Goal: Task Accomplishment & Management: Use online tool/utility

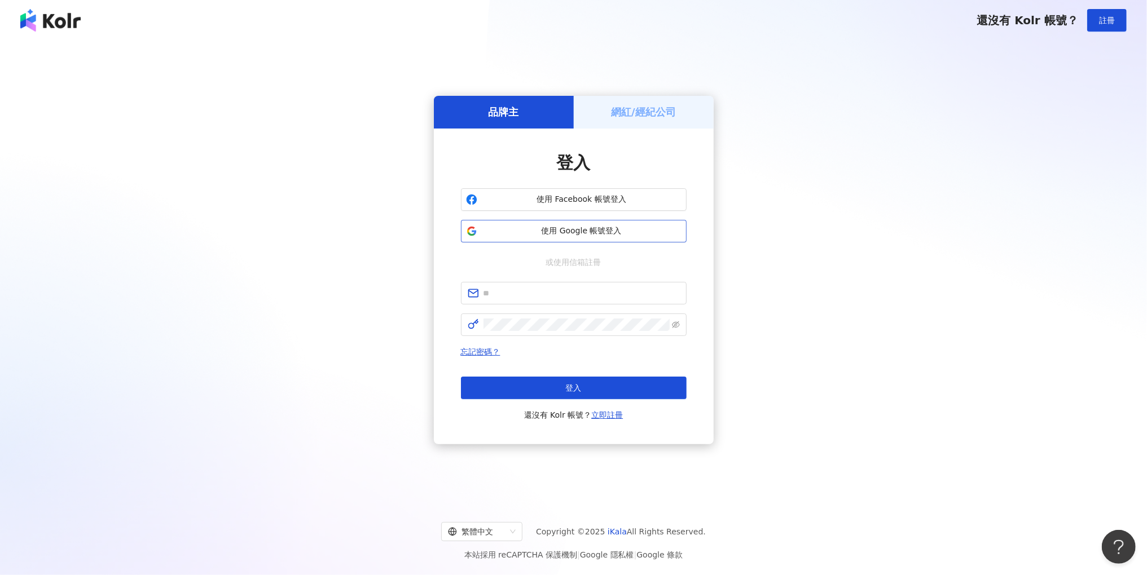
click at [602, 232] on span "使用 Google 帳號登入" at bounding box center [582, 231] width 200 height 11
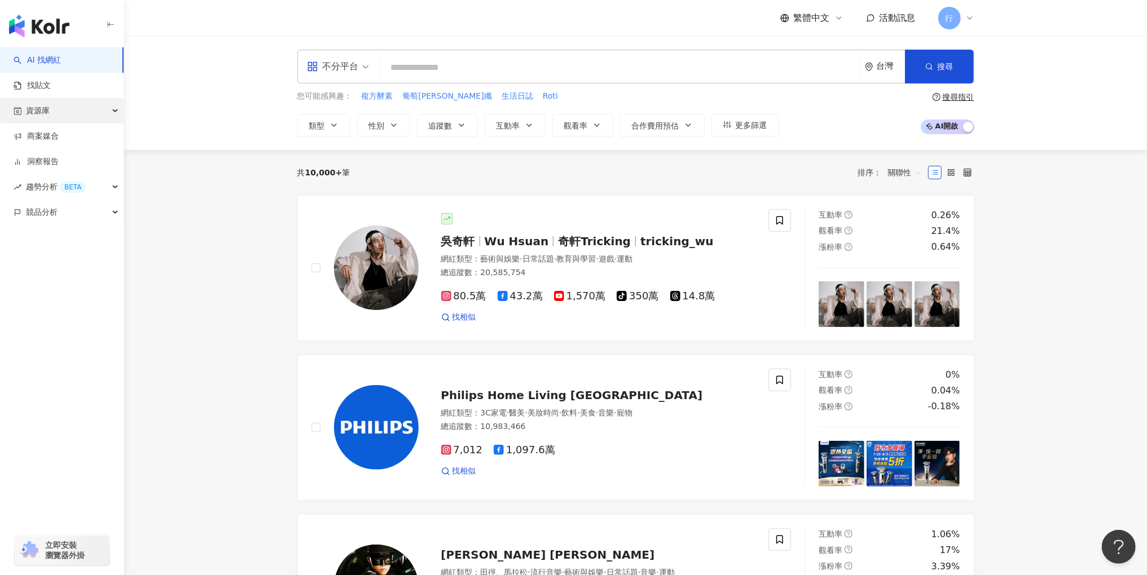
click at [73, 110] on div "資源庫" at bounding box center [62, 110] width 124 height 25
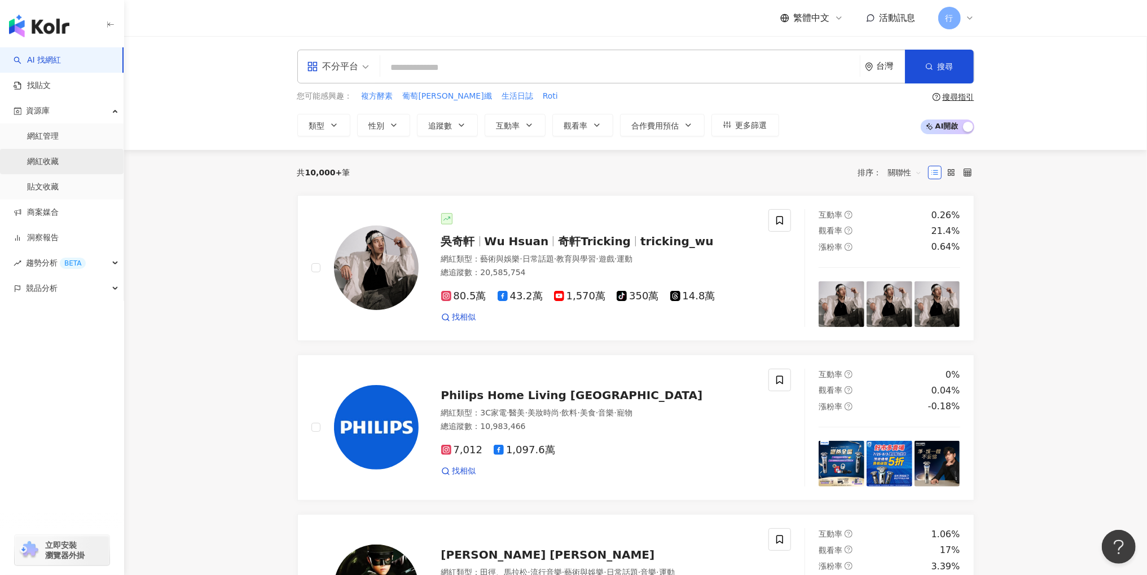
click at [36, 156] on link "網紅收藏" at bounding box center [43, 161] width 32 height 11
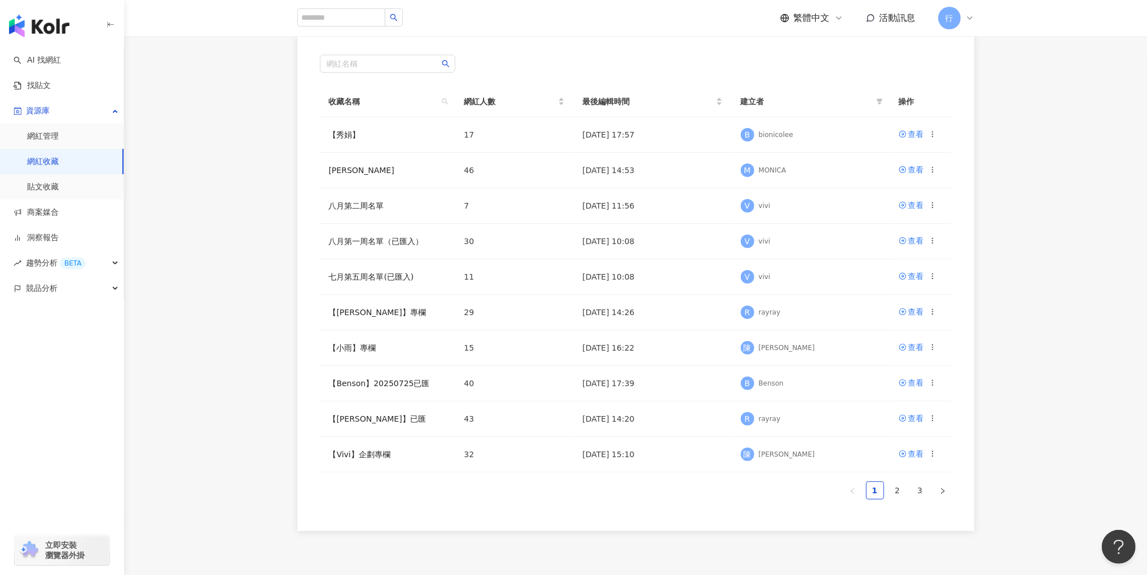
scroll to position [120, 0]
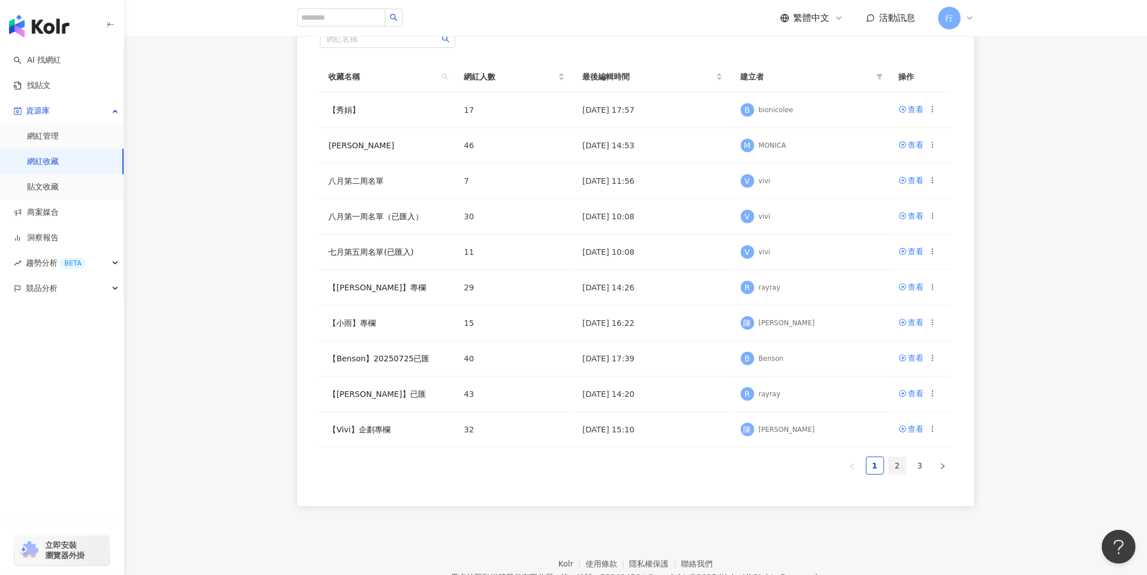
click at [896, 464] on link "2" at bounding box center [897, 465] width 17 height 17
click at [354, 109] on link "【妙】欄位" at bounding box center [348, 109] width 39 height 9
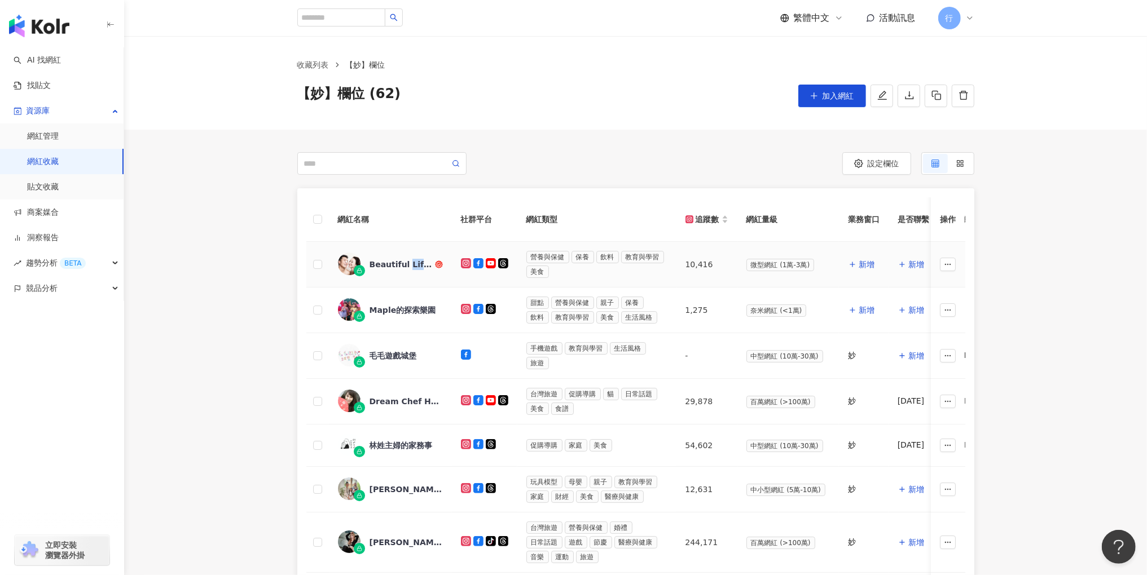
click at [421, 266] on div "Beautiful Life By GM" at bounding box center [400, 264] width 63 height 11
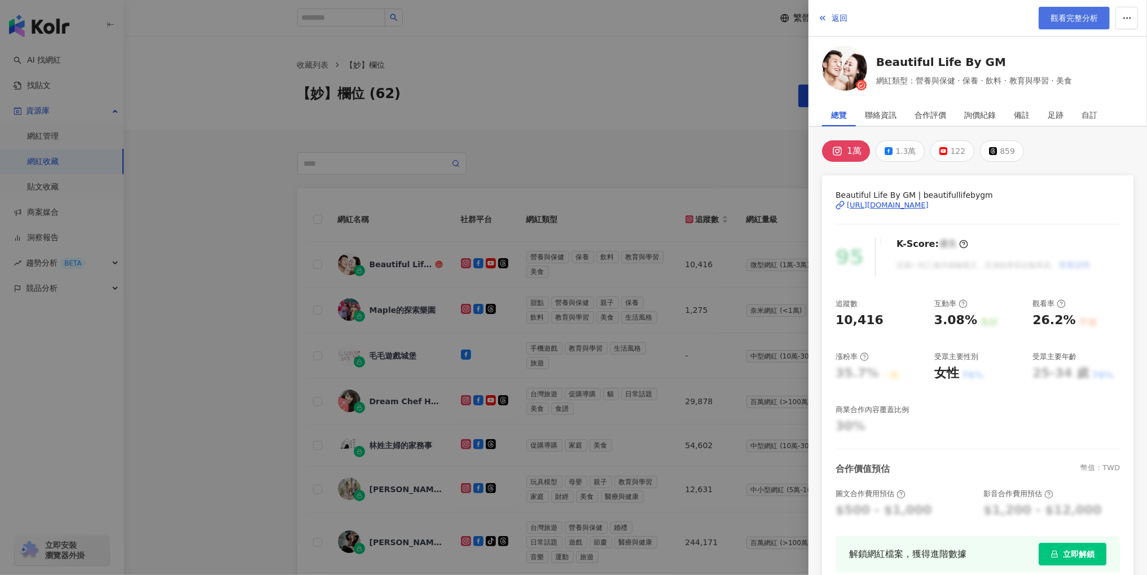
click at [1068, 23] on link "觀看完整分析" at bounding box center [1073, 18] width 71 height 23
click at [715, 180] on div at bounding box center [573, 287] width 1147 height 575
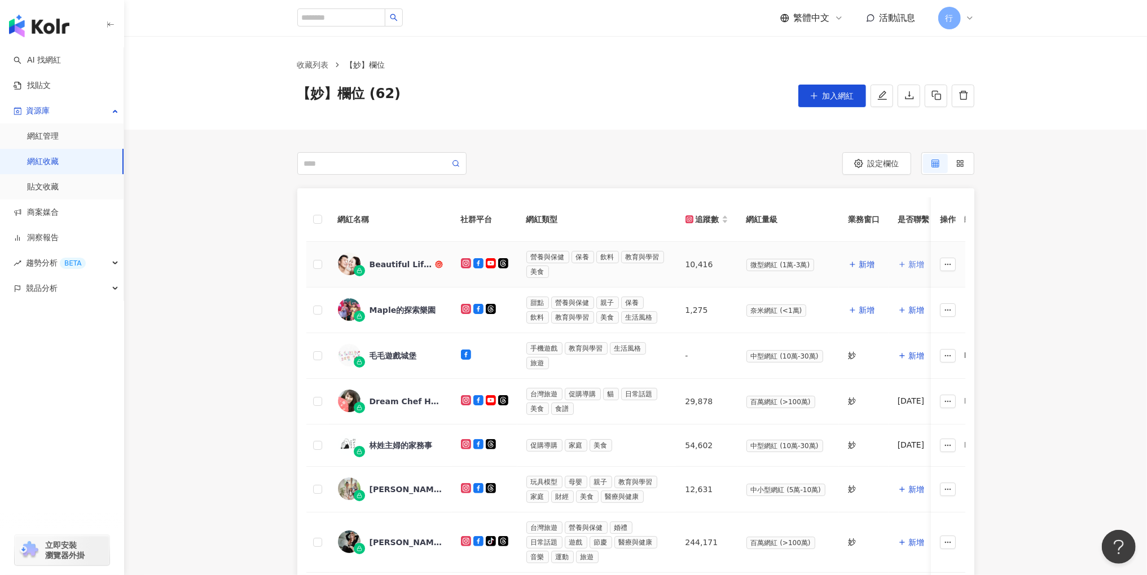
click at [912, 262] on span "新增" at bounding box center [916, 264] width 16 height 9
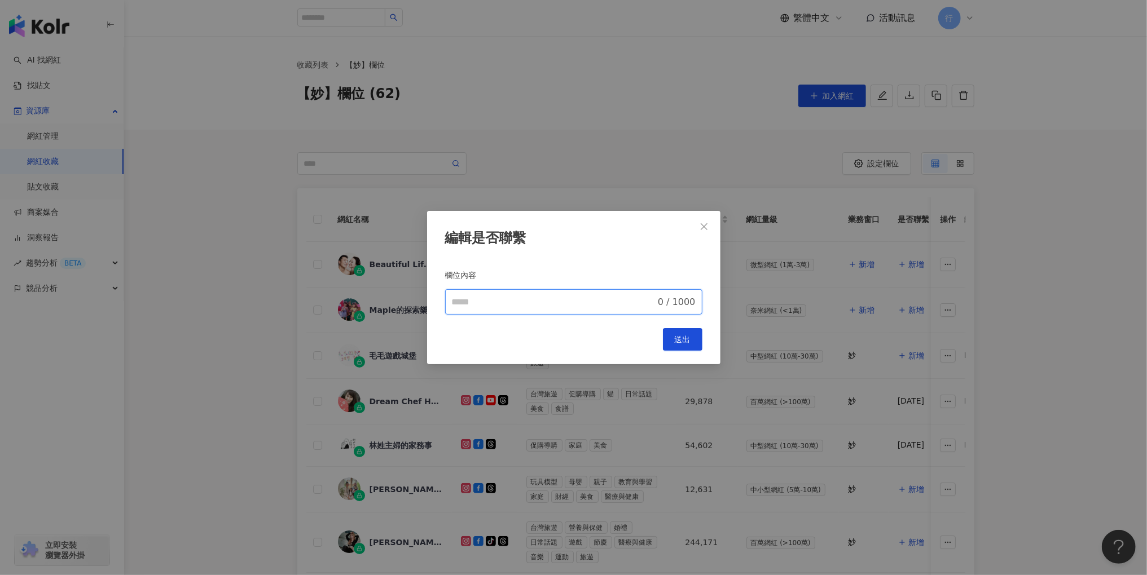
click at [524, 298] on input "欄位內容" at bounding box center [554, 303] width 204 height 14
type input "********"
click at [680, 342] on span "送出" at bounding box center [683, 339] width 16 height 9
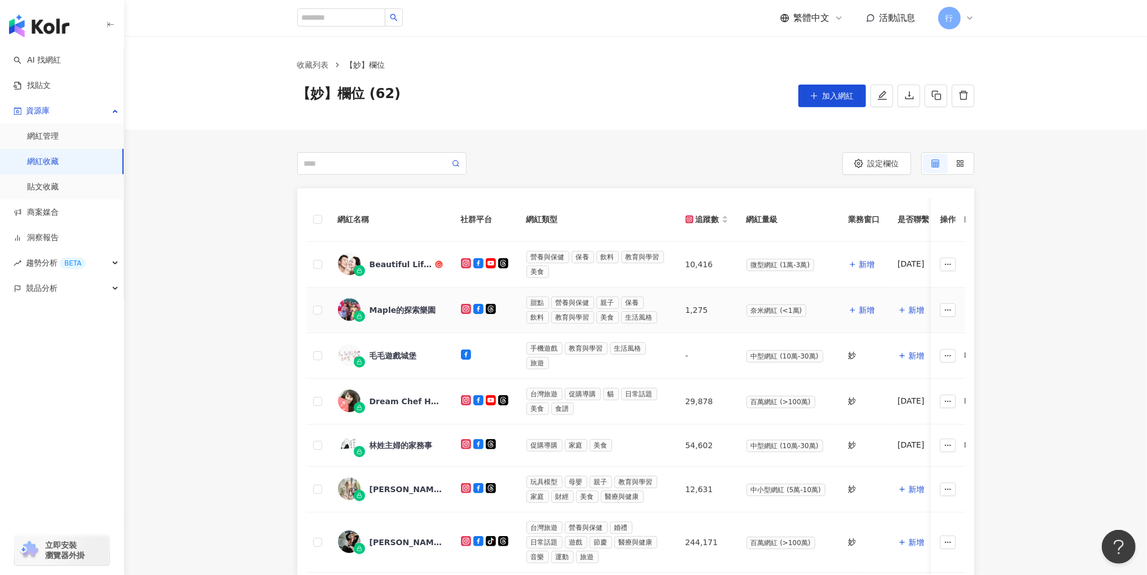
click at [390, 305] on div "Maple的探索樂園" at bounding box center [402, 310] width 67 height 11
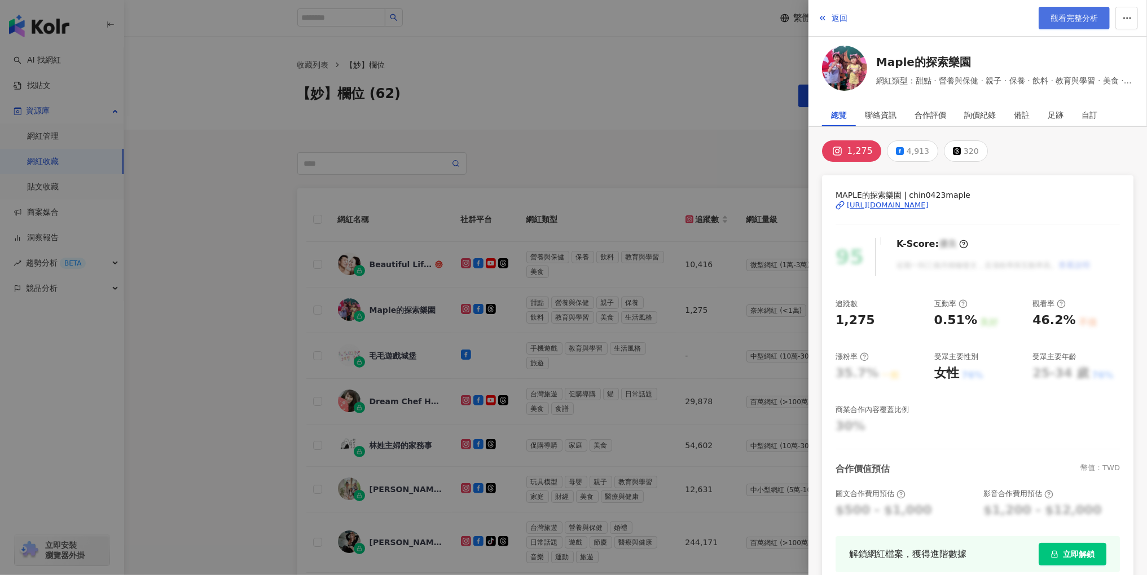
click at [1087, 22] on span "觀看完整分析" at bounding box center [1073, 18] width 47 height 9
click at [627, 128] on div at bounding box center [573, 287] width 1147 height 575
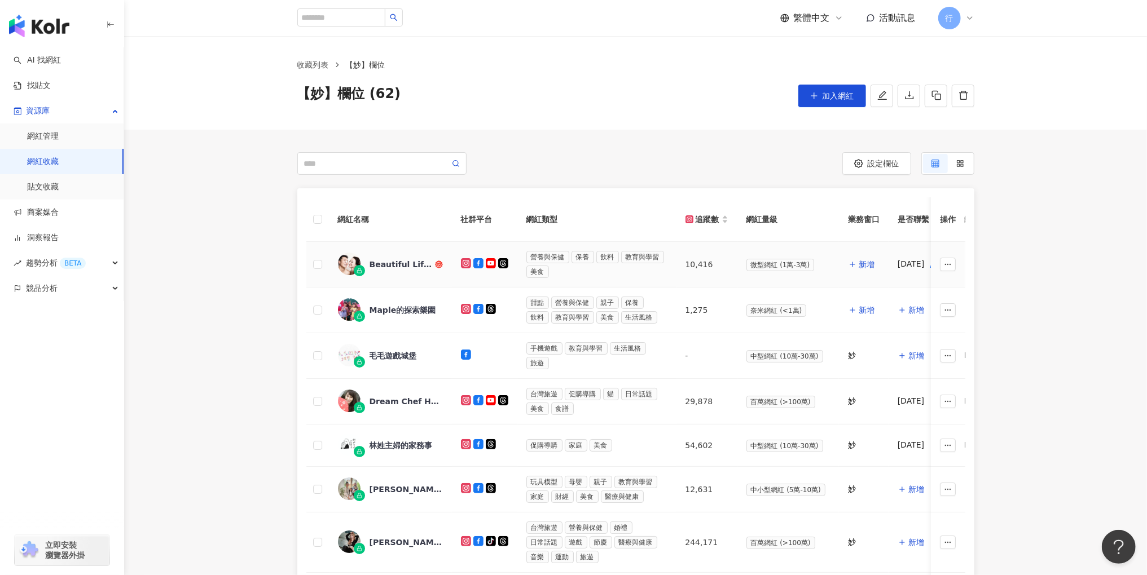
drag, startPoint x: 892, startPoint y: 264, endPoint x: 922, endPoint y: 284, distance: 35.4
click at [923, 265] on td "[DATE]" at bounding box center [917, 265] width 58 height 46
copy div "[DATE]"
click at [912, 310] on span "新增" at bounding box center [916, 310] width 16 height 9
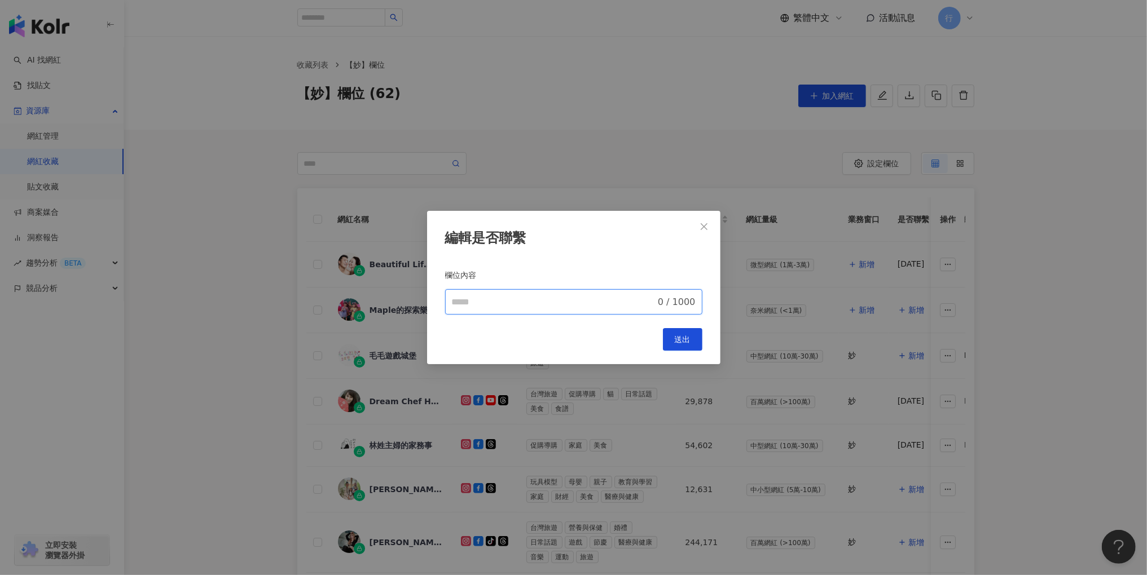
click at [616, 298] on input "欄位內容" at bounding box center [554, 303] width 204 height 14
paste input "********"
type input "********"
click at [691, 349] on button "送出" at bounding box center [682, 339] width 39 height 23
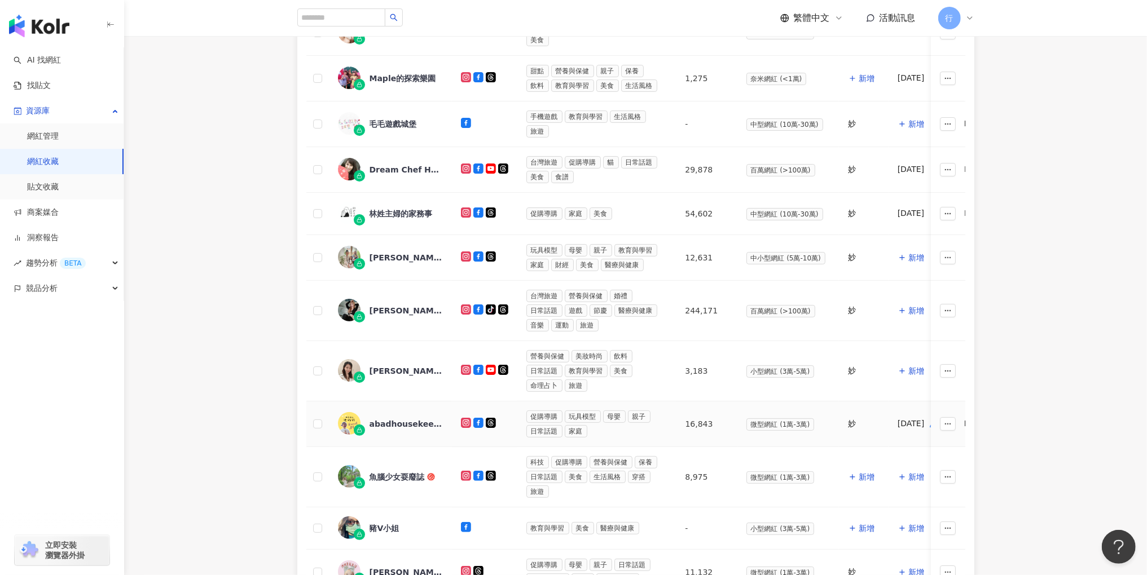
scroll to position [231, 0]
click at [911, 121] on span "新增" at bounding box center [916, 124] width 16 height 9
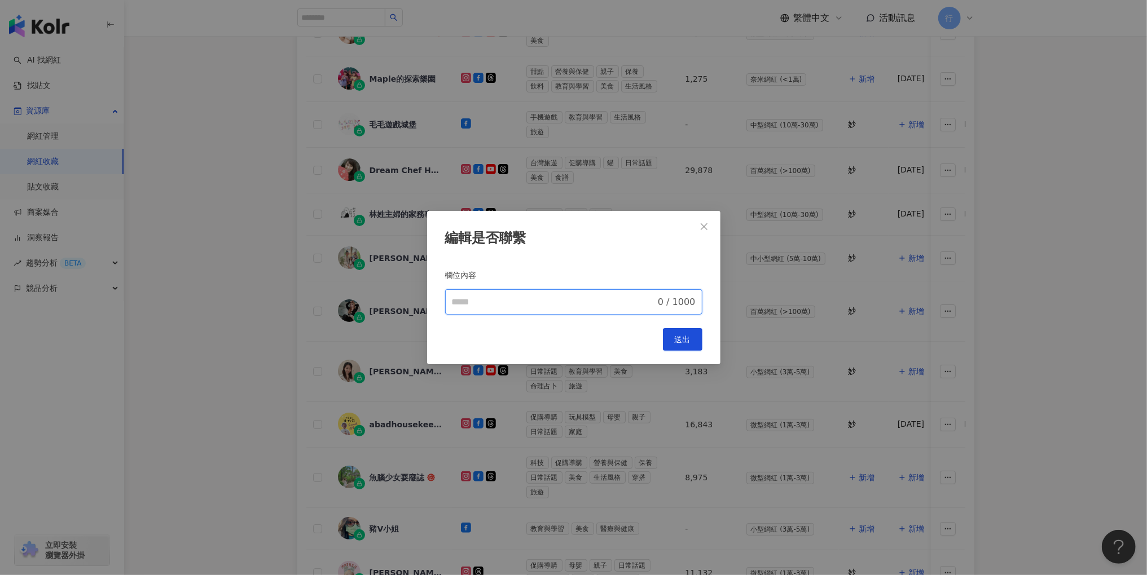
click at [542, 305] on input "欄位內容" at bounding box center [554, 303] width 204 height 14
type input "***"
click at [706, 230] on icon "close" at bounding box center [703, 226] width 9 height 9
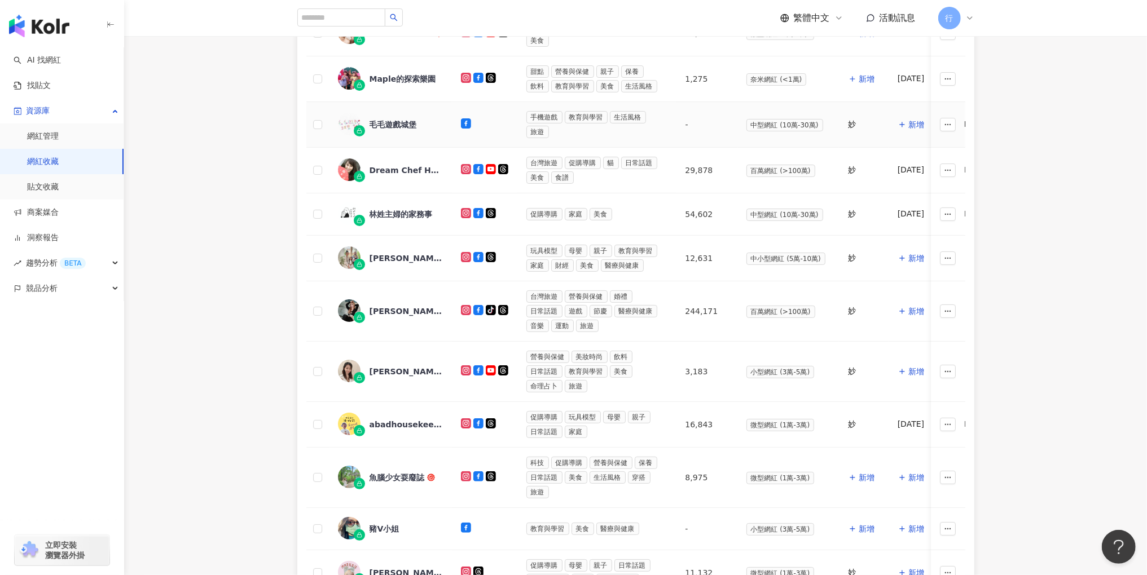
click at [389, 119] on div "毛毛遊戲城堡" at bounding box center [392, 124] width 47 height 11
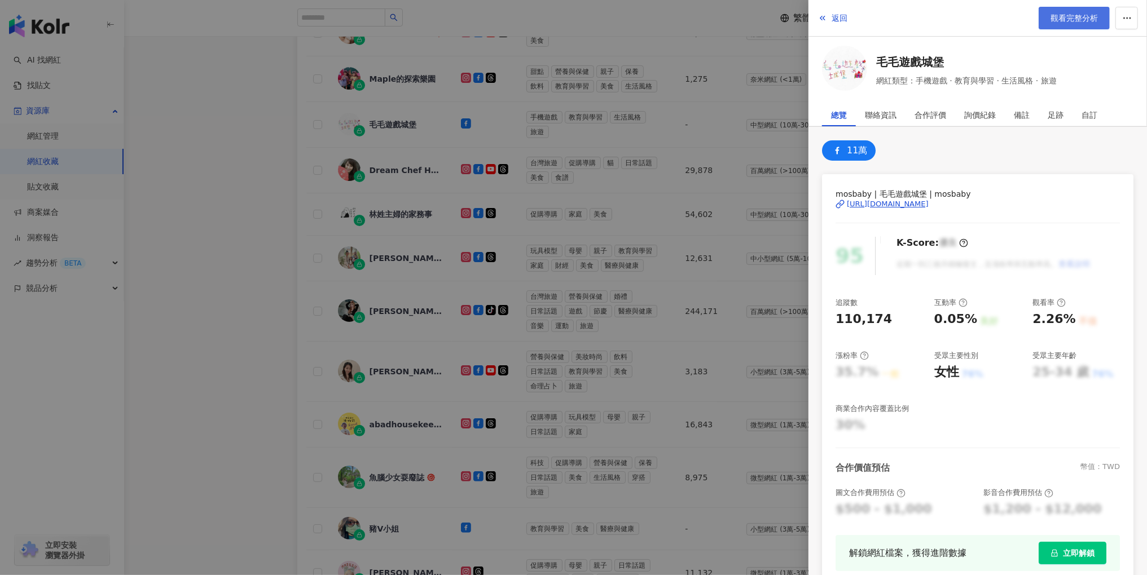
click at [1060, 27] on link "觀看完整分析" at bounding box center [1073, 18] width 71 height 23
click at [610, 232] on div at bounding box center [573, 287] width 1147 height 575
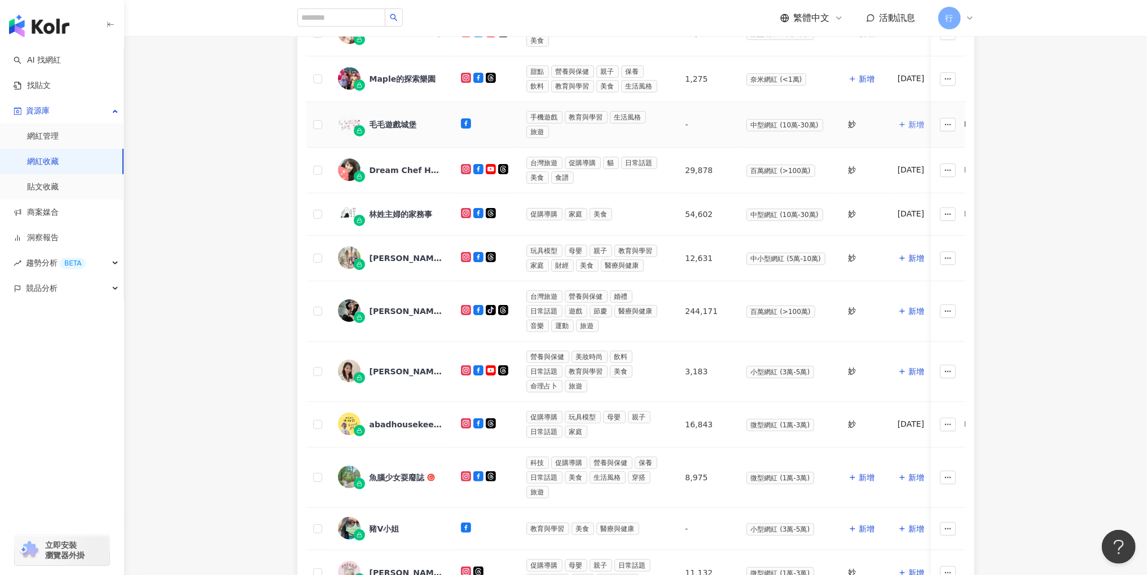
click at [902, 121] on button "新增" at bounding box center [910, 124] width 27 height 23
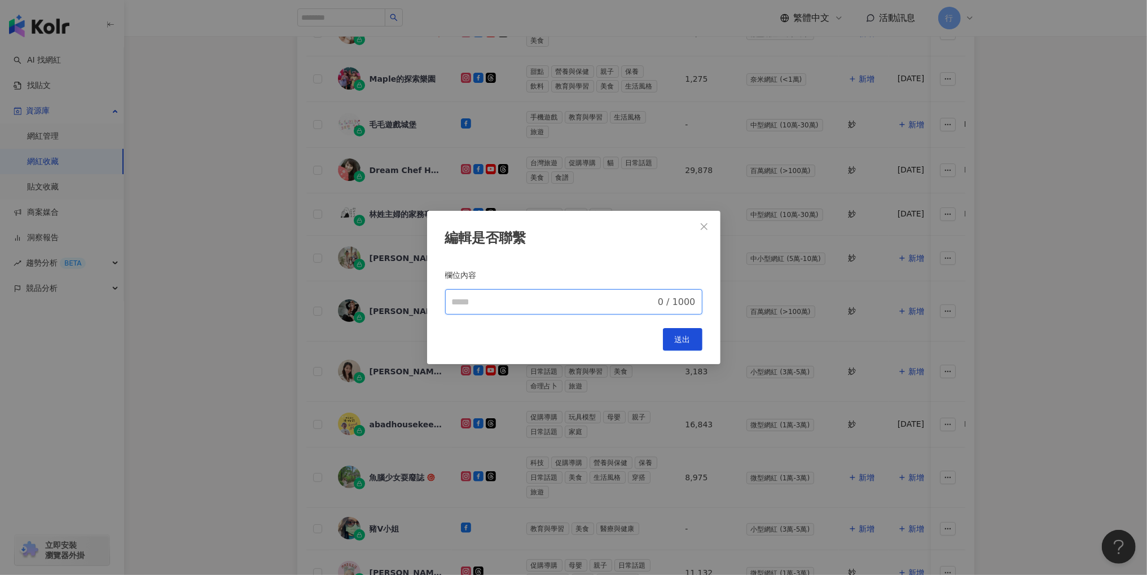
click at [534, 303] on input "欄位內容" at bounding box center [554, 303] width 204 height 14
type input "********"
click at [678, 349] on button "送出" at bounding box center [682, 339] width 39 height 23
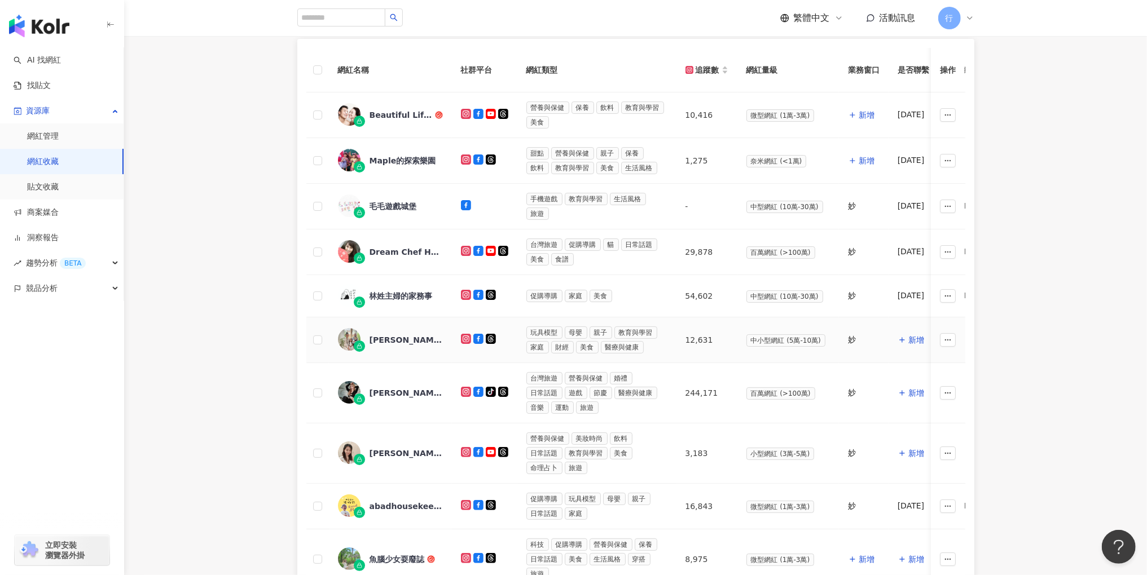
scroll to position [204, 0]
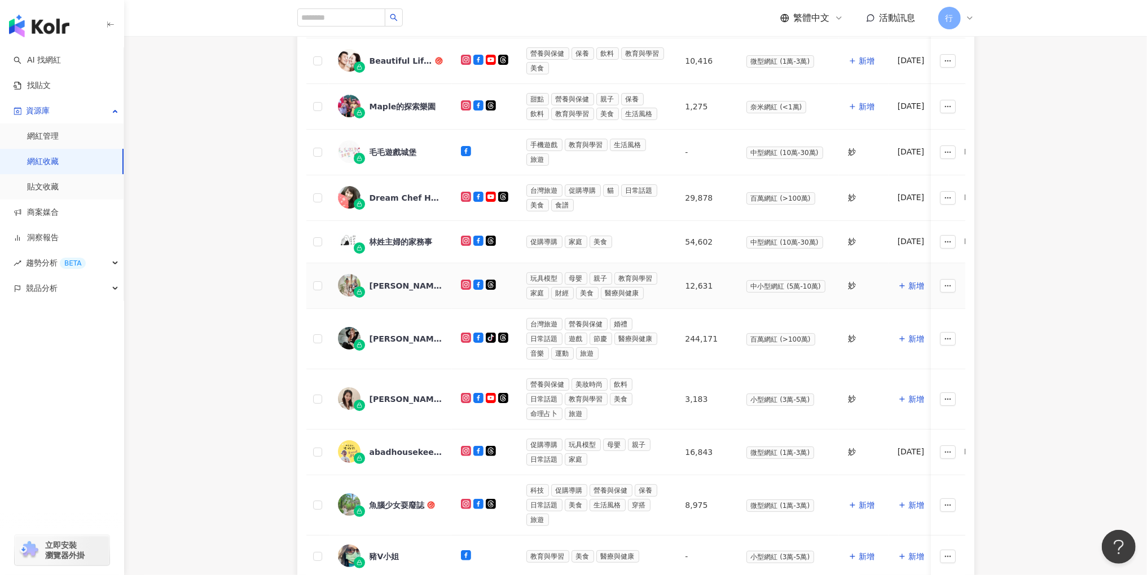
click at [396, 280] on div "Nana媽咪 x Q踢派" at bounding box center [405, 285] width 73 height 11
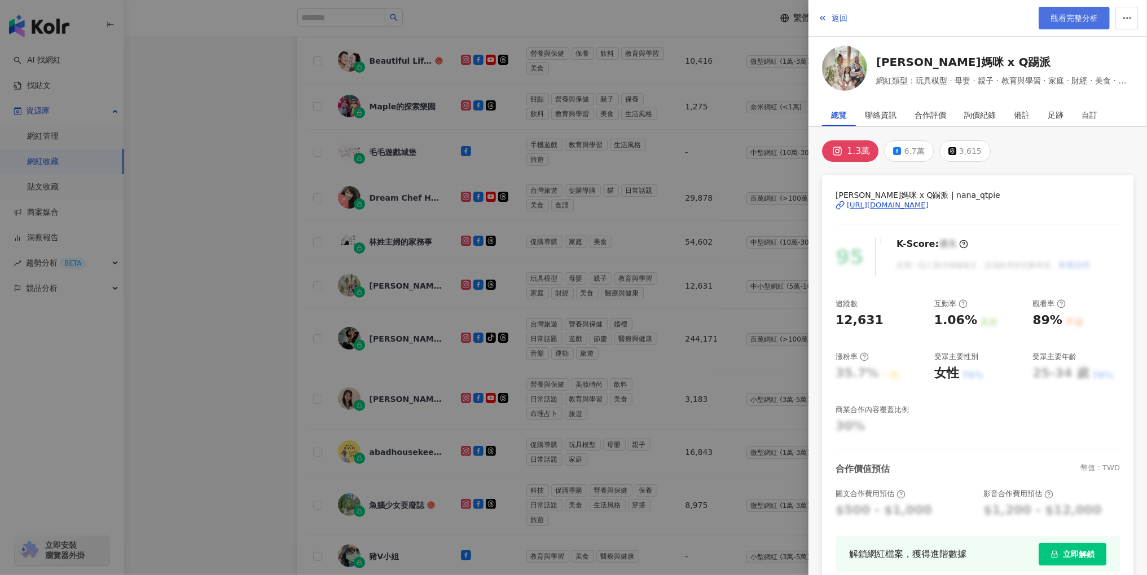
click at [1055, 16] on span "觀看完整分析" at bounding box center [1073, 18] width 47 height 9
click at [745, 277] on div at bounding box center [573, 287] width 1147 height 575
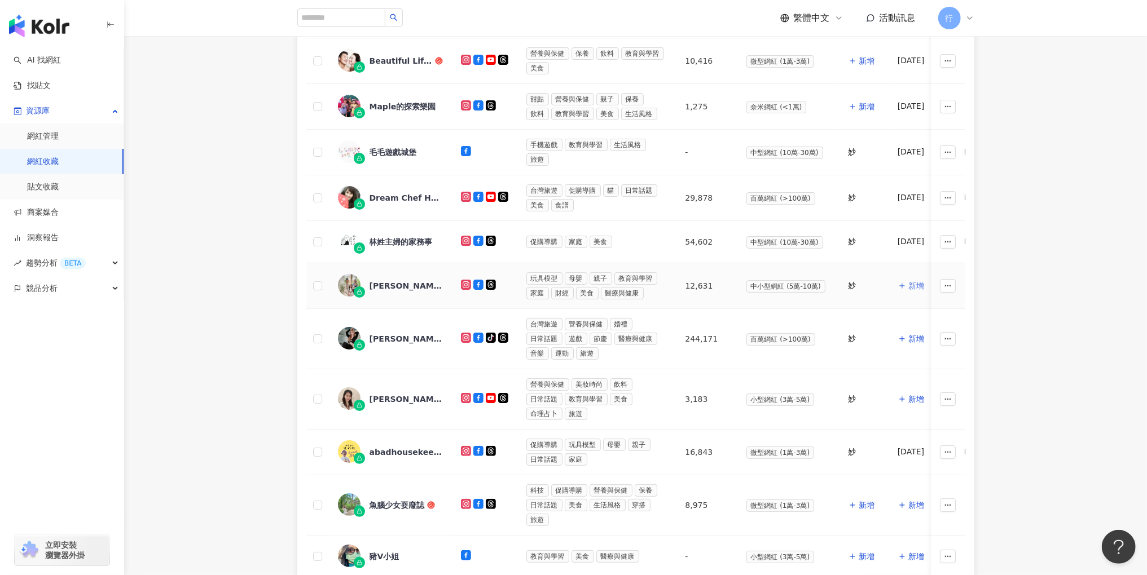
click at [908, 283] on span "新增" at bounding box center [916, 285] width 16 height 9
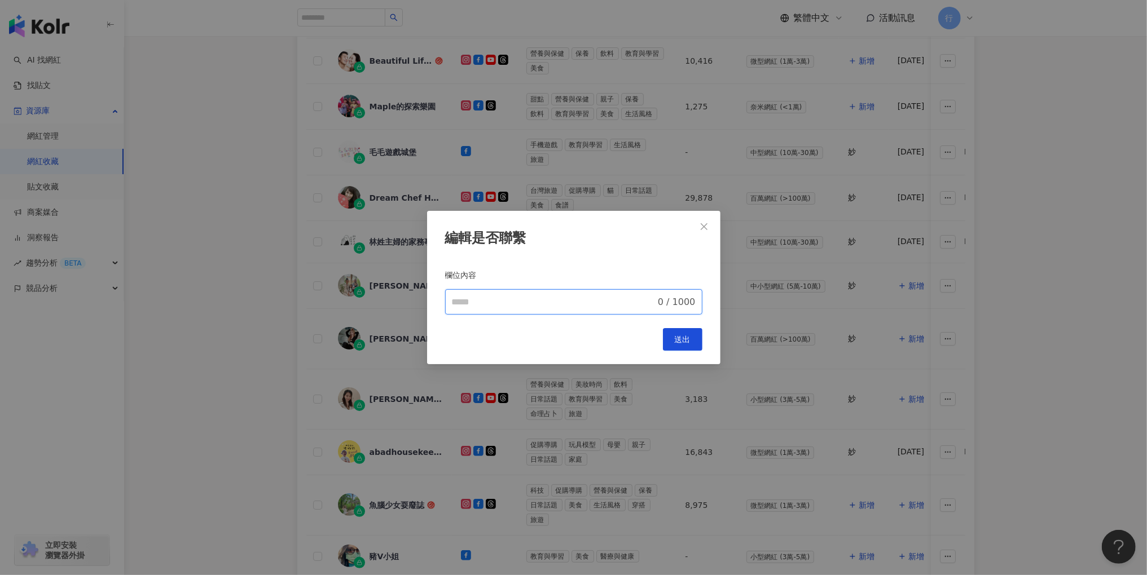
click at [580, 301] on input "欄位內容" at bounding box center [554, 303] width 204 height 14
type input "********"
click at [681, 342] on span "送出" at bounding box center [683, 339] width 16 height 9
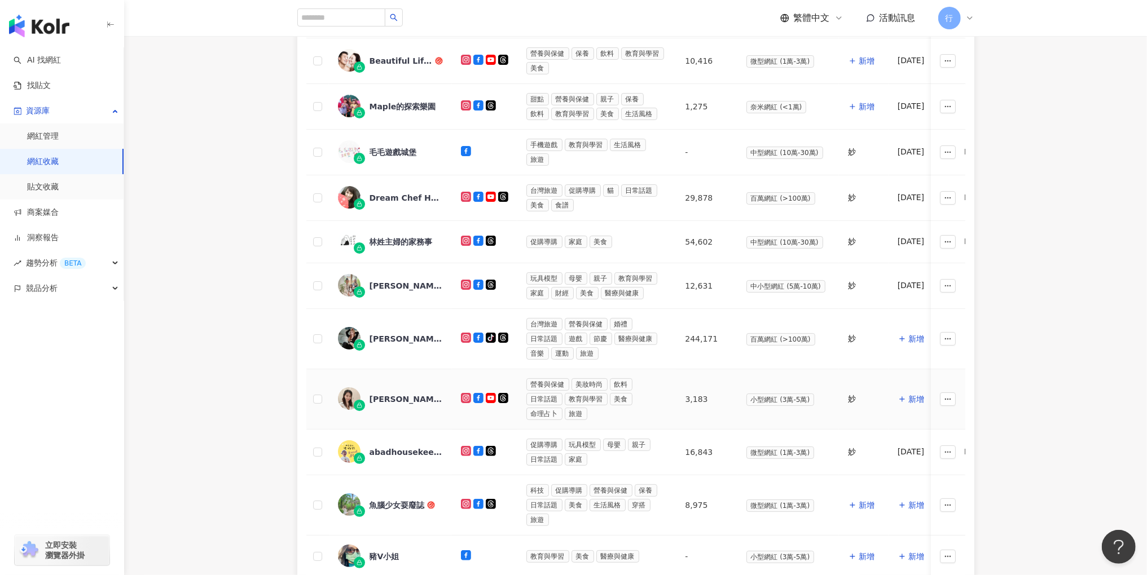
click at [396, 394] on div "艾莉絲愛旅行" at bounding box center [405, 399] width 73 height 11
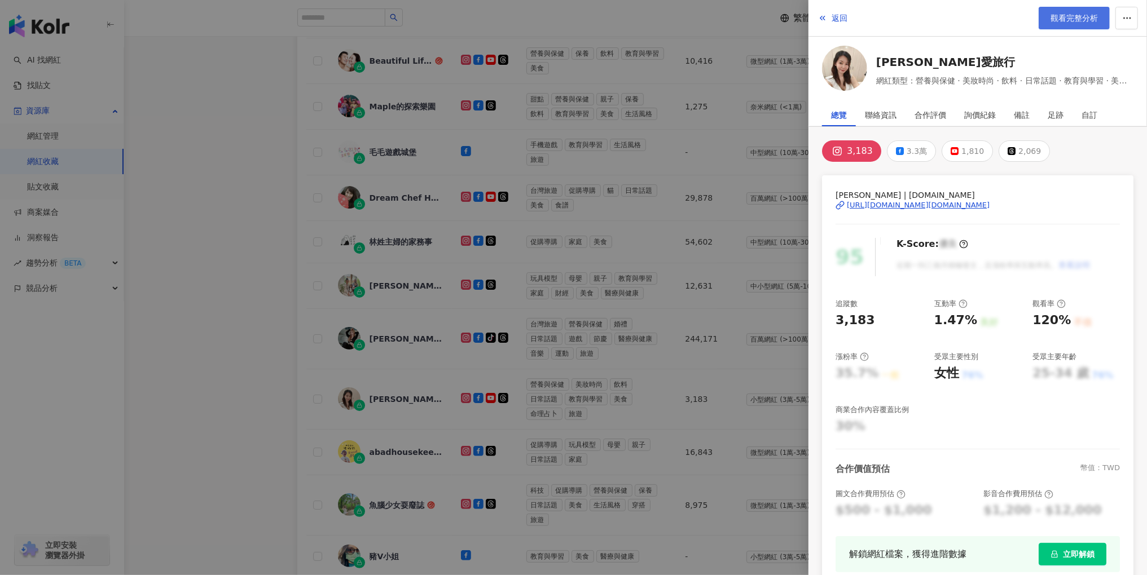
click at [1087, 21] on span "觀看完整分析" at bounding box center [1073, 18] width 47 height 9
click at [729, 333] on div at bounding box center [573, 287] width 1147 height 575
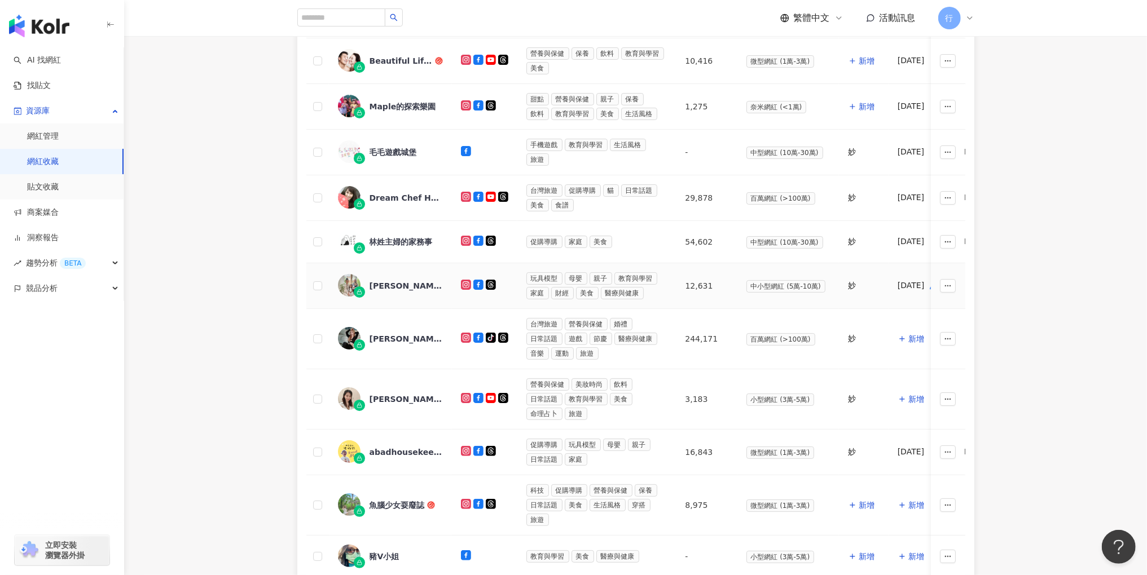
drag, startPoint x: 887, startPoint y: 279, endPoint x: 923, endPoint y: 283, distance: 36.8
click at [923, 283] on td "25.07.28" at bounding box center [917, 286] width 58 height 46
copy div "25.07.28"
click at [911, 395] on span "新增" at bounding box center [916, 399] width 16 height 9
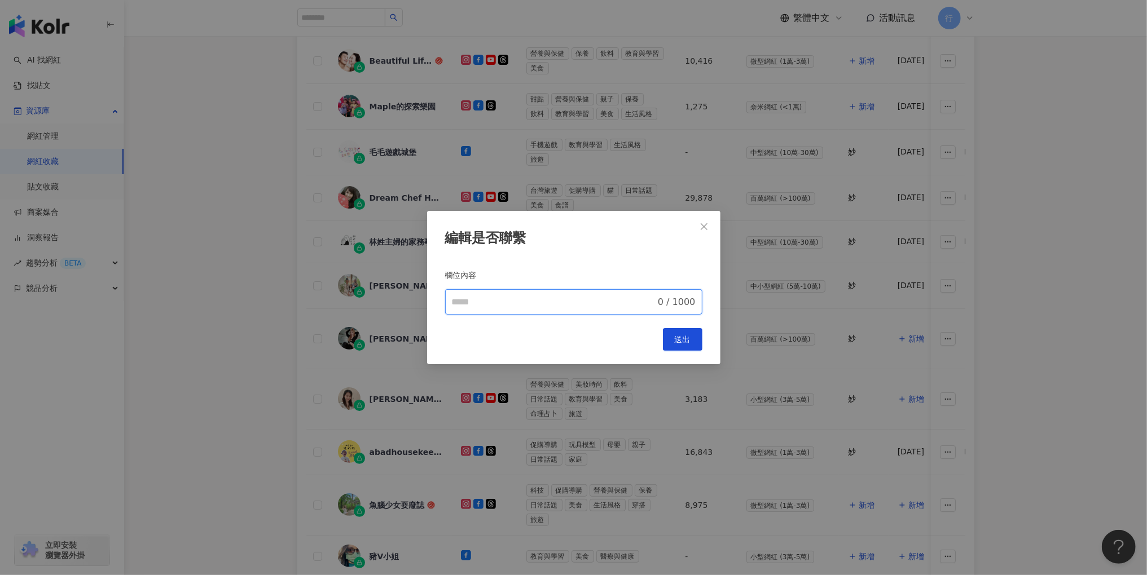
click at [600, 305] on input "欄位內容" at bounding box center [554, 303] width 204 height 14
paste input "********"
type input "********"
click at [682, 342] on span "送出" at bounding box center [683, 339] width 16 height 9
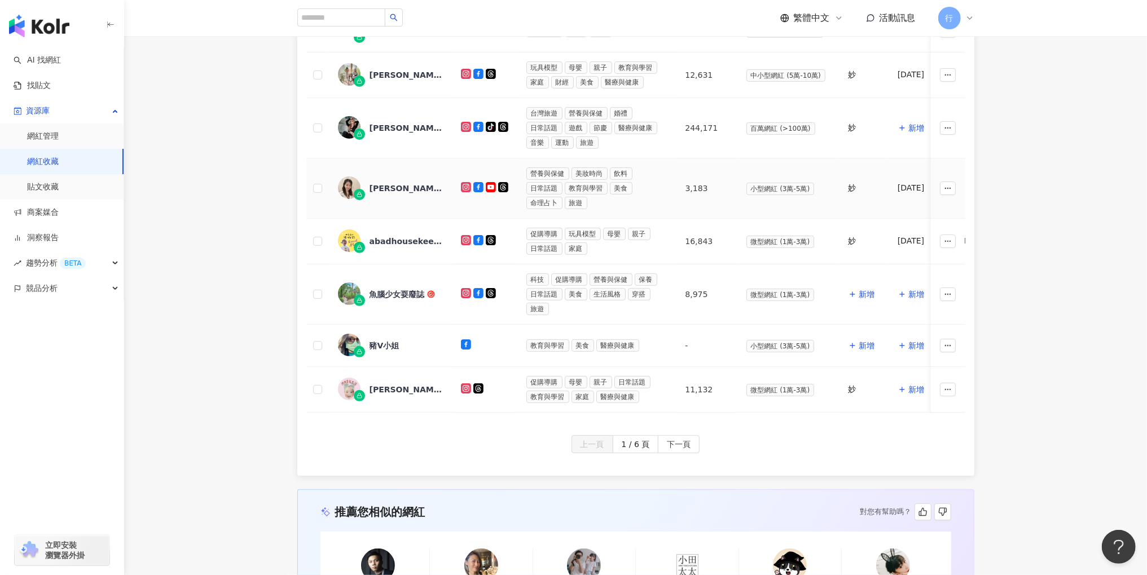
scroll to position [470, 0]
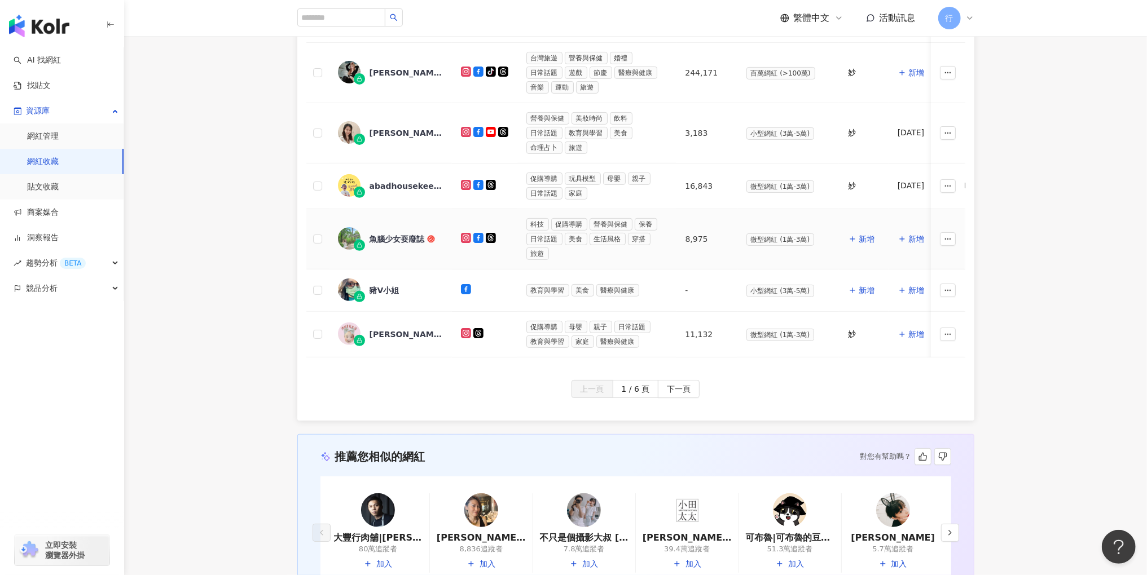
click at [411, 233] on div "魚腦少女耍廢誌" at bounding box center [396, 238] width 55 height 11
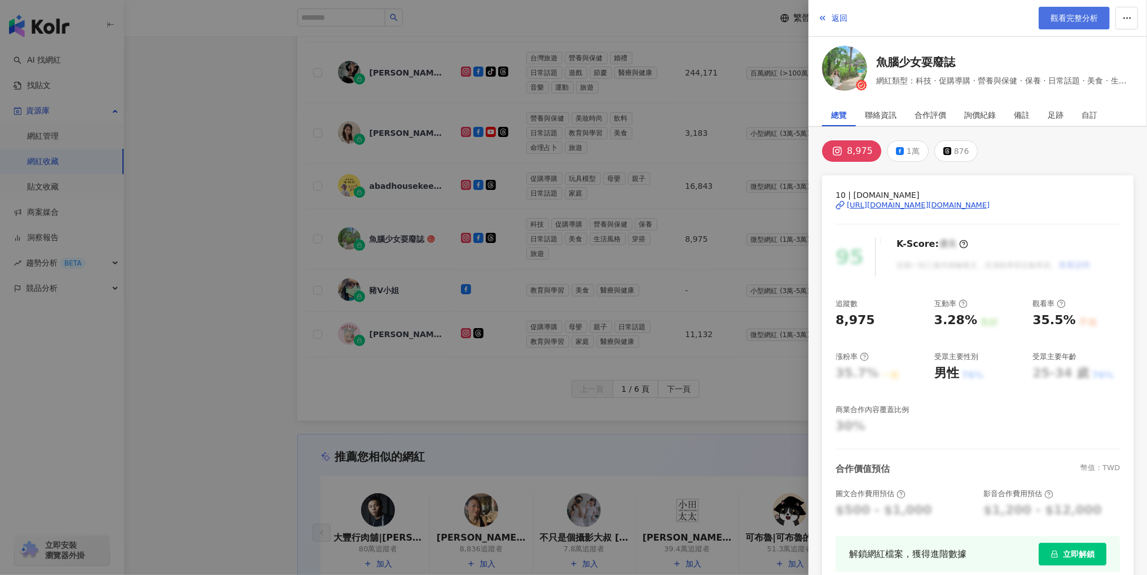
click at [1060, 18] on span "觀看完整分析" at bounding box center [1073, 18] width 47 height 9
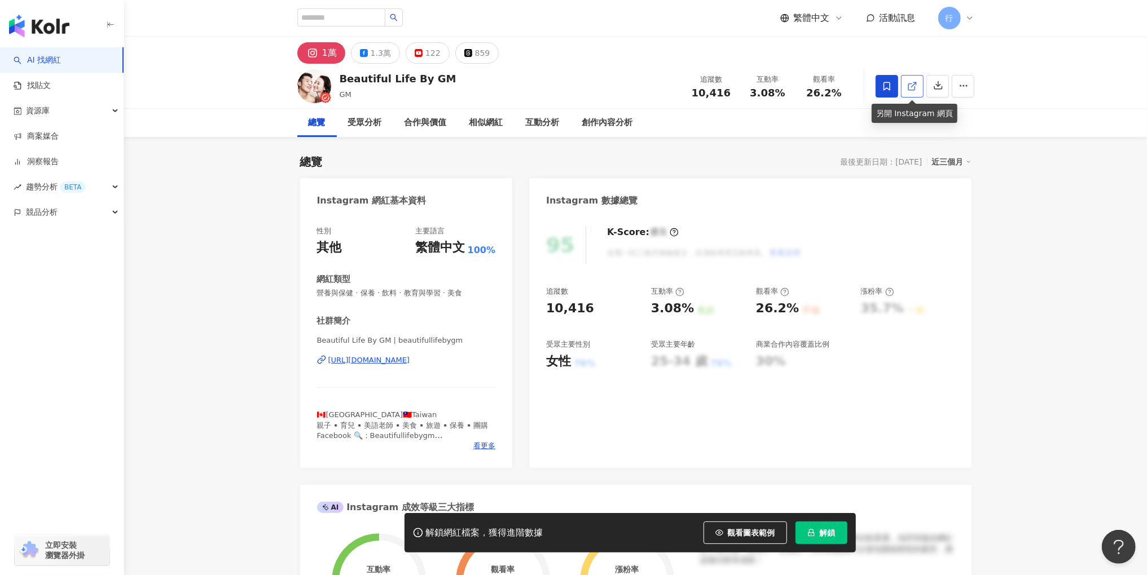
click at [909, 91] on span at bounding box center [912, 86] width 10 height 12
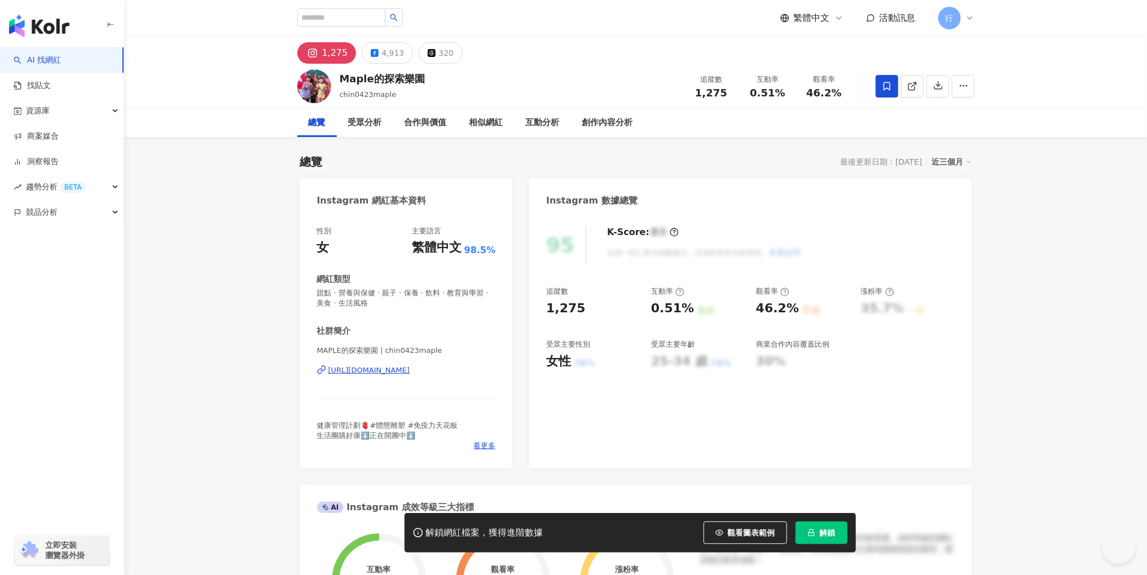
drag, startPoint x: 443, startPoint y: 78, endPoint x: 328, endPoint y: 79, distance: 115.1
click at [328, 79] on div "Maple的探索樂園 chin0423maple 追蹤數 1,275 互動率 0.51% 觀看率 46.2%" at bounding box center [636, 86] width 722 height 45
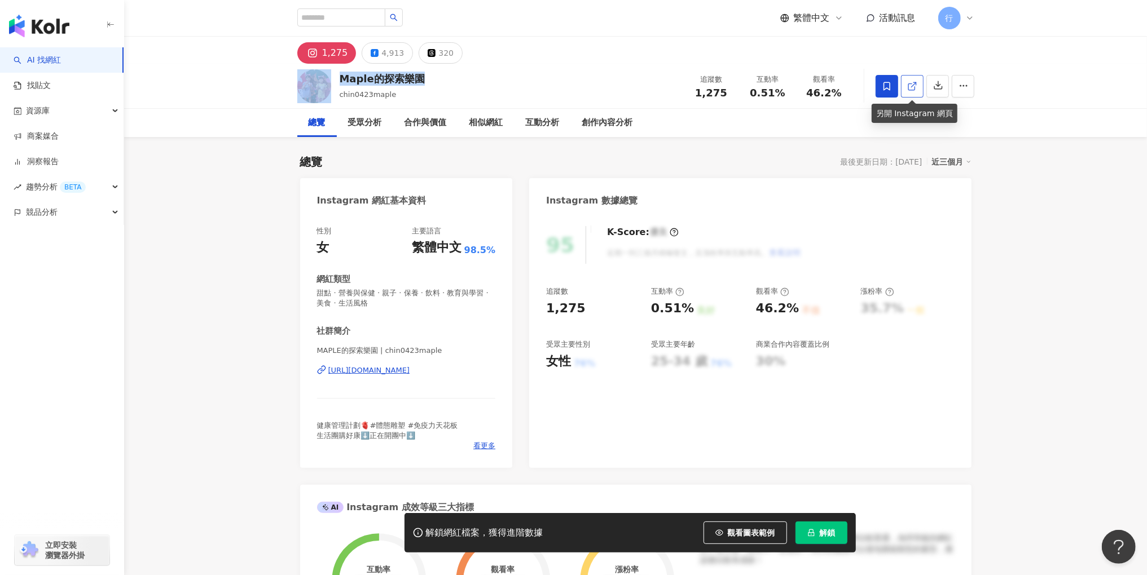
click at [909, 86] on icon at bounding box center [912, 86] width 10 height 10
click at [481, 443] on span "看更多" at bounding box center [484, 446] width 22 height 10
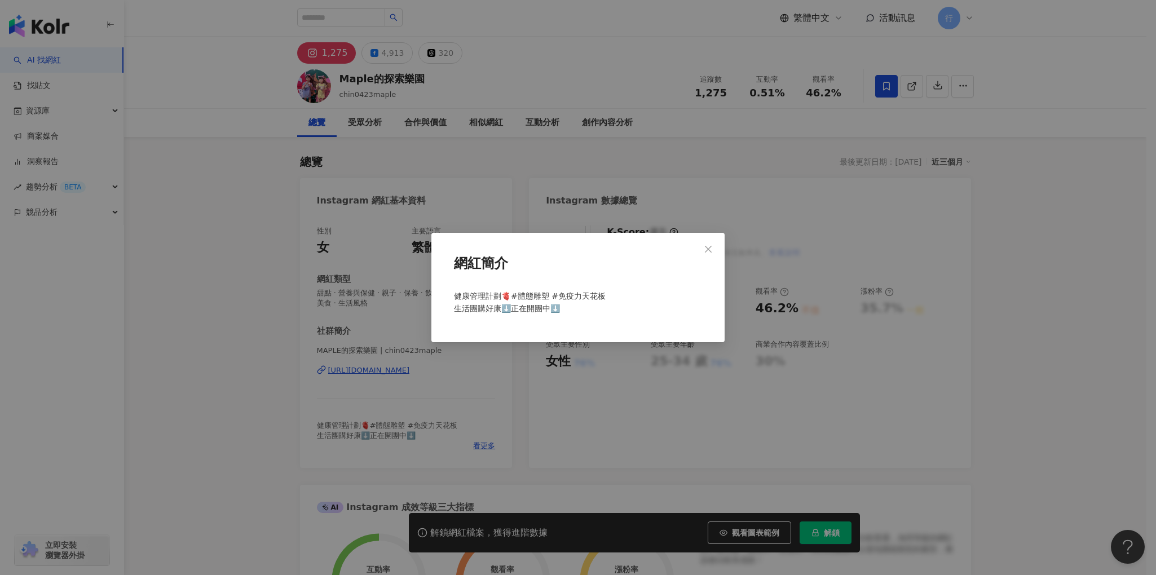
click at [661, 407] on div "網紅簡介 健康管理計劃🫀#體態雕塑 #免疫力天花板 生活團購好康⬇️正在開團中⬇️" at bounding box center [578, 287] width 1156 height 575
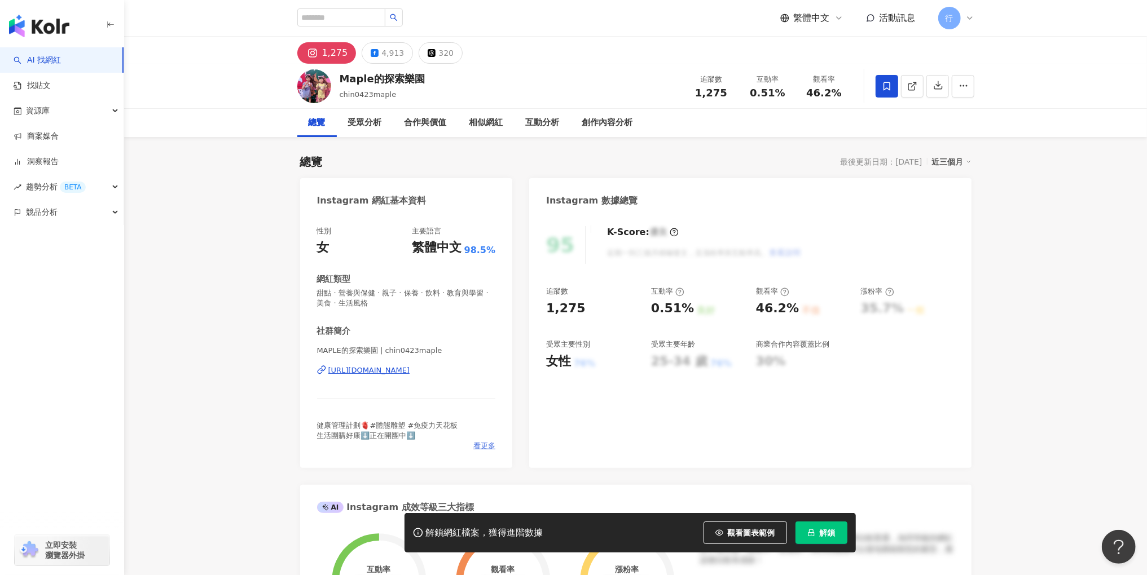
click at [483, 444] on span "看更多" at bounding box center [484, 446] width 22 height 10
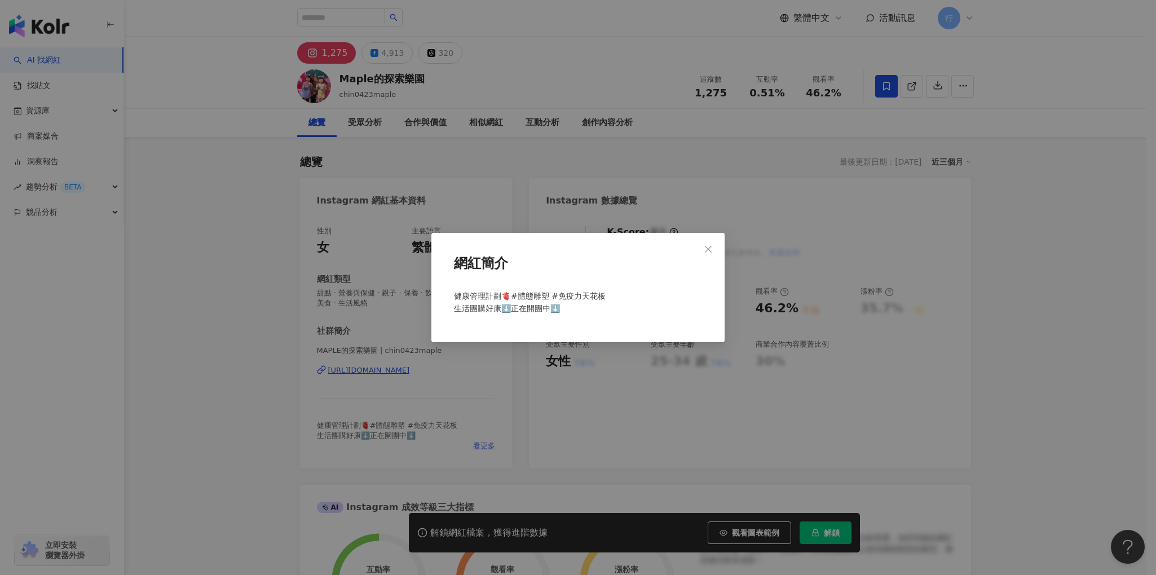
click at [483, 444] on div "網紅簡介 健康管理計劃🫀#體態雕塑 #免疫力天花板 生活團購好康⬇️正在開團中⬇️" at bounding box center [578, 287] width 1156 height 575
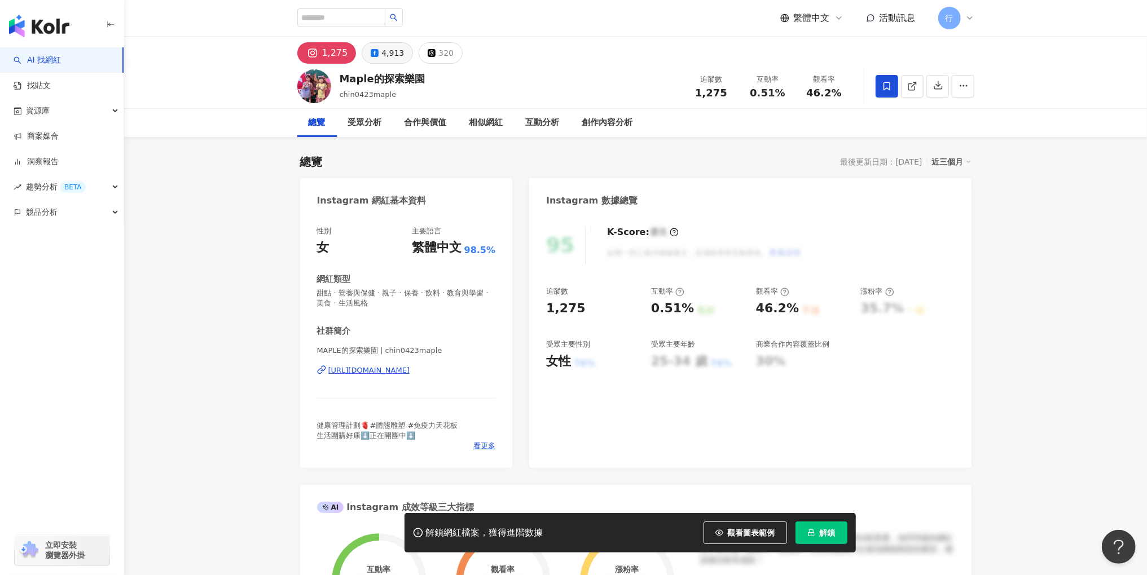
click at [378, 49] on button "4,913" at bounding box center [387, 52] width 51 height 21
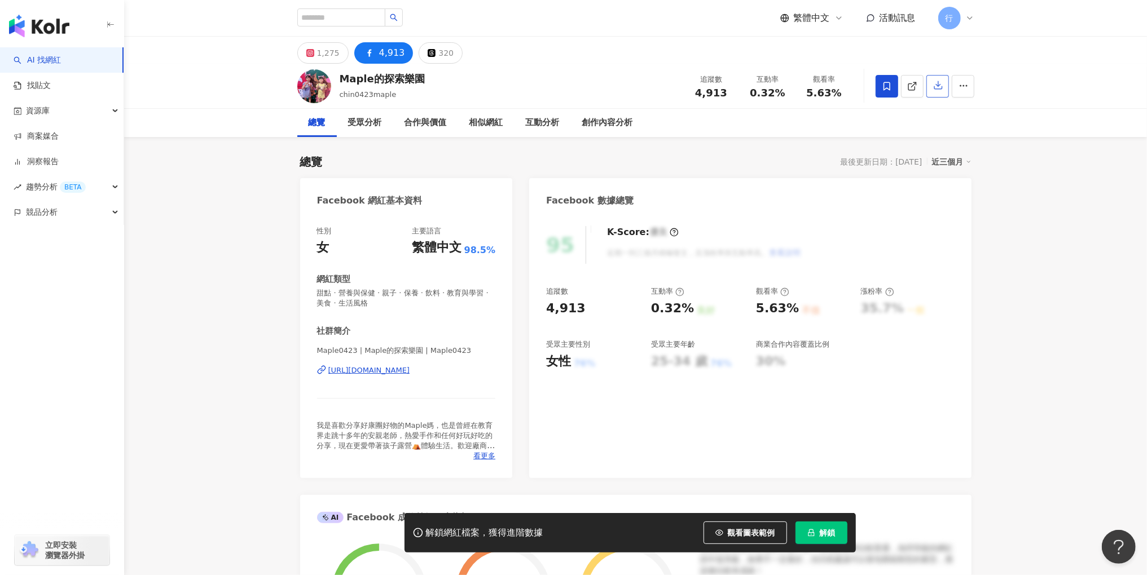
click at [927, 81] on button "button" at bounding box center [937, 86] width 23 height 23
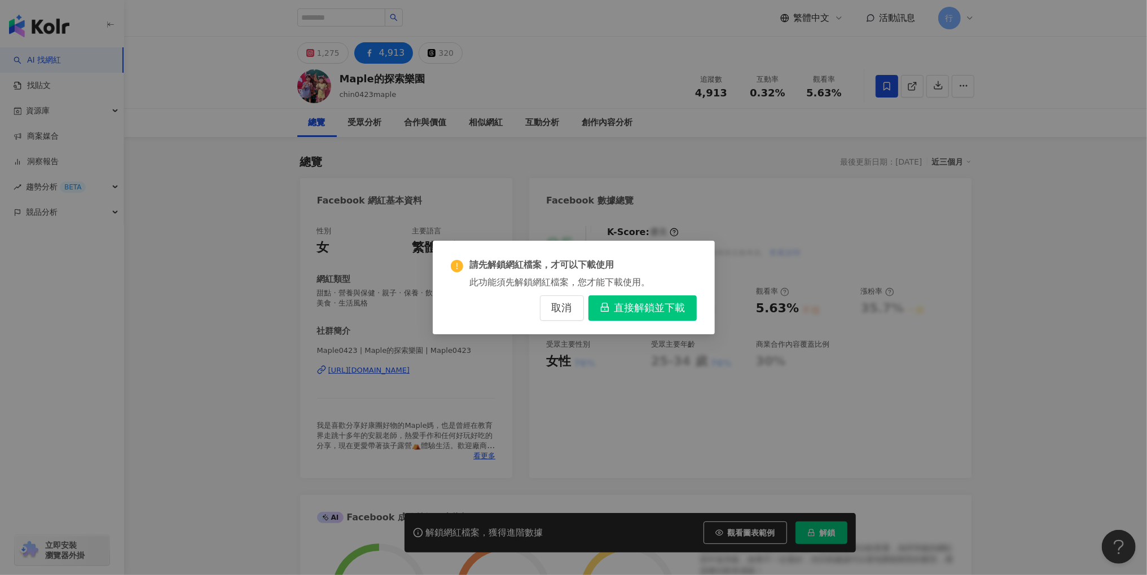
click at [855, 225] on div "請先解鎖網紅檔案，才可以下載使用 此功能須先解鎖網紅檔案，您才能下載使用。 取消 直接解鎖並下載" at bounding box center [573, 287] width 1147 height 575
click at [558, 310] on span "取消" at bounding box center [562, 308] width 20 height 12
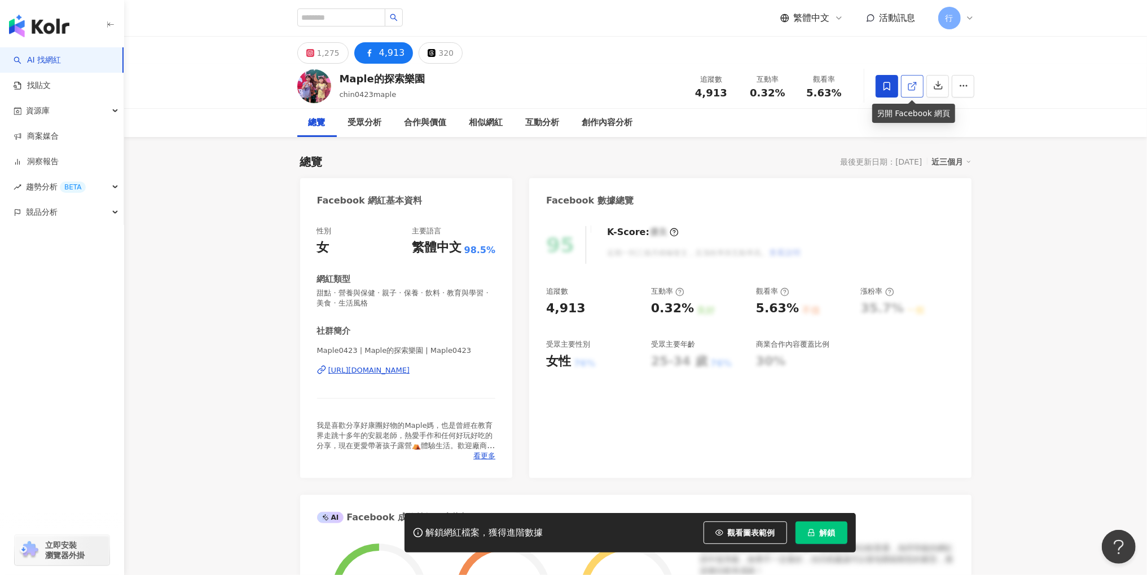
click at [913, 82] on icon at bounding box center [912, 86] width 10 height 10
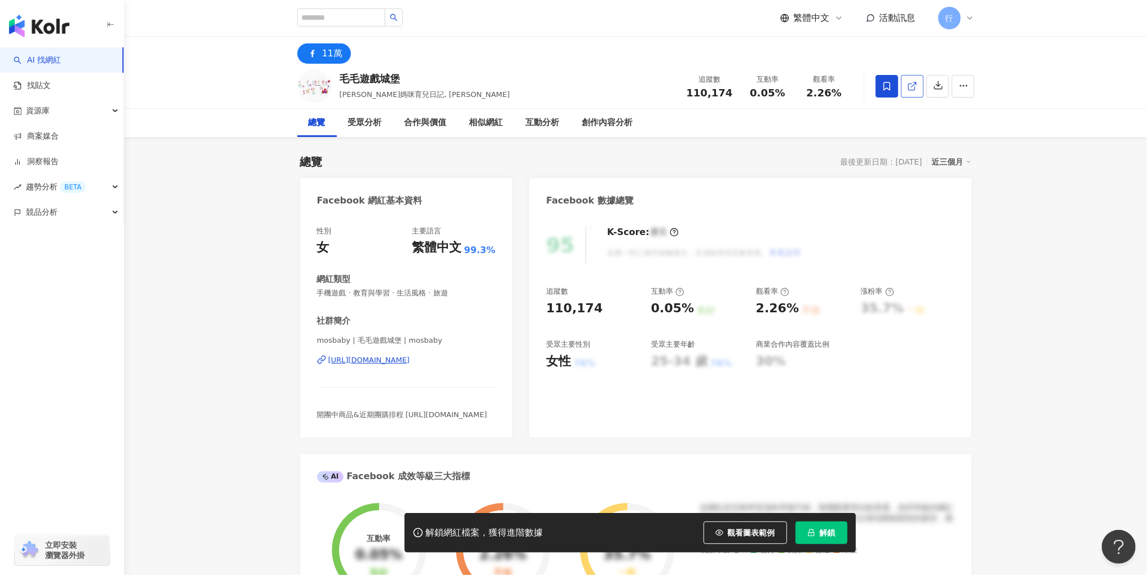
click at [907, 82] on icon at bounding box center [912, 86] width 10 height 10
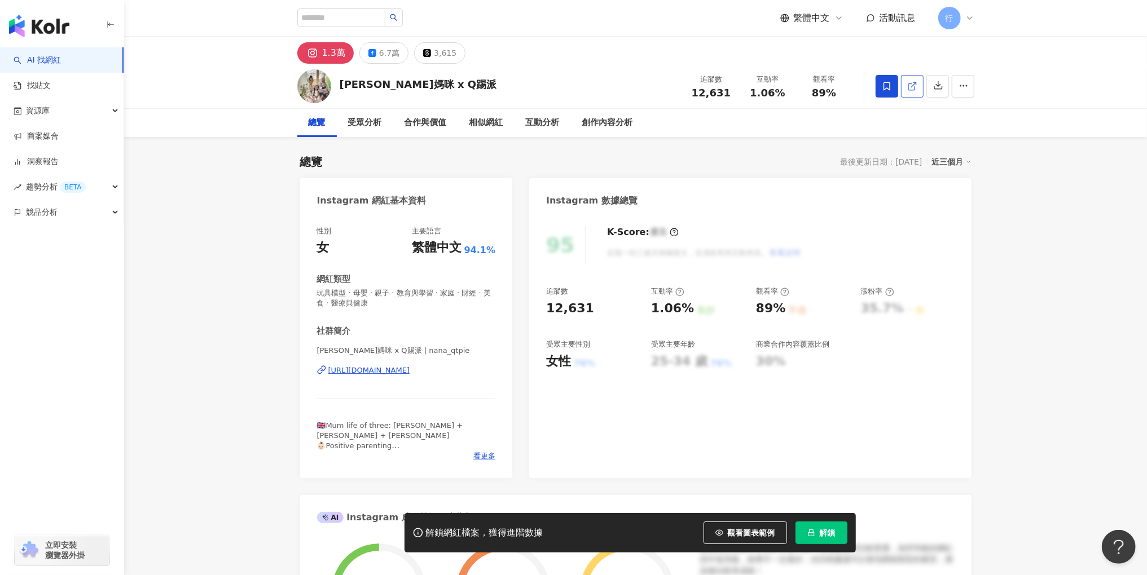
click at [913, 84] on line at bounding box center [913, 84] width 5 height 5
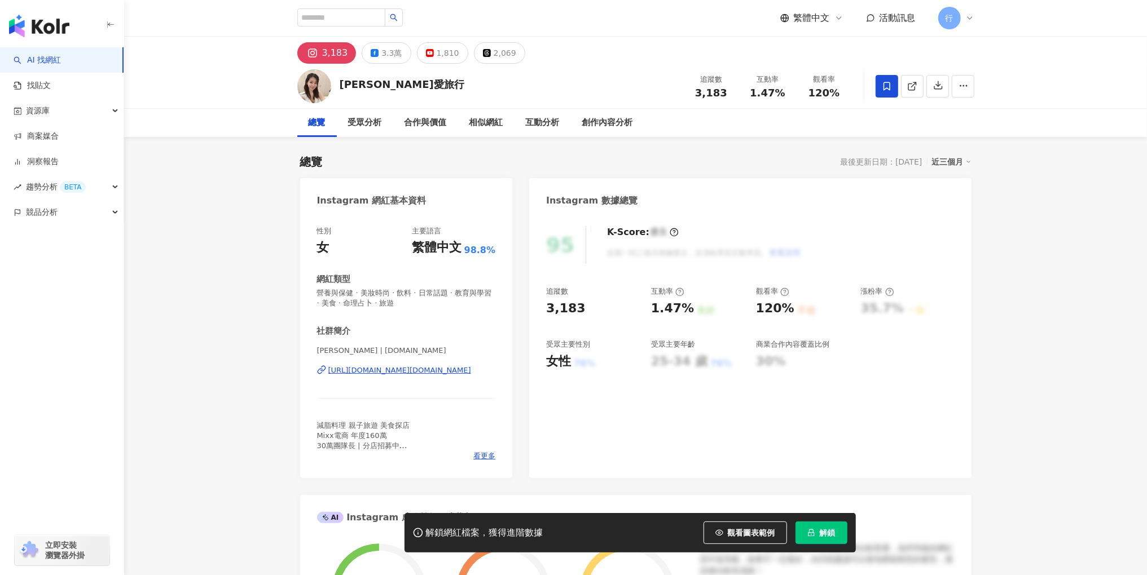
drag, startPoint x: 421, startPoint y: 86, endPoint x: 334, endPoint y: 85, distance: 86.9
click at [334, 85] on div "[PERSON_NAME]愛旅行 追蹤數 3,183 互動率 1.47% 觀看率 120%" at bounding box center [636, 86] width 722 height 45
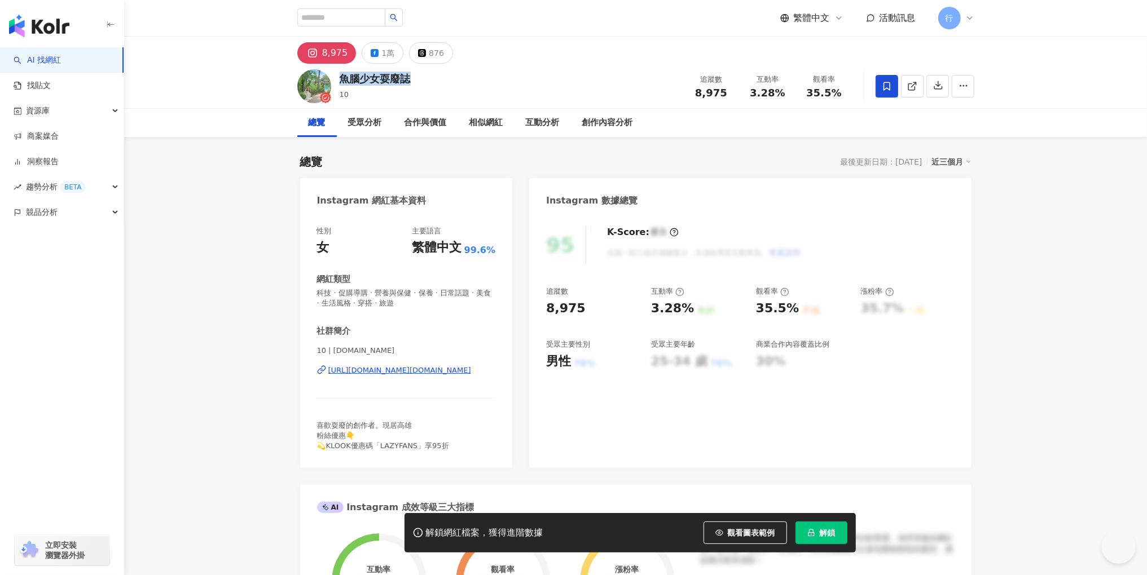
drag, startPoint x: 354, startPoint y: 82, endPoint x: 341, endPoint y: 82, distance: 13.0
click at [341, 81] on div "魚腦少女耍廢誌 10 追蹤數 8,975 互動率 3.28% 觀看率 35.5%" at bounding box center [636, 86] width 722 height 45
click at [909, 83] on icon at bounding box center [912, 86] width 10 height 10
click at [502, 82] on div "魚腦少女耍廢誌 10 追蹤數 8,975 互動率 3.28% 觀看率 35.5%" at bounding box center [636, 86] width 722 height 45
click at [915, 85] on icon at bounding box center [912, 86] width 10 height 10
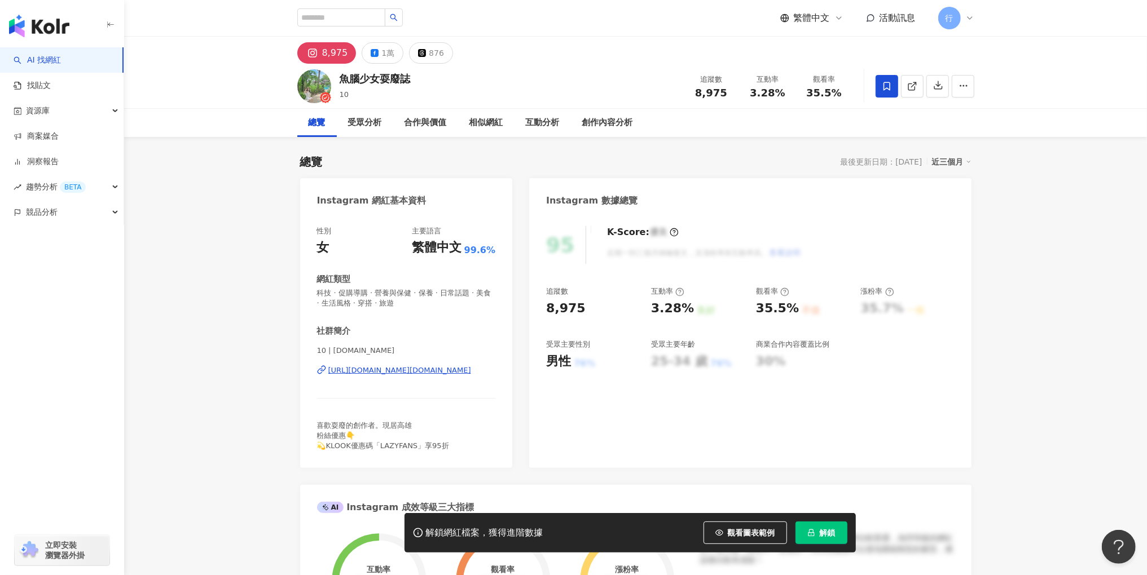
click at [386, 375] on div "[URL][DOMAIN_NAME][DOMAIN_NAME]" at bounding box center [399, 370] width 143 height 10
click at [376, 54] on button "1萬" at bounding box center [383, 52] width 42 height 21
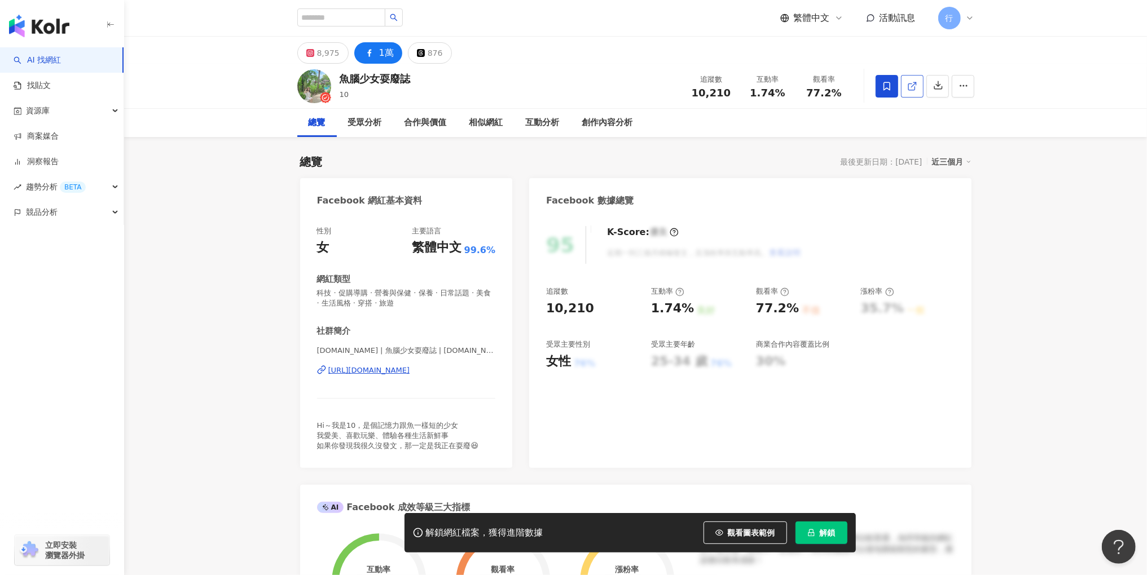
click at [917, 83] on link at bounding box center [912, 86] width 23 height 23
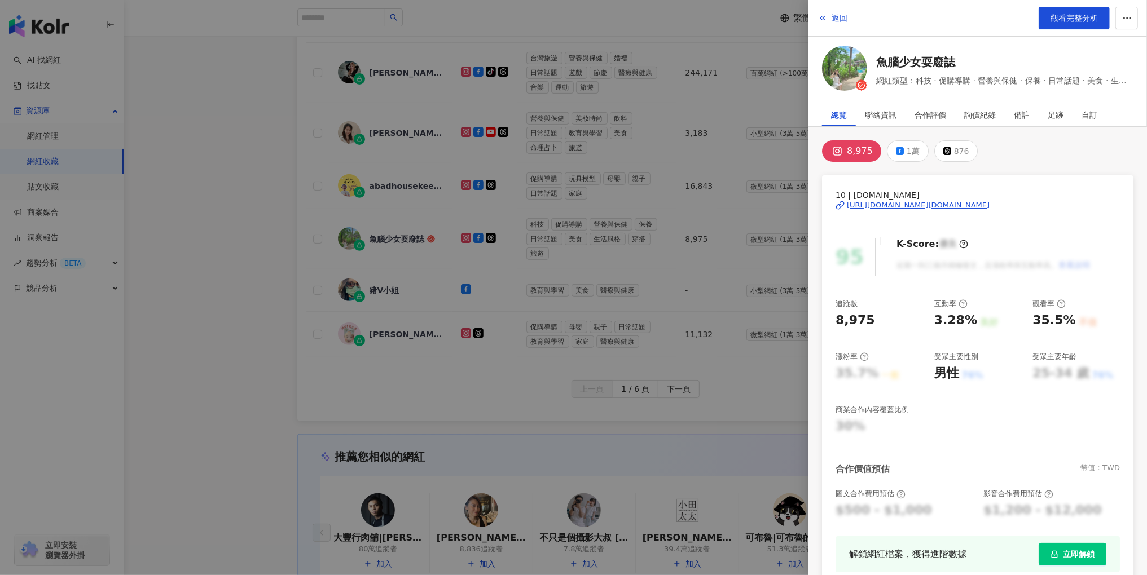
scroll to position [470, 0]
click at [694, 153] on div at bounding box center [573, 287] width 1147 height 575
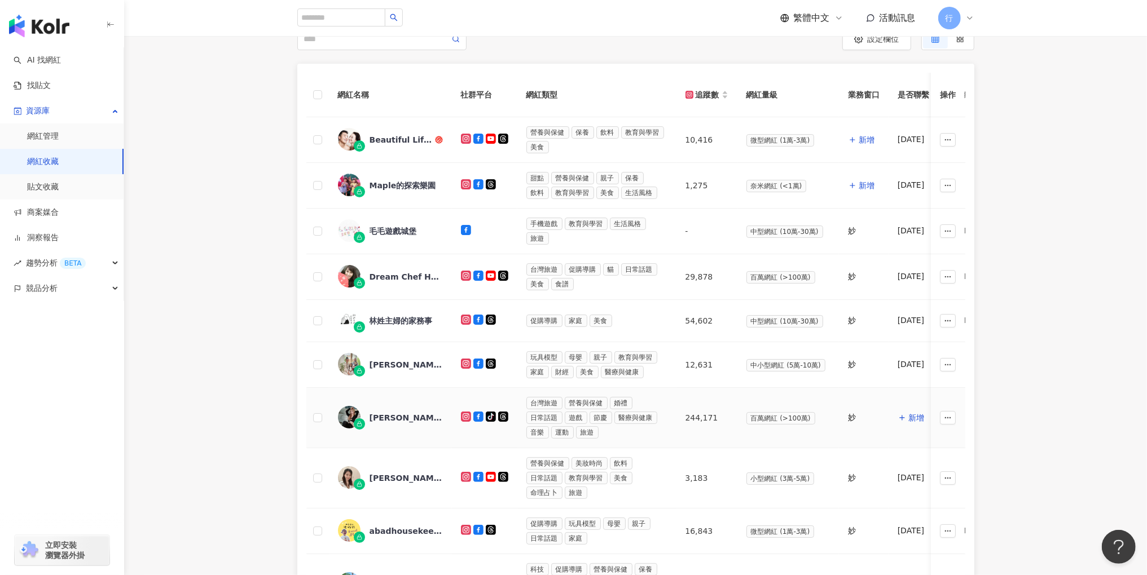
scroll to position [0, 0]
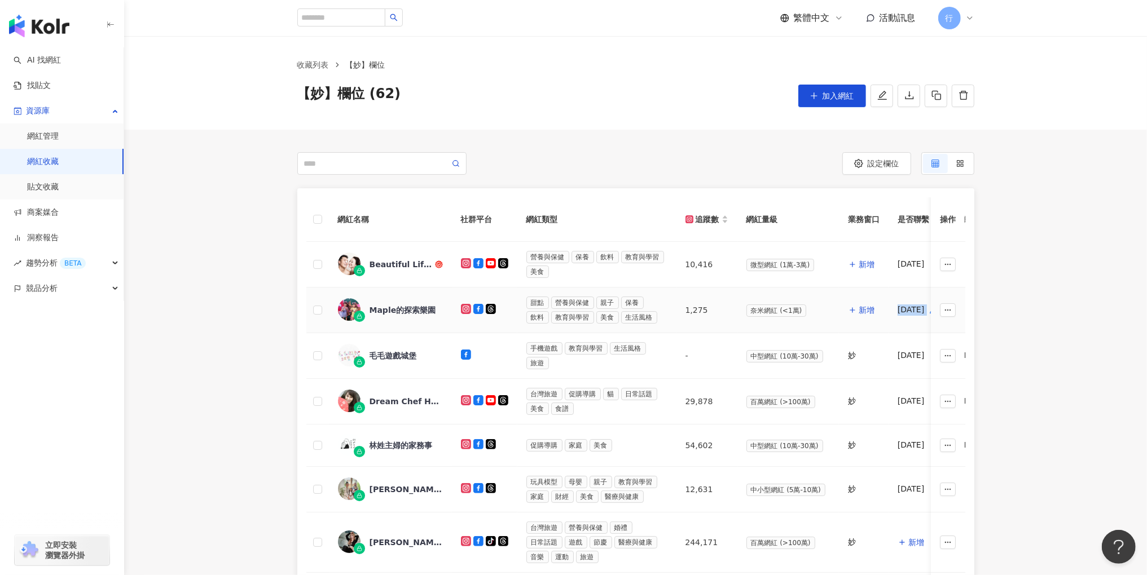
drag, startPoint x: 892, startPoint y: 308, endPoint x: 927, endPoint y: 306, distance: 35.0
click at [927, 306] on td "[DATE]" at bounding box center [917, 311] width 58 height 46
copy tr "[DATE] 新增聯絡方式 85 20-24 歲 (46.7%)"
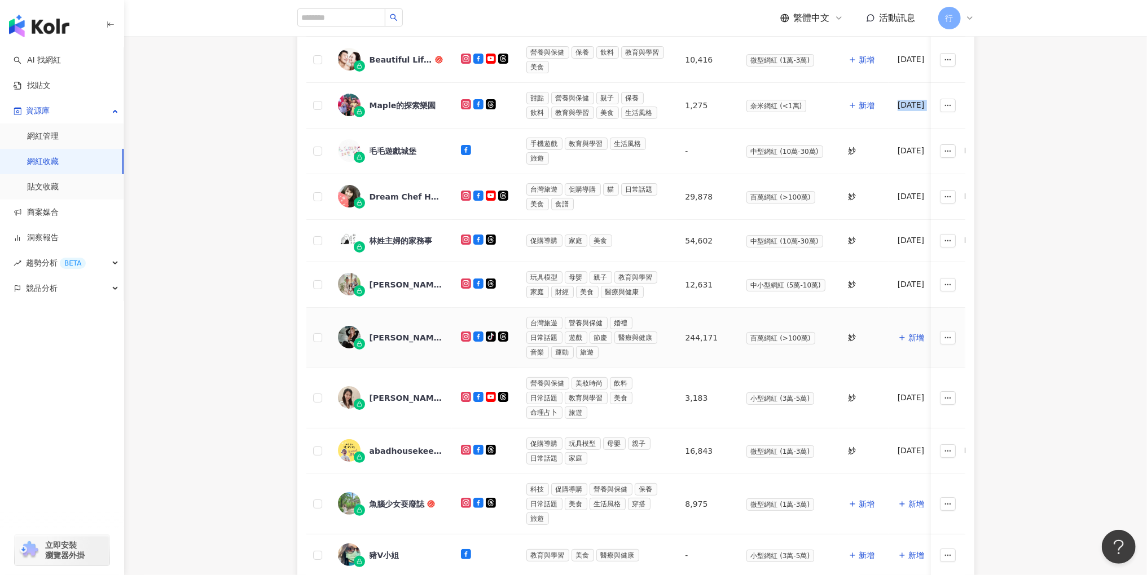
scroll to position [268, 0]
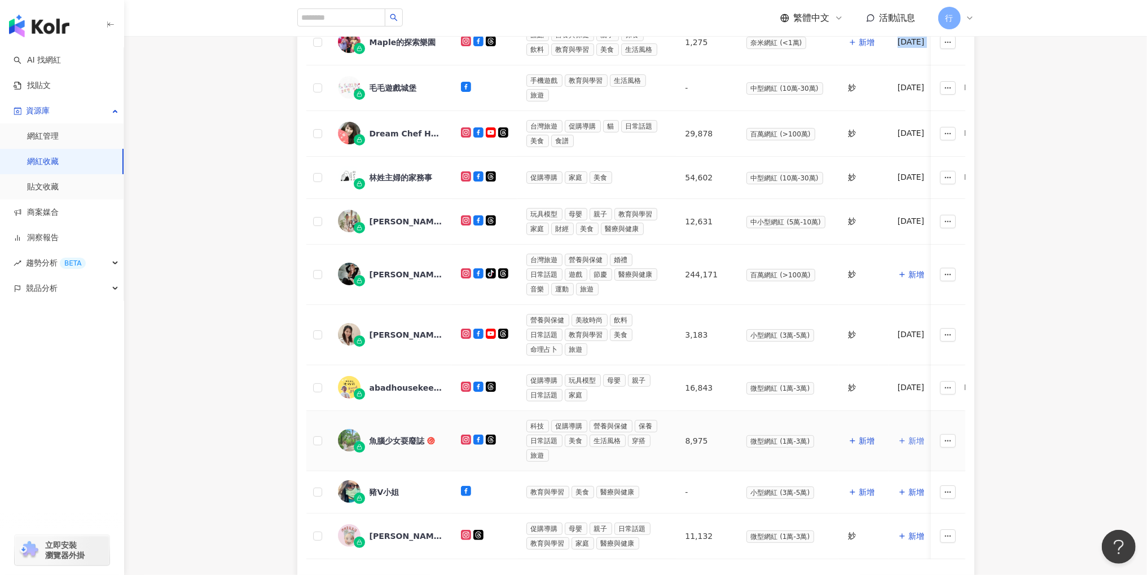
click at [913, 437] on span "新增" at bounding box center [916, 441] width 16 height 9
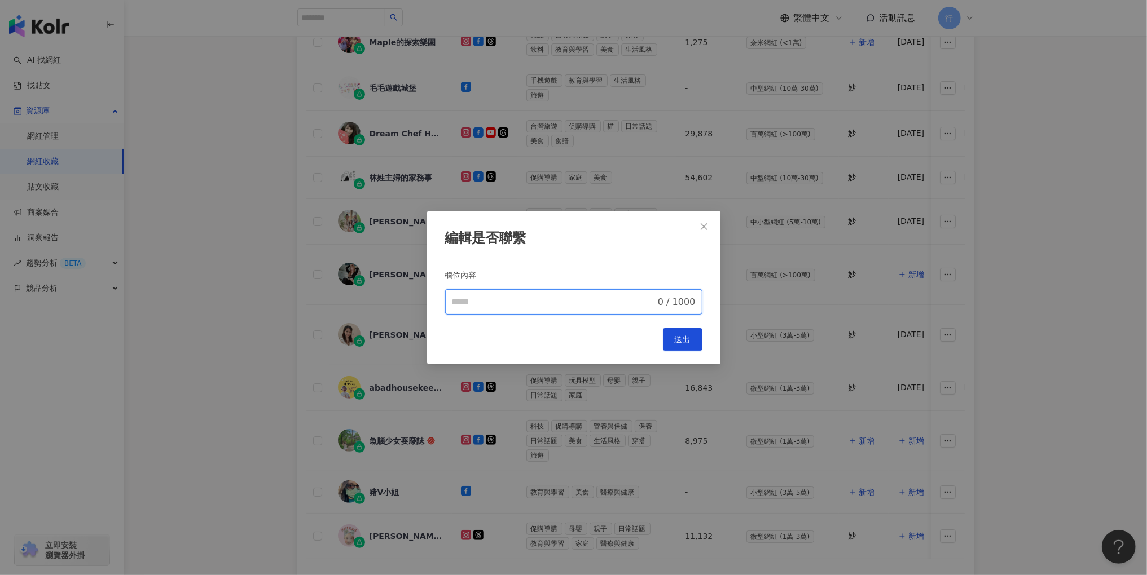
click at [621, 303] on input "欄位內容" at bounding box center [554, 303] width 204 height 14
paste input "********"
type input "********"
click at [691, 338] on button "送出" at bounding box center [682, 339] width 39 height 23
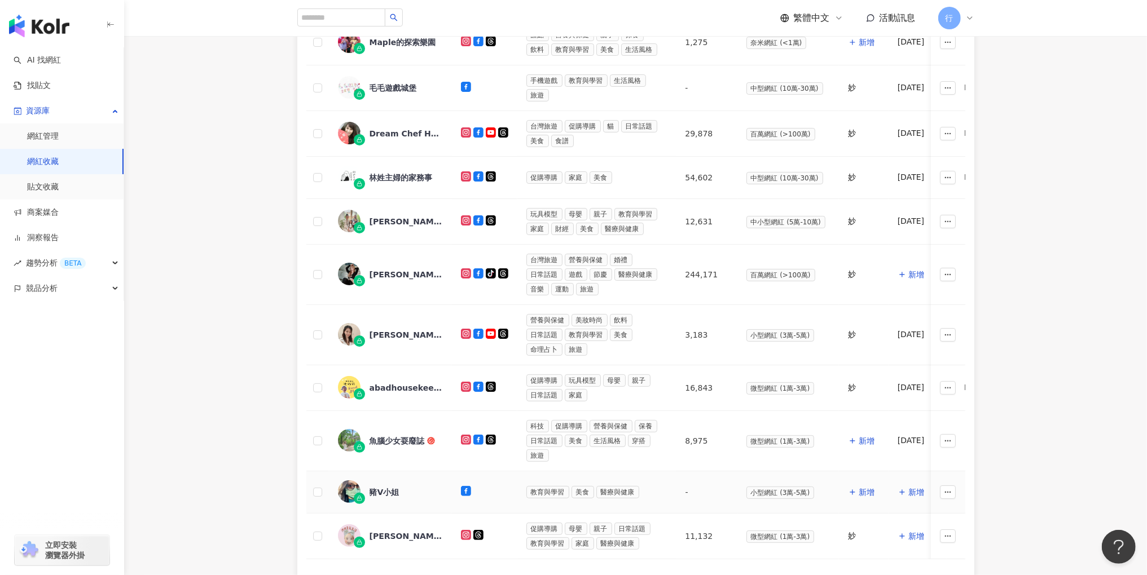
click at [389, 487] on div "豬V小姐" at bounding box center [384, 492] width 30 height 11
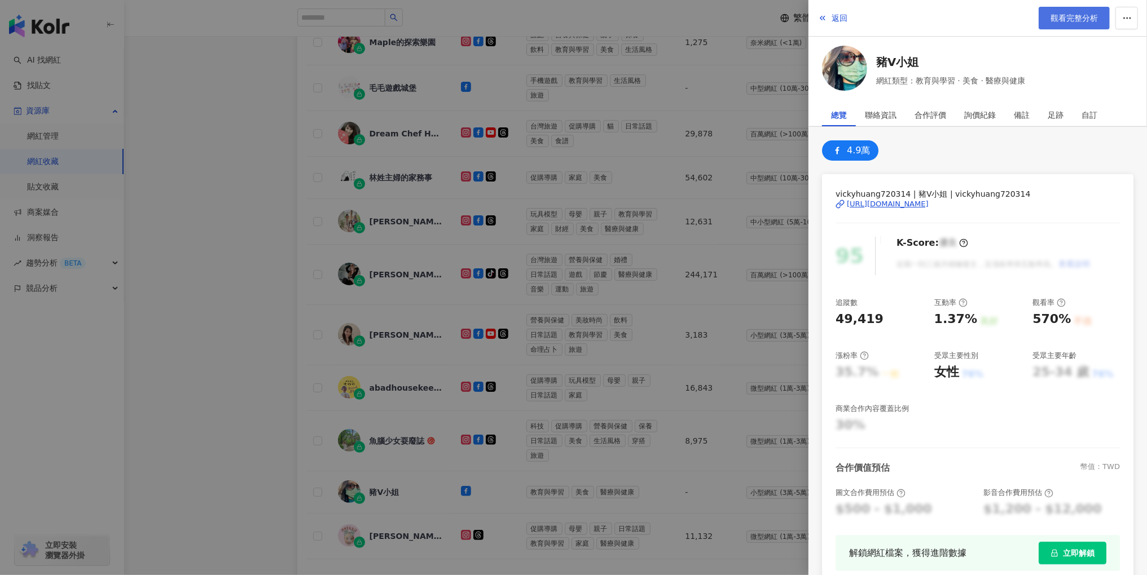
click at [1081, 27] on link "觀看完整分析" at bounding box center [1073, 18] width 71 height 23
click at [601, 166] on div at bounding box center [573, 287] width 1147 height 575
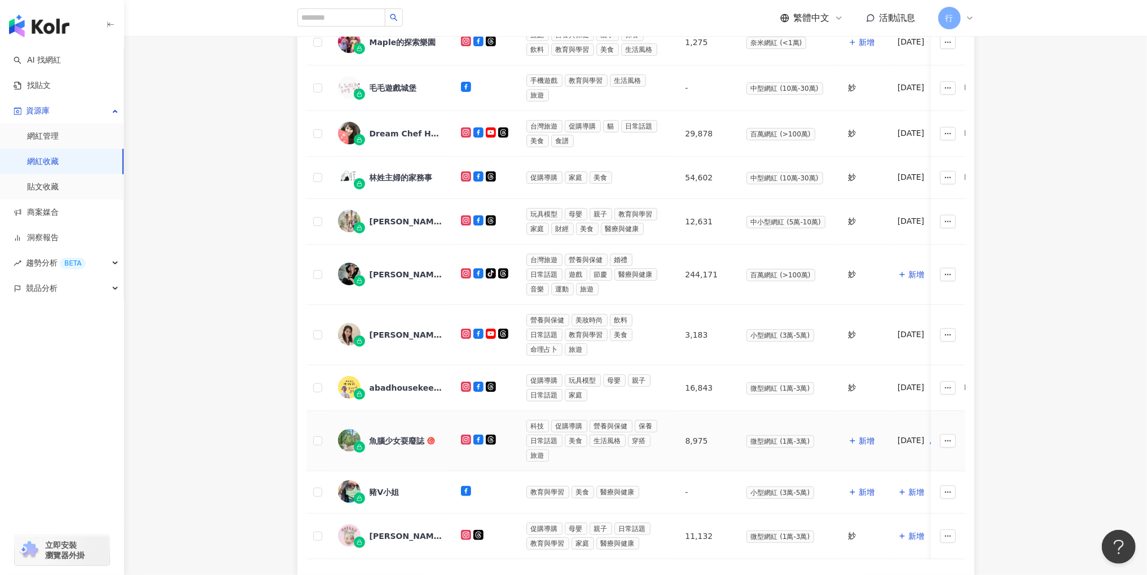
drag, startPoint x: 890, startPoint y: 431, endPoint x: 924, endPoint y: 431, distance: 34.4
click at [924, 431] on td "[DATE]" at bounding box center [917, 441] width 58 height 60
copy div "[DATE]"
click at [909, 488] on span "新增" at bounding box center [916, 492] width 16 height 9
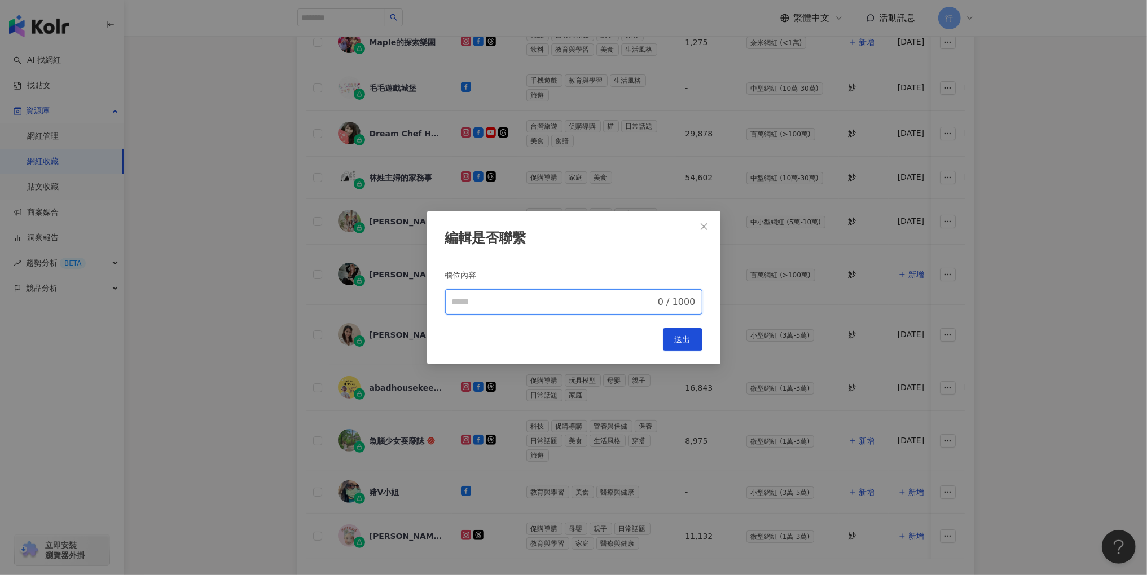
click at [567, 296] on input "欄位內容" at bounding box center [554, 303] width 204 height 14
paste input "********"
type input "********"
click at [681, 335] on span "送出" at bounding box center [683, 339] width 16 height 9
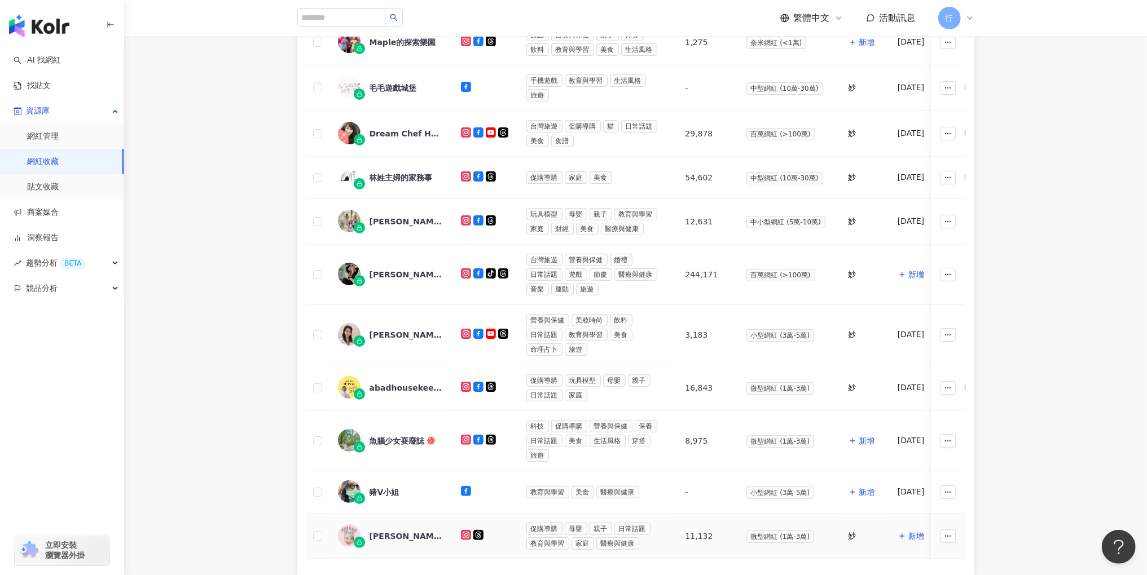
click at [403, 531] on div "雅瑄ZOE HUANG" at bounding box center [405, 536] width 73 height 11
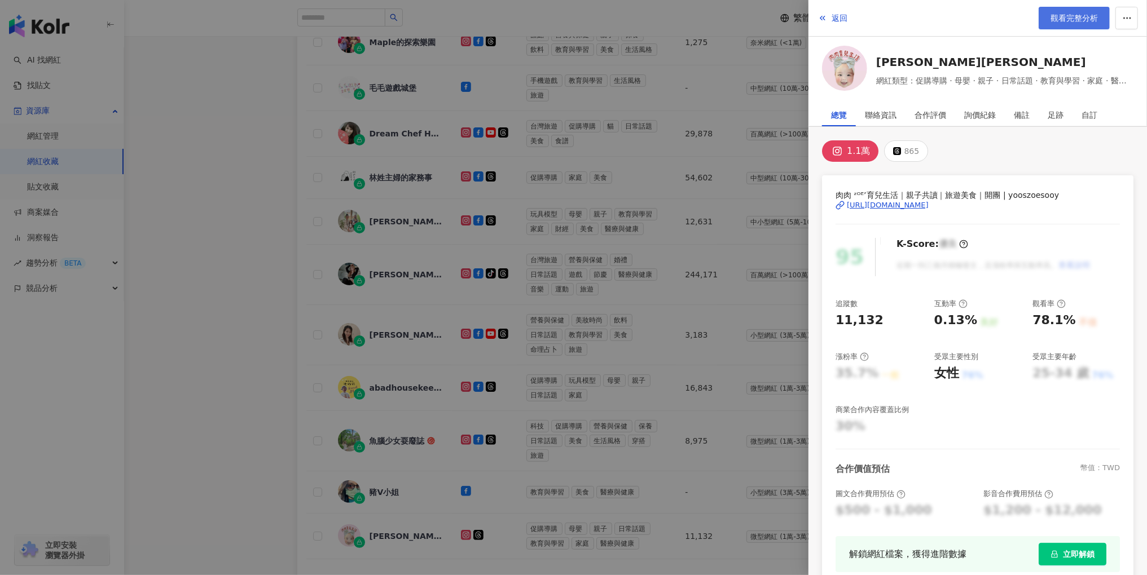
click at [1090, 14] on span "觀看完整分析" at bounding box center [1073, 18] width 47 height 9
click at [702, 245] on div at bounding box center [573, 287] width 1147 height 575
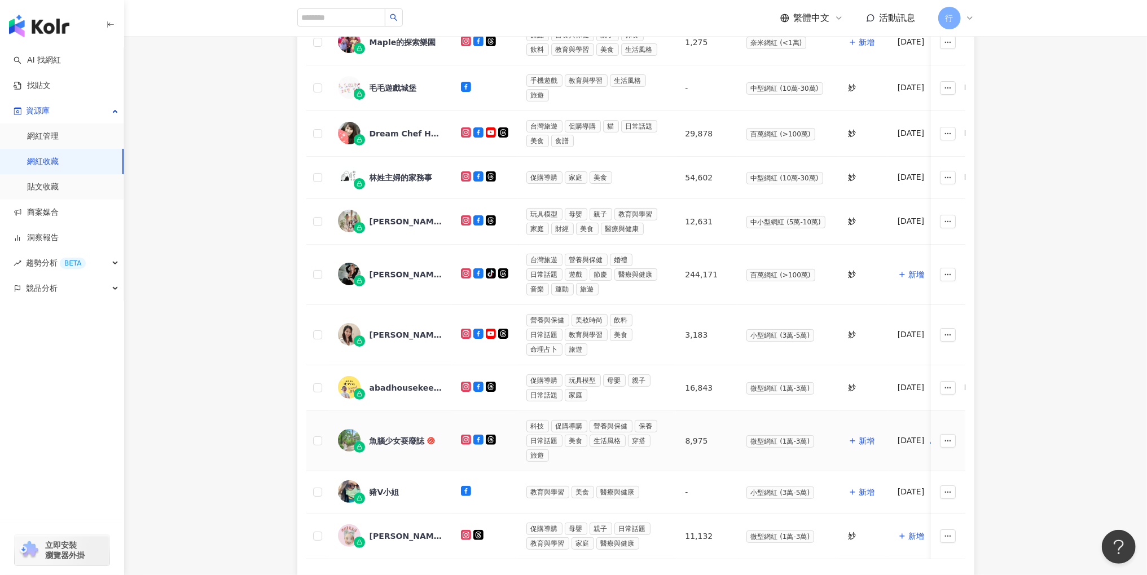
drag, startPoint x: 894, startPoint y: 428, endPoint x: 926, endPoint y: 428, distance: 31.6
click at [926, 435] on div "25.08.13" at bounding box center [917, 440] width 40 height 11
copy div "25.08.13"
click at [908, 532] on span "新增" at bounding box center [916, 536] width 16 height 9
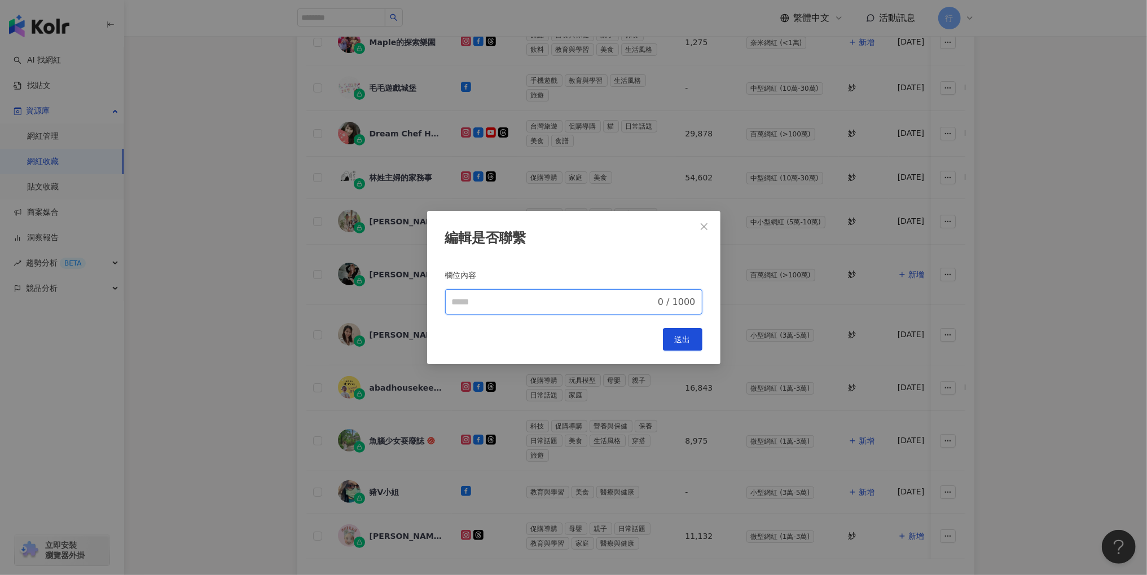
click at [578, 300] on input "欄位內容" at bounding box center [554, 303] width 204 height 14
paste input "********"
type input "********"
click at [705, 228] on icon "close" at bounding box center [703, 226] width 7 height 7
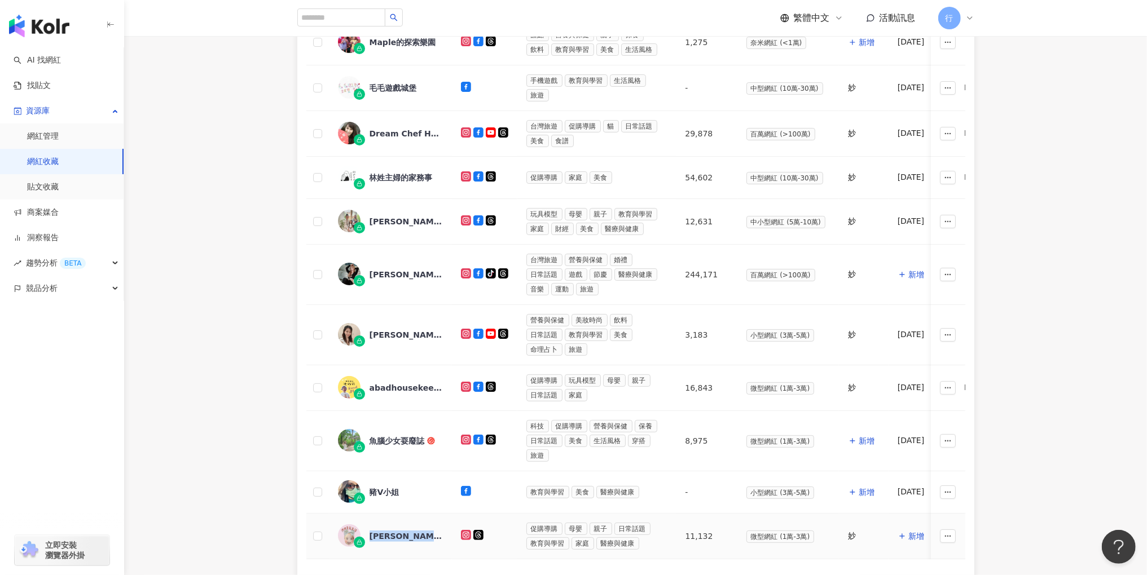
drag, startPoint x: 442, startPoint y: 522, endPoint x: 367, endPoint y: 522, distance: 75.0
click at [367, 525] on div "[PERSON_NAME][PERSON_NAME]" at bounding box center [390, 537] width 105 height 24
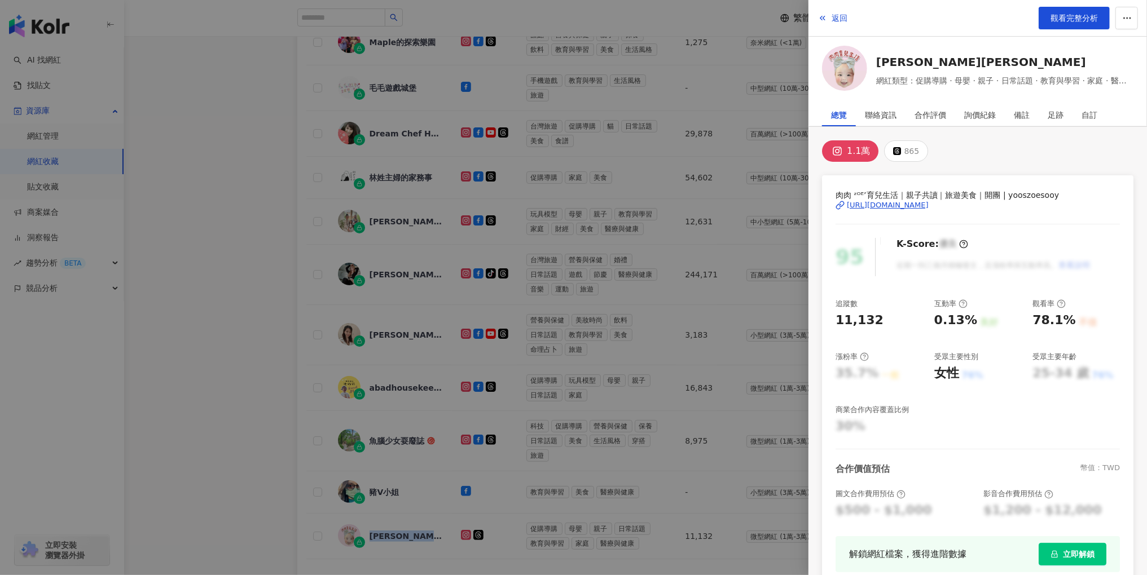
copy div "[PERSON_NAME][PERSON_NAME]"
click at [975, 60] on link "[PERSON_NAME][PERSON_NAME]" at bounding box center [1004, 62] width 257 height 16
click at [694, 335] on div at bounding box center [573, 287] width 1147 height 575
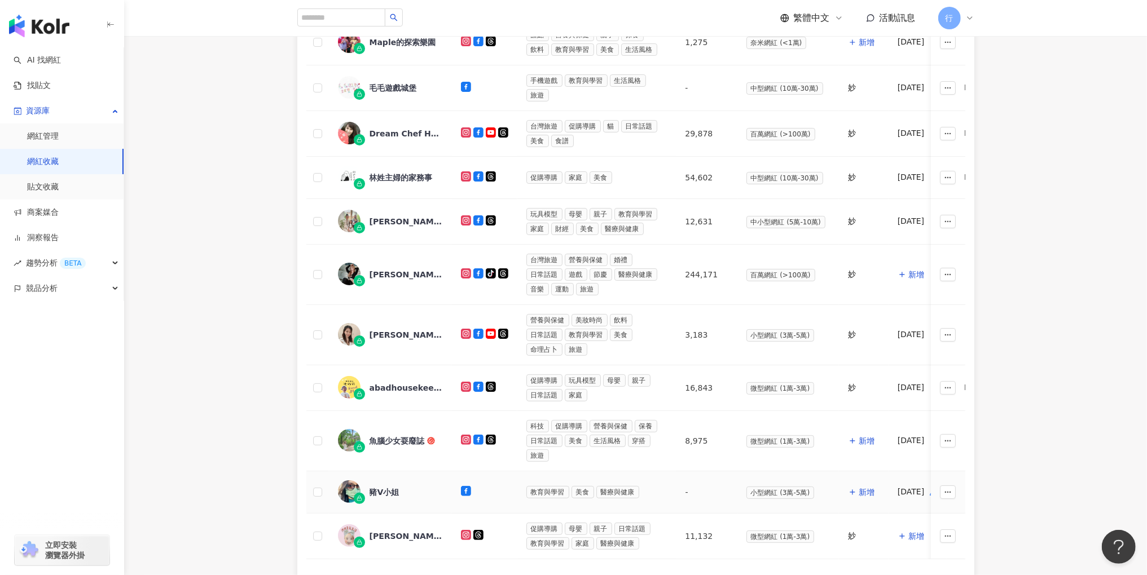
drag, startPoint x: 889, startPoint y: 478, endPoint x: 923, endPoint y: 478, distance: 34.4
click at [923, 478] on td "25.08.13" at bounding box center [917, 492] width 58 height 42
copy div "25.08.13"
click at [914, 532] on span "新增" at bounding box center [916, 536] width 16 height 9
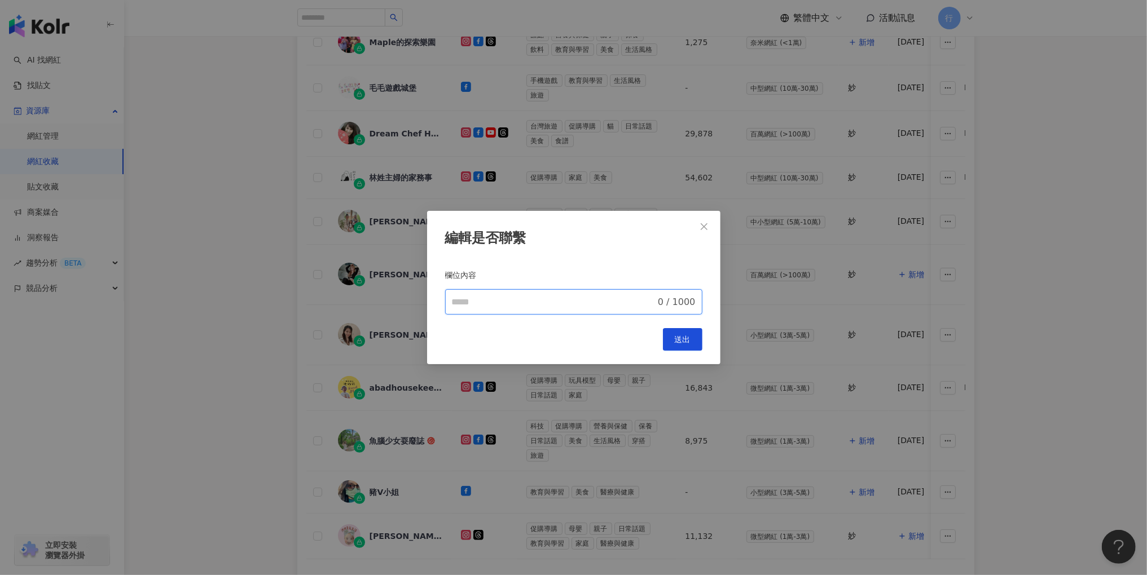
click at [598, 303] on input "欄位內容" at bounding box center [554, 303] width 204 height 14
paste input "********"
type input "********"
click at [692, 339] on button "送出" at bounding box center [682, 339] width 39 height 23
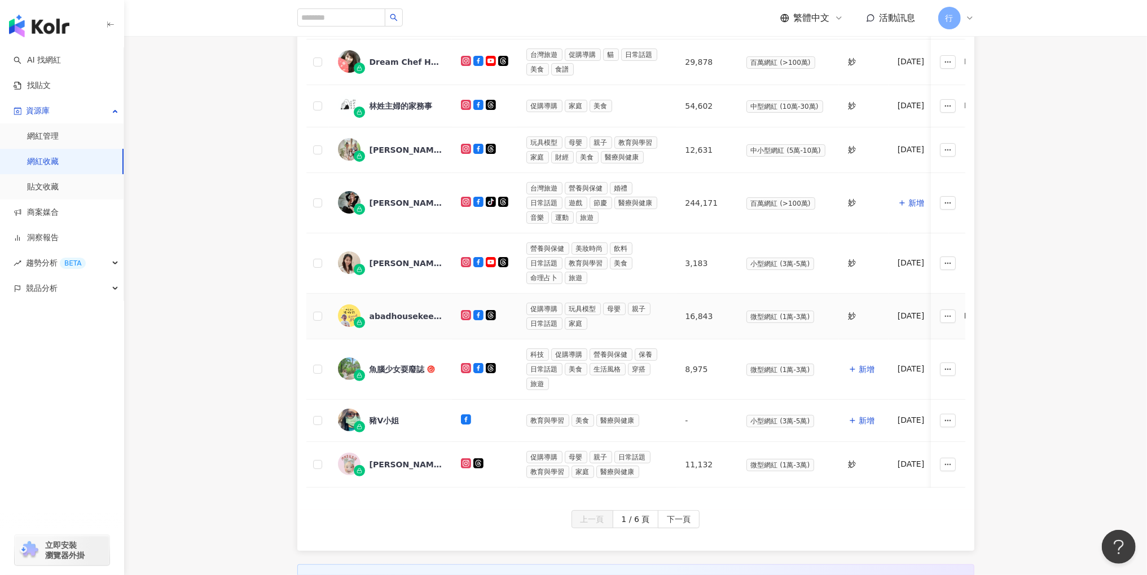
scroll to position [394, 0]
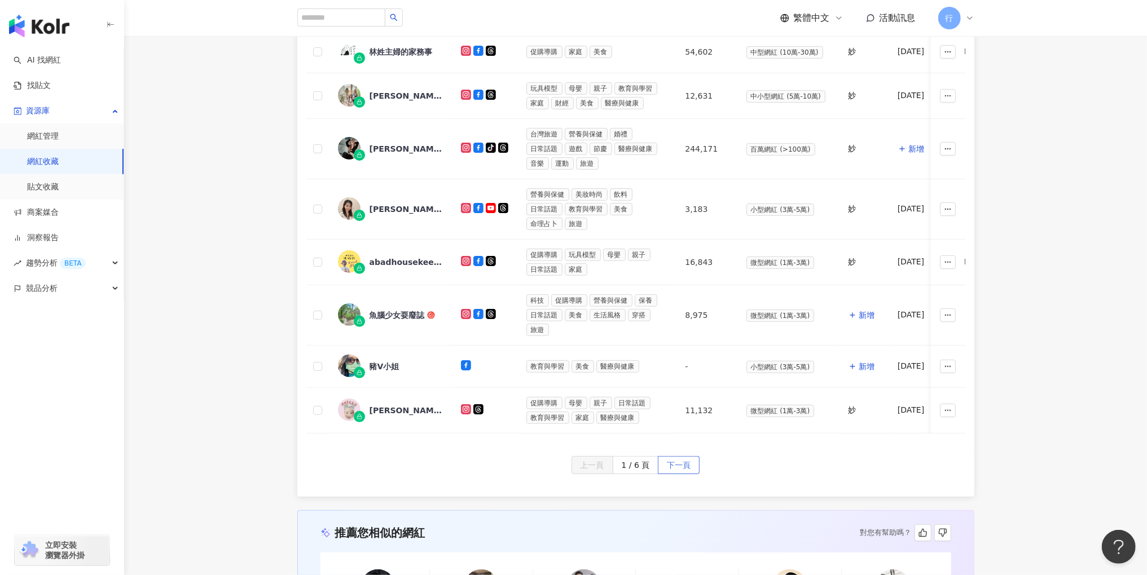
click at [686, 457] on span "下一頁" at bounding box center [679, 466] width 24 height 18
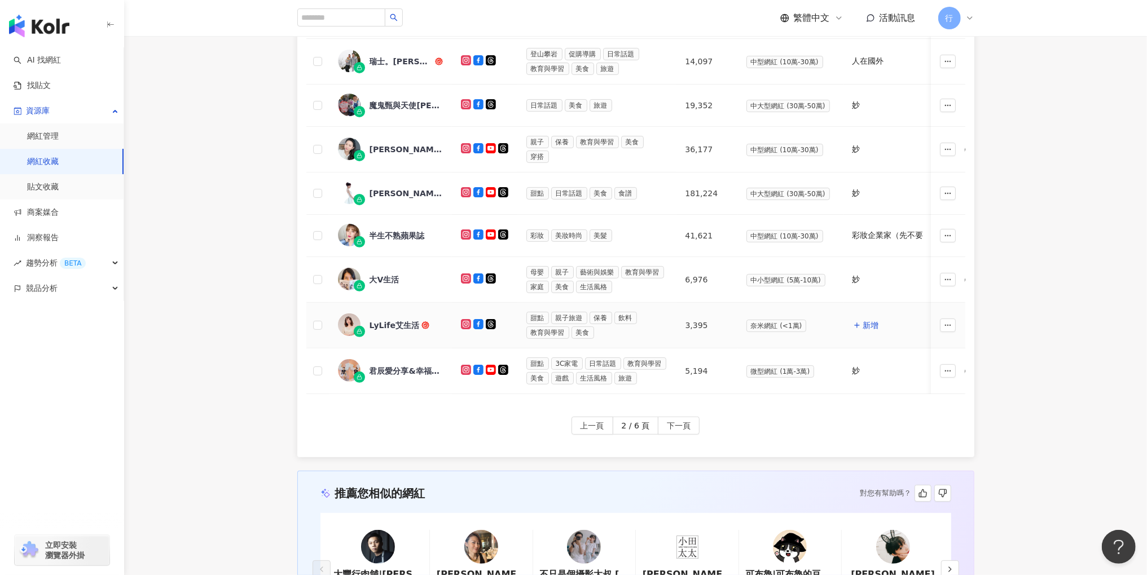
click at [400, 320] on div "LyLife艾生活" at bounding box center [394, 325] width 50 height 11
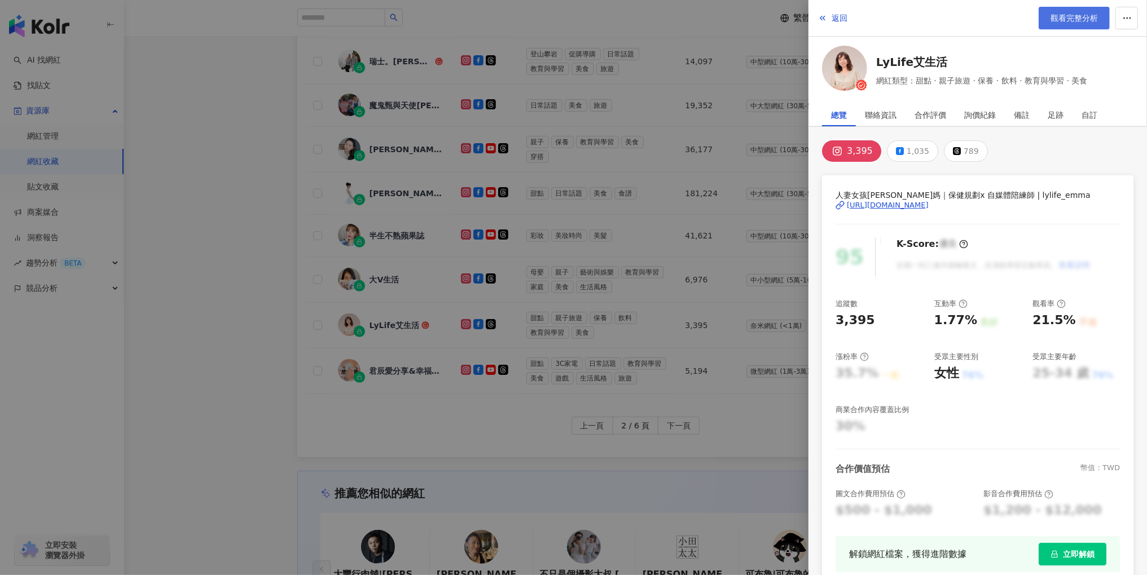
click at [1074, 21] on span "觀看完整分析" at bounding box center [1073, 18] width 47 height 9
click at [681, 293] on div at bounding box center [573, 287] width 1147 height 575
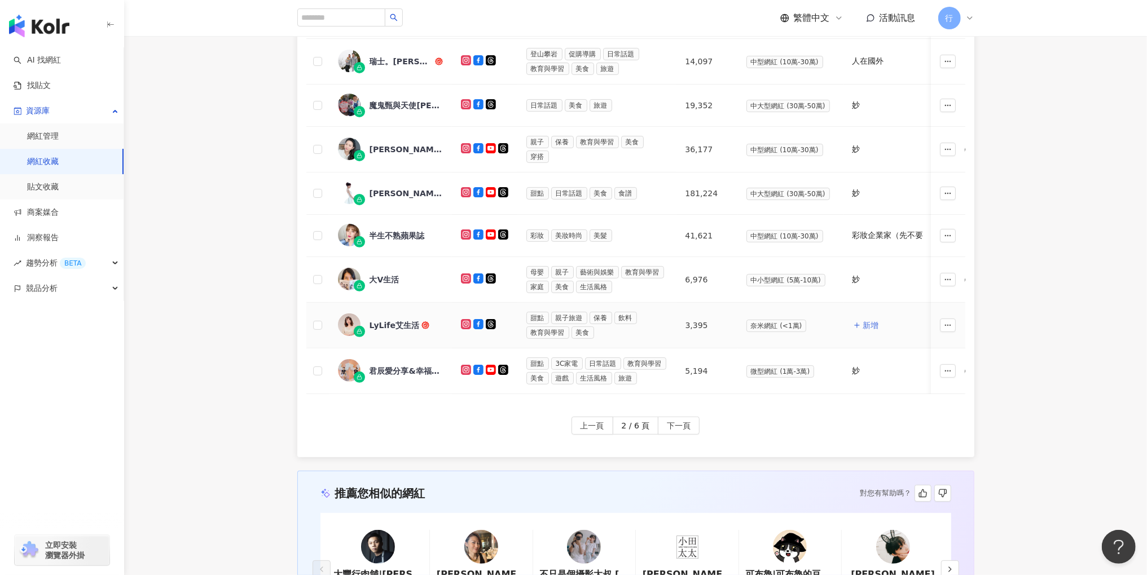
click at [866, 321] on span "新增" at bounding box center [871, 325] width 16 height 9
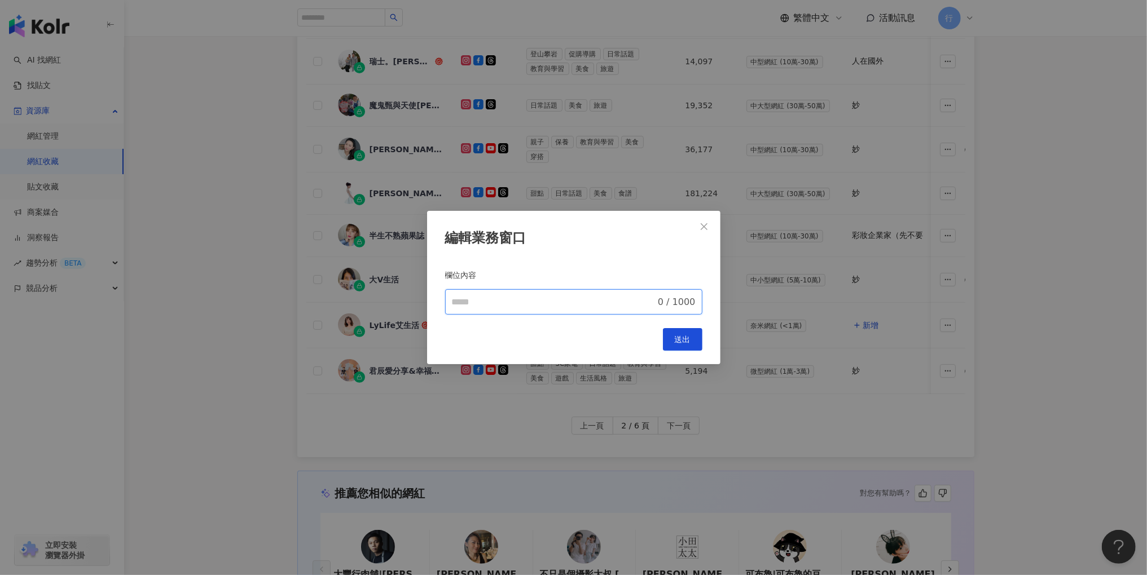
click at [557, 304] on input "欄位內容" at bounding box center [554, 303] width 204 height 14
type input "********"
click at [703, 328] on div "編輯業務窗口 欄位內容 ******** 8 / 1000 Cancel 送出" at bounding box center [573, 288] width 293 height 154
click at [687, 341] on span "送出" at bounding box center [683, 339] width 16 height 9
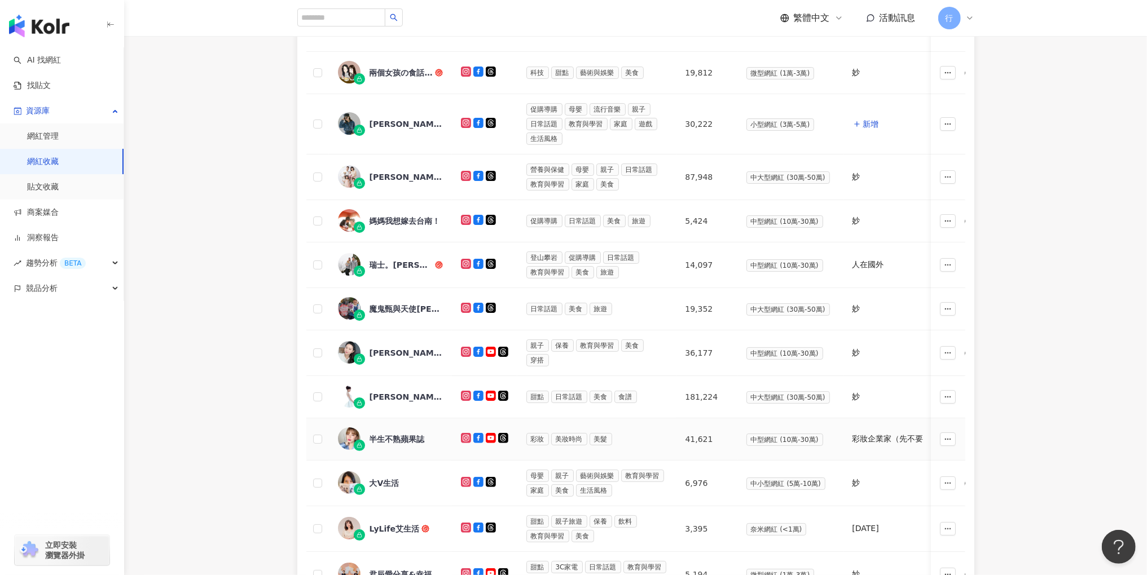
scroll to position [157, 0]
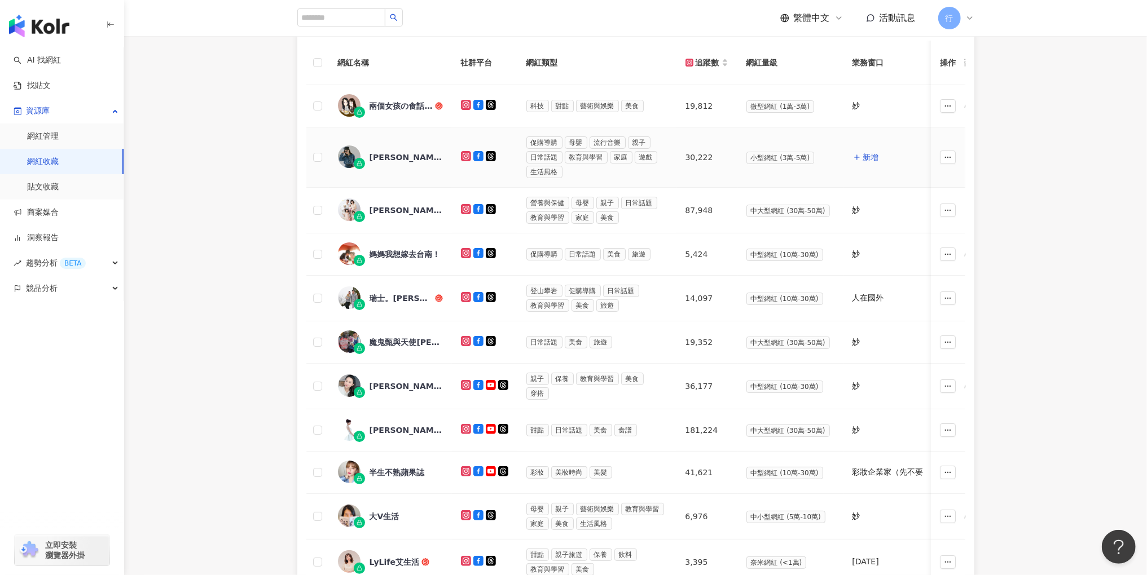
click at [388, 155] on div "莉芙太樂" at bounding box center [405, 157] width 73 height 11
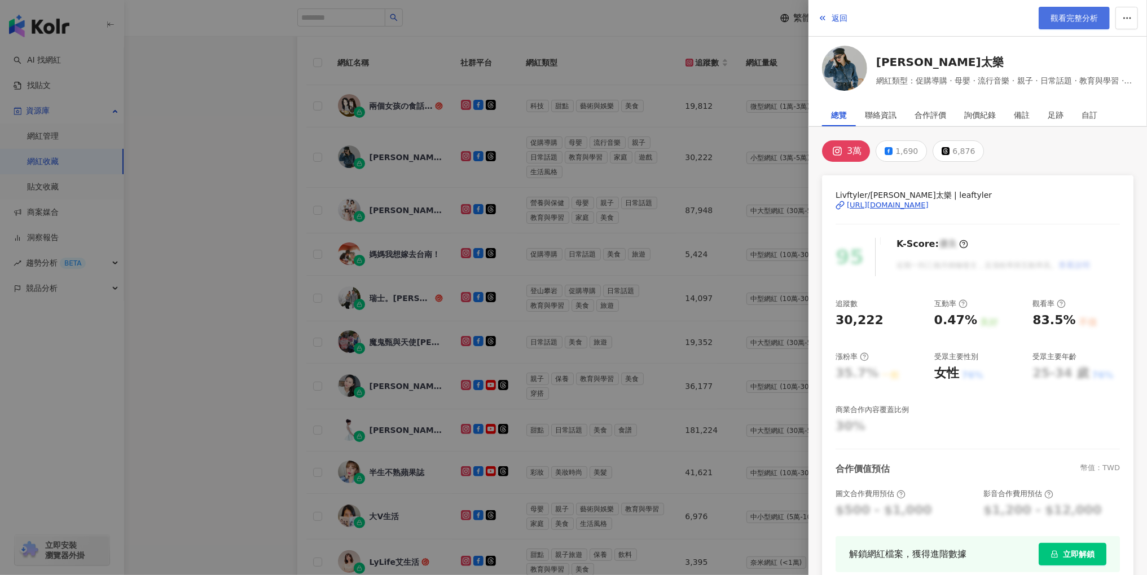
click at [1072, 19] on span "觀看完整分析" at bounding box center [1073, 18] width 47 height 9
click at [703, 327] on div at bounding box center [573, 287] width 1147 height 575
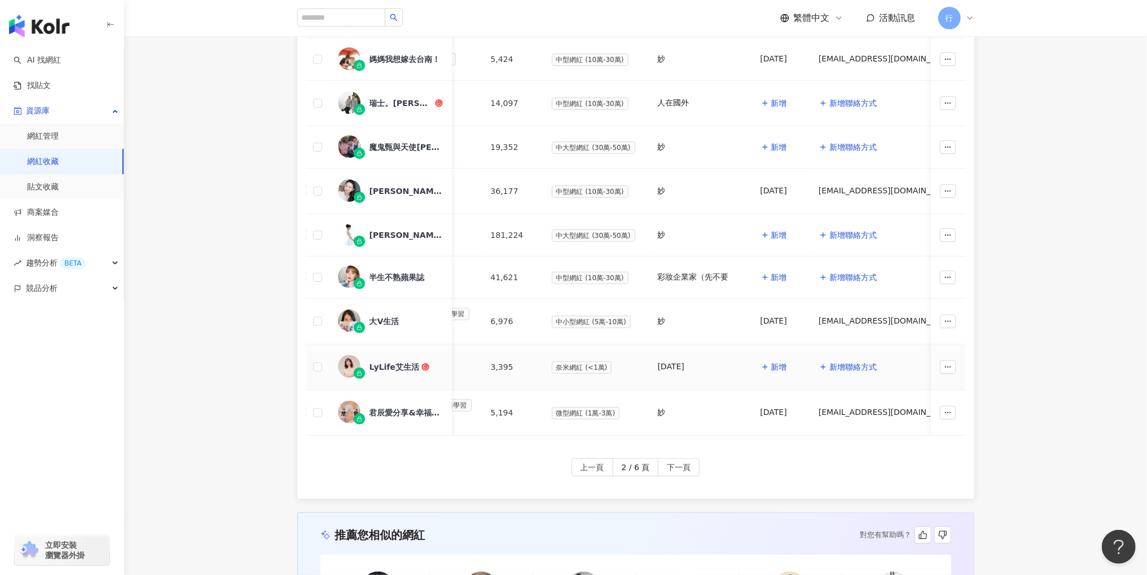
scroll to position [316, 0]
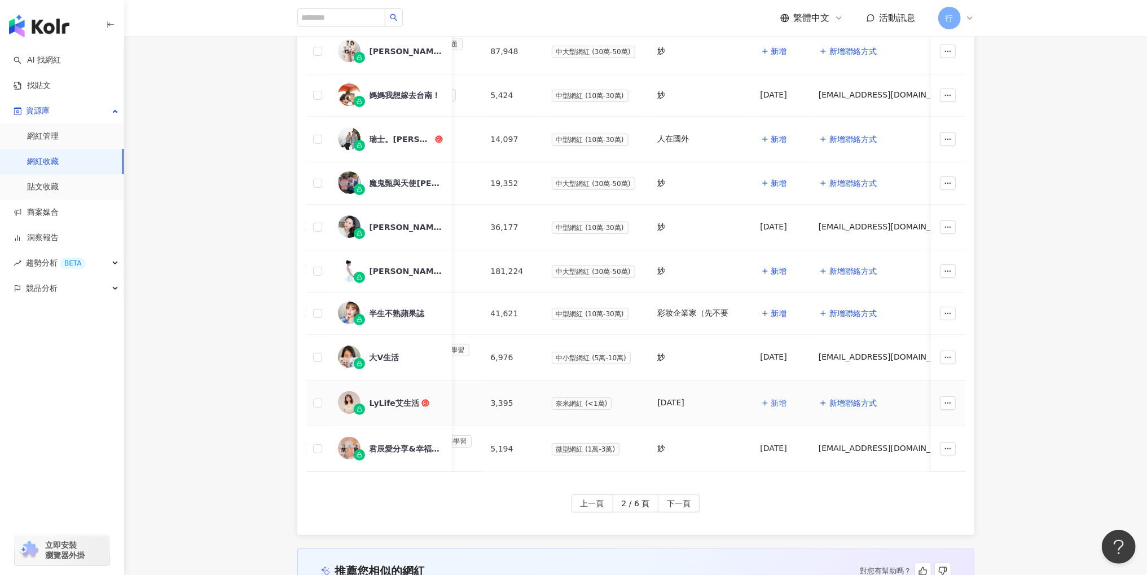
click at [776, 399] on span "新增" at bounding box center [779, 403] width 16 height 9
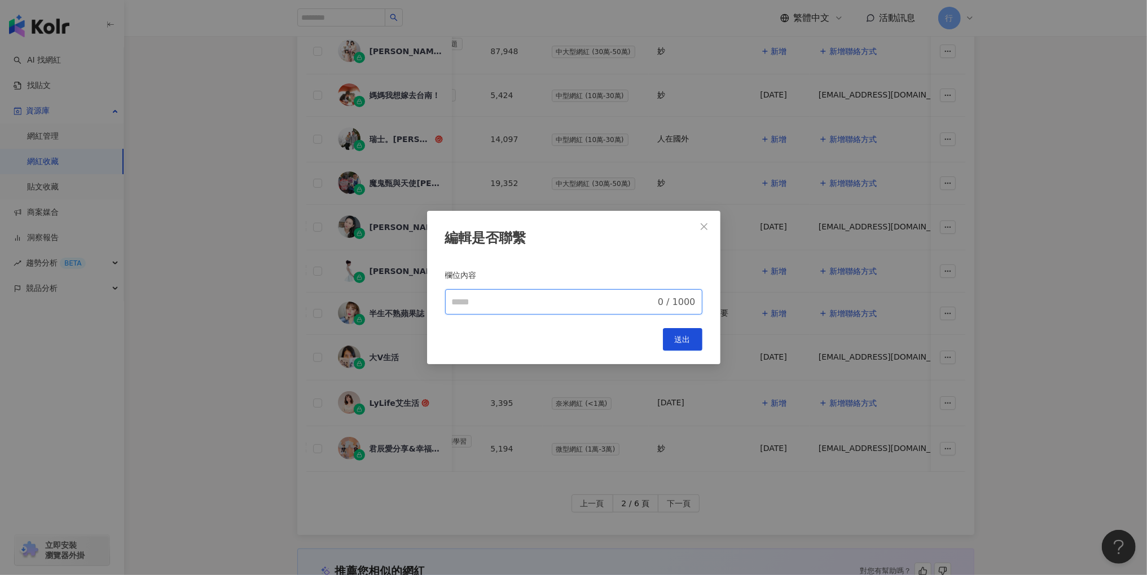
click at [568, 303] on input "欄位內容" at bounding box center [554, 303] width 204 height 14
type input "********"
click at [691, 345] on button "送出" at bounding box center [682, 339] width 39 height 23
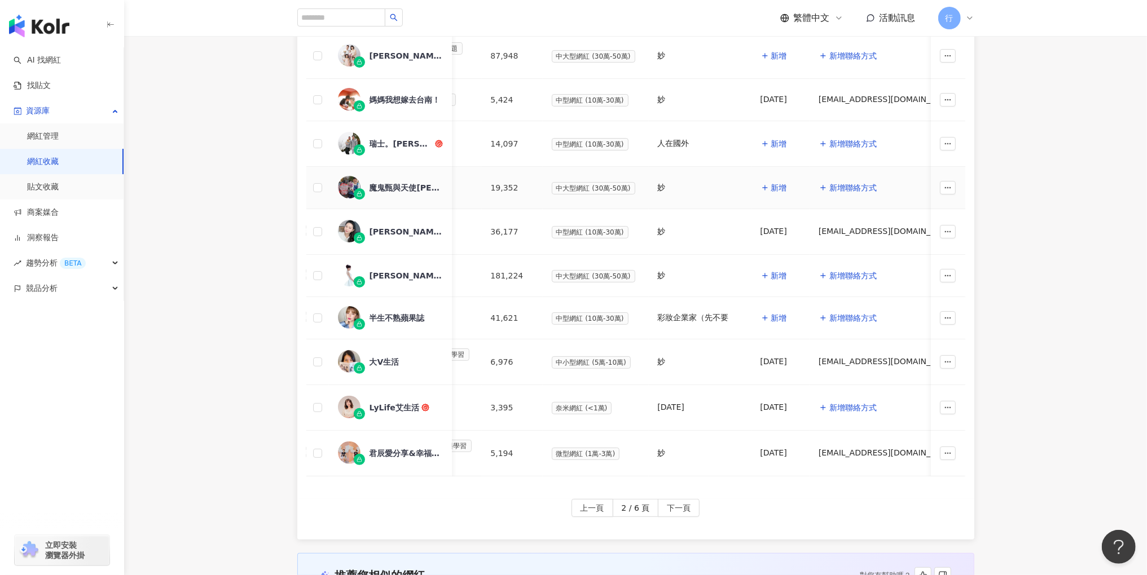
scroll to position [312, 0]
drag, startPoint x: 749, startPoint y: 393, endPoint x: 786, endPoint y: 393, distance: 37.2
click at [786, 393] on td "25.08.13" at bounding box center [780, 408] width 58 height 46
copy div "25.08.13"
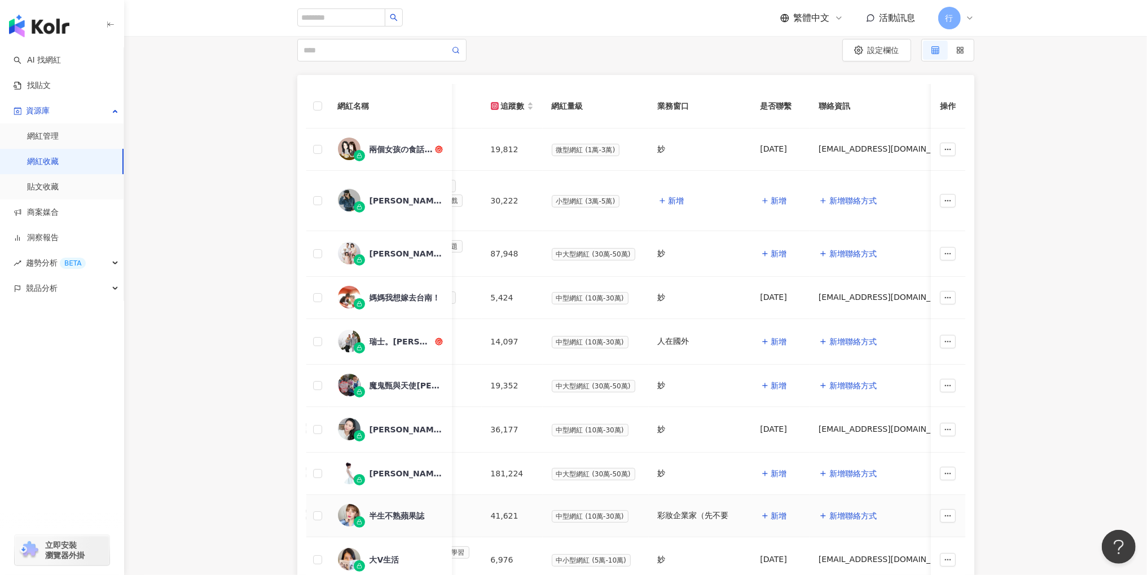
scroll to position [0, 0]
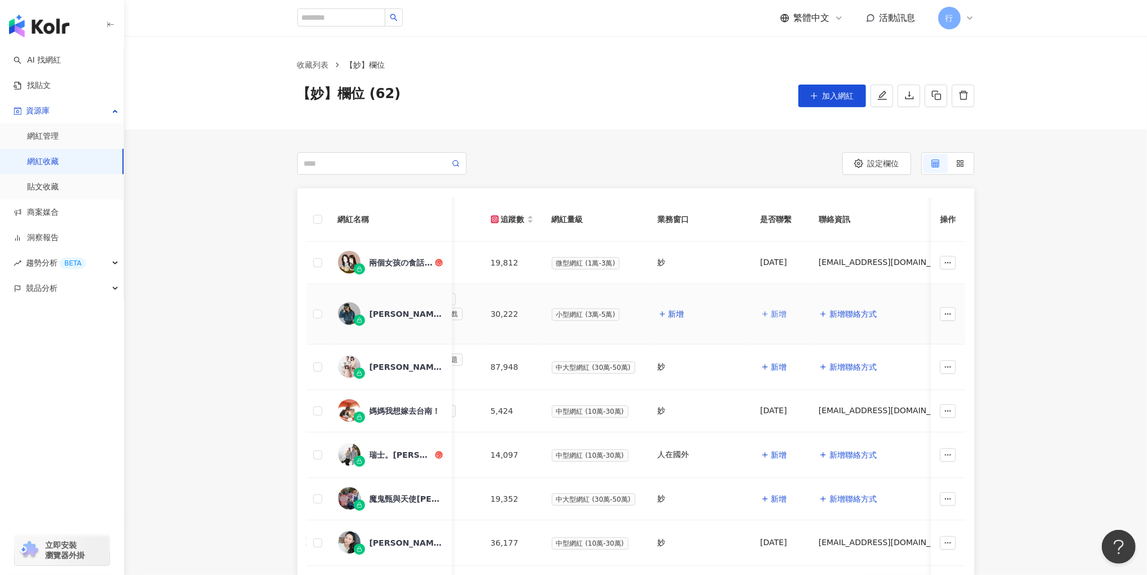
click at [781, 312] on span "新增" at bounding box center [779, 314] width 16 height 9
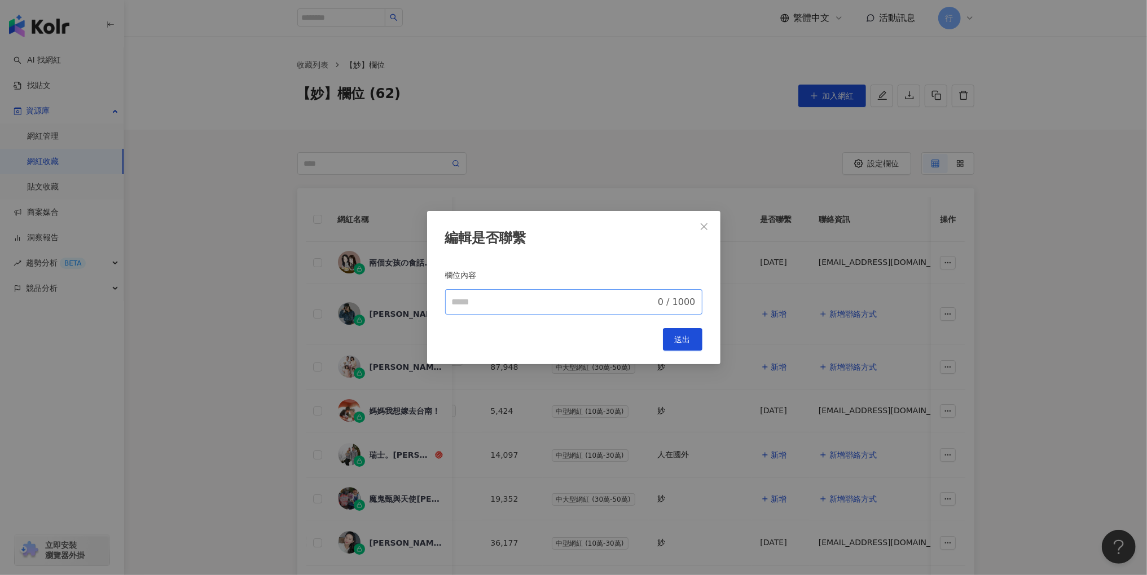
click at [595, 311] on span "0 / 1000" at bounding box center [573, 301] width 257 height 25
click at [580, 298] on input "欄位內容" at bounding box center [554, 303] width 204 height 14
paste input "********"
type input "********"
click at [696, 337] on button "送出" at bounding box center [682, 339] width 39 height 23
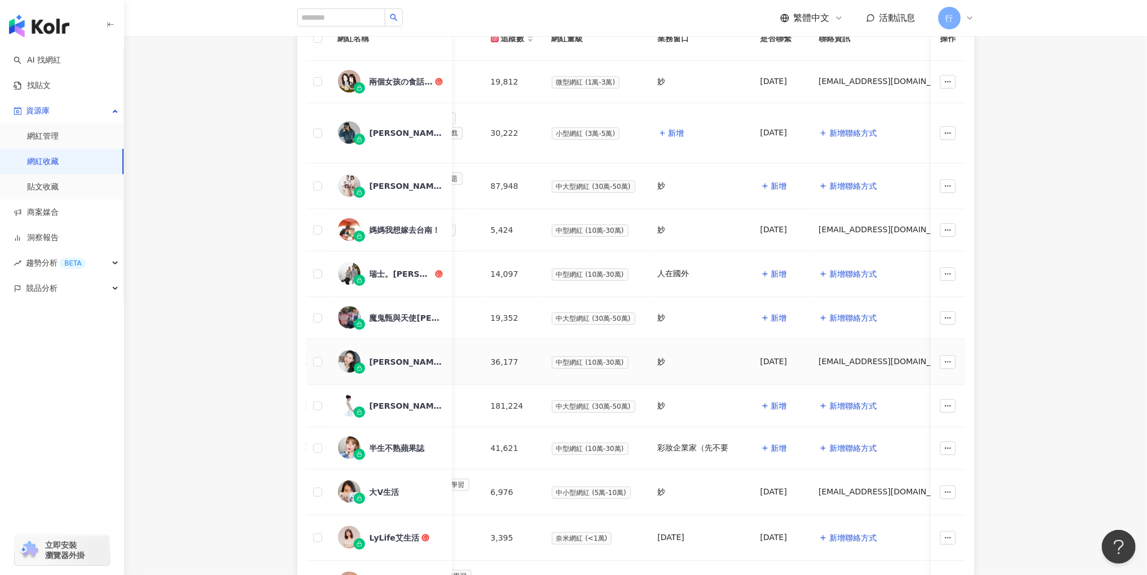
scroll to position [209, 0]
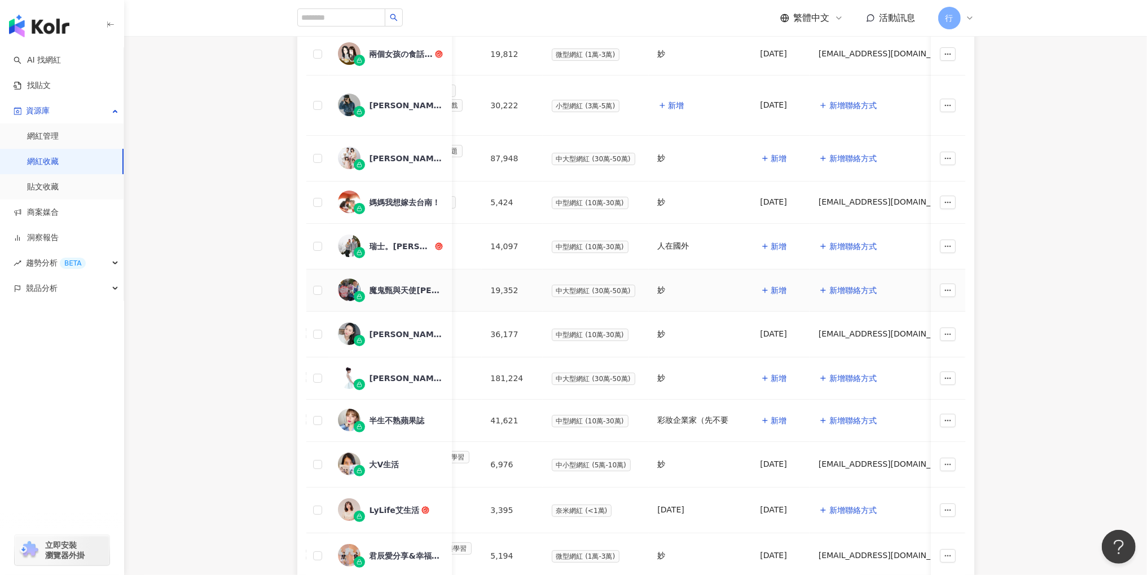
click at [408, 286] on div "魔鬼甄與天使嘉" at bounding box center [405, 290] width 73 height 11
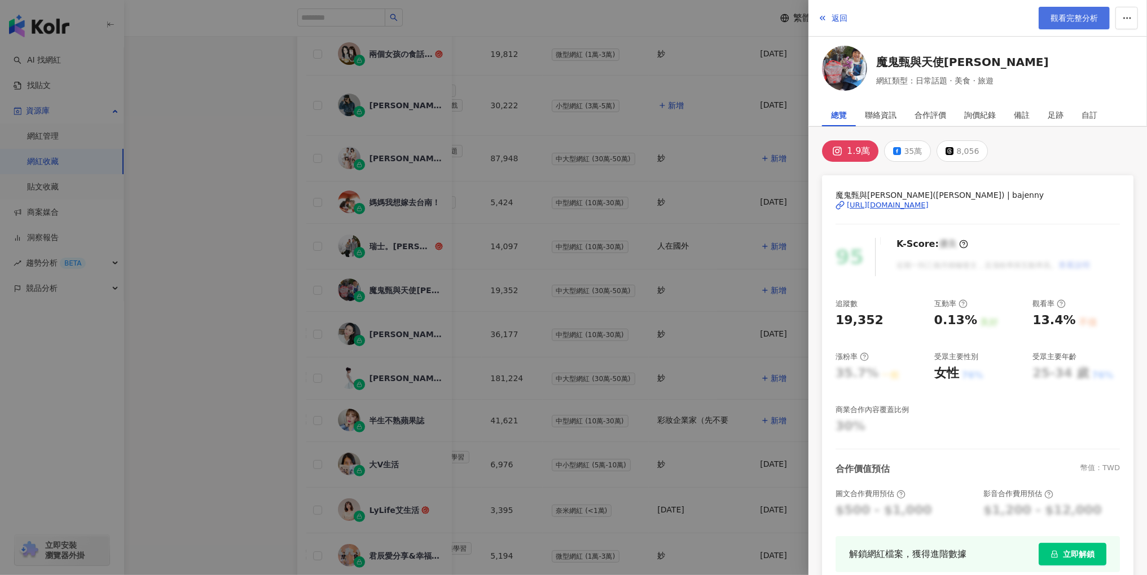
click at [1072, 15] on span "觀看完整分析" at bounding box center [1073, 18] width 47 height 9
click at [645, 188] on div at bounding box center [573, 287] width 1147 height 575
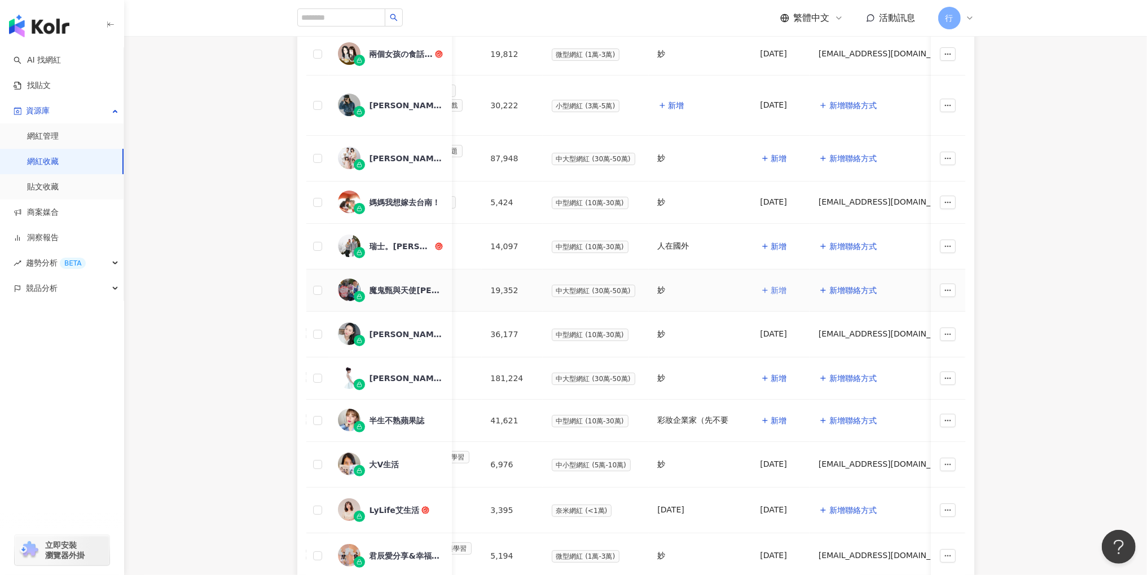
click at [765, 285] on button "新增" at bounding box center [773, 290] width 27 height 23
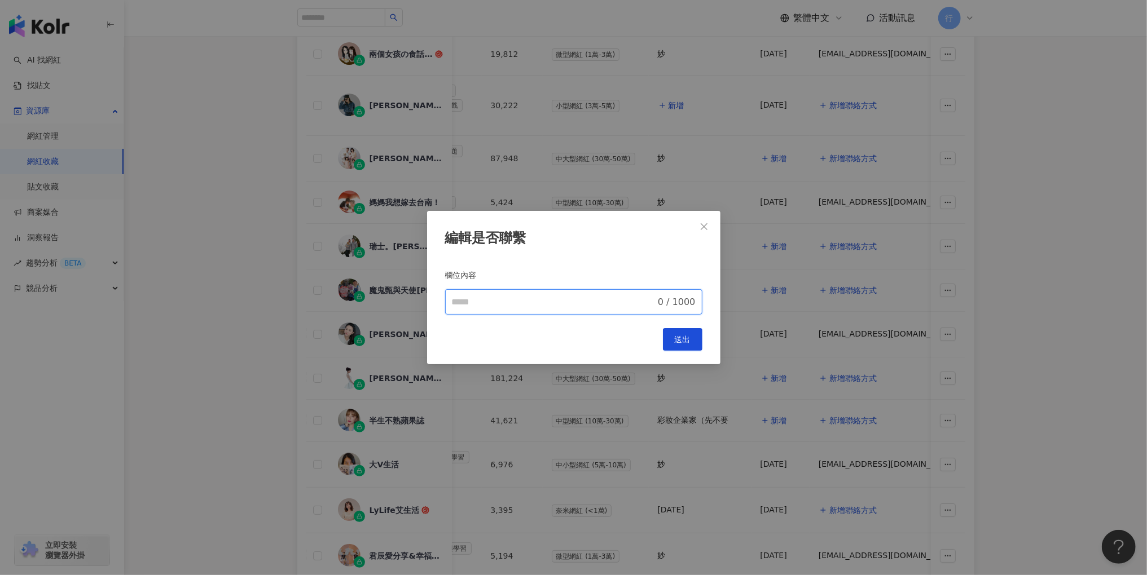
click at [581, 298] on input "欄位內容" at bounding box center [554, 303] width 204 height 14
type input "**"
click at [670, 337] on button "送出" at bounding box center [682, 339] width 39 height 23
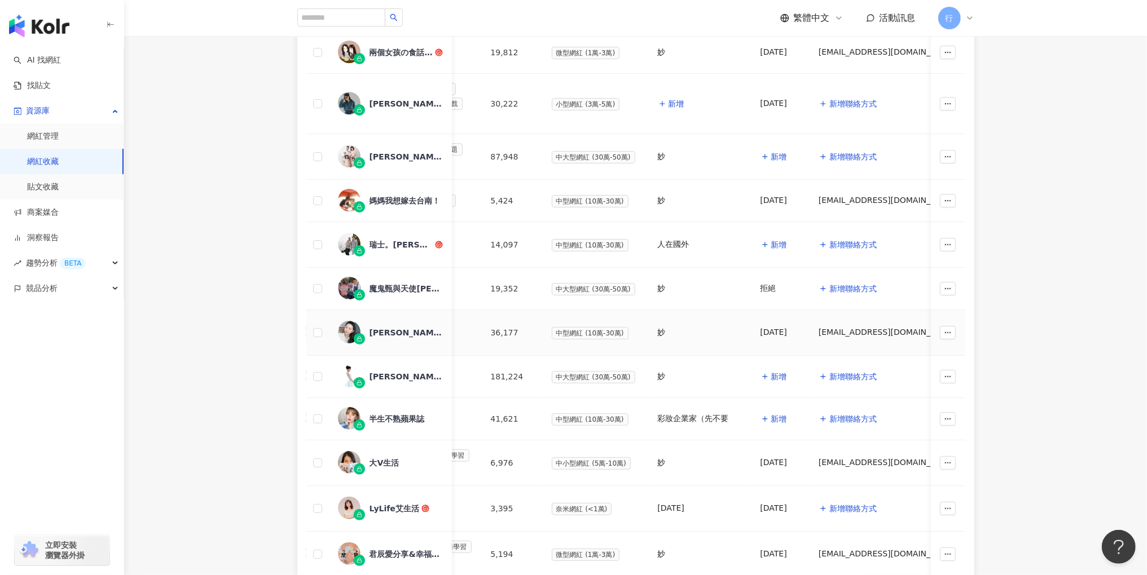
scroll to position [211, 0]
click at [380, 150] on div "倩兒" at bounding box center [405, 155] width 73 height 11
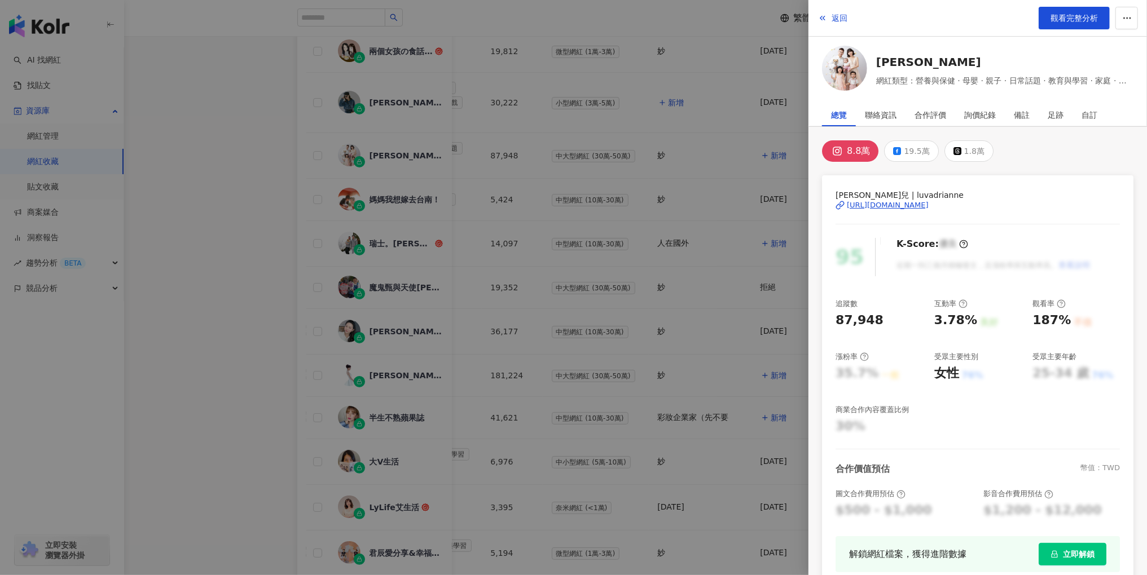
click at [729, 213] on div at bounding box center [573, 287] width 1147 height 575
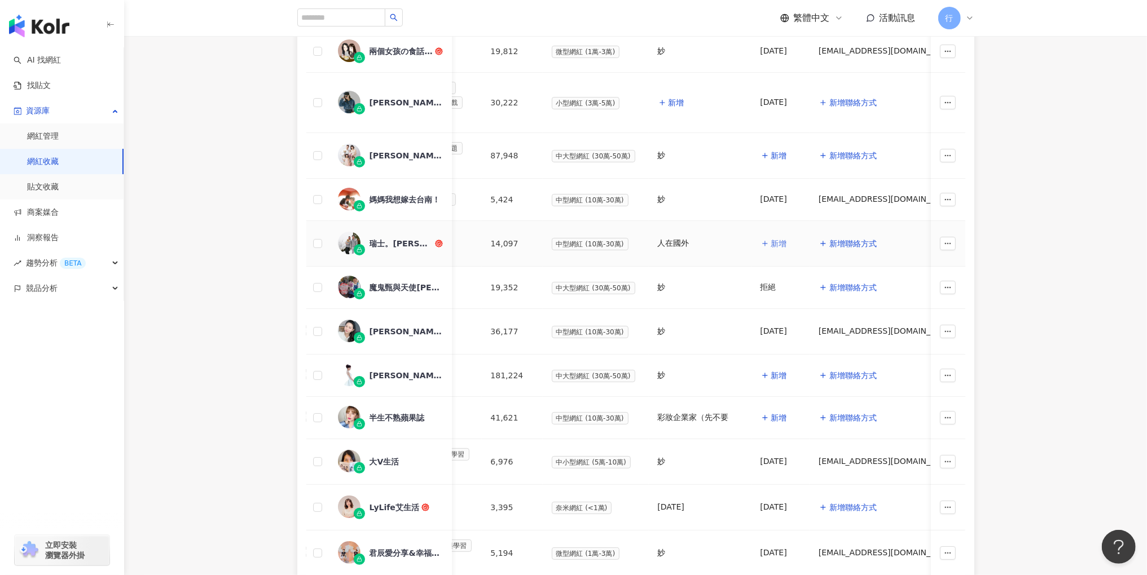
click at [771, 239] on span "新增" at bounding box center [779, 243] width 16 height 9
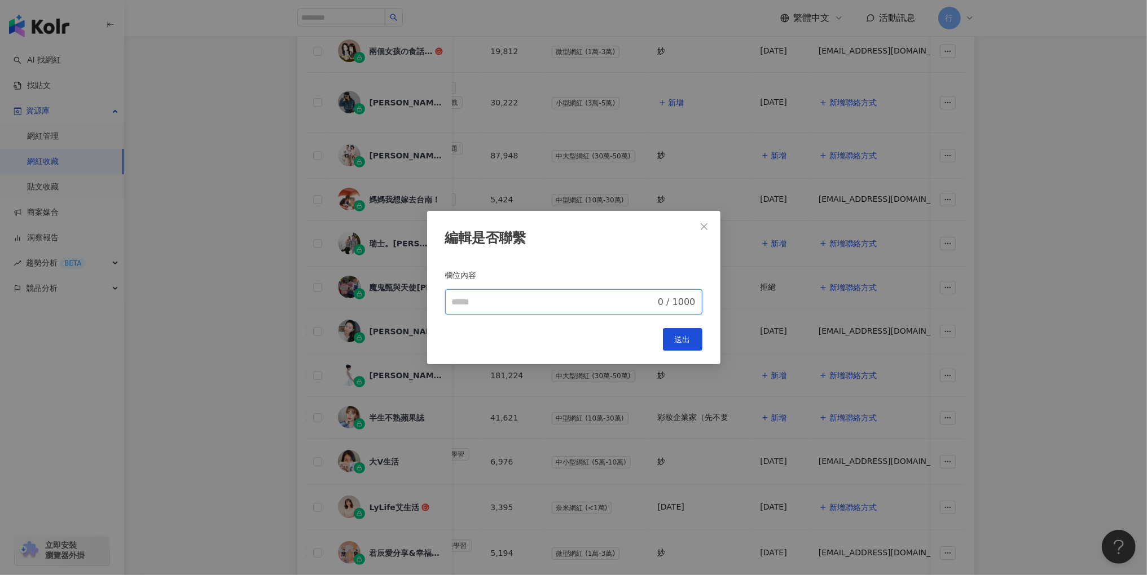
click at [581, 301] on input "欄位內容" at bounding box center [554, 303] width 204 height 14
type input "*"
click at [660, 342] on div "Cancel 送出" at bounding box center [573, 339] width 257 height 23
click at [679, 341] on span "送出" at bounding box center [683, 339] width 16 height 9
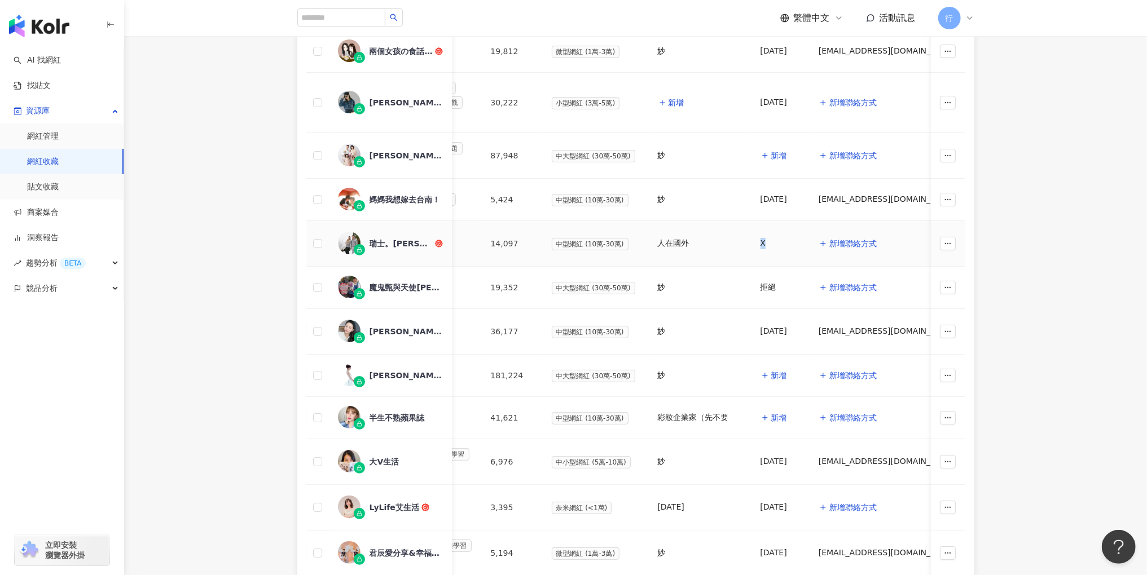
click at [751, 239] on td "X" at bounding box center [780, 244] width 58 height 46
copy div "X"
click at [776, 156] on span "新增" at bounding box center [779, 155] width 16 height 9
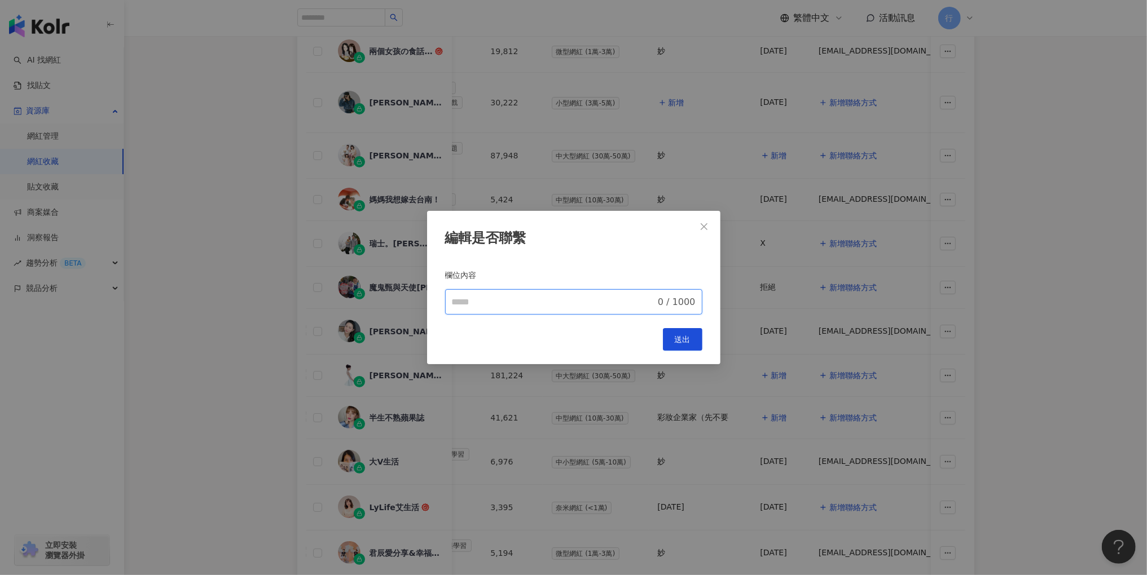
click at [557, 301] on input "欄位內容" at bounding box center [554, 303] width 204 height 14
paste input "*"
type input "*"
click at [677, 345] on button "送出" at bounding box center [682, 339] width 39 height 23
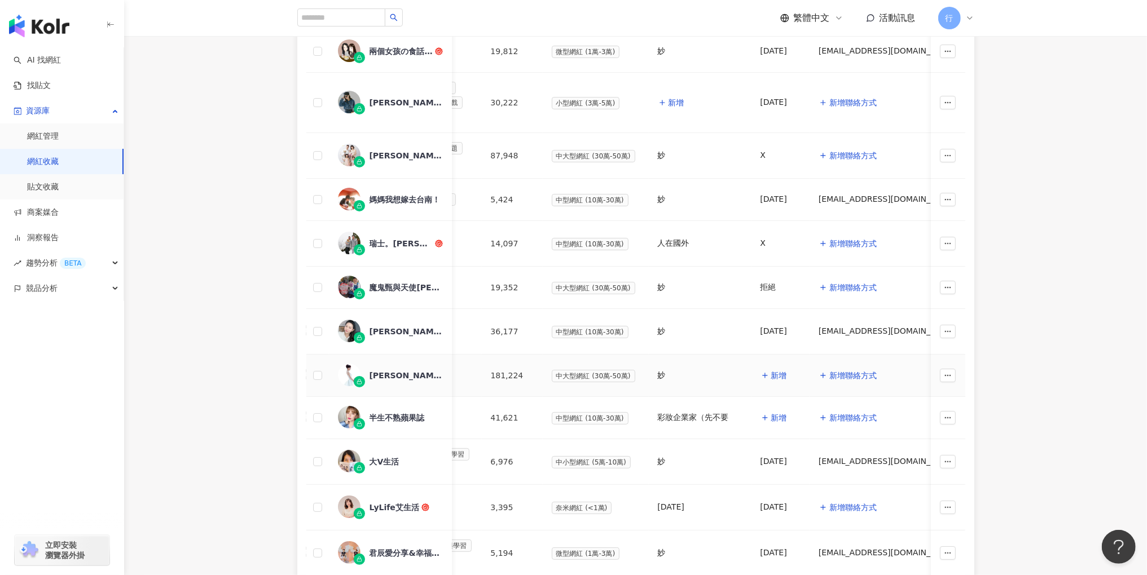
click at [402, 370] on div "Cindy Wu" at bounding box center [405, 375] width 73 height 11
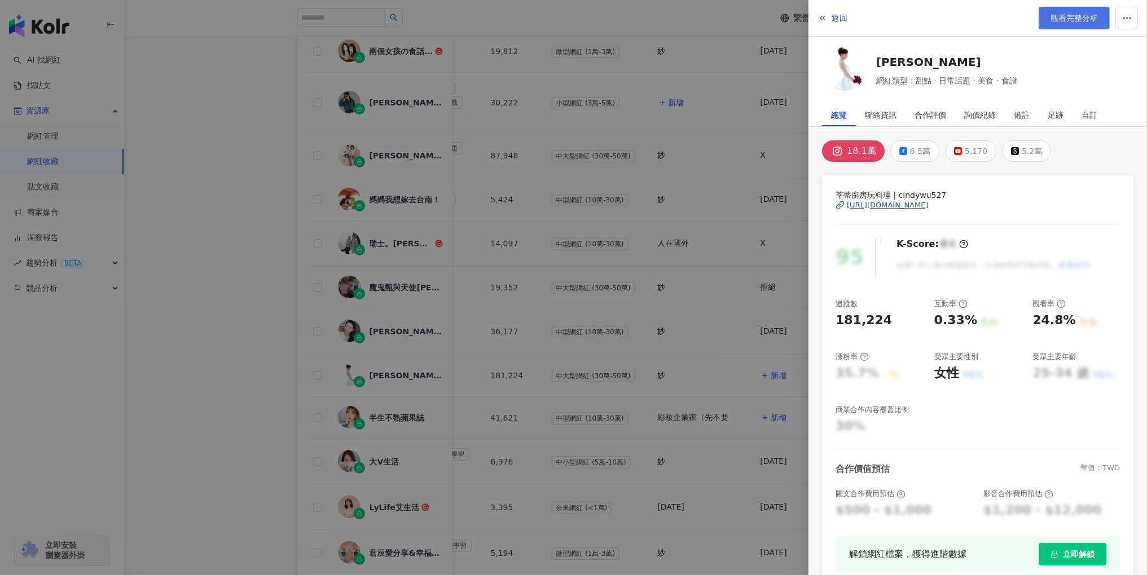
click at [1075, 20] on span "觀看完整分析" at bounding box center [1073, 18] width 47 height 9
click at [733, 221] on div at bounding box center [573, 287] width 1147 height 575
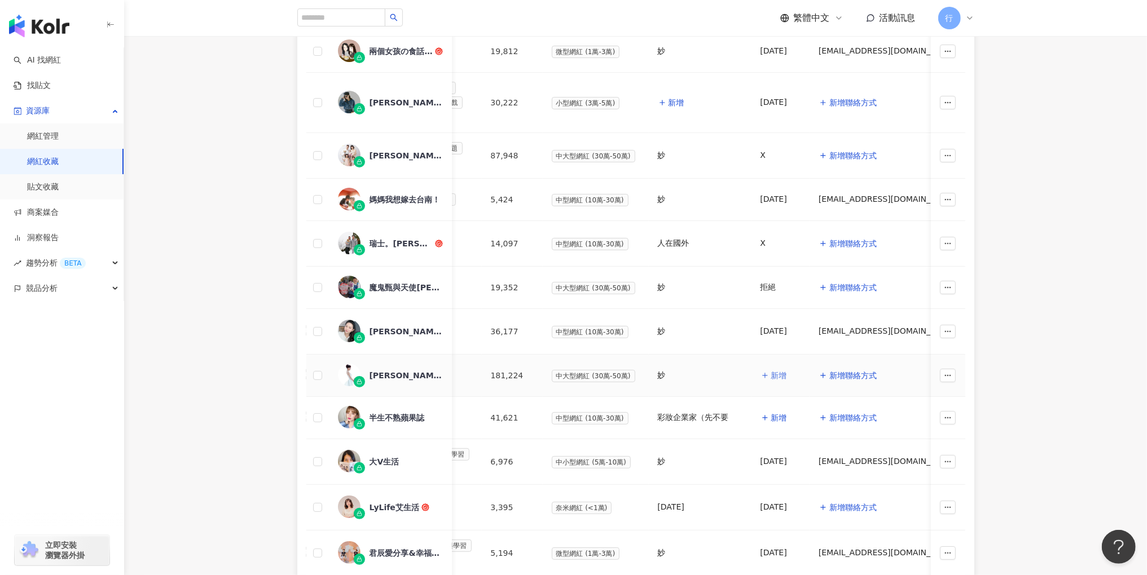
click at [773, 371] on span "新增" at bounding box center [779, 375] width 16 height 9
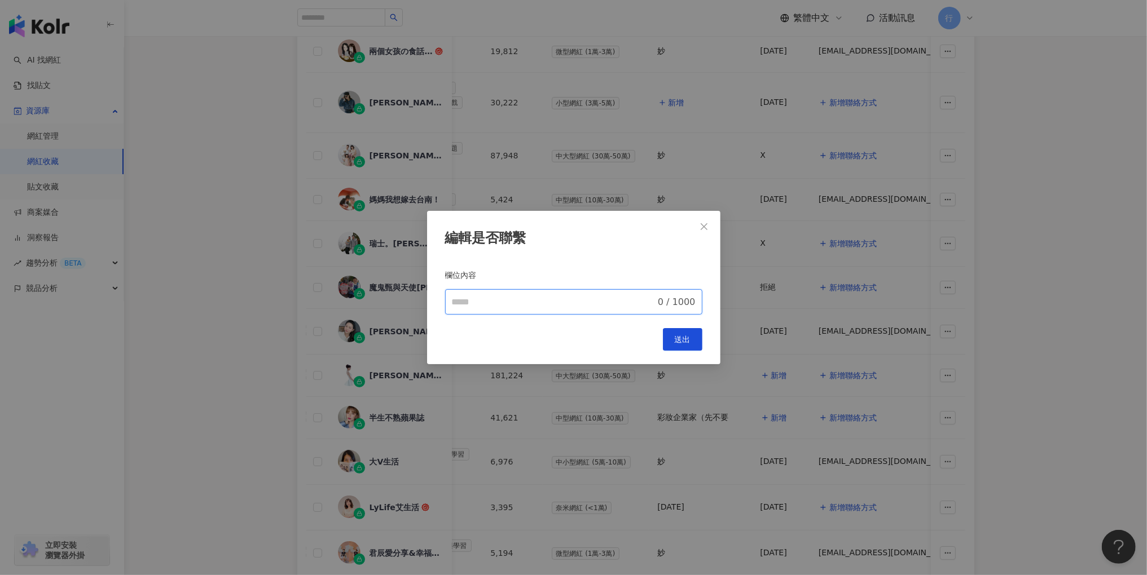
click at [593, 308] on input "欄位內容" at bounding box center [554, 303] width 204 height 14
type input "********"
click at [689, 342] on span "送出" at bounding box center [683, 339] width 16 height 9
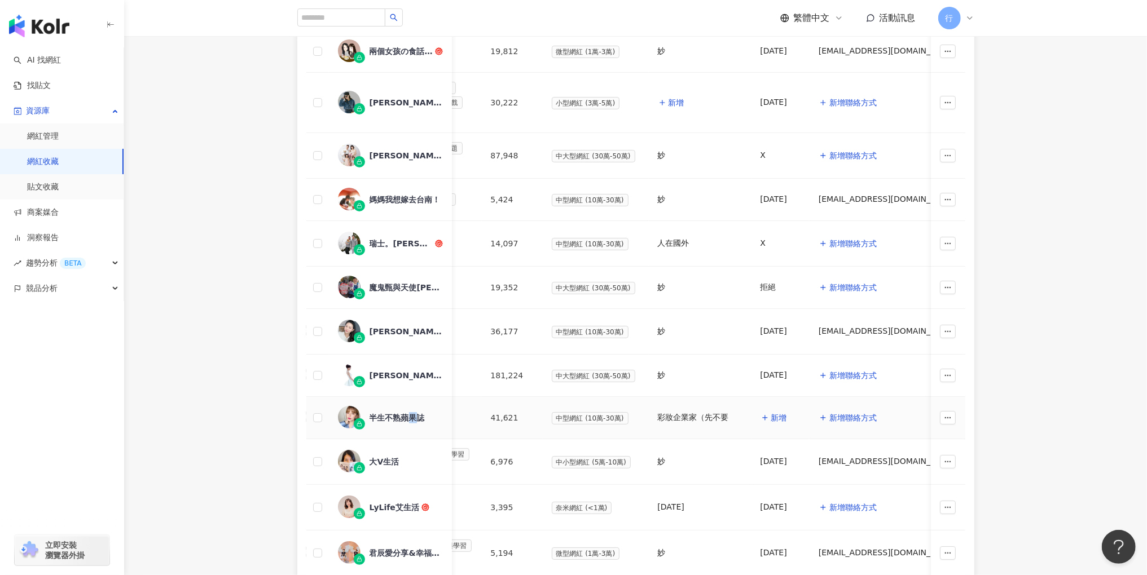
click at [412, 412] on div "半生不熟蘋果誌" at bounding box center [396, 417] width 55 height 11
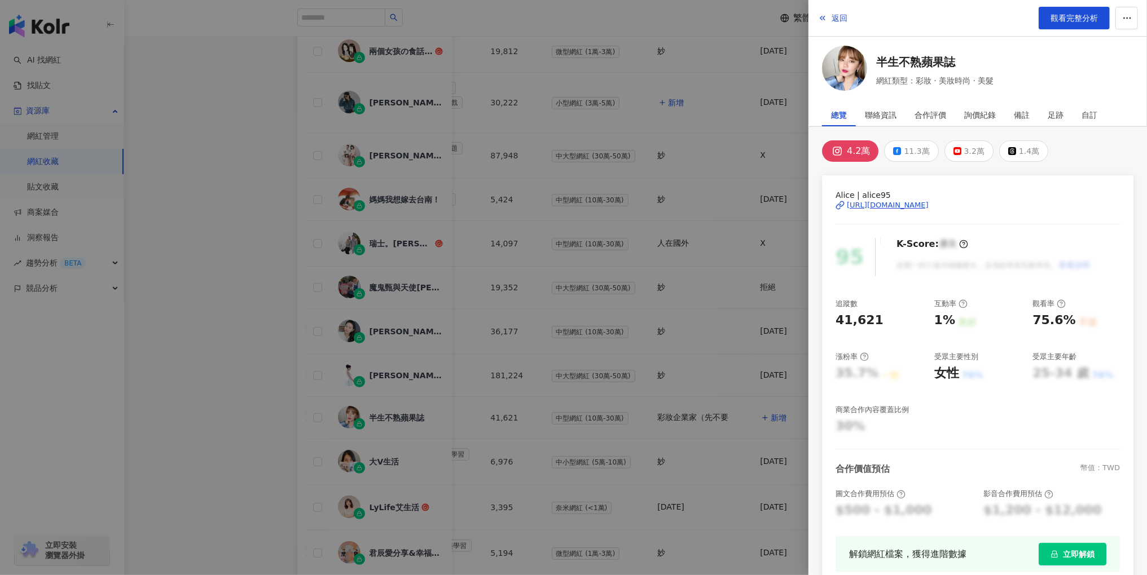
click at [723, 404] on div at bounding box center [573, 287] width 1147 height 575
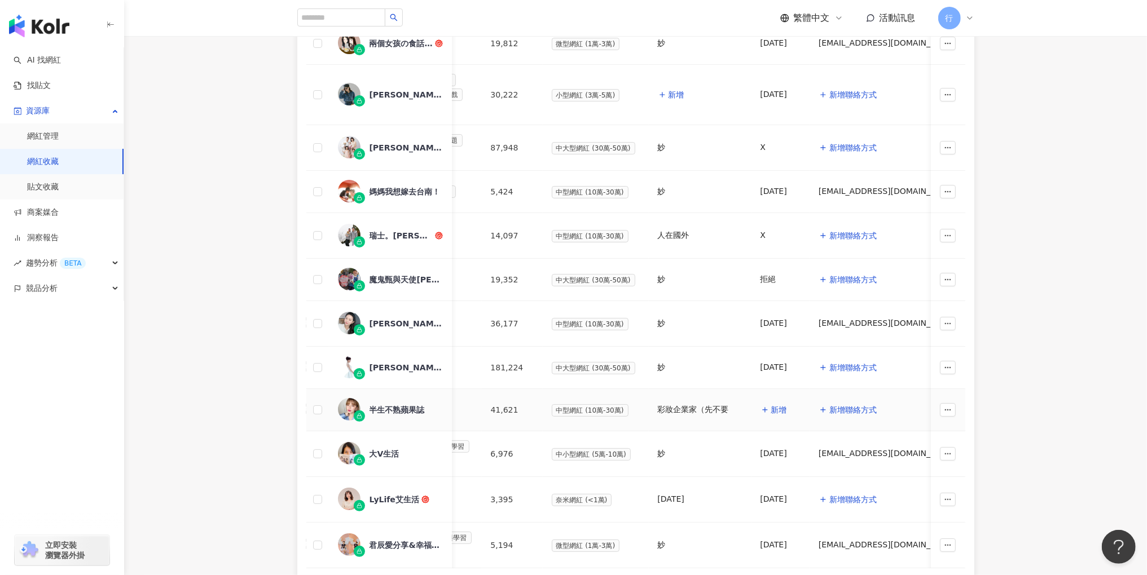
scroll to position [497, 0]
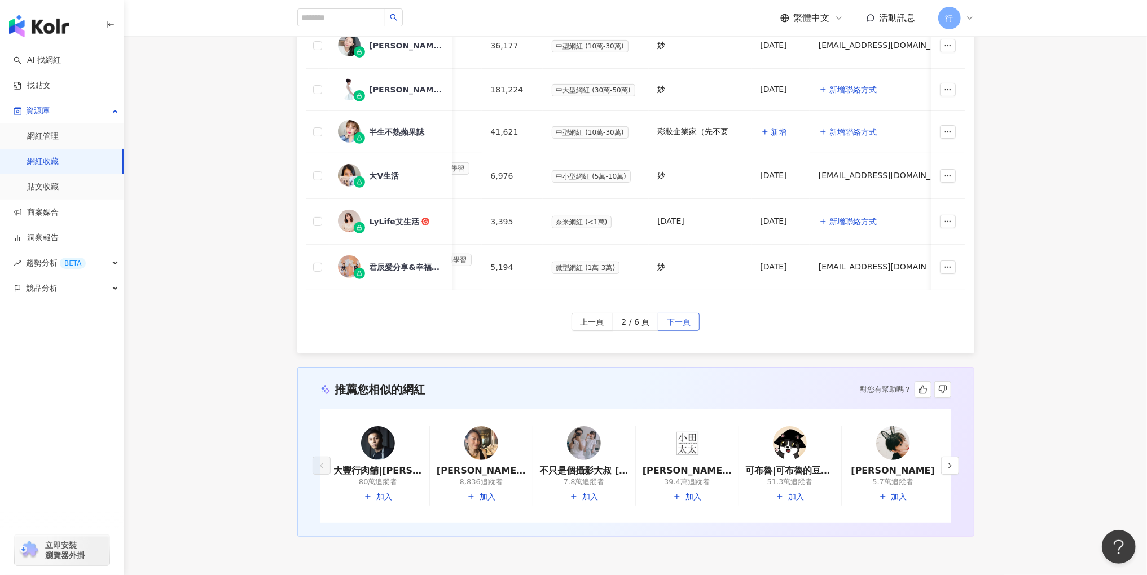
click at [667, 317] on span "下一頁" at bounding box center [679, 323] width 24 height 18
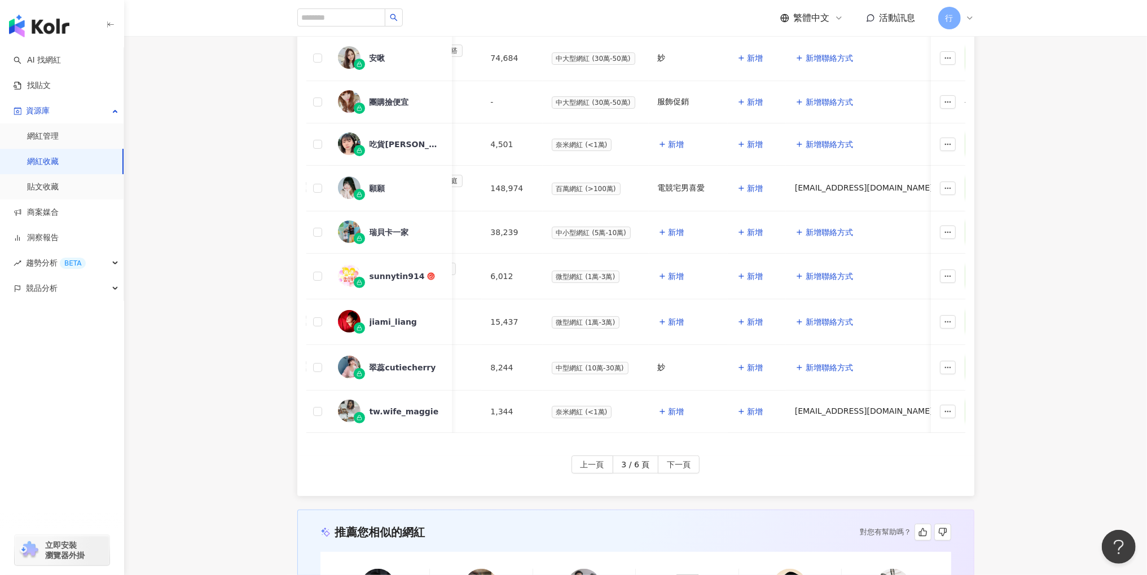
scroll to position [120, 0]
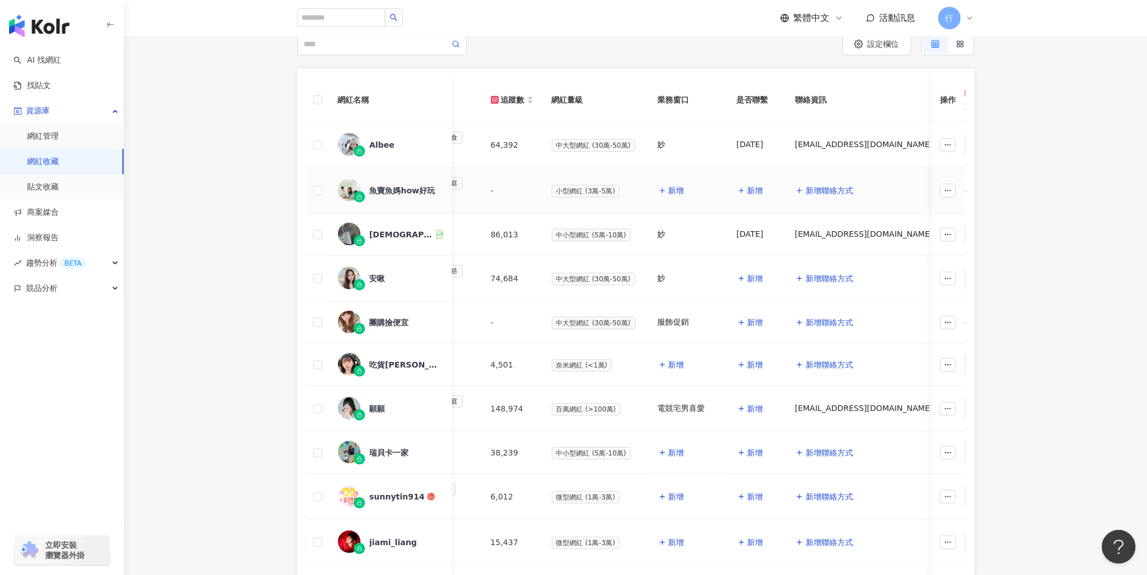
click at [408, 188] on div "魚寶魚媽how好玩" at bounding box center [402, 190] width 66 height 11
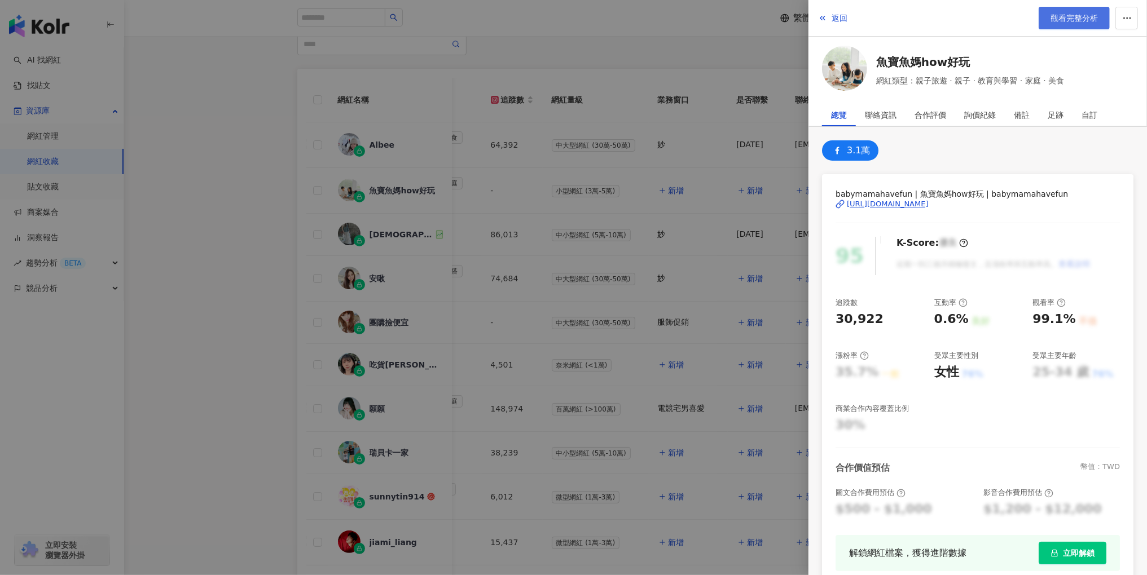
click at [1083, 17] on span "觀看完整分析" at bounding box center [1073, 18] width 47 height 9
click at [628, 49] on div at bounding box center [573, 287] width 1147 height 575
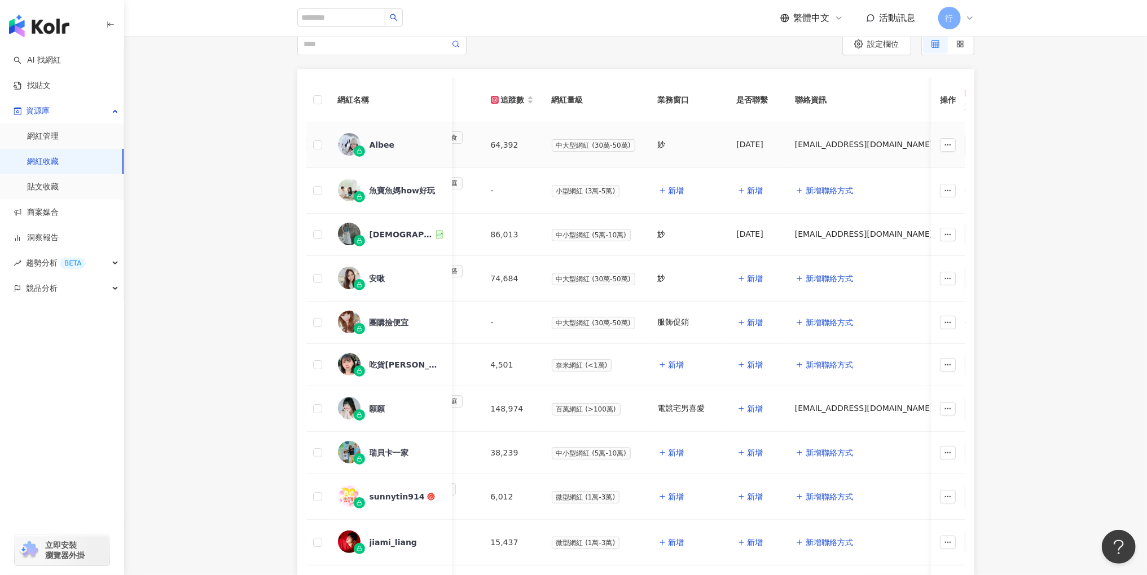
drag, startPoint x: 772, startPoint y: 144, endPoint x: 716, endPoint y: 145, distance: 55.3
click at [716, 145] on tr "Albee 日常話題 教育與學習 家庭 美食 食譜 旅遊 64,392 中大型網紅 (30萬-50萬) 妙 25.06.09 albeemami0921@gm…" at bounding box center [1032, 145] width 1841 height 46
drag, startPoint x: 722, startPoint y: 143, endPoint x: 778, endPoint y: 142, distance: 55.3
click at [778, 142] on tr "Albee 日常話題 教育與學習 家庭 美食 食譜 旅遊 64,392 中大型網紅 (30萬-50萬) 妙 25.06.09 albeemami0921@gm…" at bounding box center [1032, 145] width 1841 height 46
copy div "25.06.09"
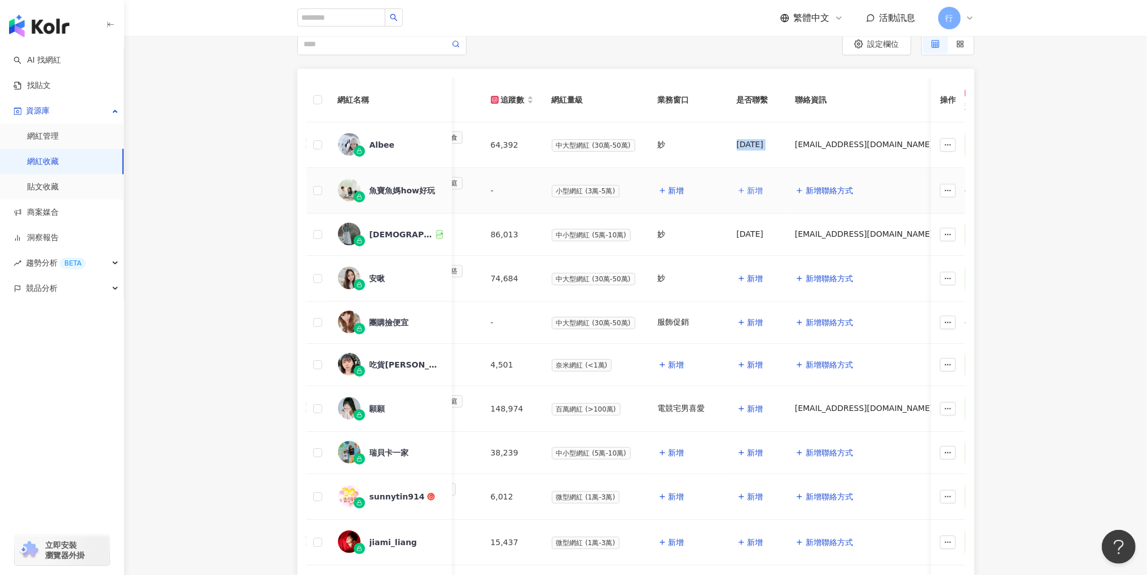
click at [752, 188] on span "新增" at bounding box center [755, 190] width 16 height 9
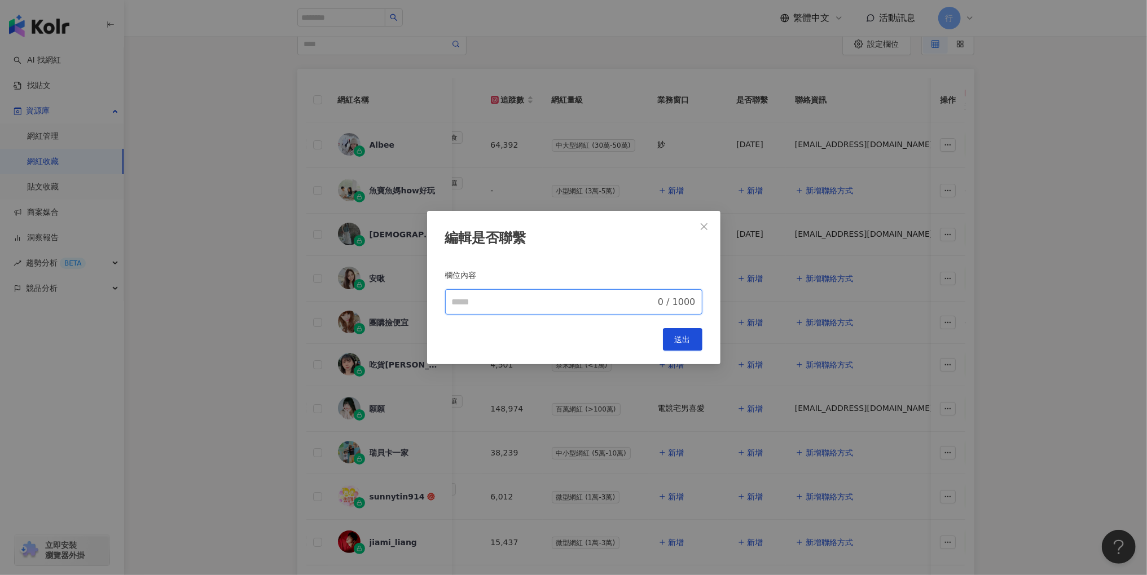
click at [553, 301] on input "欄位內容" at bounding box center [554, 303] width 204 height 14
paste input "********"
type input "********"
click at [679, 335] on span "送出" at bounding box center [683, 339] width 16 height 9
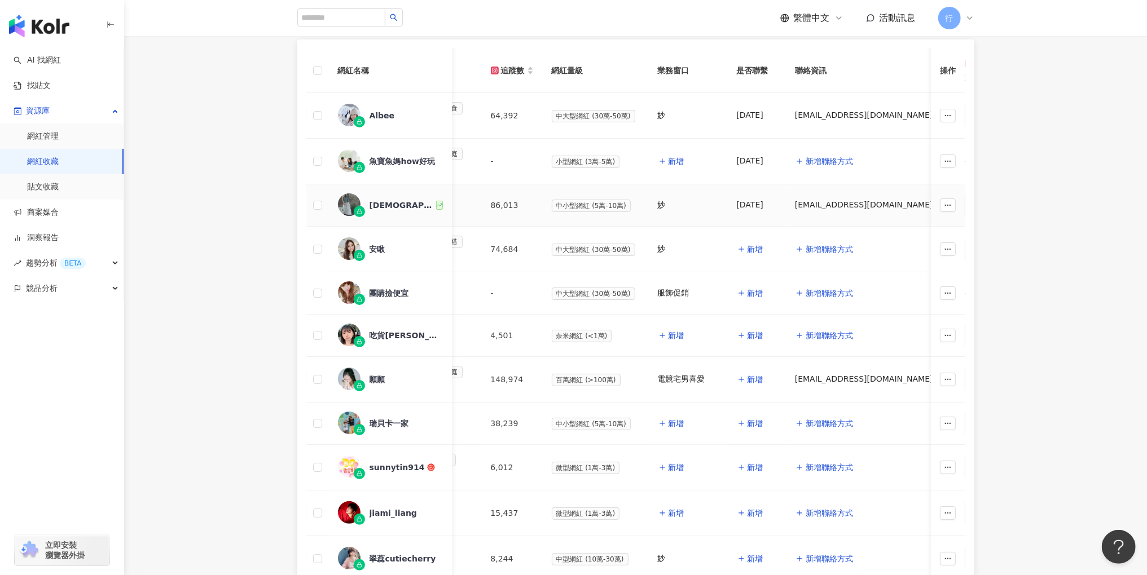
scroll to position [149, 0]
click at [382, 244] on div "安啾" at bounding box center [377, 248] width 16 height 11
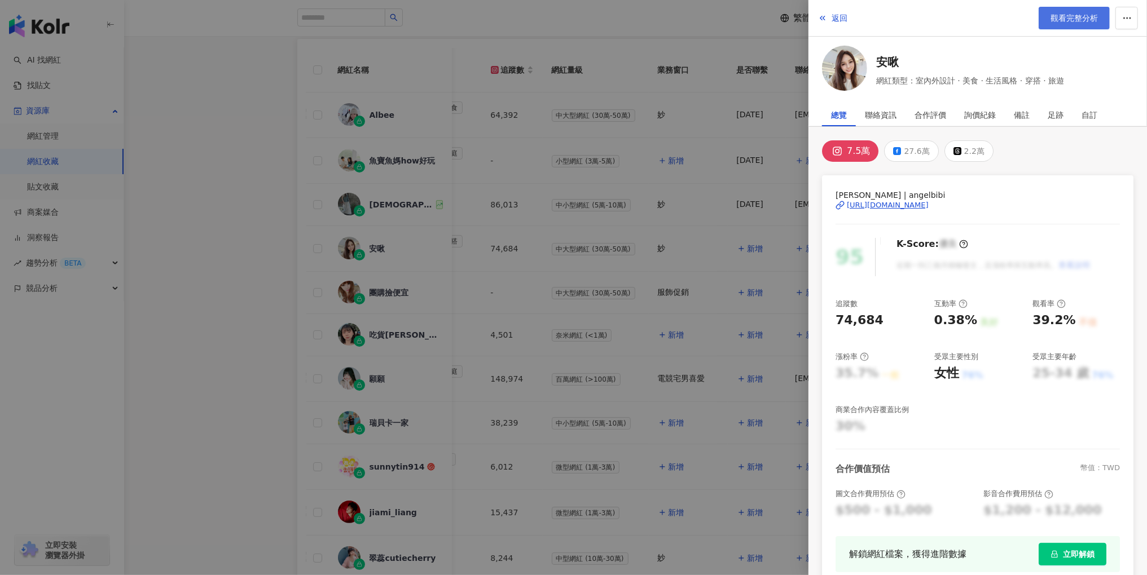
click at [1065, 23] on span "觀看完整分析" at bounding box center [1073, 18] width 47 height 9
click at [707, 240] on div at bounding box center [573, 287] width 1147 height 575
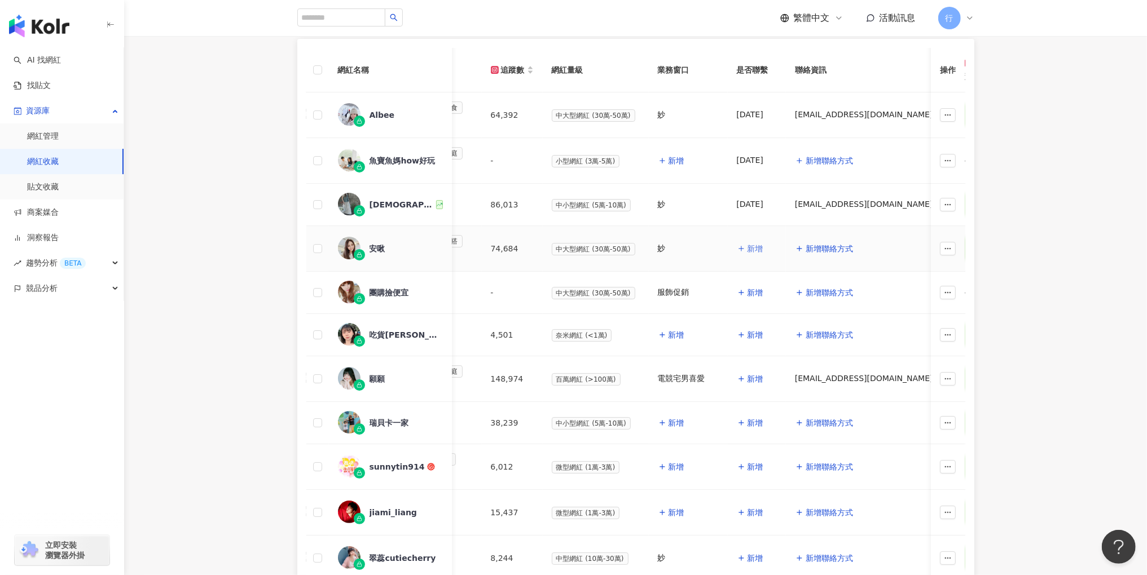
click at [756, 244] on span "新增" at bounding box center [755, 248] width 16 height 9
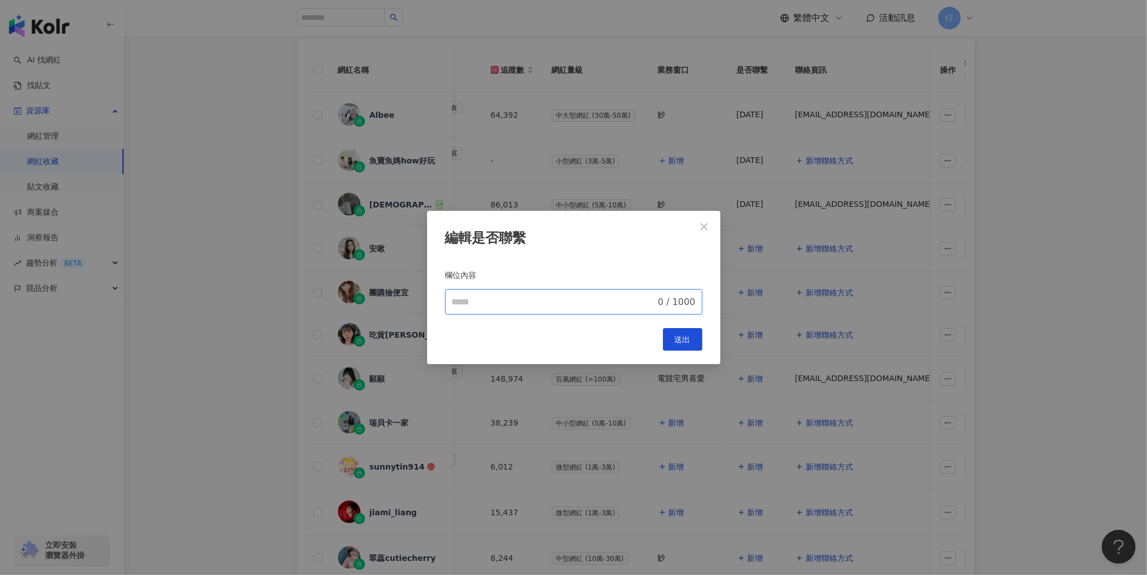
click at [589, 299] on input "欄位內容" at bounding box center [554, 303] width 204 height 14
type input "****"
click at [707, 333] on div "編輯是否聯繫 欄位內容 **** 4 / 1000 Cancel 送出" at bounding box center [573, 288] width 293 height 154
click at [678, 343] on span "送出" at bounding box center [683, 339] width 16 height 9
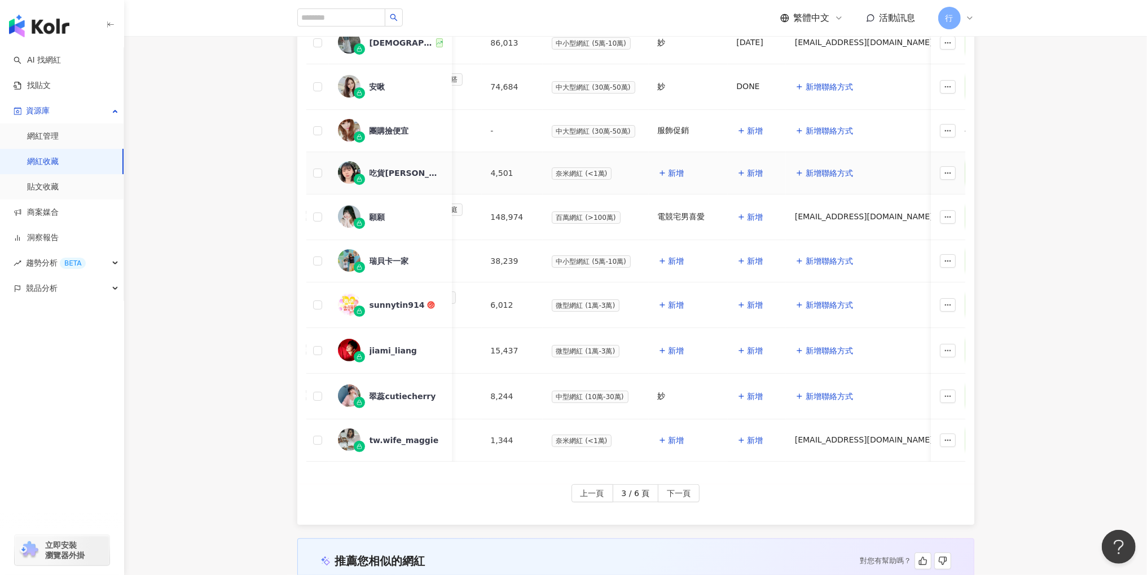
scroll to position [328, 0]
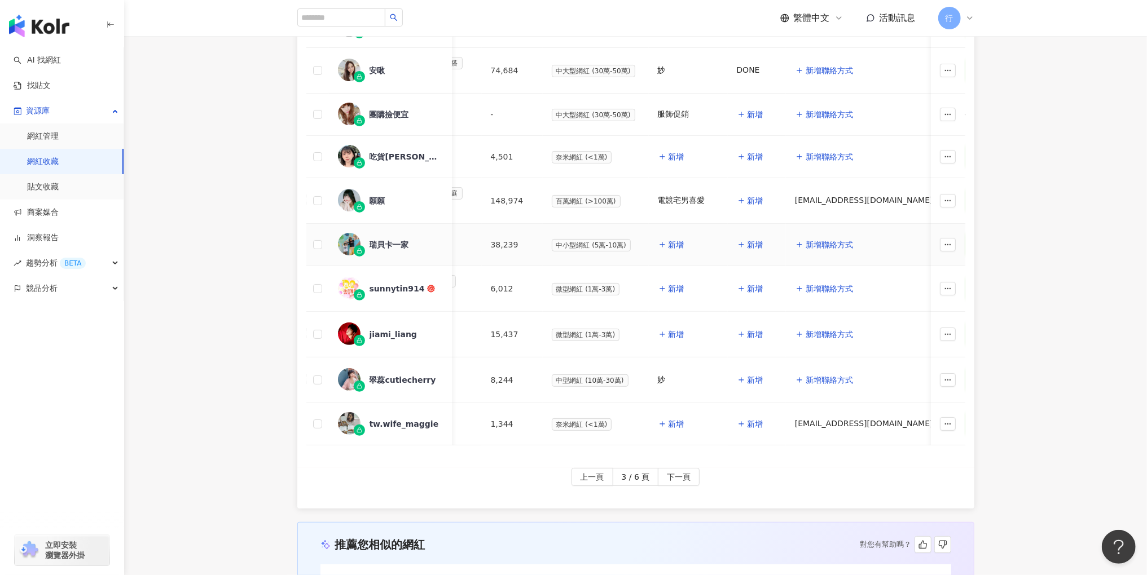
click at [393, 239] on div "瑞貝卡一家" at bounding box center [388, 244] width 39 height 11
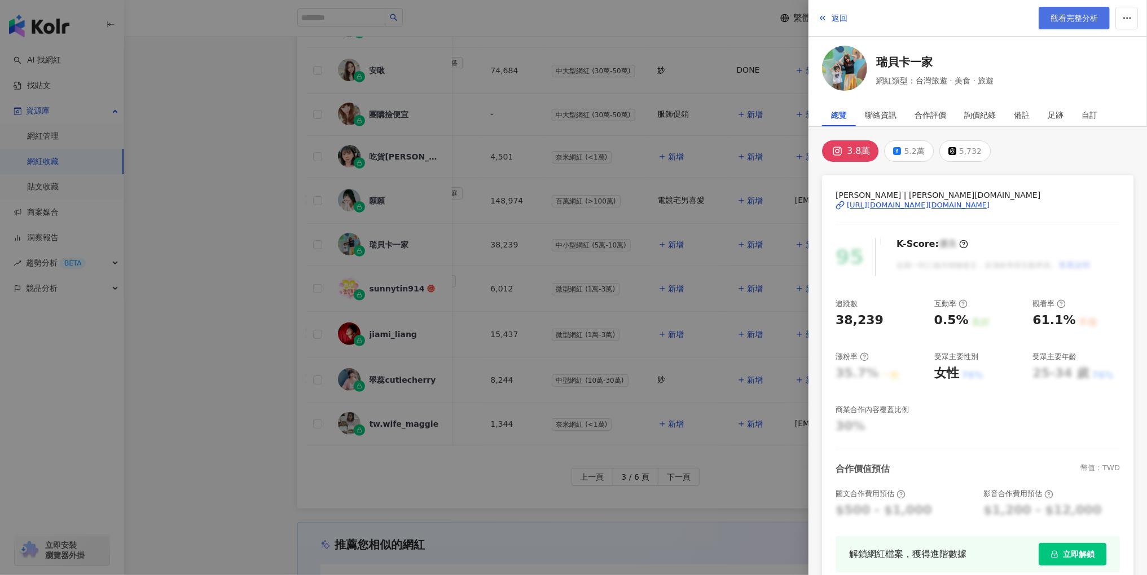
click at [1068, 23] on link "觀看完整分析" at bounding box center [1073, 18] width 71 height 23
click at [622, 166] on div at bounding box center [573, 287] width 1147 height 575
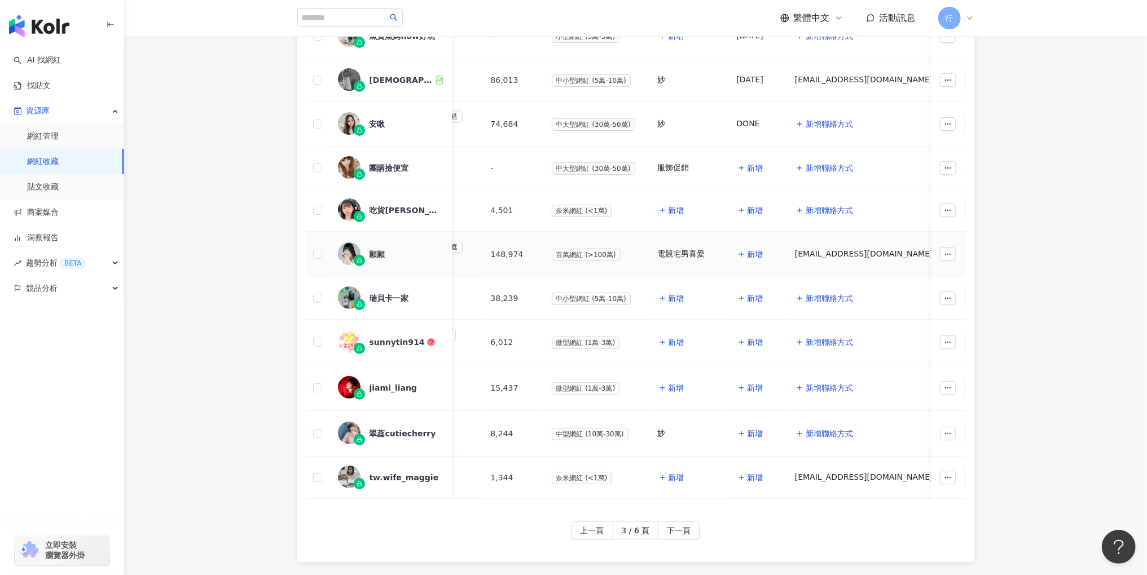
scroll to position [264, 0]
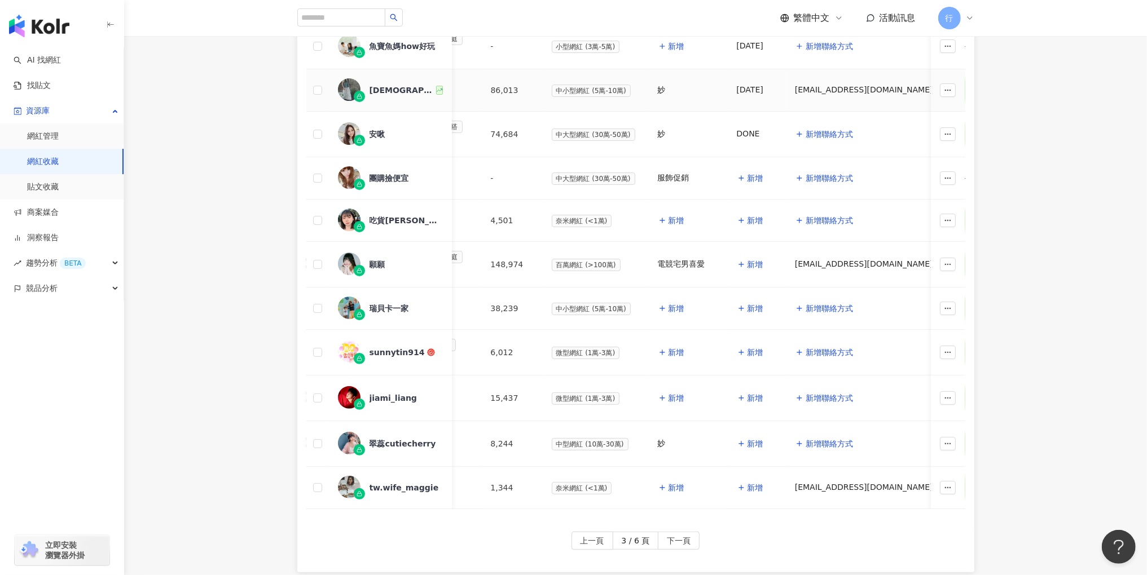
drag, startPoint x: 748, startPoint y: 85, endPoint x: 728, endPoint y: 85, distance: 19.7
click at [728, 85] on td "25.06.09" at bounding box center [757, 90] width 58 height 42
drag, startPoint x: 729, startPoint y: 85, endPoint x: 764, endPoint y: 85, distance: 35.0
click at [764, 85] on td "25.06.09" at bounding box center [757, 90] width 58 height 42
copy div "25.06.09"
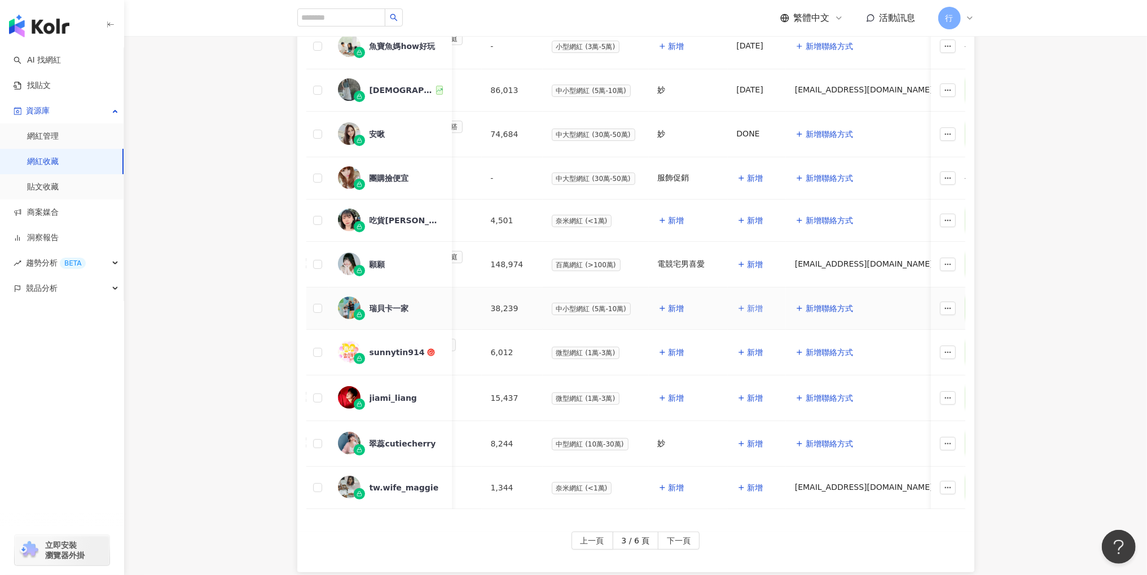
click at [751, 304] on span "新增" at bounding box center [755, 308] width 16 height 9
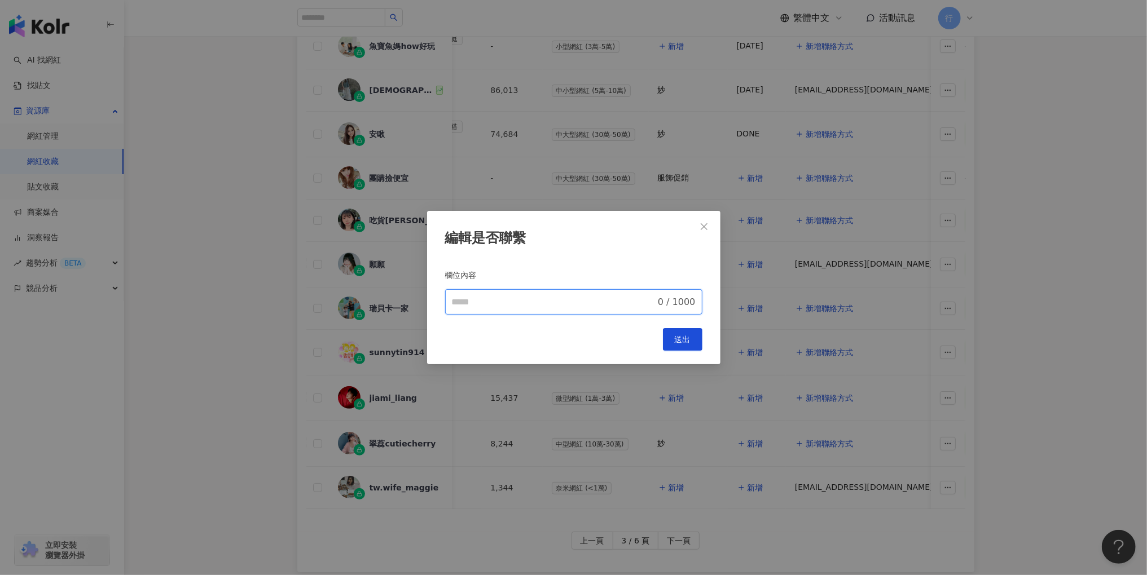
click at [555, 306] on input "欄位內容" at bounding box center [554, 303] width 204 height 14
paste input "********"
type input "********"
click at [706, 337] on div "編輯是否聯繫 欄位內容 ******** 8 / 1000 Cancel 送出" at bounding box center [573, 288] width 293 height 154
click at [697, 337] on button "送出" at bounding box center [682, 339] width 39 height 23
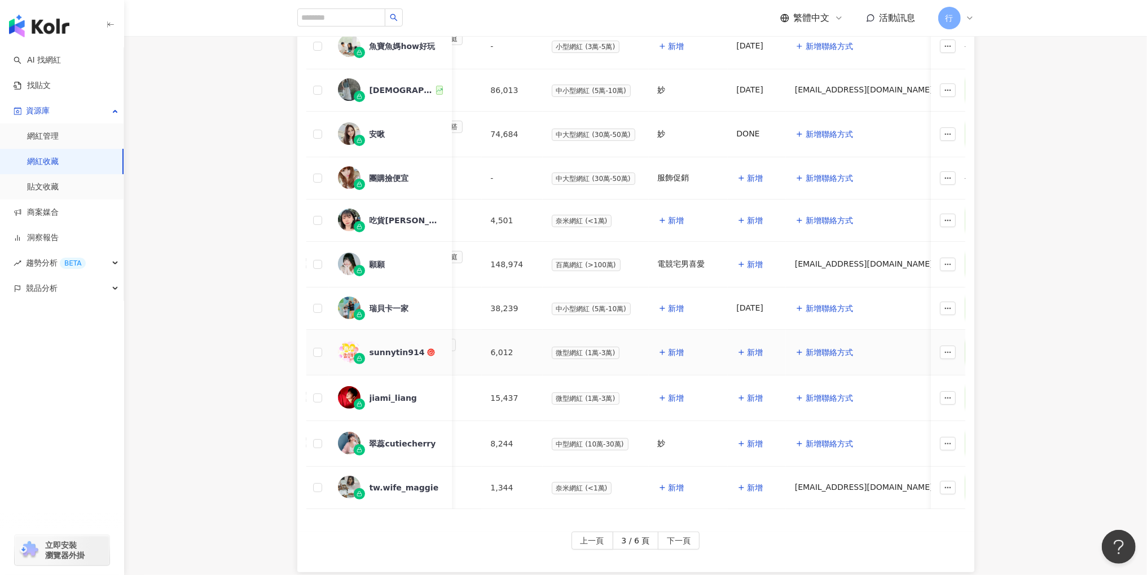
click at [395, 348] on div "sunnytin914" at bounding box center [396, 352] width 55 height 11
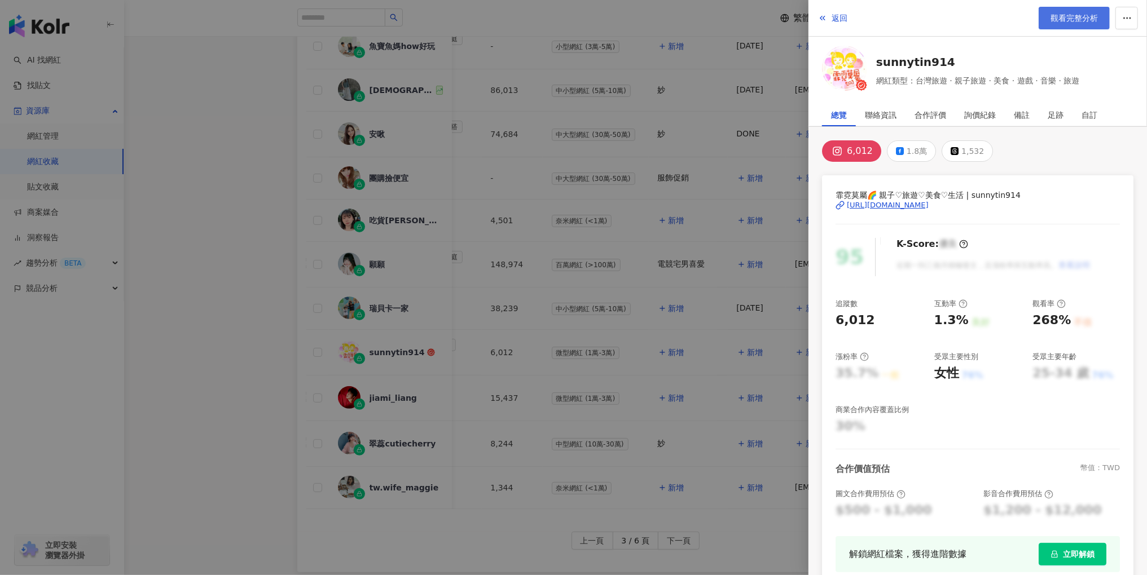
click at [1079, 18] on span "觀看完整分析" at bounding box center [1073, 18] width 47 height 9
click at [690, 274] on div at bounding box center [573, 287] width 1147 height 575
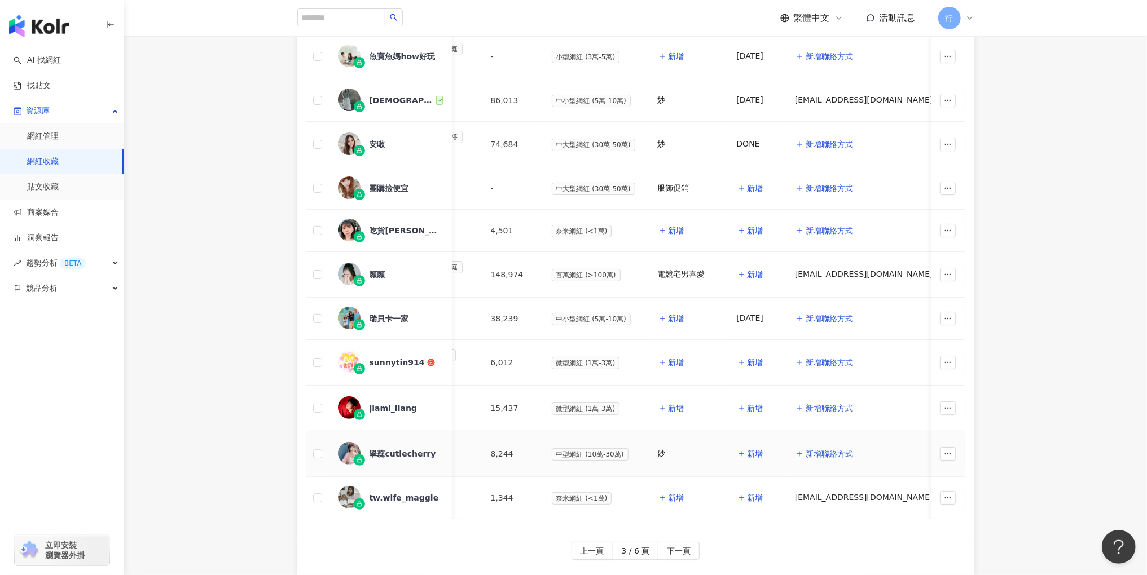
scroll to position [251, 0]
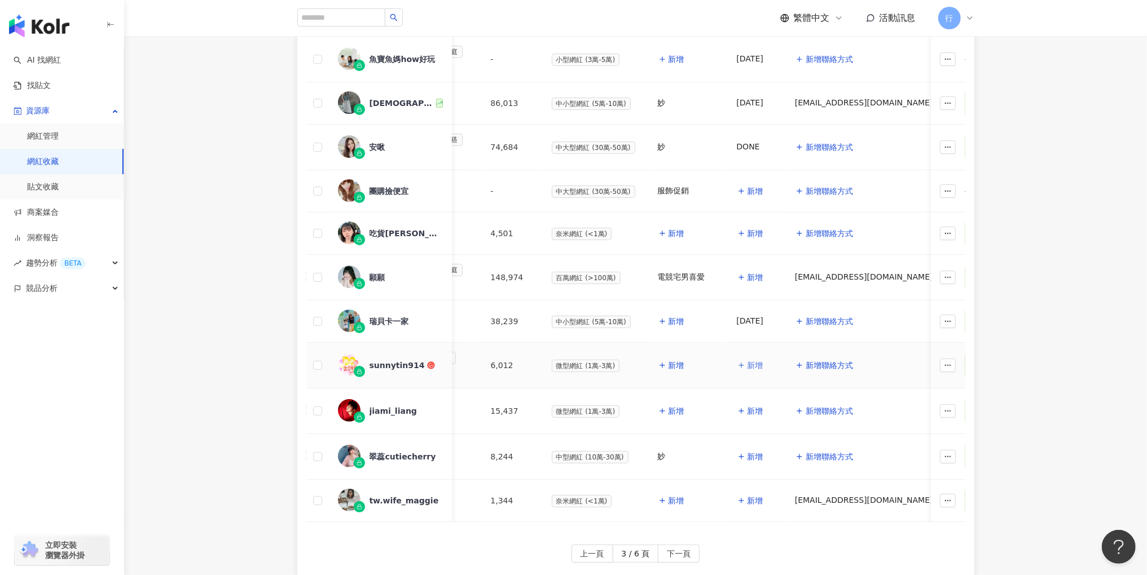
click at [748, 361] on span "新增" at bounding box center [755, 365] width 16 height 9
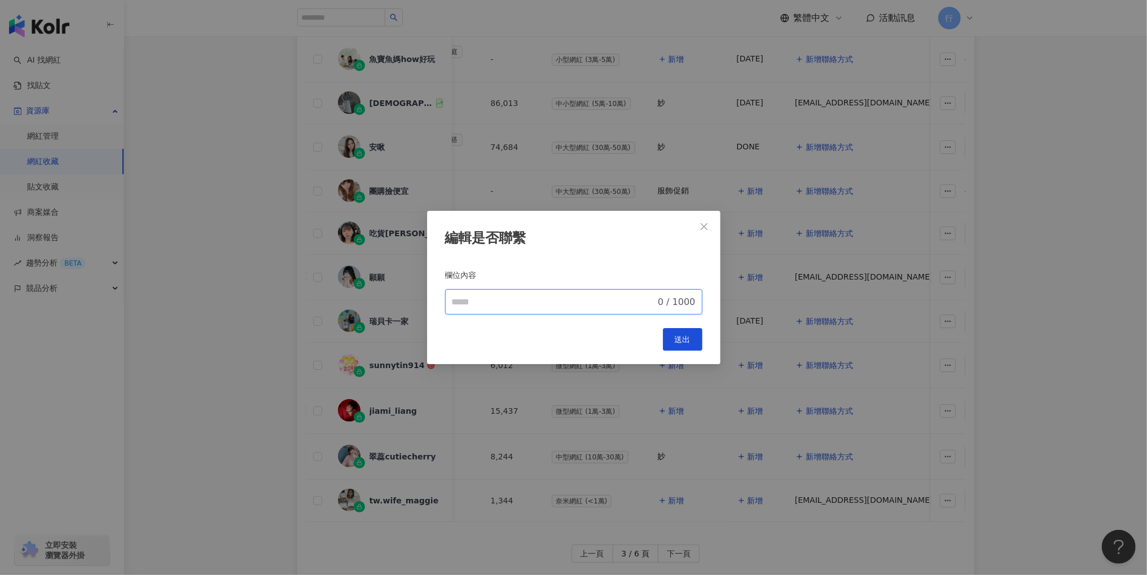
click at [595, 301] on input "欄位內容" at bounding box center [554, 303] width 204 height 14
type input "********"
click at [686, 351] on div "編輯是否聯繫 欄位內容 ******** 8 / 1000 Cancel 送出" at bounding box center [573, 288] width 293 height 154
click at [686, 346] on button "送出" at bounding box center [682, 339] width 39 height 23
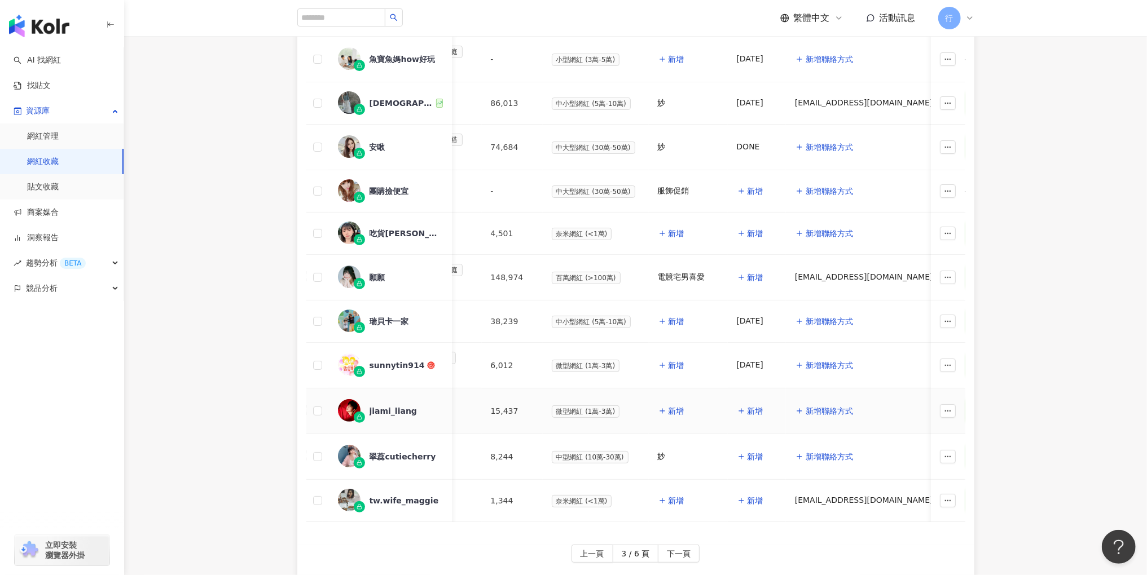
click at [400, 406] on div "jiami_liang" at bounding box center [392, 411] width 47 height 11
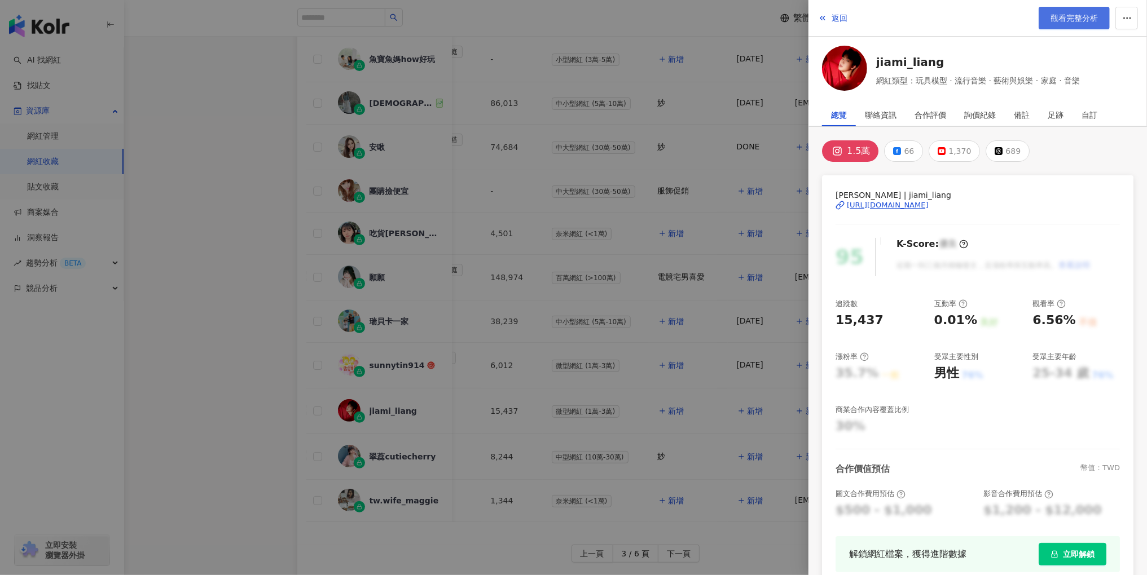
click at [1087, 17] on span "觀看完整分析" at bounding box center [1073, 18] width 47 height 9
click at [691, 182] on div at bounding box center [573, 287] width 1147 height 575
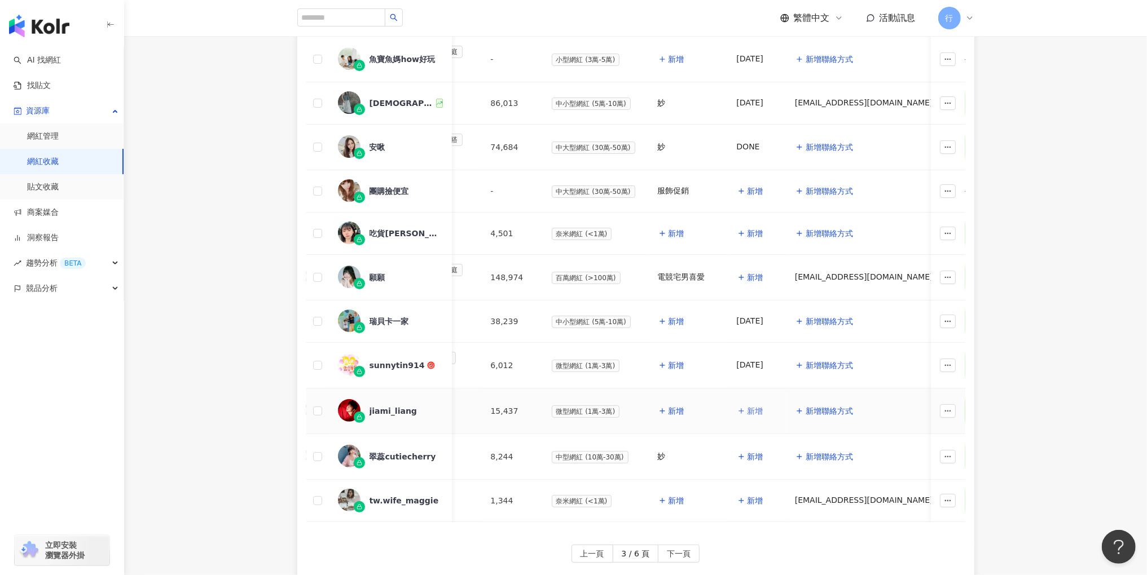
click at [747, 407] on span "新增" at bounding box center [755, 411] width 16 height 9
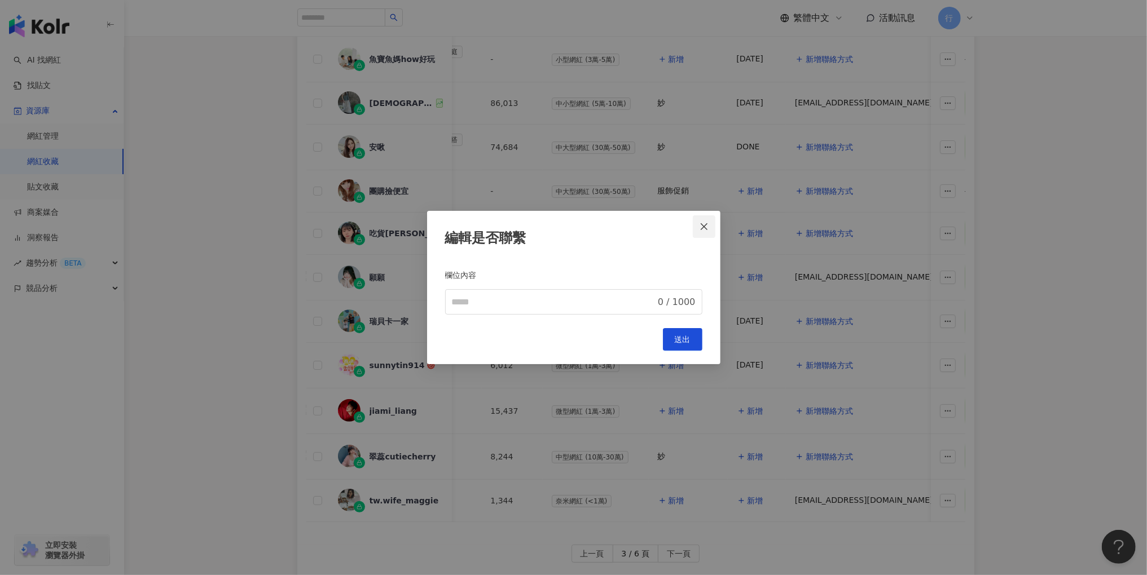
click at [698, 227] on span "Close" at bounding box center [704, 226] width 23 height 9
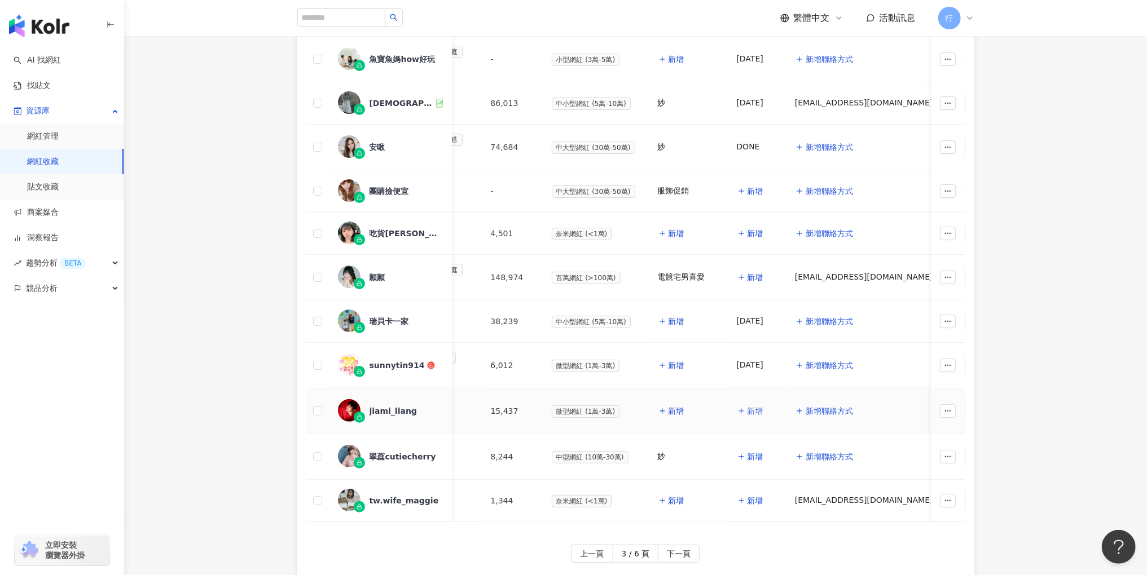
click at [747, 407] on span "新增" at bounding box center [755, 411] width 16 height 9
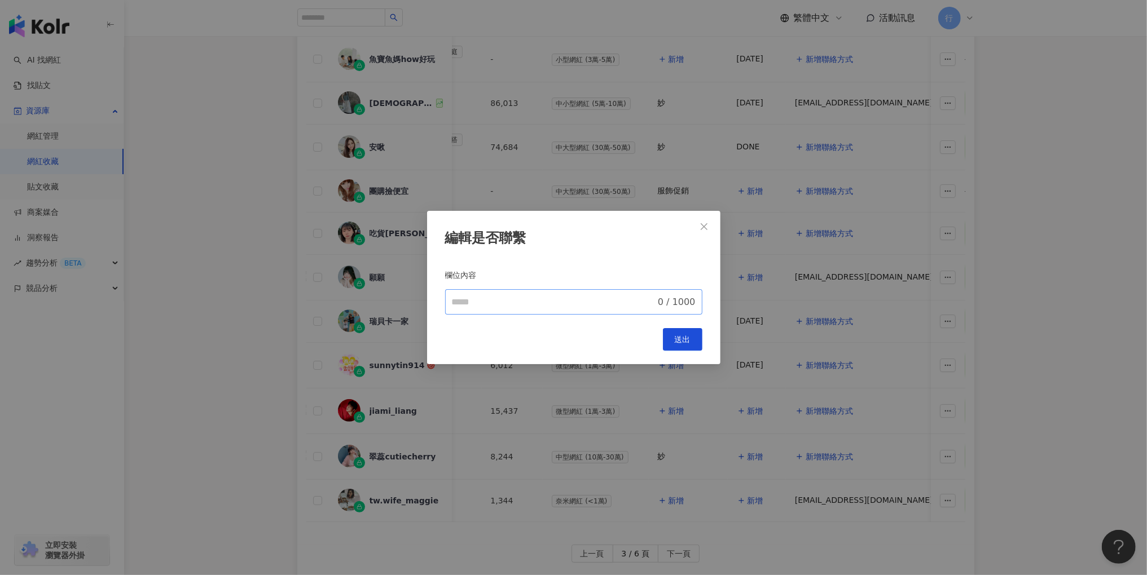
click at [534, 310] on span "0 / 1000" at bounding box center [573, 301] width 257 height 25
type input "*"
click at [685, 327] on div "編輯是否聯繫 欄位內容 * 1 / 1000 Cancel 送出" at bounding box center [573, 288] width 293 height 154
click at [680, 337] on span "送出" at bounding box center [683, 339] width 16 height 9
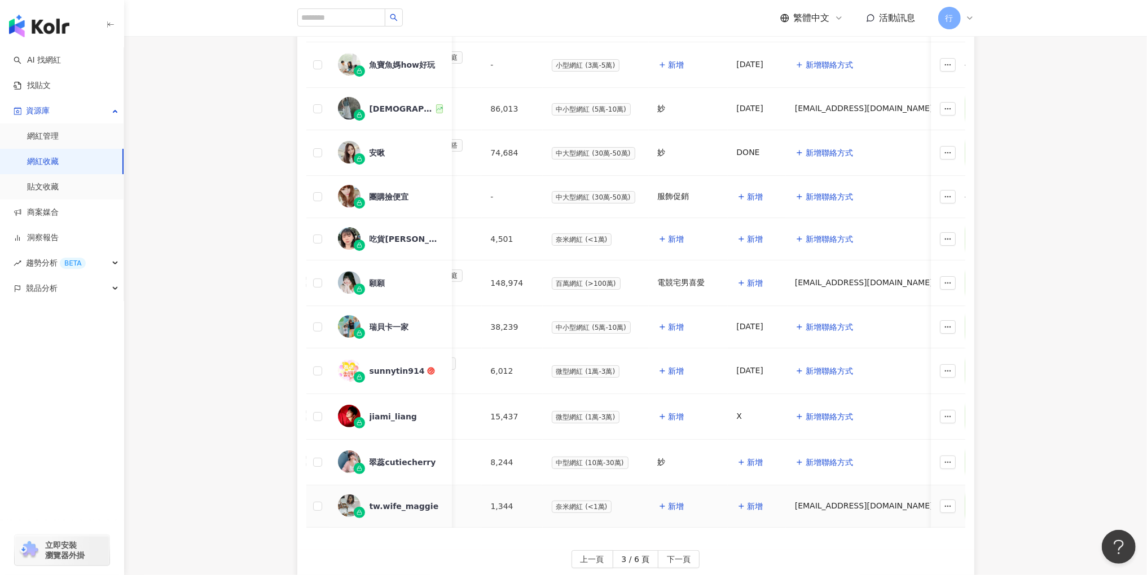
scroll to position [243, 0]
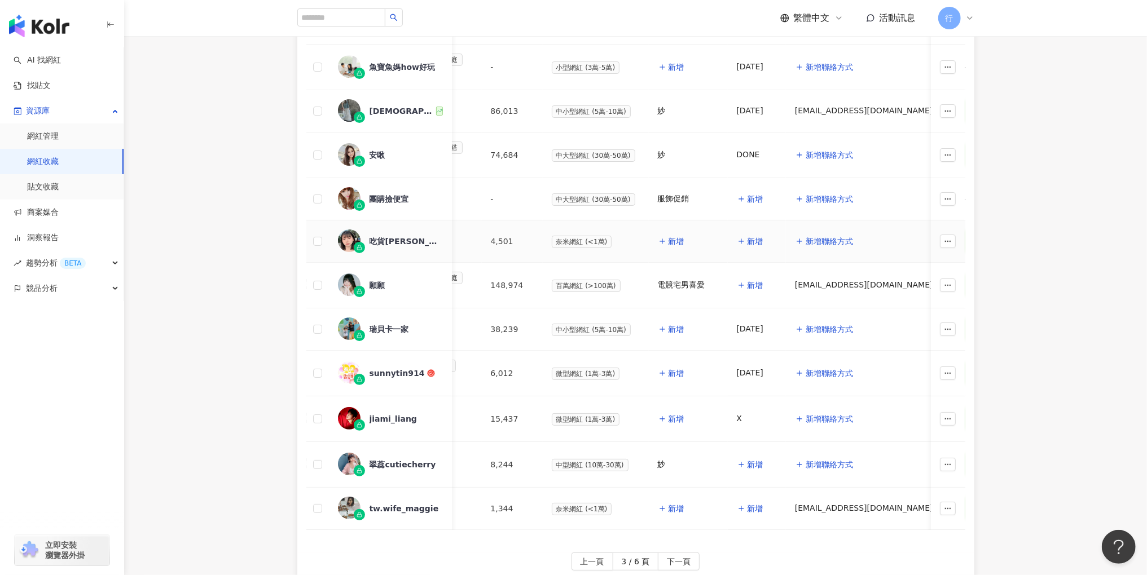
click at [402, 236] on div "吃貨阿鴻｜平價美食｜開箱｜高雄｜台南" at bounding box center [405, 241] width 73 height 11
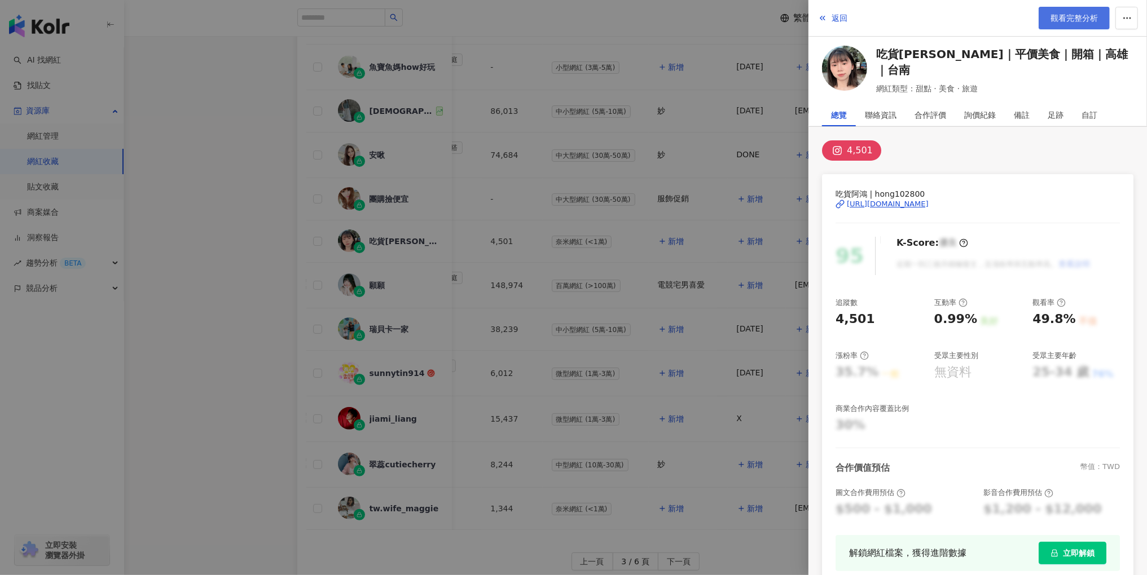
click at [1074, 21] on span "觀看完整分析" at bounding box center [1073, 18] width 47 height 9
click at [731, 375] on div at bounding box center [573, 287] width 1147 height 575
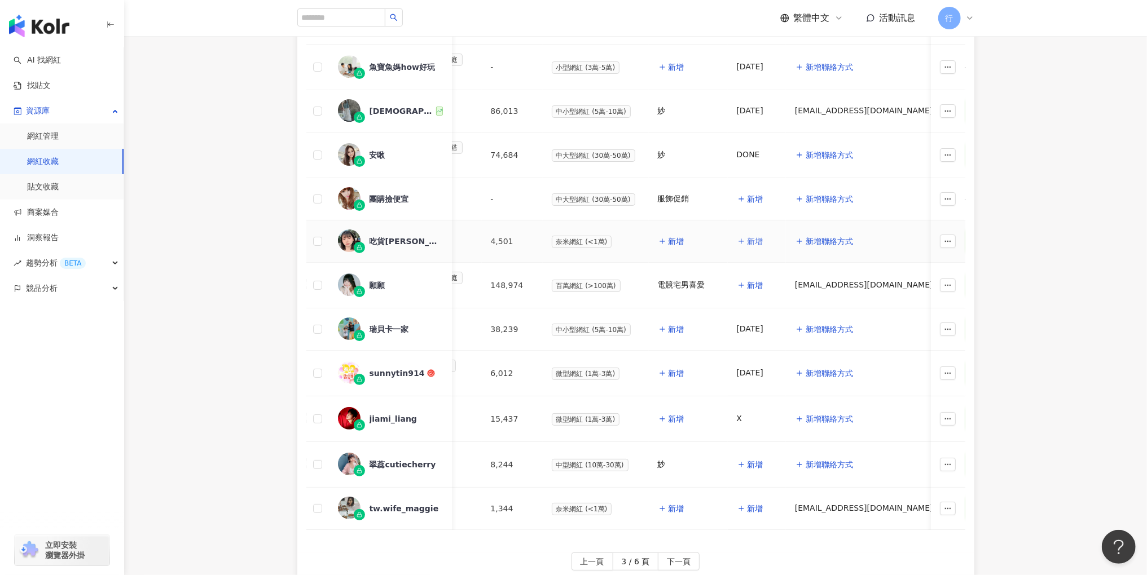
click at [749, 237] on span "新增" at bounding box center [755, 241] width 16 height 9
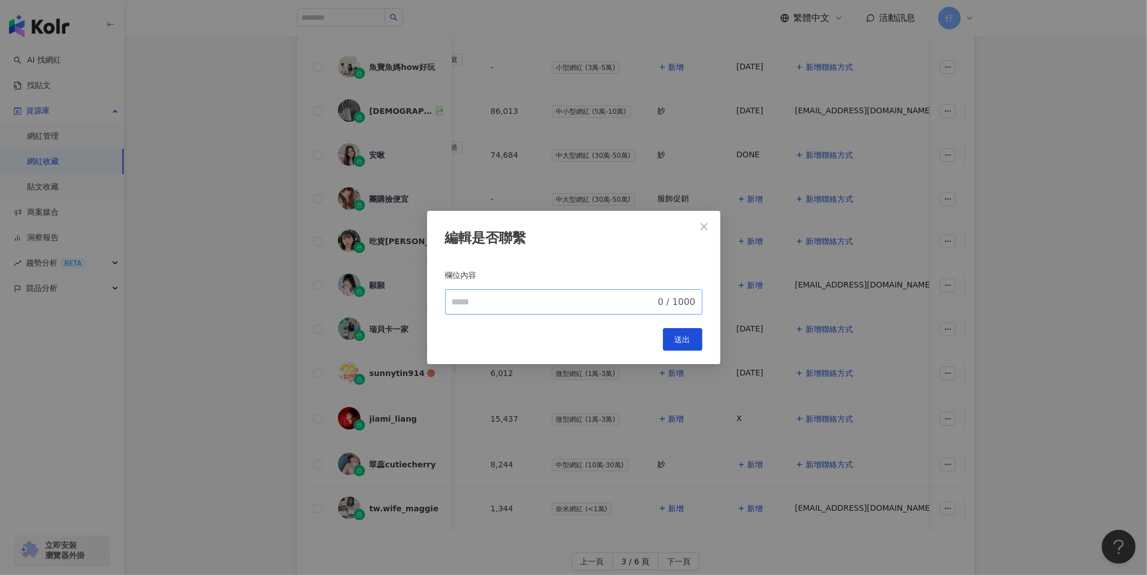
click at [601, 290] on span "0 / 1000" at bounding box center [573, 301] width 257 height 25
click at [593, 299] on input "欄位內容" at bounding box center [554, 303] width 204 height 14
type input "********"
click at [675, 340] on span "送出" at bounding box center [683, 339] width 16 height 9
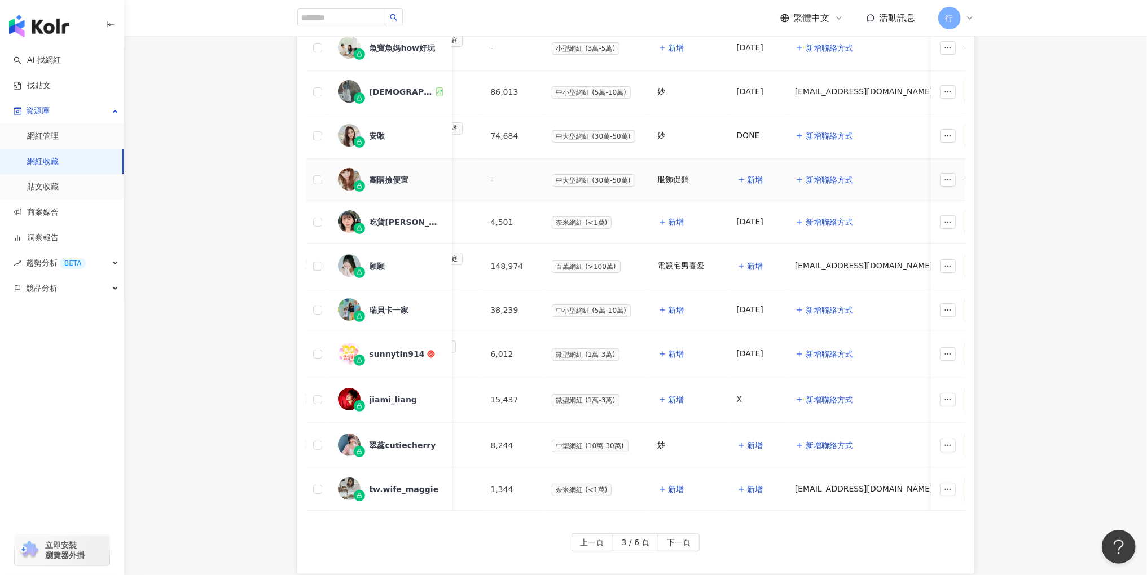
scroll to position [322, 0]
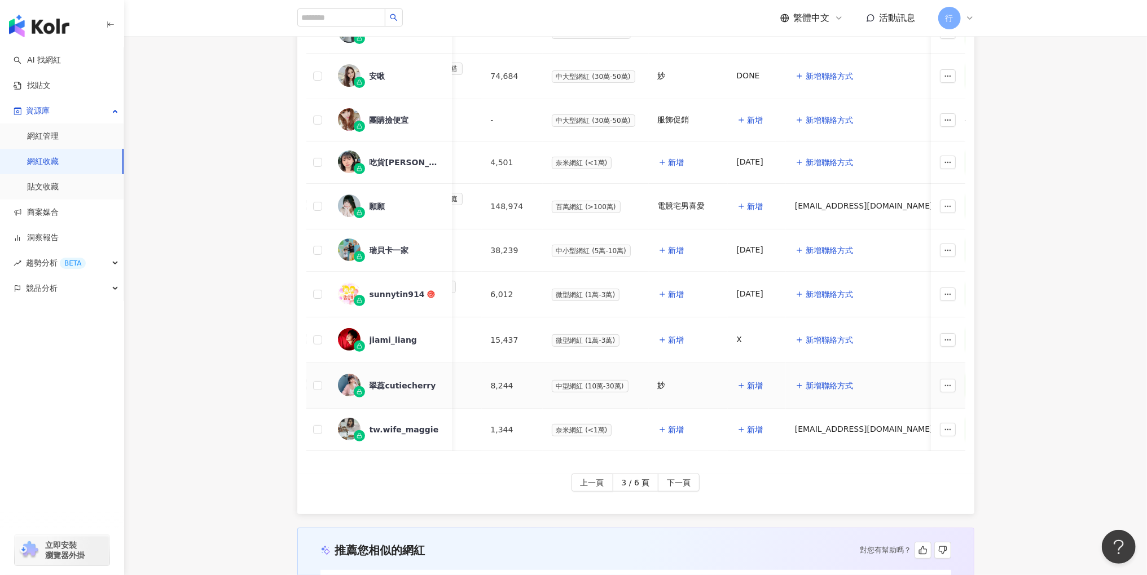
click at [400, 380] on div "翠蕊cutiecherry" at bounding box center [402, 385] width 67 height 11
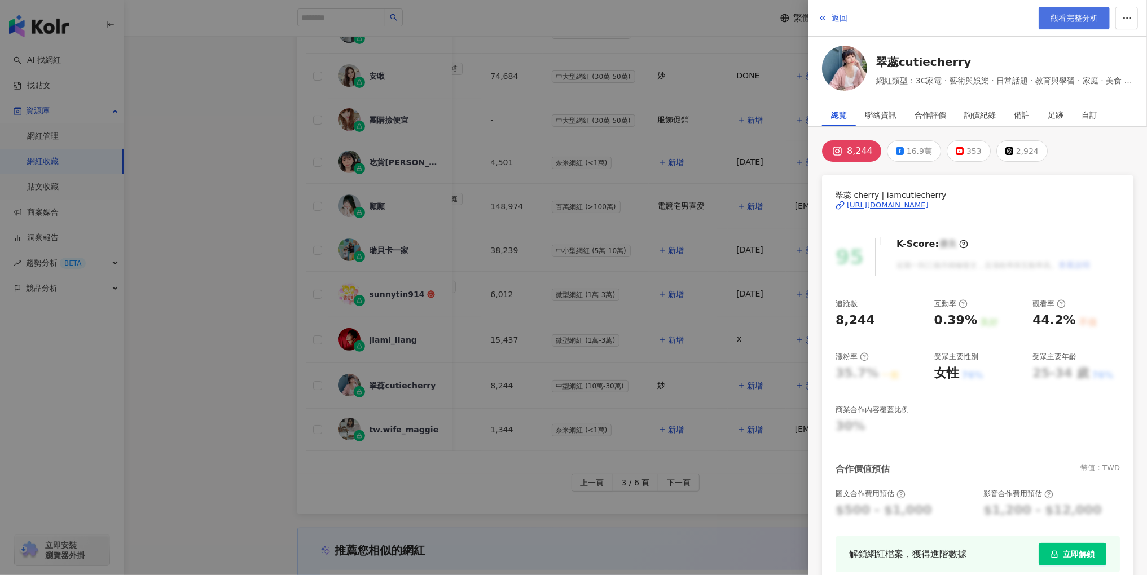
click at [1078, 14] on span "觀看完整分析" at bounding box center [1073, 18] width 47 height 9
click at [693, 215] on div at bounding box center [573, 287] width 1147 height 575
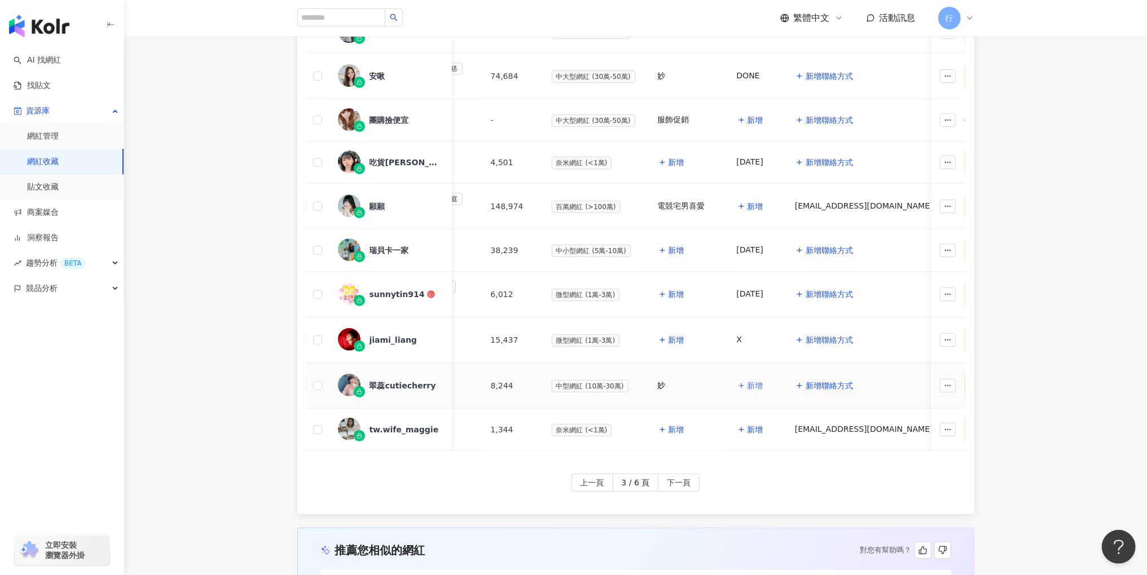
click at [753, 381] on span "新增" at bounding box center [755, 385] width 16 height 9
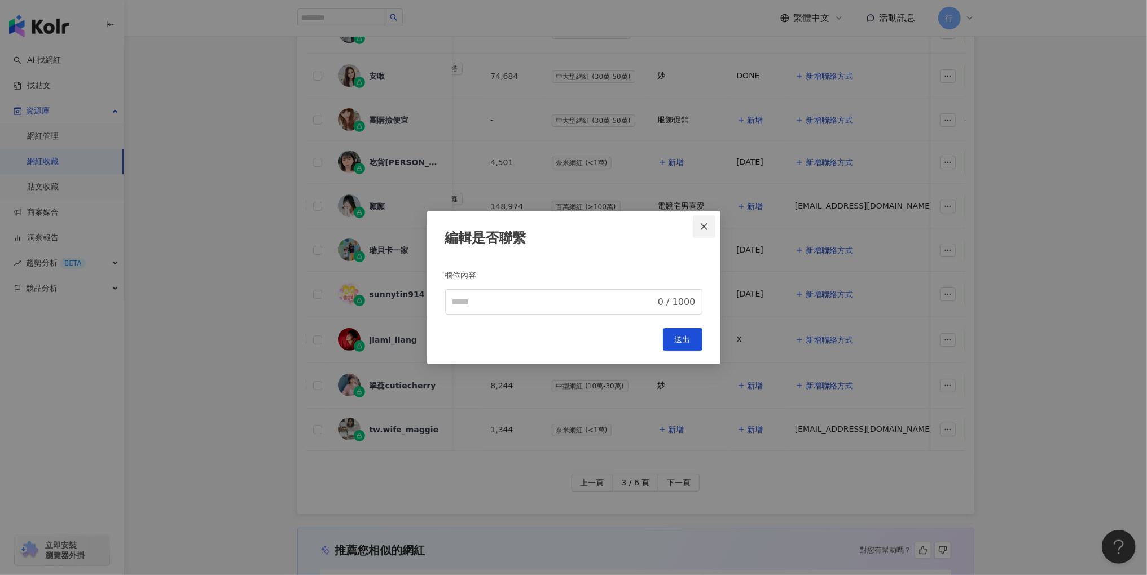
click at [707, 220] on button "Close" at bounding box center [704, 226] width 23 height 23
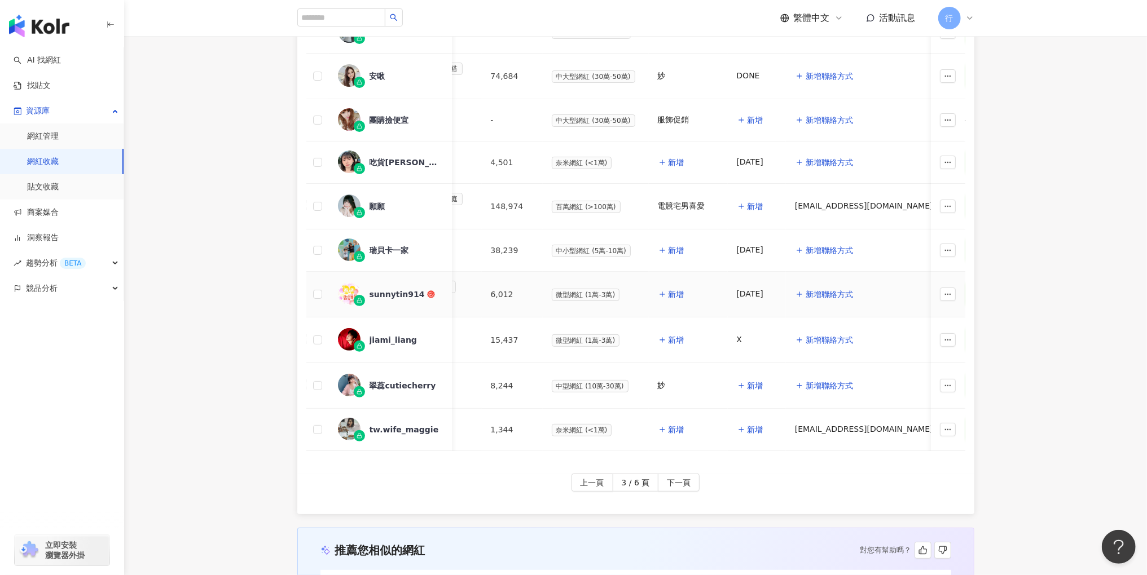
drag, startPoint x: 773, startPoint y: 282, endPoint x: 722, endPoint y: 282, distance: 50.8
click at [722, 282] on tr "sunnytin914 台灣旅遊 親子旅遊 美食 遊戲 音樂 旅遊 6,012 微型網紅 (1萬-3萬) 新增 25.08.13 新增聯絡方式 85 20-2…" at bounding box center [1032, 295] width 1841 height 46
drag, startPoint x: 729, startPoint y: 283, endPoint x: 777, endPoint y: 284, distance: 48.5
click at [777, 284] on td "25.08.13" at bounding box center [757, 295] width 58 height 46
copy tr "25.08.13 新增聯絡方式 85 20-24 歲 (46.7%)"
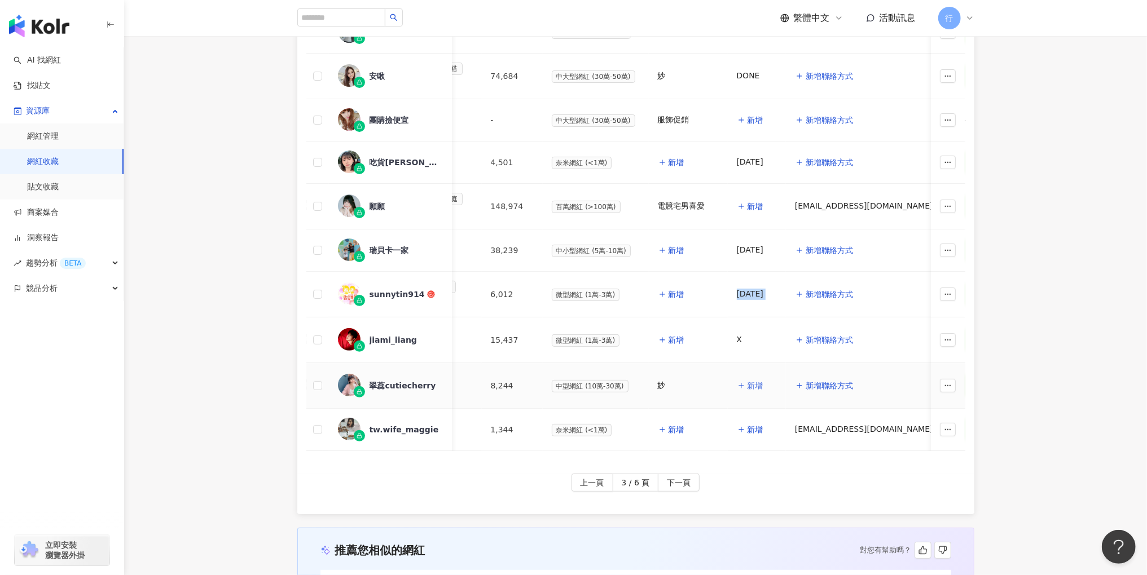
click at [751, 381] on span "新增" at bounding box center [755, 385] width 16 height 9
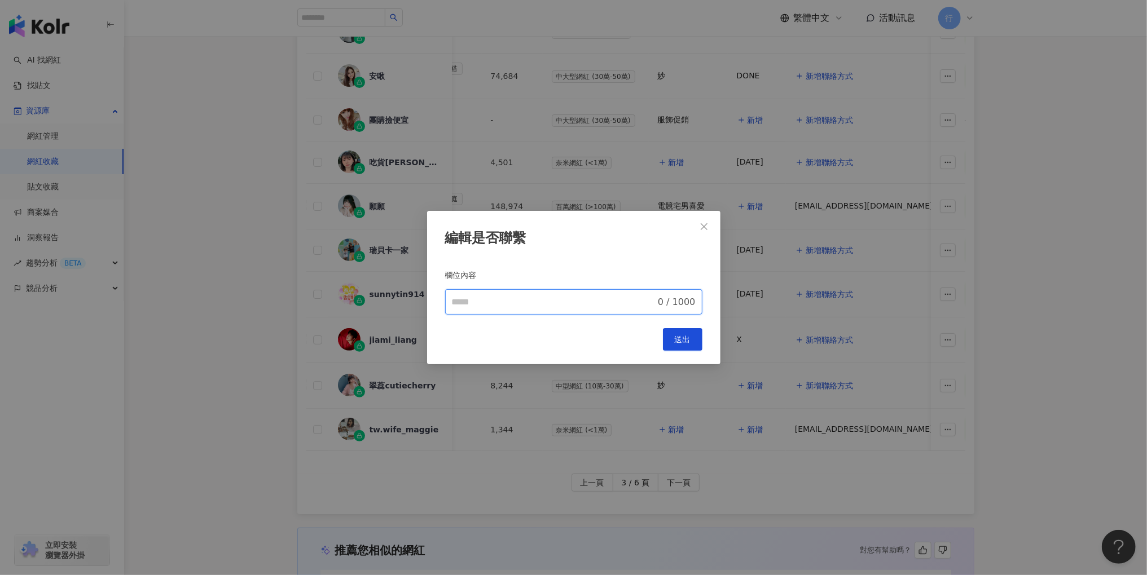
click at [546, 299] on input "欄位內容" at bounding box center [554, 303] width 204 height 14
paste input "********"
type input "********"
click at [675, 338] on span "送出" at bounding box center [683, 339] width 16 height 9
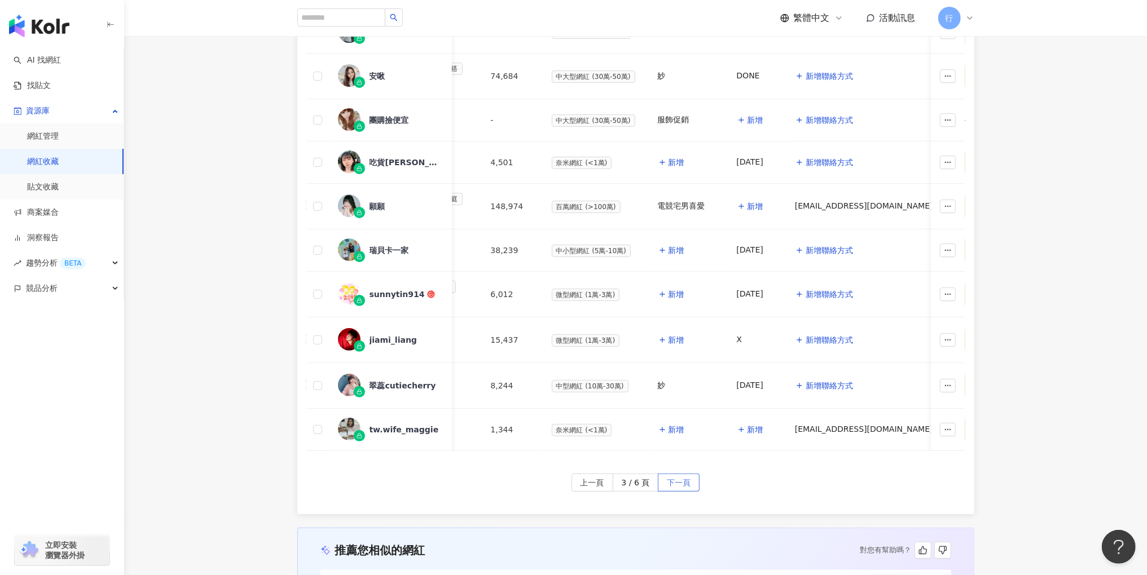
click at [685, 477] on span "下一頁" at bounding box center [679, 483] width 24 height 18
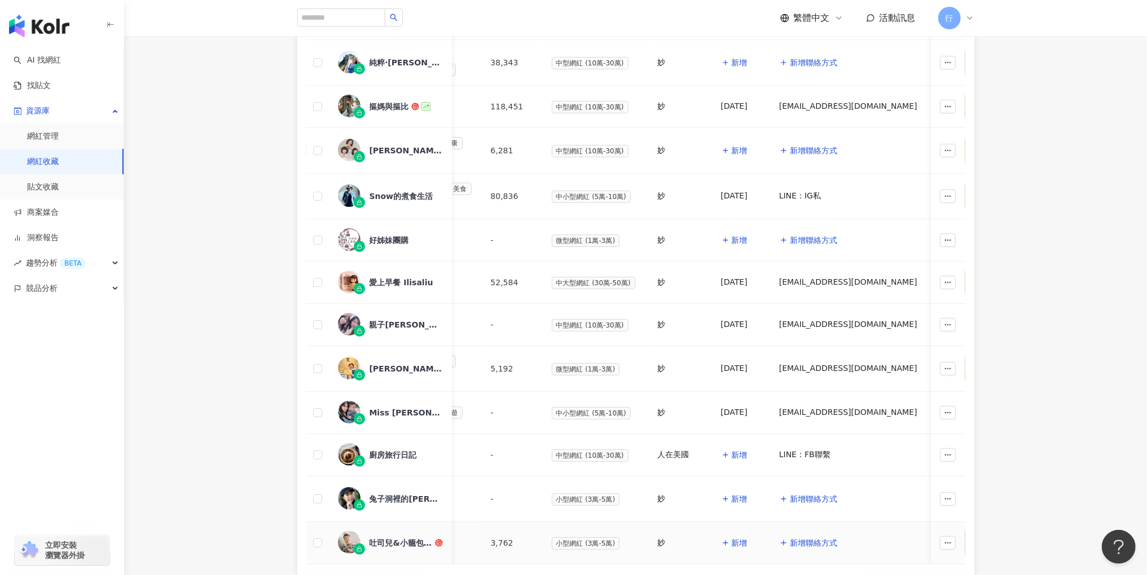
scroll to position [139, 0]
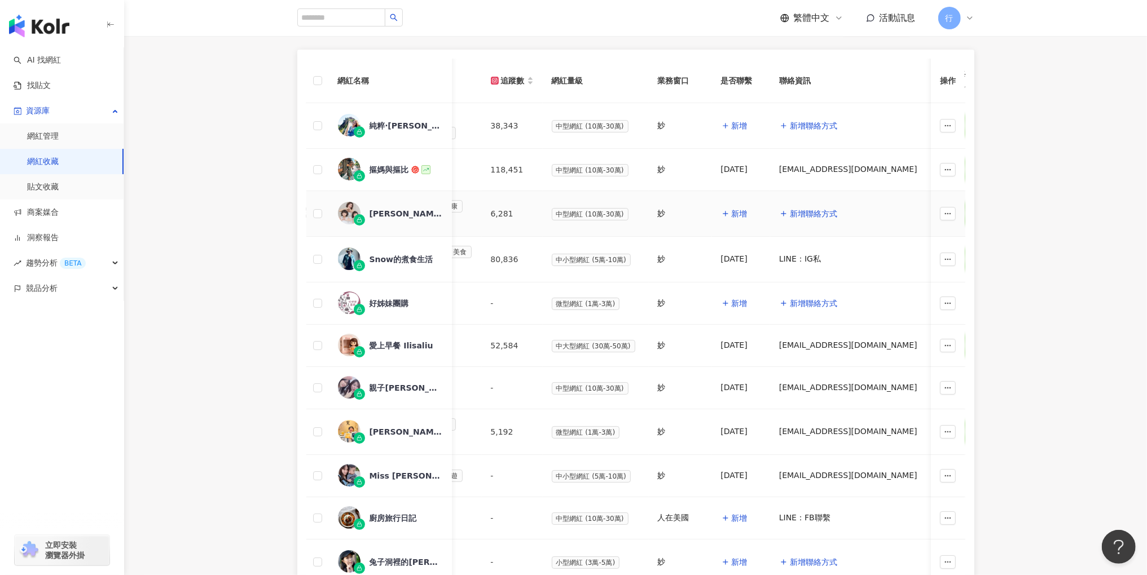
click at [379, 208] on div "Joy Lee" at bounding box center [405, 213] width 73 height 11
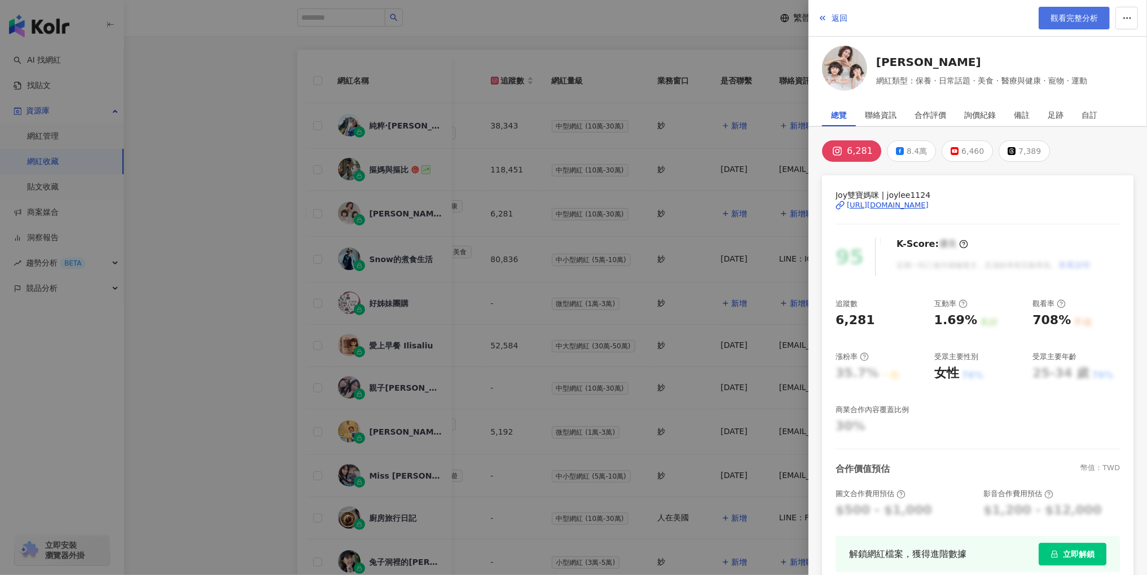
click at [1055, 24] on link "觀看完整分析" at bounding box center [1073, 18] width 71 height 23
click at [589, 238] on div at bounding box center [573, 287] width 1147 height 575
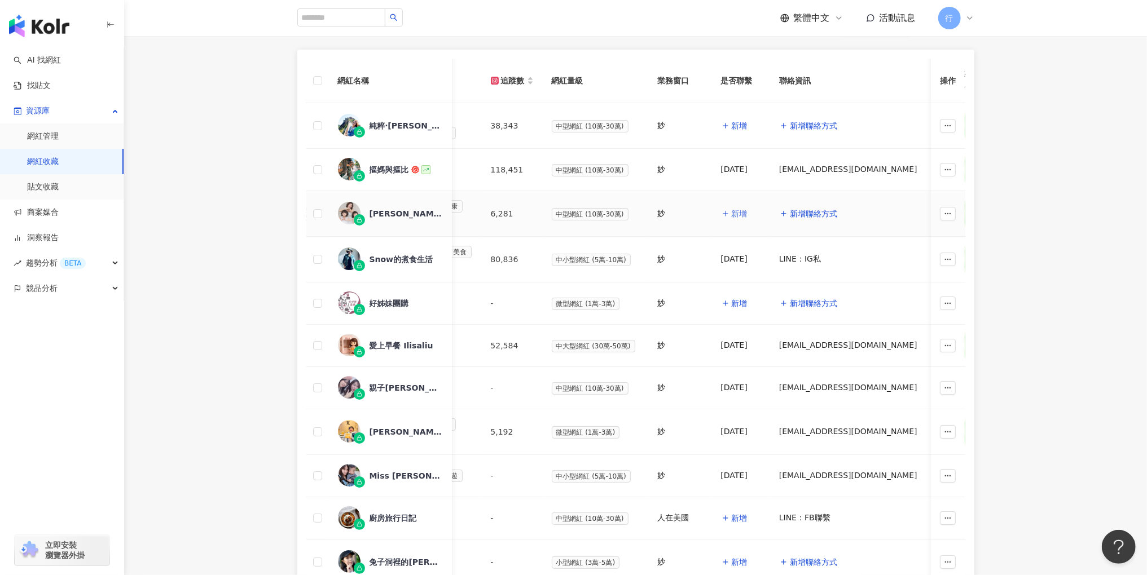
click at [733, 209] on span "新增" at bounding box center [739, 213] width 16 height 9
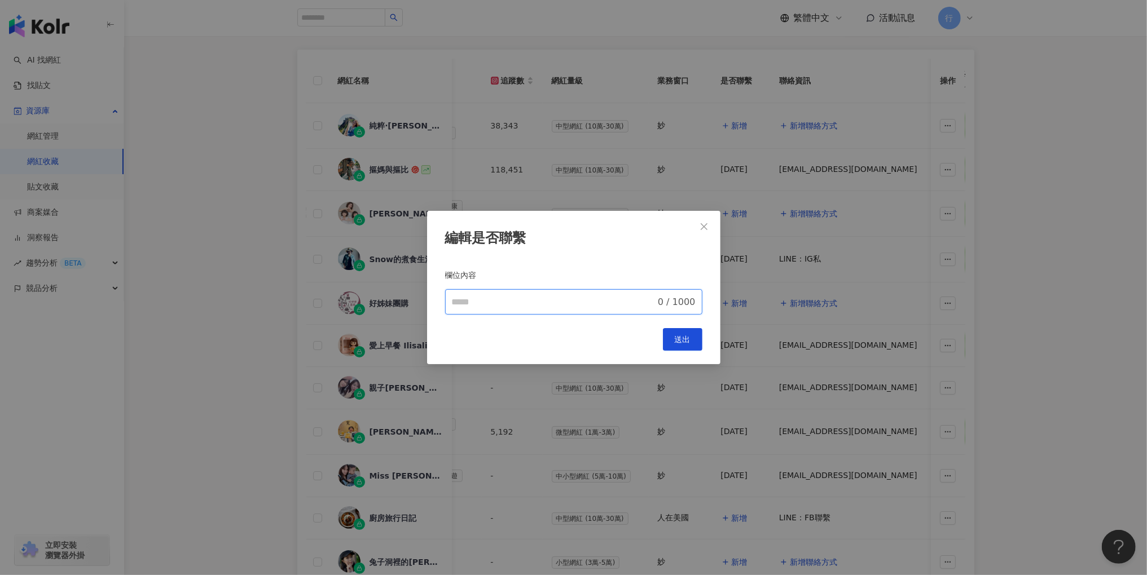
click at [561, 305] on input "欄位內容" at bounding box center [554, 303] width 204 height 14
type input "***"
click at [670, 338] on button "送出" at bounding box center [682, 339] width 39 height 23
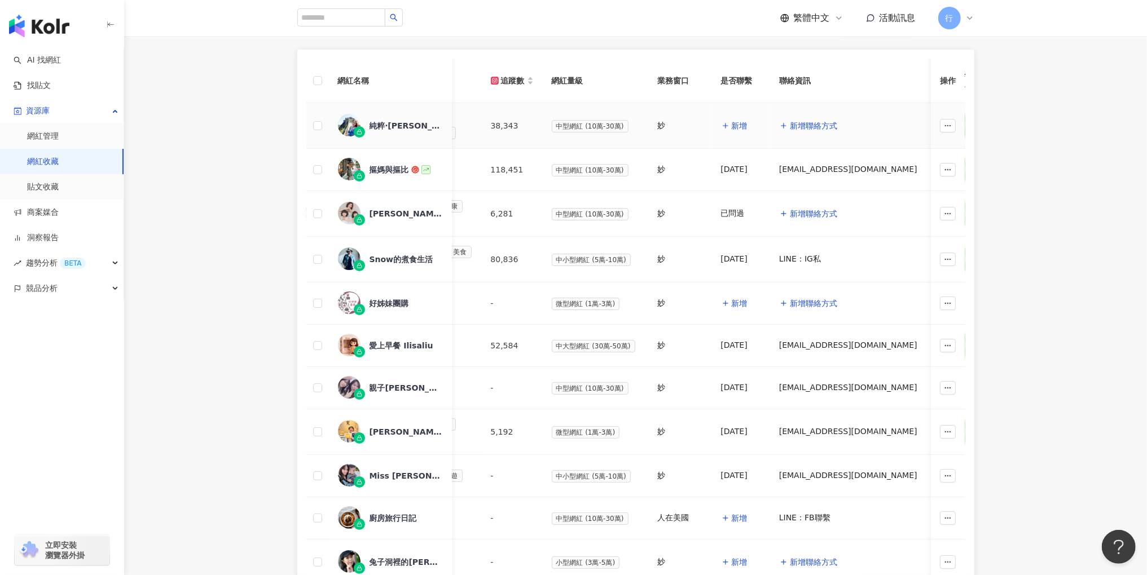
click at [398, 127] on div "純粹‧陳小沁" at bounding box center [405, 125] width 73 height 11
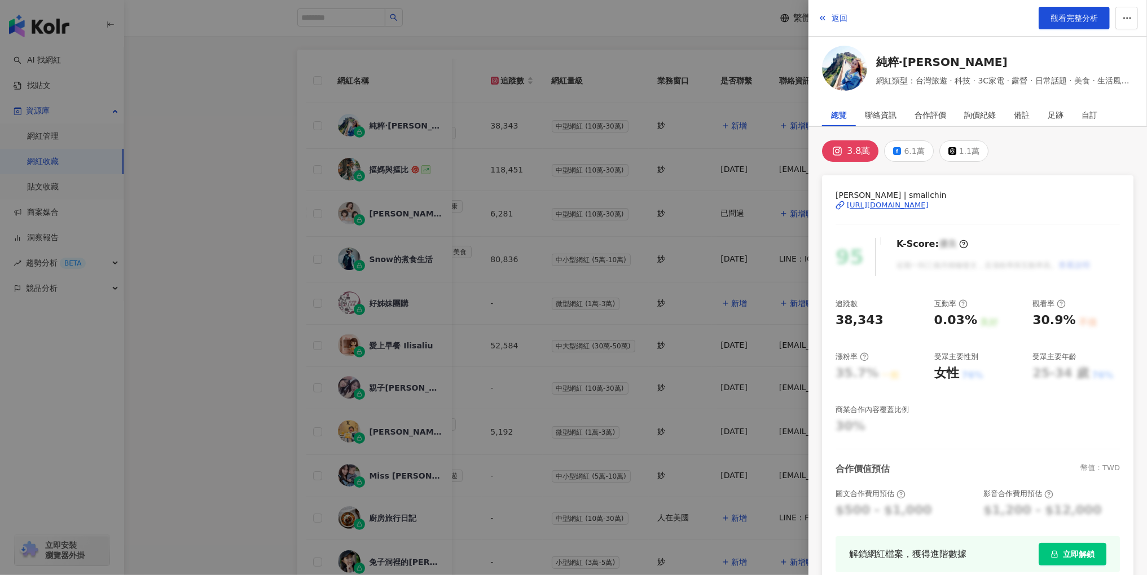
click at [687, 218] on div at bounding box center [573, 287] width 1147 height 575
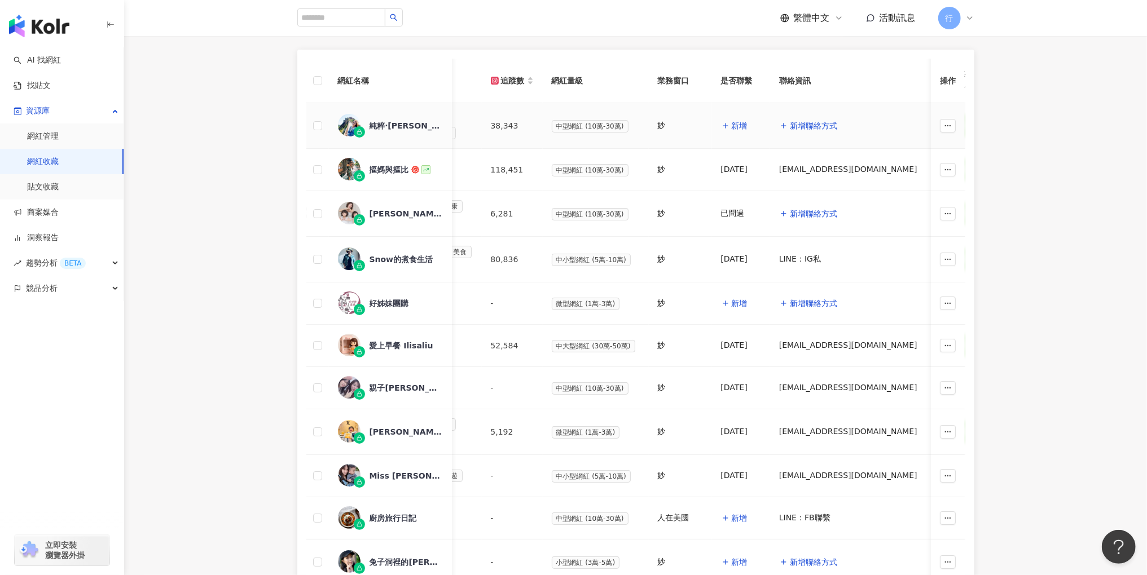
click at [385, 129] on div "純粹‧陳小沁" at bounding box center [405, 125] width 73 height 11
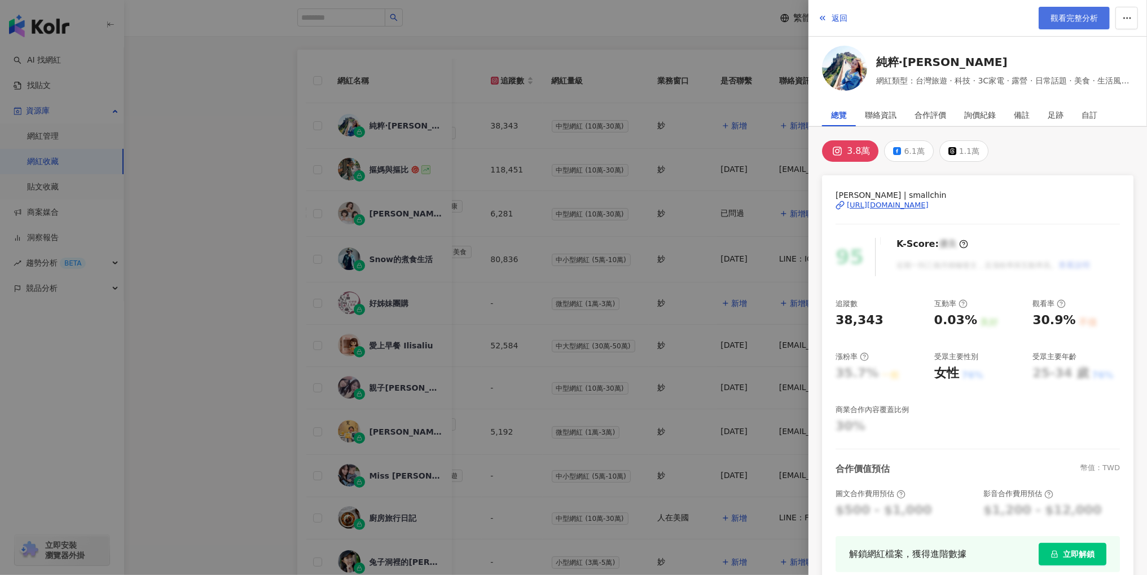
click at [1063, 19] on span "觀看完整分析" at bounding box center [1073, 18] width 47 height 9
click at [750, 208] on div at bounding box center [573, 287] width 1147 height 575
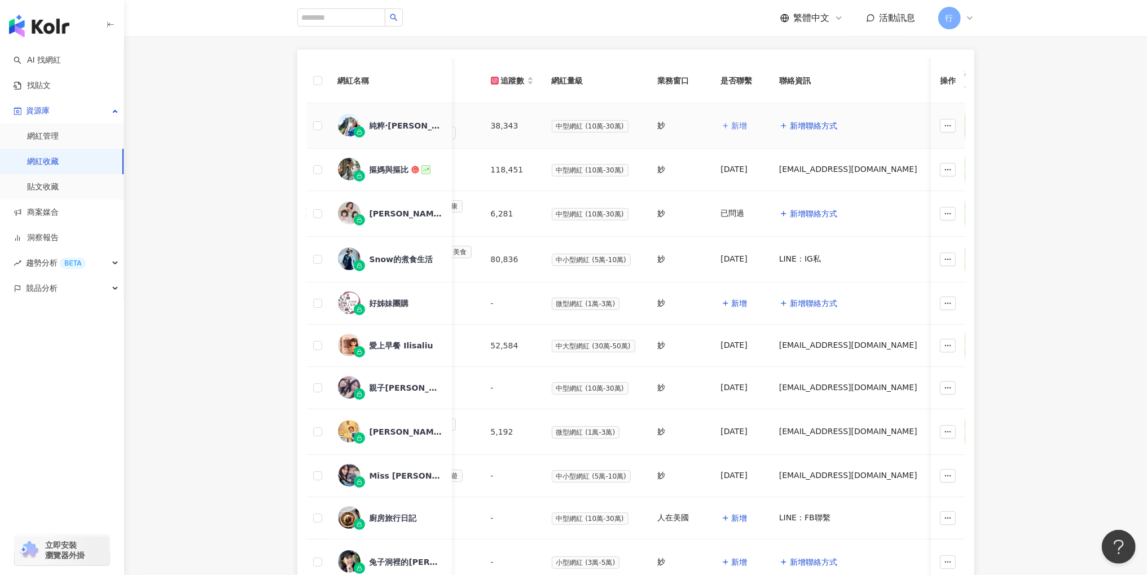
click at [733, 124] on span "新增" at bounding box center [739, 125] width 16 height 9
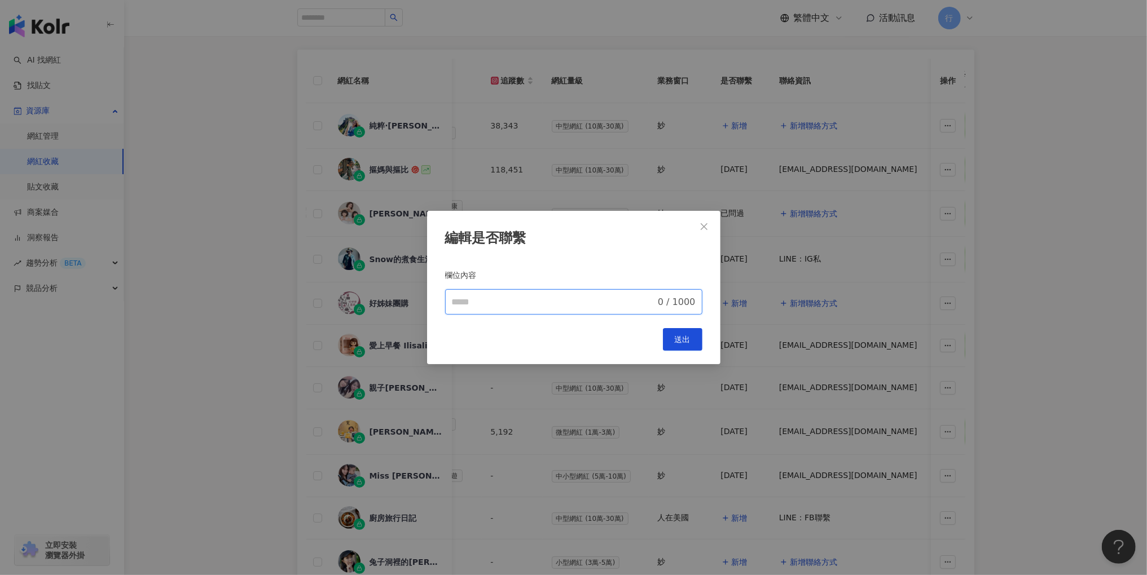
click at [582, 303] on input "欄位內容" at bounding box center [554, 303] width 204 height 14
type input "***"
click at [672, 328] on button "送出" at bounding box center [682, 339] width 39 height 23
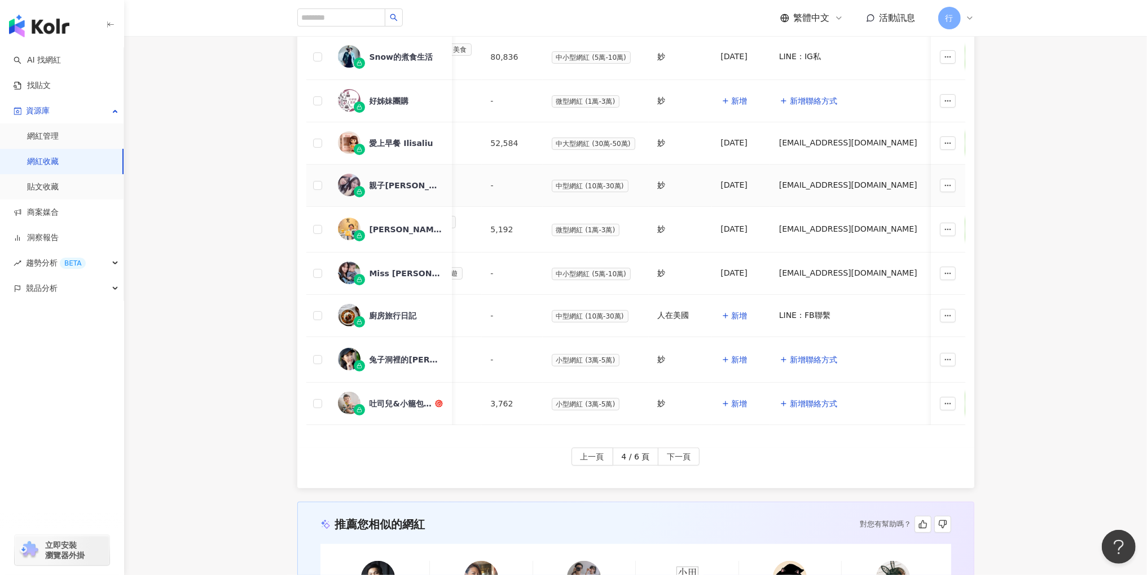
scroll to position [350, 0]
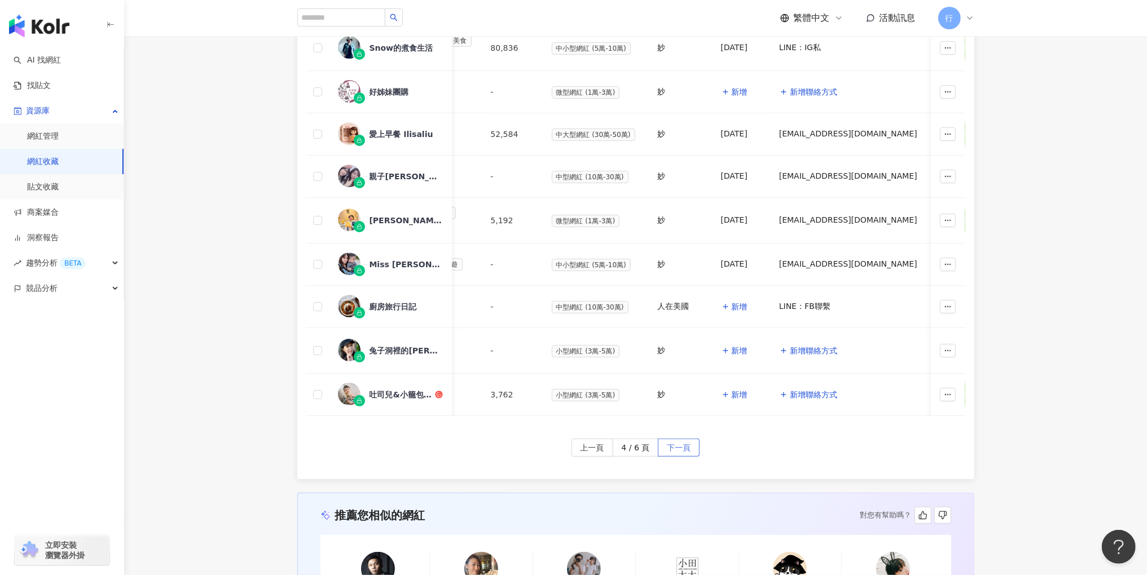
click at [663, 439] on button "下一頁" at bounding box center [679, 448] width 42 height 18
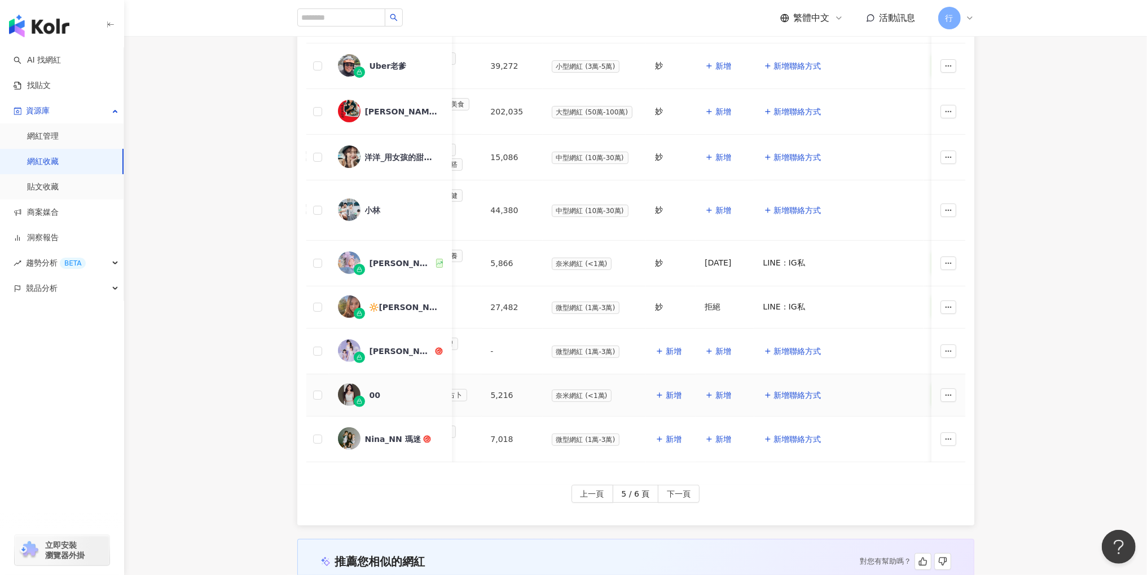
click at [371, 390] on div "00" at bounding box center [374, 395] width 11 height 11
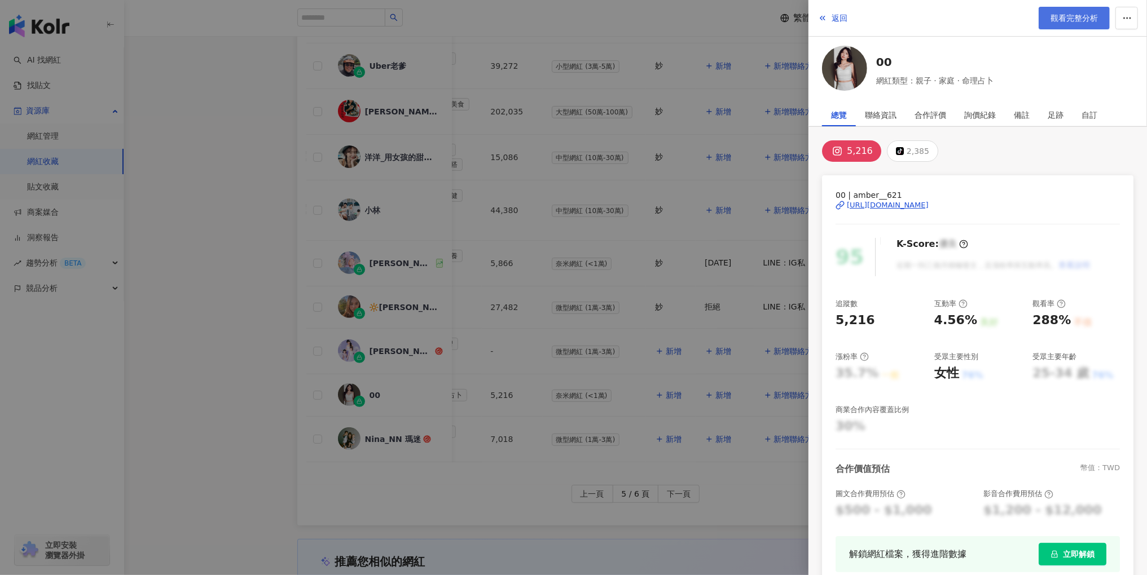
click at [1076, 19] on span "觀看完整分析" at bounding box center [1073, 18] width 47 height 9
click at [618, 188] on div at bounding box center [573, 287] width 1147 height 575
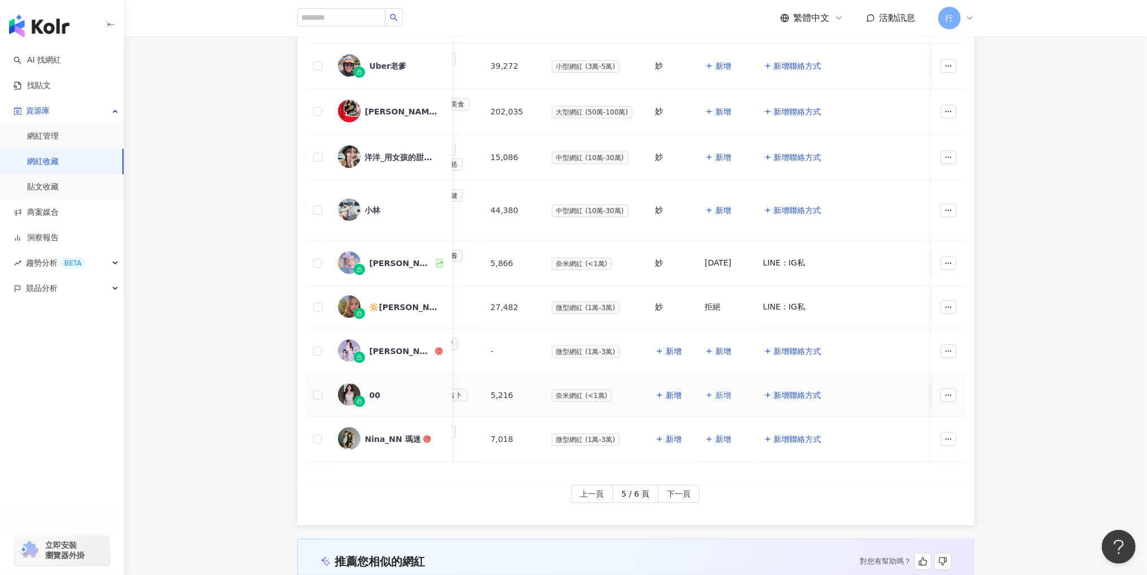
click at [722, 391] on span "新增" at bounding box center [723, 395] width 16 height 9
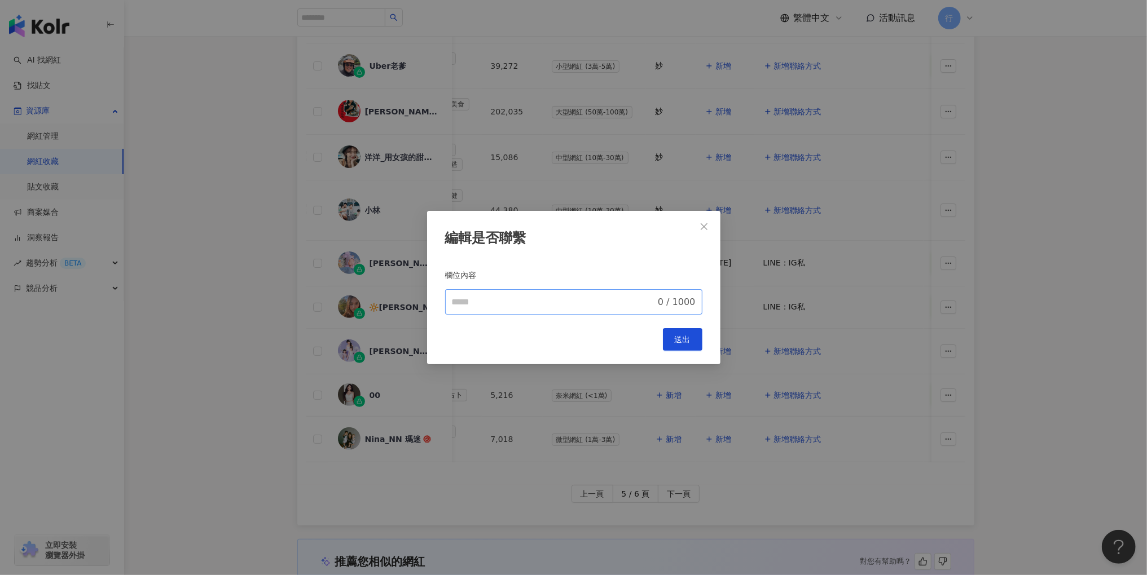
click at [570, 290] on span "0 / 1000" at bounding box center [573, 301] width 257 height 25
click at [543, 316] on div "編輯是否聯繫 欄位內容 0 / 1000 Cancel 送出" at bounding box center [573, 288] width 293 height 154
click at [549, 309] on span "0 / 1000" at bounding box center [573, 301] width 257 height 25
click at [550, 305] on input "欄位內容" at bounding box center [554, 303] width 204 height 14
type input "********"
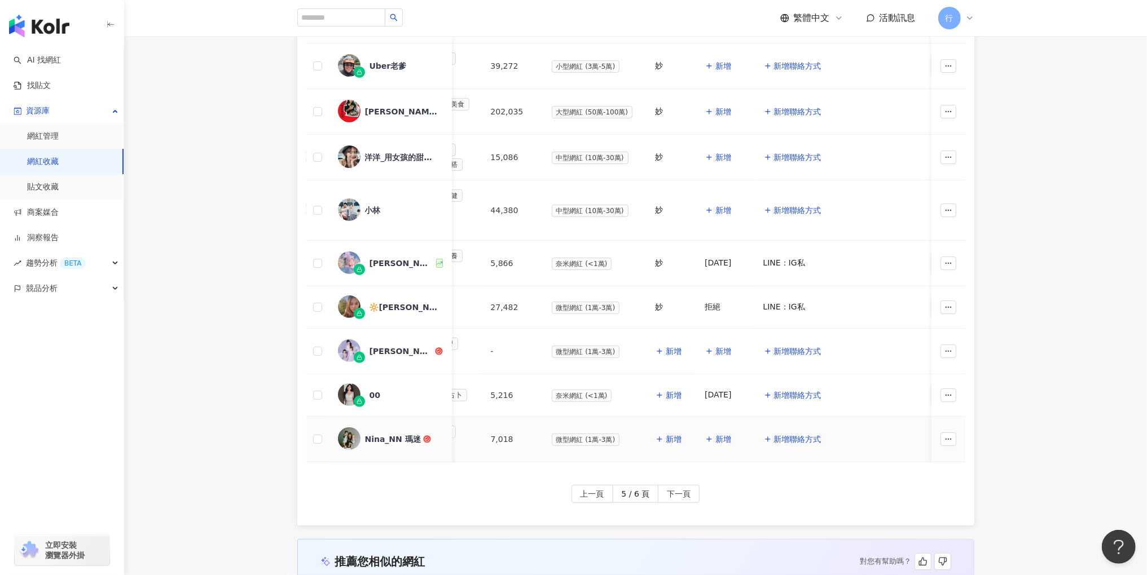
click at [406, 434] on div "Nina_NN 瑪迷" at bounding box center [393, 439] width 56 height 11
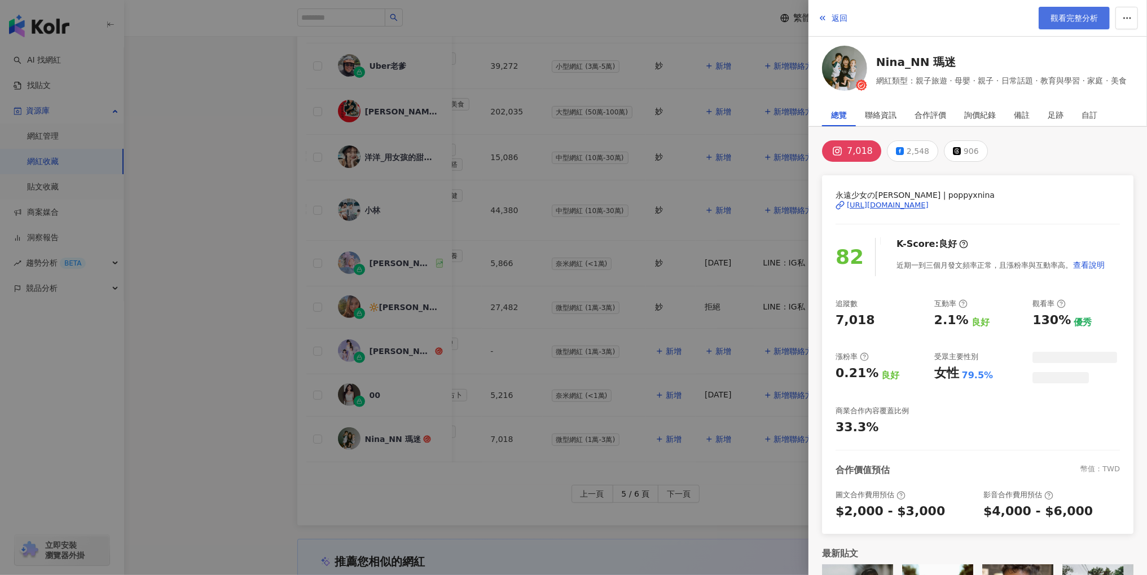
click at [1084, 21] on span "觀看完整分析" at bounding box center [1073, 18] width 47 height 9
click at [598, 360] on div at bounding box center [573, 287] width 1147 height 575
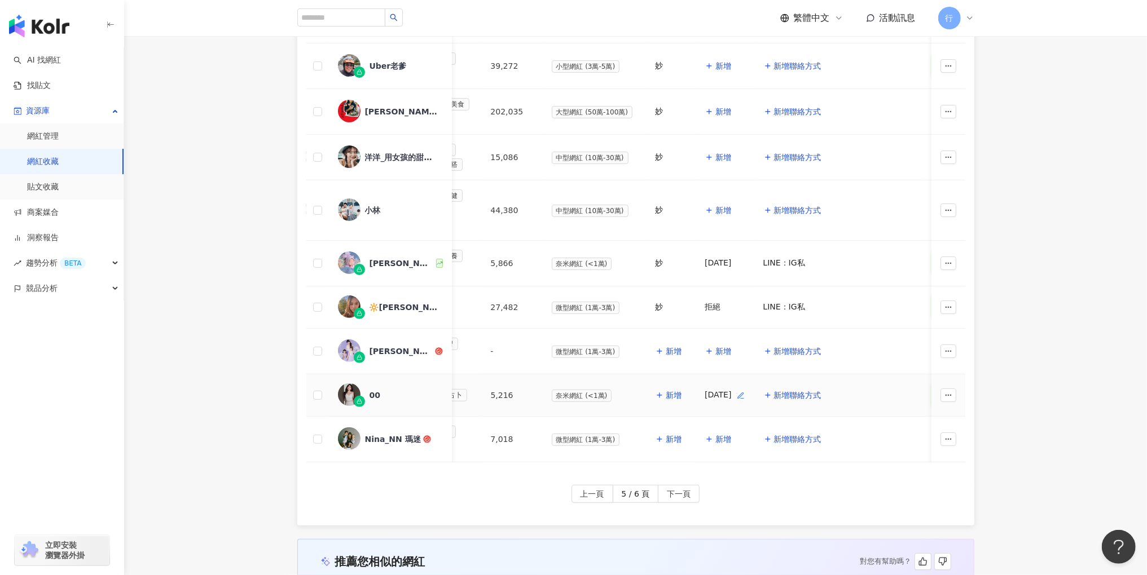
drag, startPoint x: 738, startPoint y: 380, endPoint x: 719, endPoint y: 381, distance: 19.2
click at [719, 390] on div "25.08.13" at bounding box center [724, 395] width 40 height 11
drag, startPoint x: 701, startPoint y: 382, endPoint x: 738, endPoint y: 382, distance: 36.7
click at [738, 390] on div "25.08.13" at bounding box center [724, 395] width 40 height 11
click at [722, 435] on span "新增" at bounding box center [723, 439] width 16 height 9
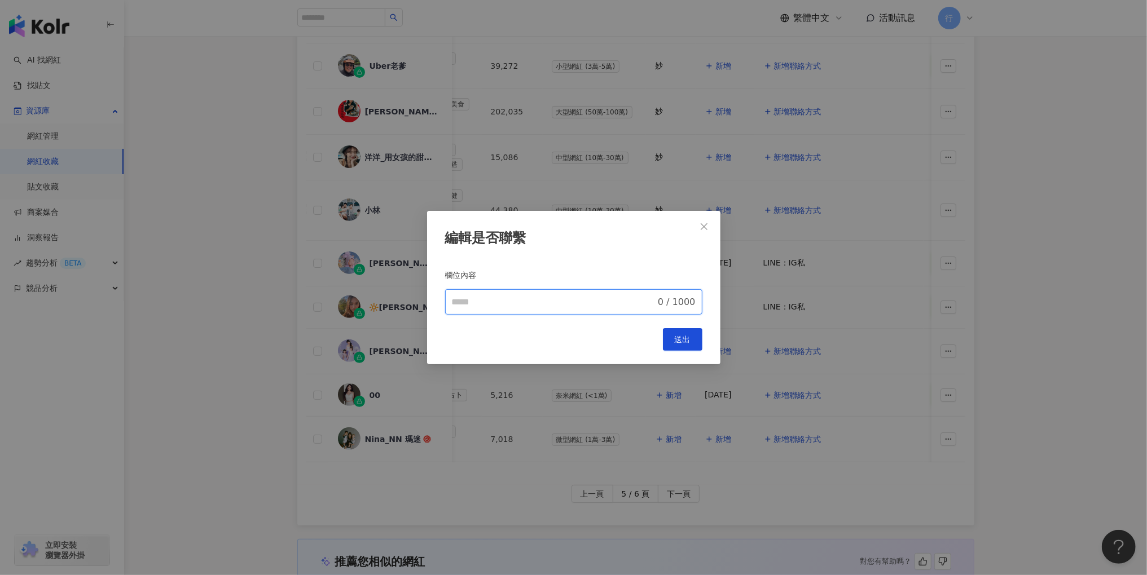
click at [576, 300] on input "欄位內容" at bounding box center [554, 303] width 204 height 14
paste input "********"
type input "********"
click at [679, 345] on button "送出" at bounding box center [682, 339] width 39 height 23
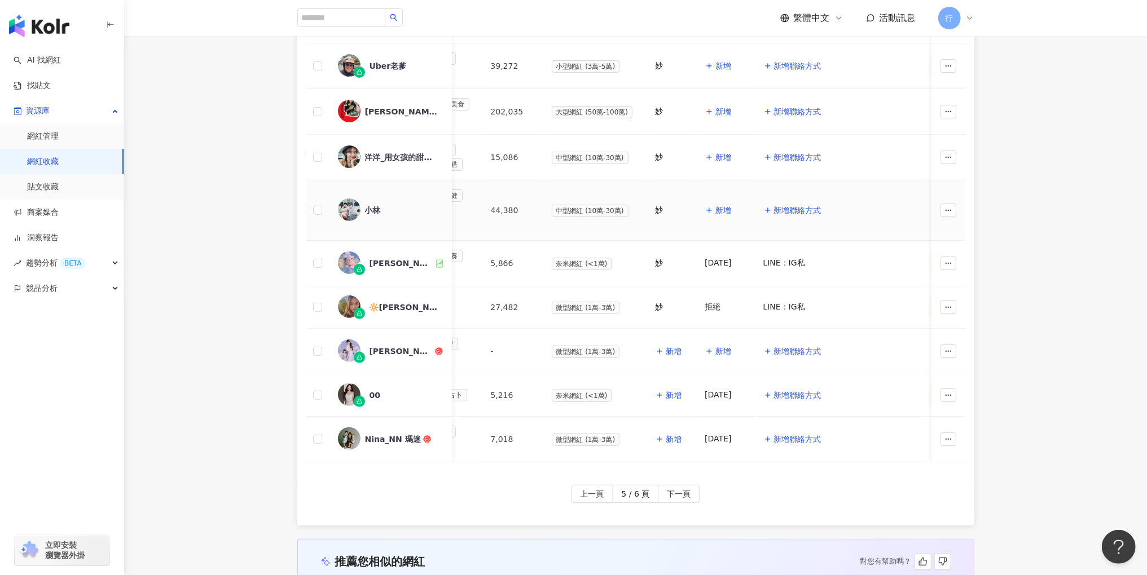
click at [378, 205] on div "小林" at bounding box center [373, 210] width 16 height 11
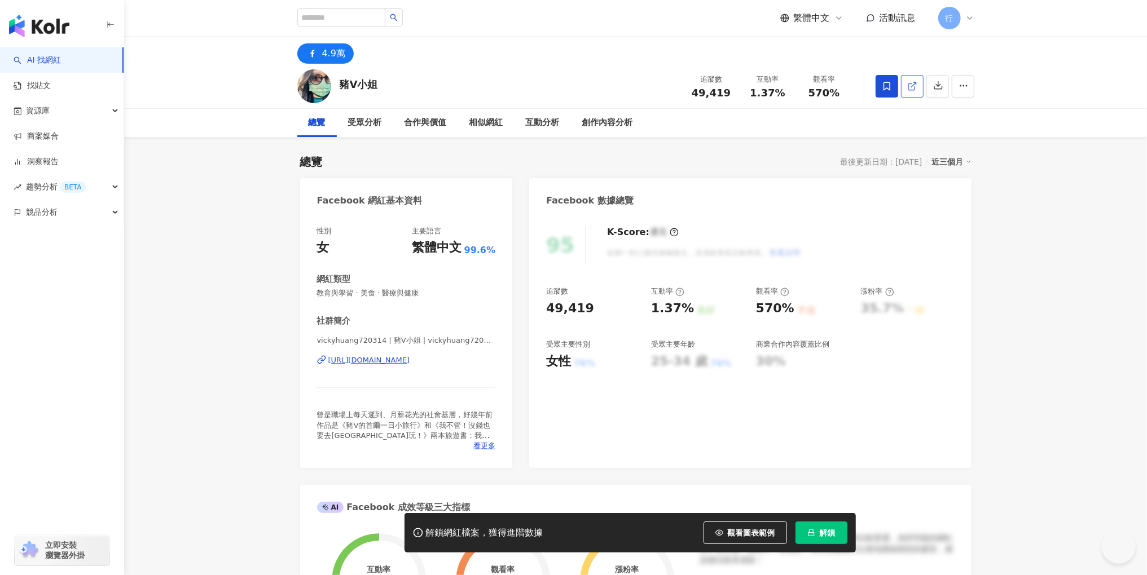
click at [914, 87] on icon at bounding box center [912, 86] width 10 height 10
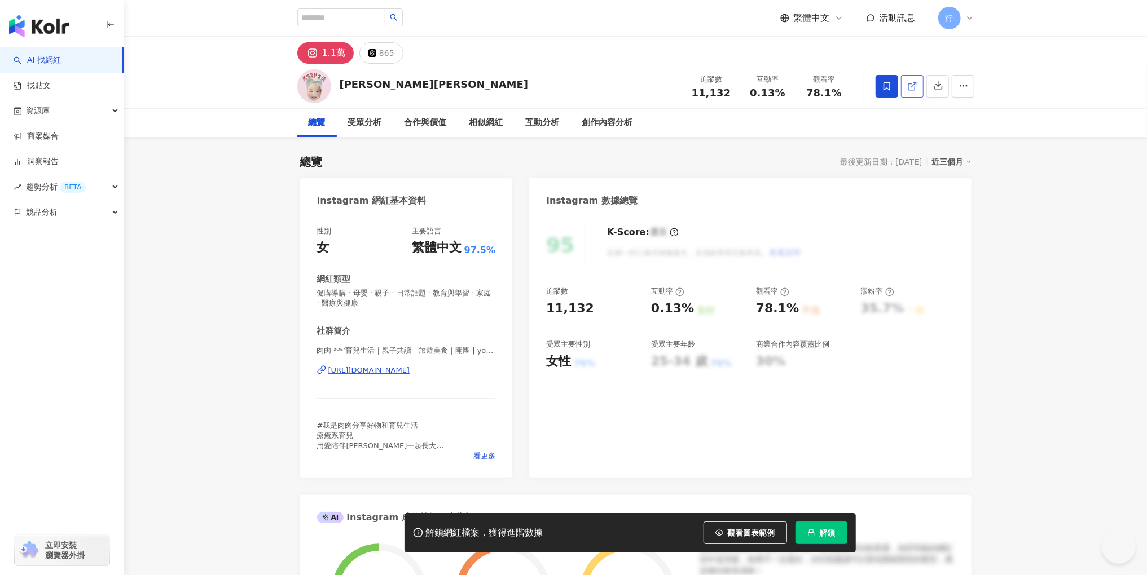
click at [911, 88] on icon at bounding box center [912, 86] width 10 height 10
click at [483, 456] on span "看更多" at bounding box center [484, 456] width 22 height 10
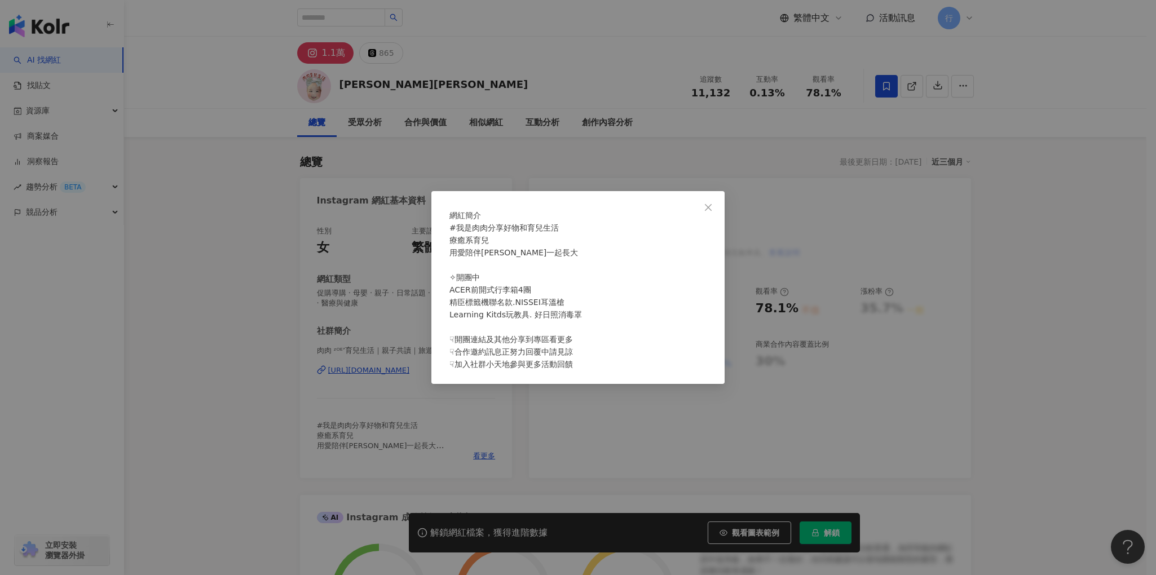
click at [537, 67] on div "網紅簡介 #我是肉肉分享好物和育兒生活 療癒系育兒 用愛陪伴[PERSON_NAME]一起長大 ✧開團中 ACER前開式行李箱4團 精臣標籤機聯名款.NISS…" at bounding box center [578, 287] width 1156 height 575
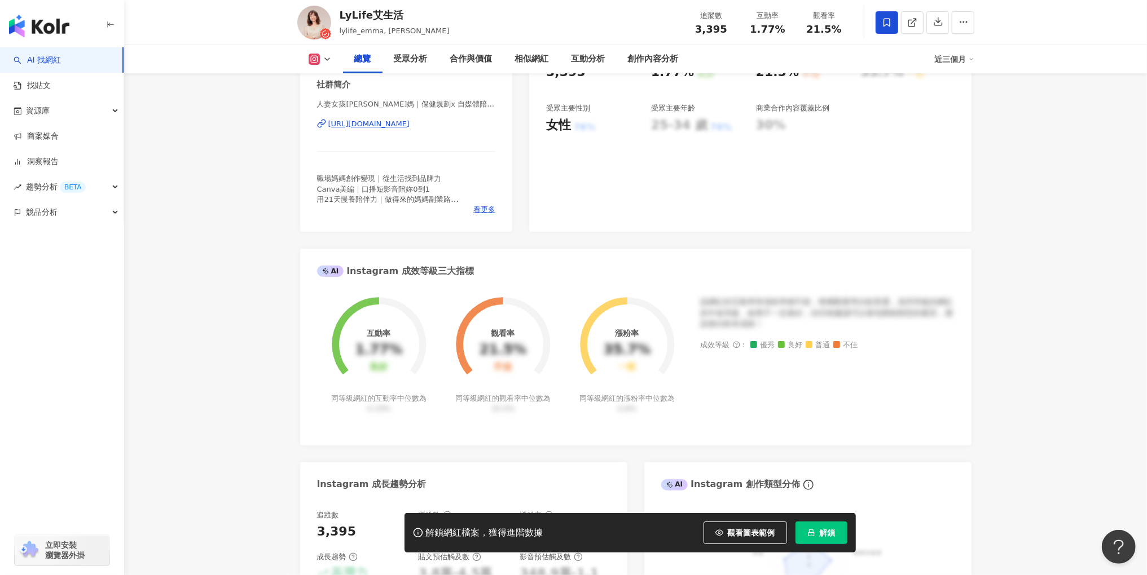
scroll to position [377, 0]
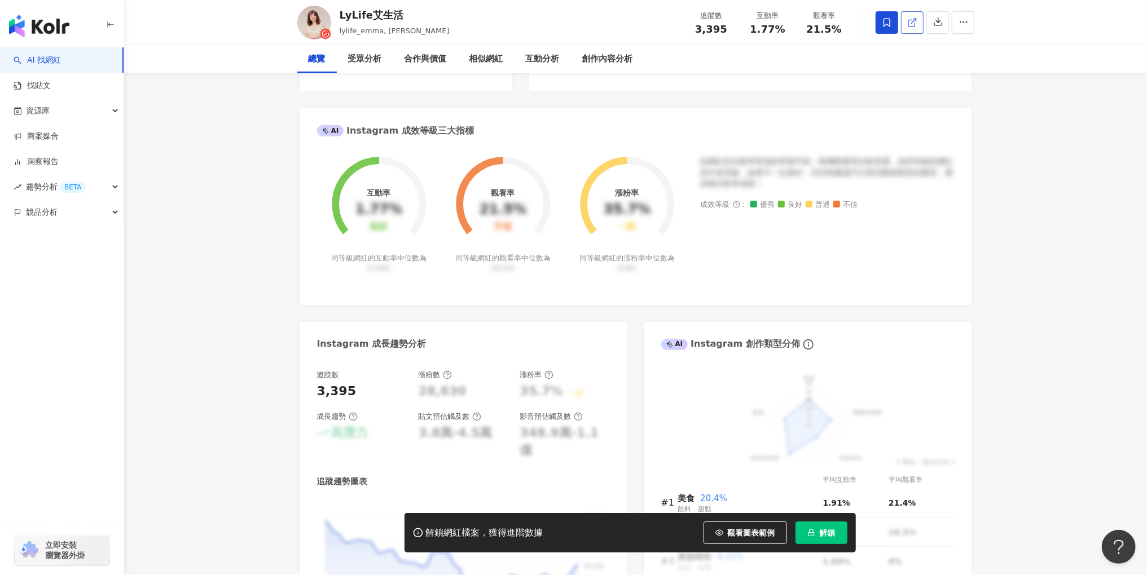
click at [915, 28] on icon at bounding box center [912, 22] width 10 height 10
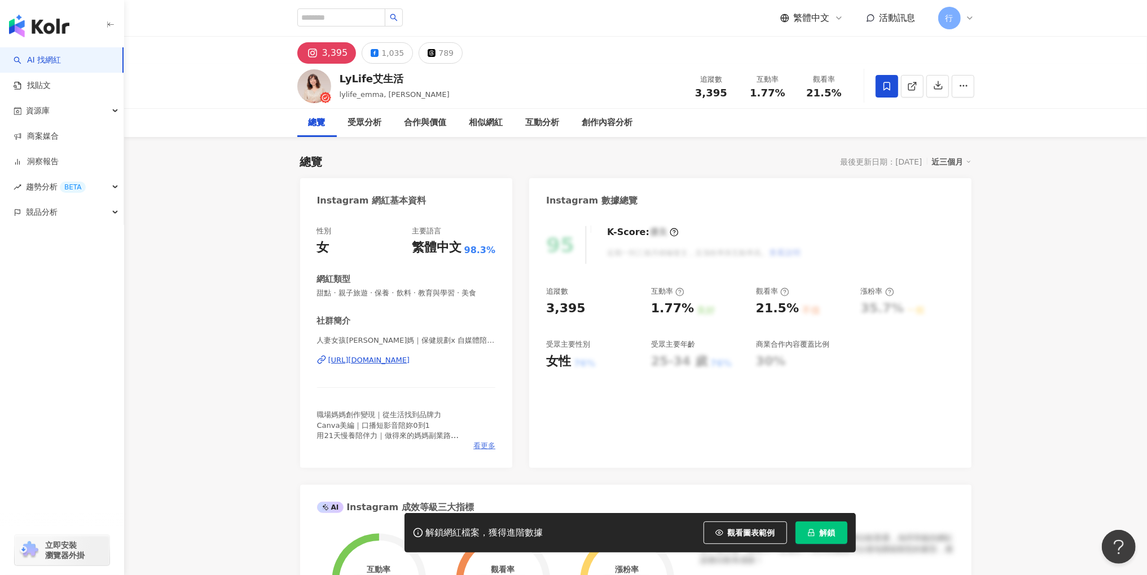
click at [488, 450] on span "看更多" at bounding box center [484, 446] width 22 height 10
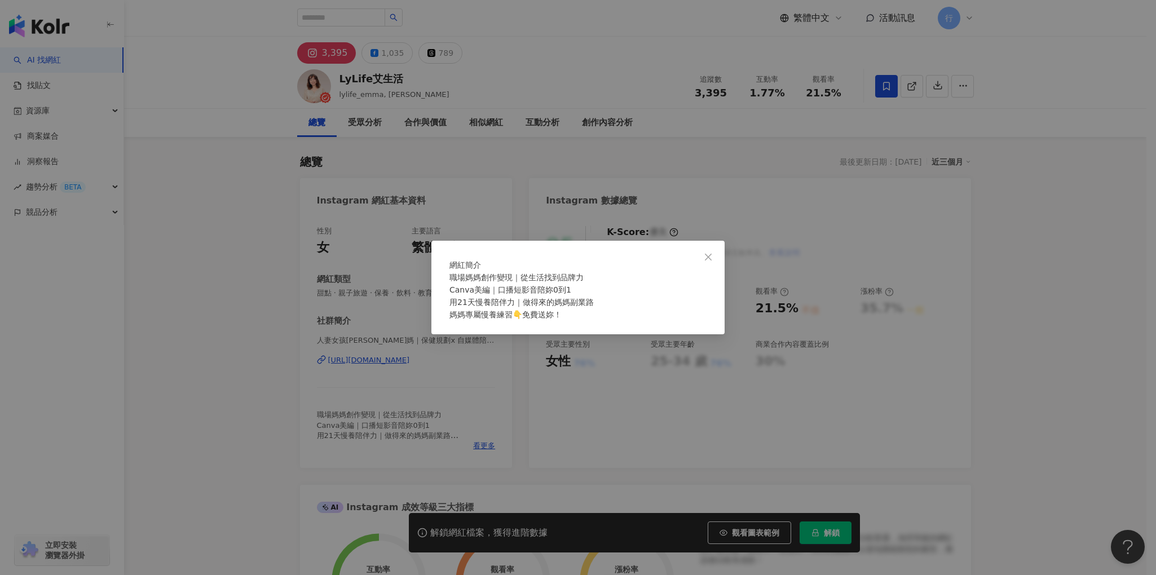
click at [484, 400] on div "網紅簡介 職場媽媽創作變現｜從生活找到品牌力 Canva美編｜口播短影音陪妳0到1 用21天慢養陪伴力｜做得來的媽媽副業路 媽媽專屬慢養練習👇免費送妳！" at bounding box center [578, 287] width 1156 height 575
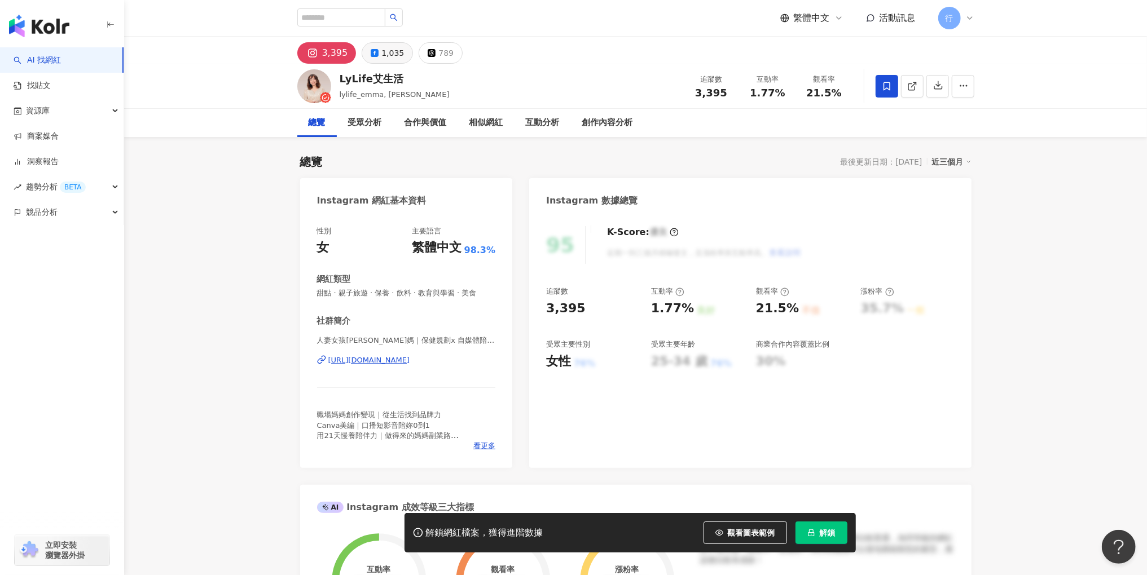
click at [391, 47] on div "1,035" at bounding box center [392, 53] width 23 height 16
click at [910, 82] on icon at bounding box center [912, 86] width 10 height 10
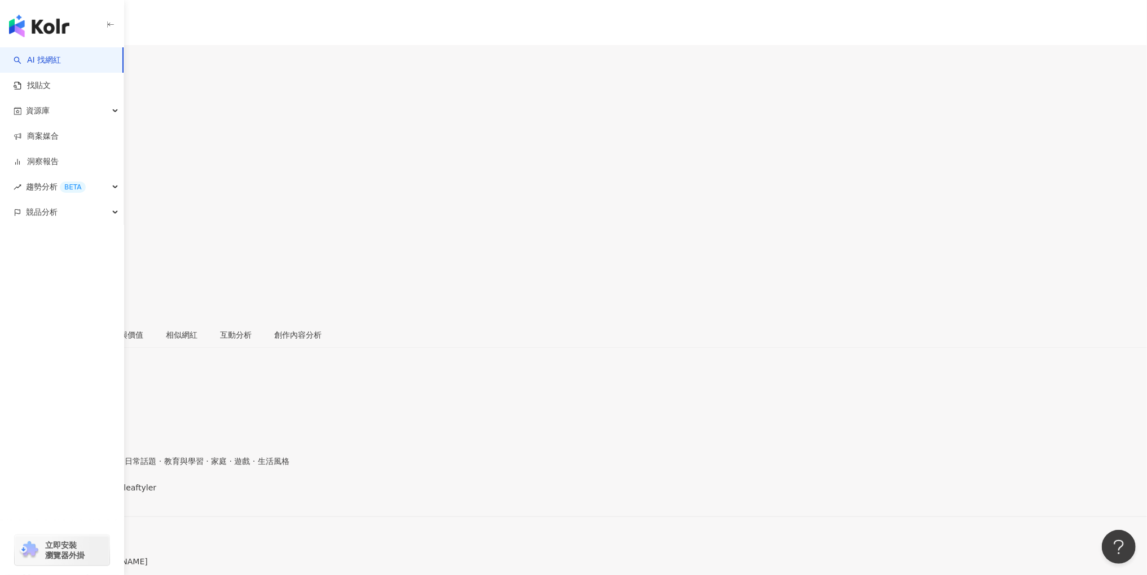
click at [17, 255] on icon at bounding box center [12, 260] width 10 height 10
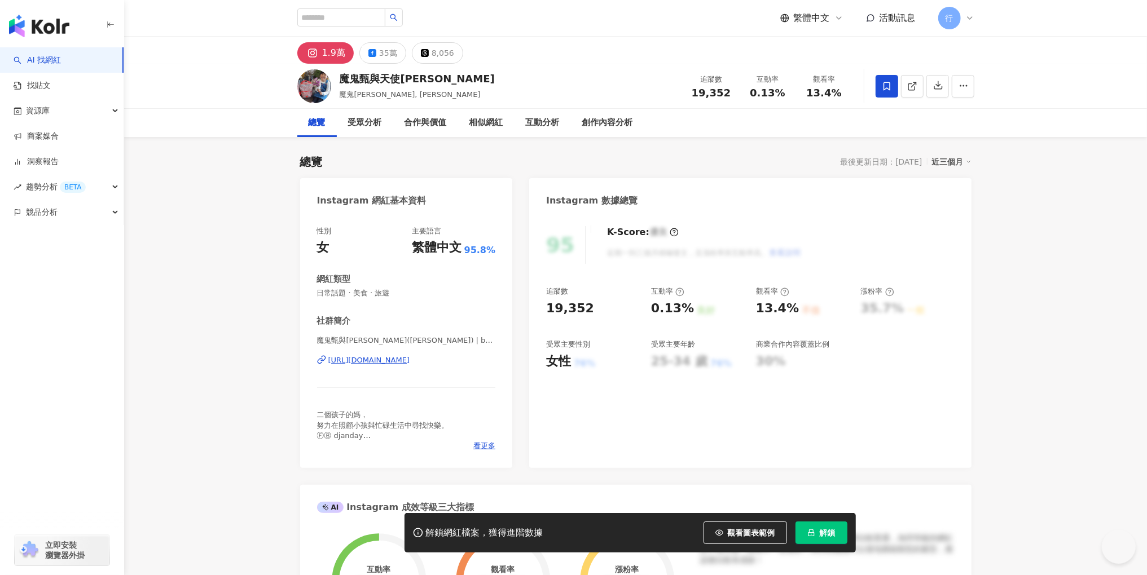
click at [909, 80] on span at bounding box center [912, 86] width 10 height 12
click at [342, 80] on div "魔鬼甄與天使嘉 魔鬼甄, Jenny 追蹤數 19,352 互動率 0.13% 觀看率 13.4%" at bounding box center [636, 86] width 722 height 45
click at [517, 163] on div "總覽 最後更新日期：2025/8/12 近三個月" at bounding box center [635, 162] width 671 height 16
click at [387, 60] on div "35萬" at bounding box center [388, 53] width 18 height 16
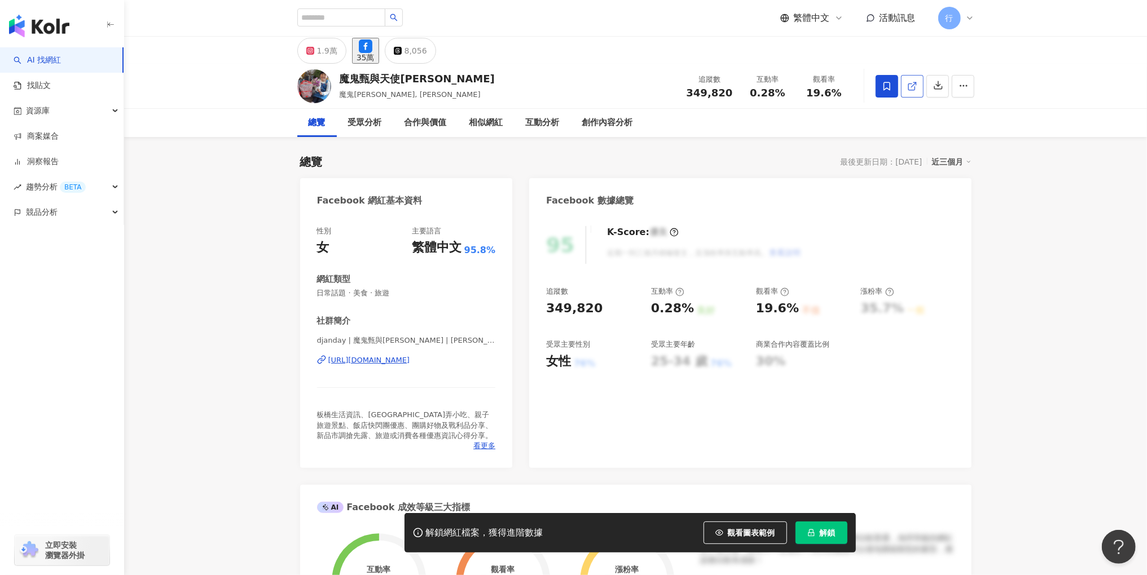
click at [908, 83] on icon at bounding box center [912, 86] width 10 height 10
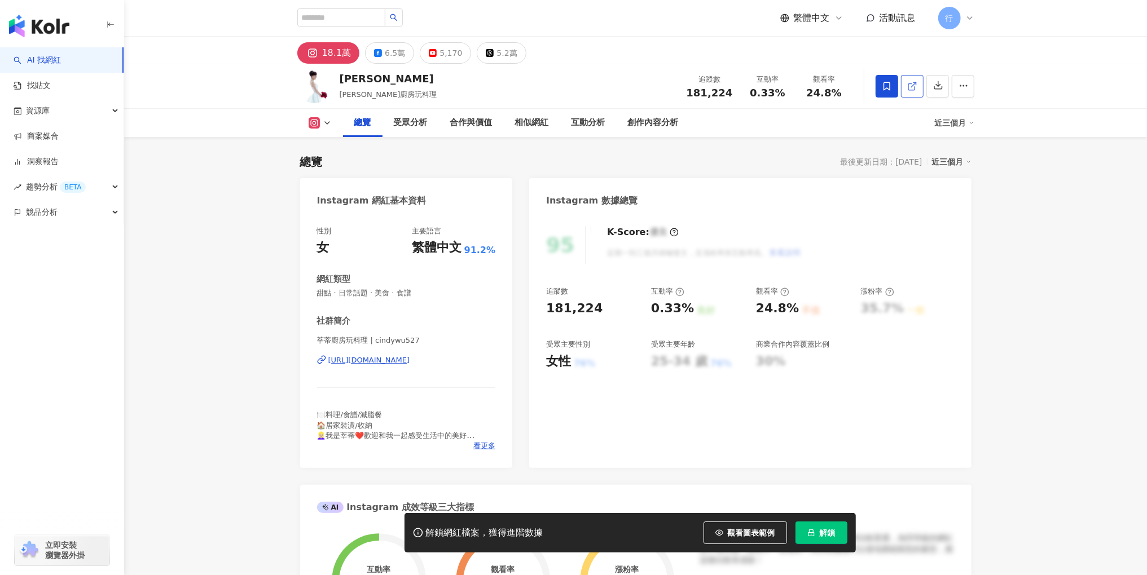
click at [918, 87] on link at bounding box center [912, 86] width 23 height 23
click at [379, 60] on button "6.5萬" at bounding box center [389, 52] width 49 height 21
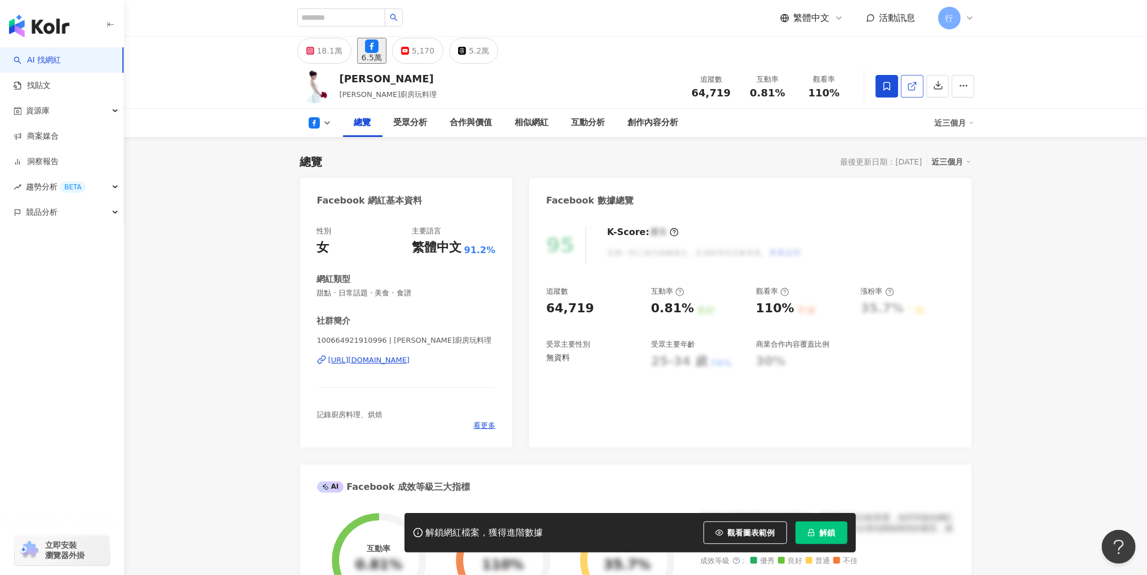
click at [917, 82] on link at bounding box center [912, 86] width 23 height 23
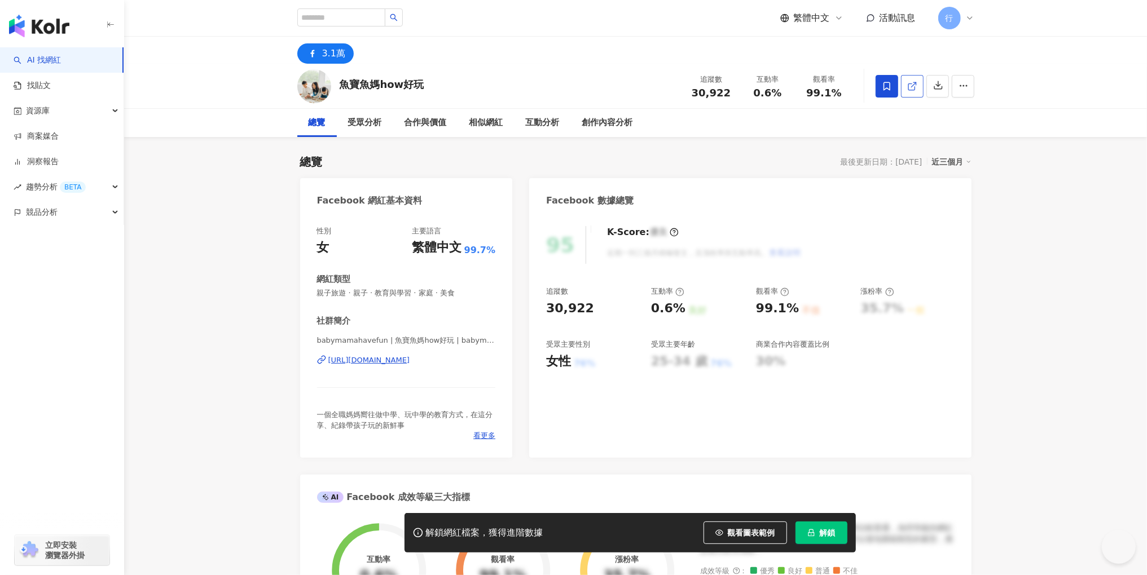
click at [916, 83] on icon at bounding box center [912, 86] width 10 height 10
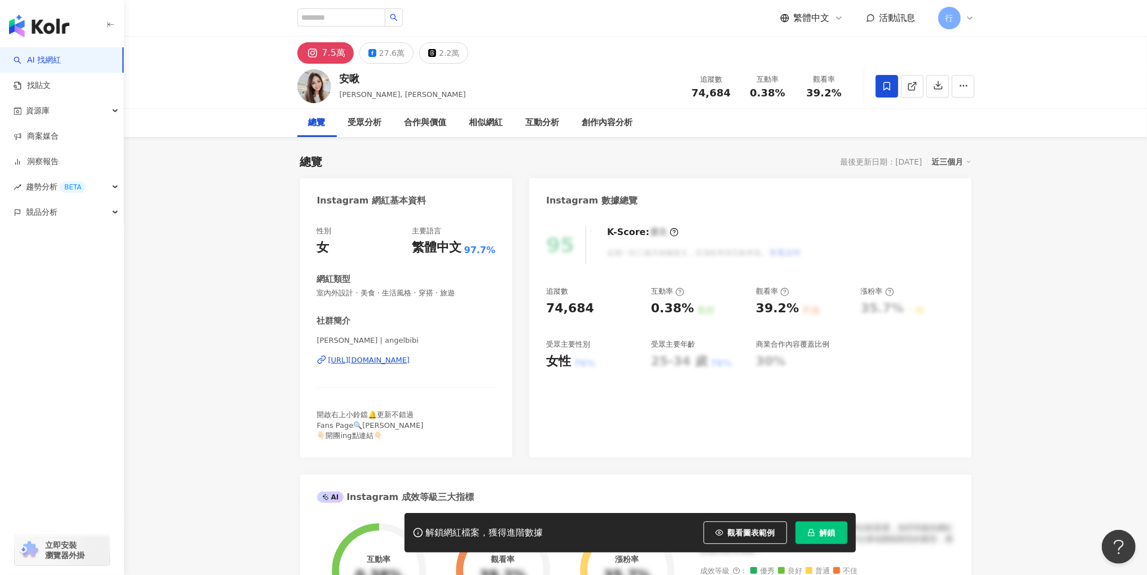
drag, startPoint x: 344, startPoint y: 78, endPoint x: 418, endPoint y: 100, distance: 77.6
click at [341, 78] on div "安啾" at bounding box center [403, 79] width 126 height 14
click at [914, 82] on icon at bounding box center [912, 86] width 10 height 10
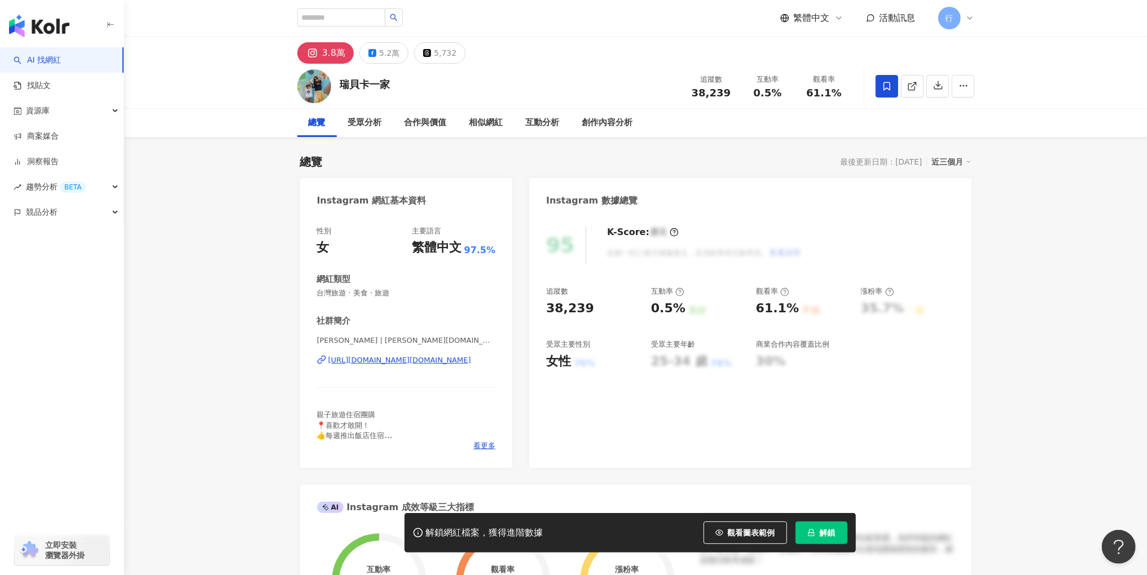
click at [329, 86] on div "瑞貝卡一家 追蹤數 38,239 互動率 0.5% 觀看率 61.1%" at bounding box center [636, 86] width 722 height 45
click at [913, 87] on icon at bounding box center [912, 86] width 10 height 10
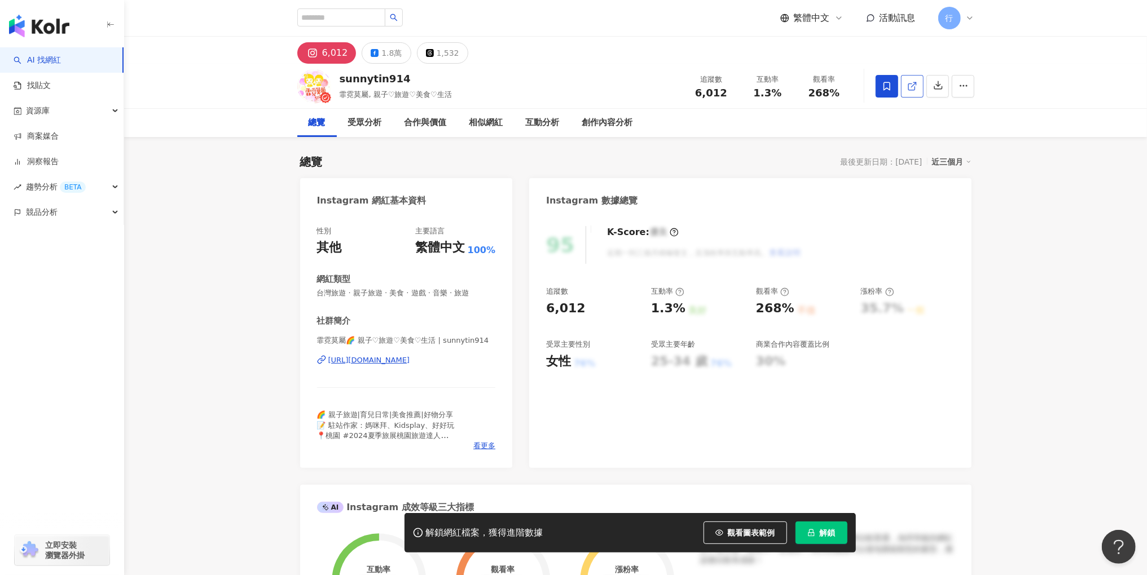
click at [914, 83] on line at bounding box center [913, 84] width 5 height 5
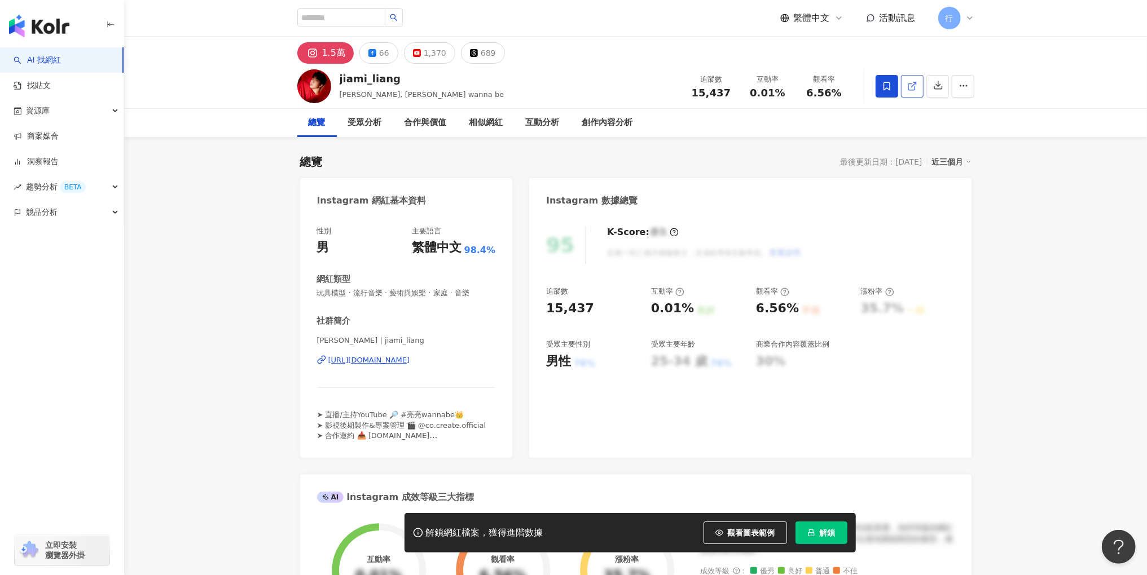
click at [907, 89] on icon at bounding box center [912, 86] width 10 height 10
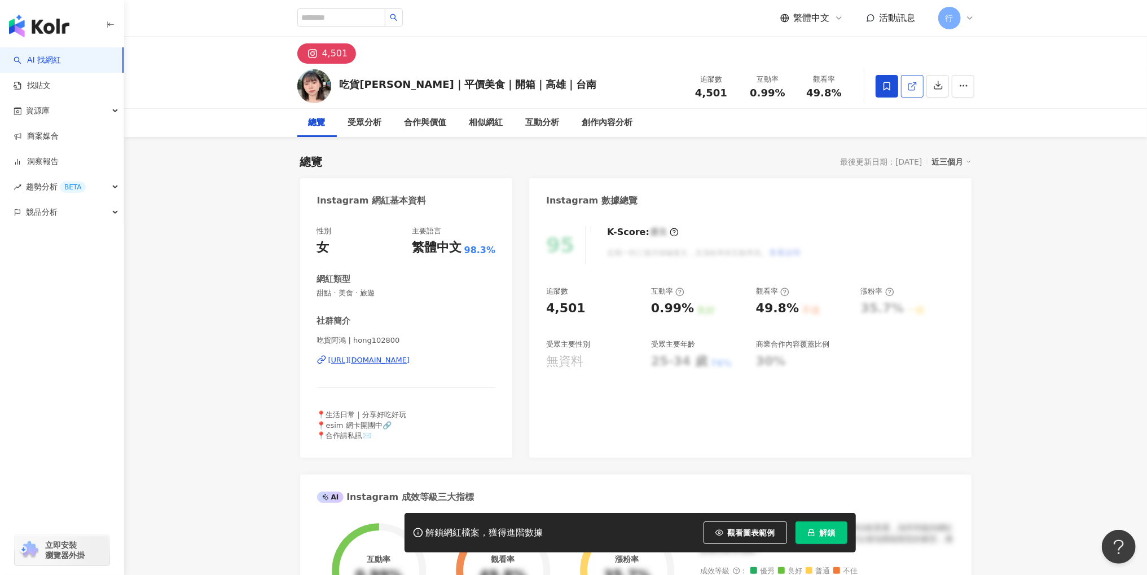
click at [914, 86] on icon at bounding box center [912, 86] width 10 height 10
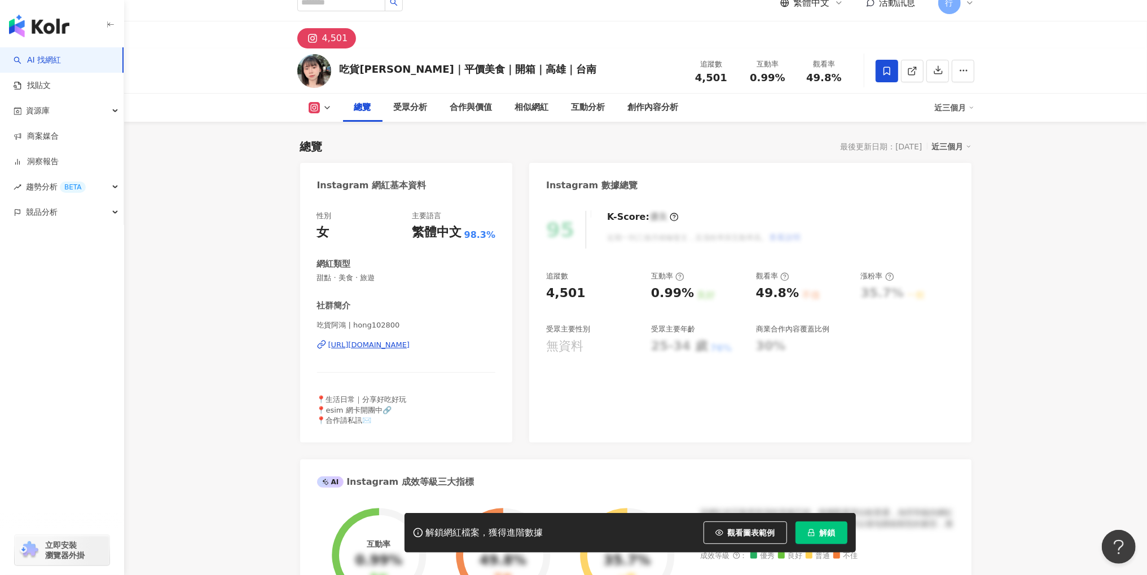
scroll to position [128, 0]
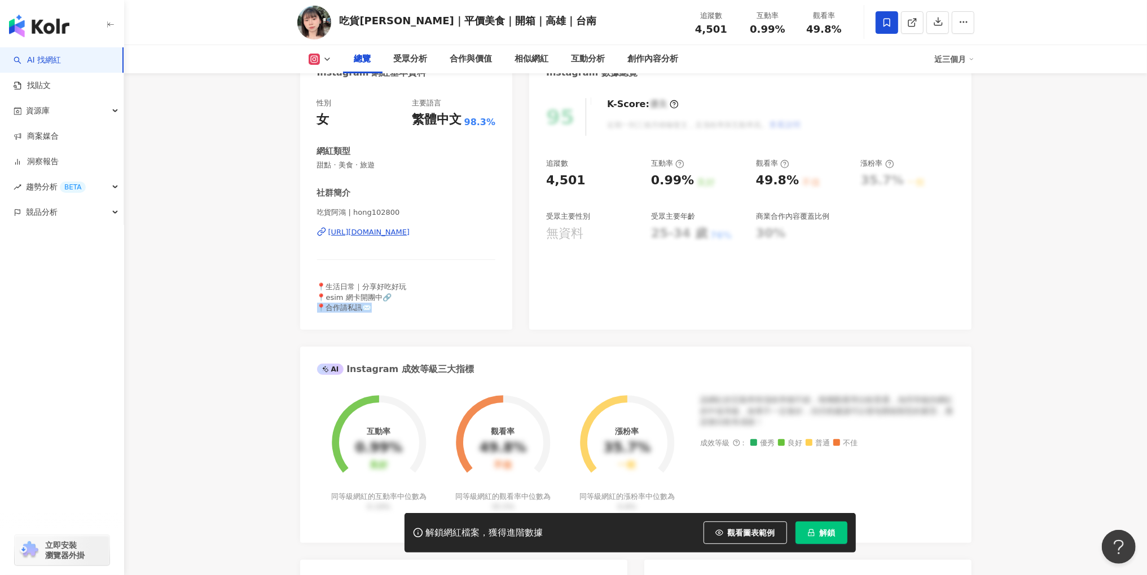
drag, startPoint x: 373, startPoint y: 309, endPoint x: 301, endPoint y: 309, distance: 72.2
click at [301, 309] on div "性別 女 主要語言 繁體中文 98.3% 網紅類型 甜點 · 美食 · 旅遊 社群簡介 吃貨阿鴻 | hong102800 [URL][DOMAIN_NAME…" at bounding box center [406, 208] width 213 height 243
click at [430, 309] on div "📍生活日常｜分享好吃好玩 📍esim 網卡開團中🔗 📍合作請私訊✉️" at bounding box center [406, 297] width 179 height 31
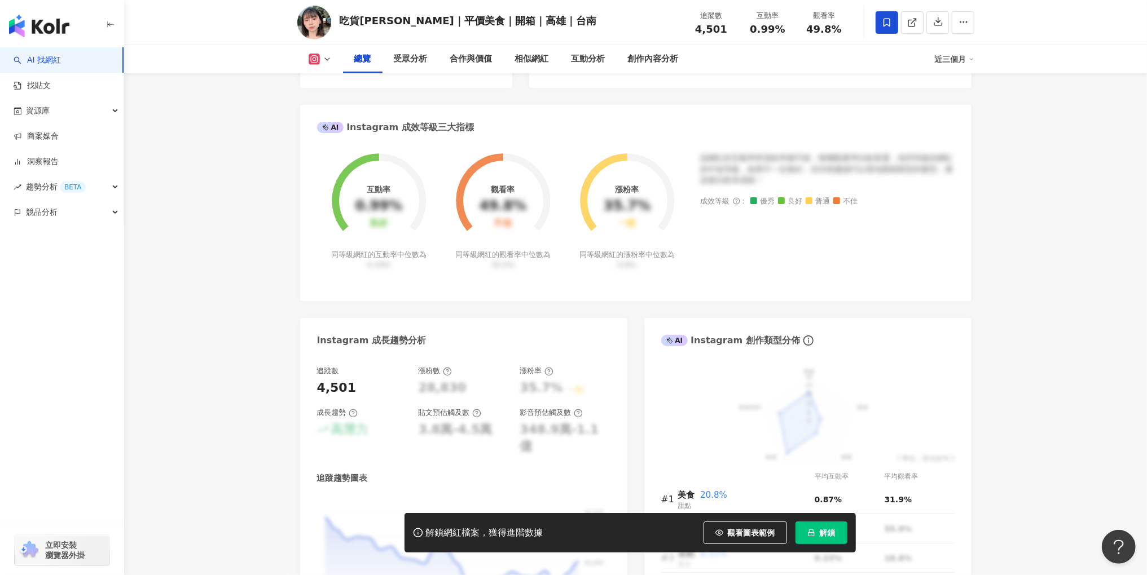
scroll to position [0, 0]
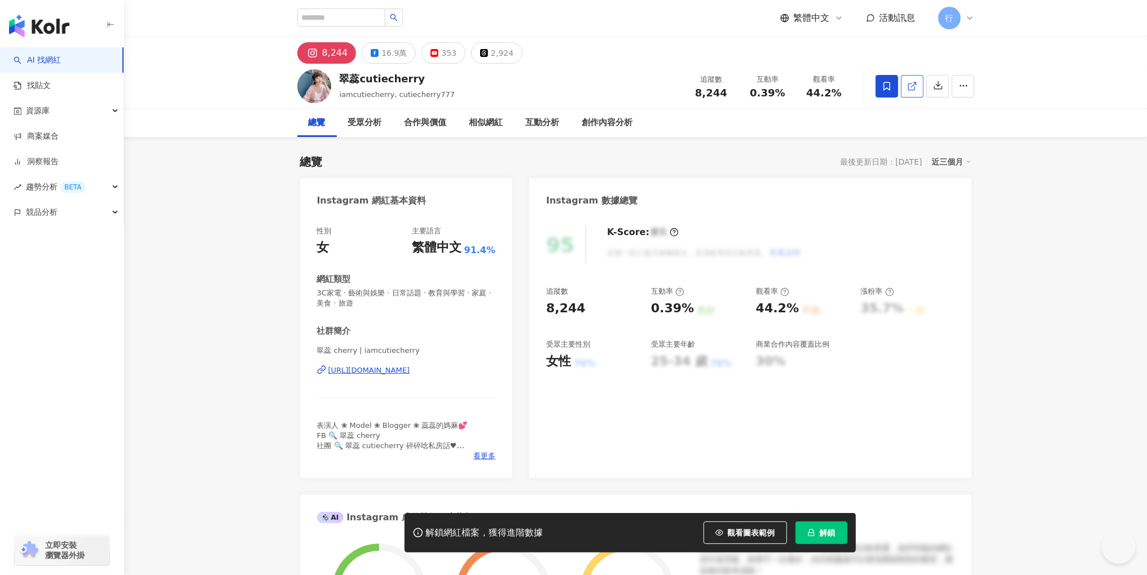
click at [908, 84] on icon at bounding box center [911, 86] width 6 height 6
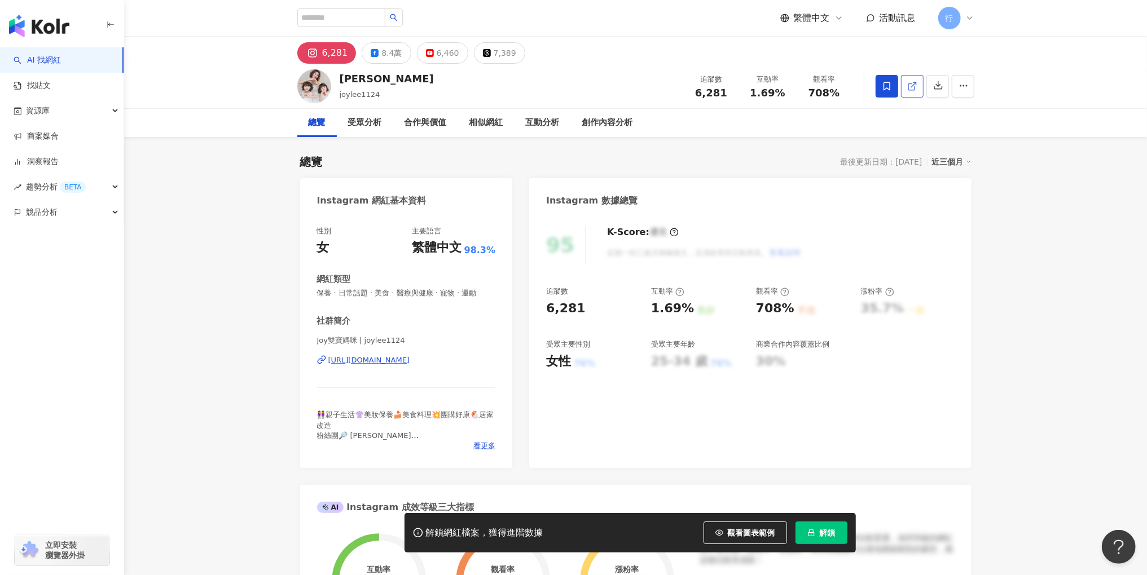
click at [910, 89] on icon at bounding box center [912, 86] width 10 height 10
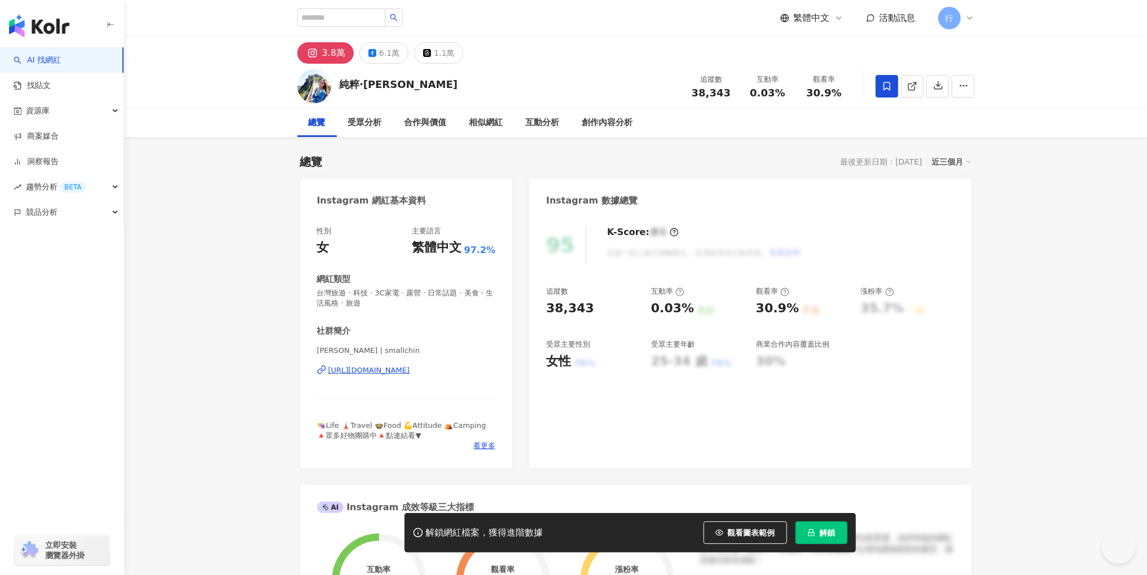
drag, startPoint x: 427, startPoint y: 82, endPoint x: 342, endPoint y: 84, distance: 84.6
click at [335, 84] on div "純粹‧[PERSON_NAME] 追蹤數 38,343 互動率 0.03% 觀看率 30.9%" at bounding box center [636, 86] width 722 height 45
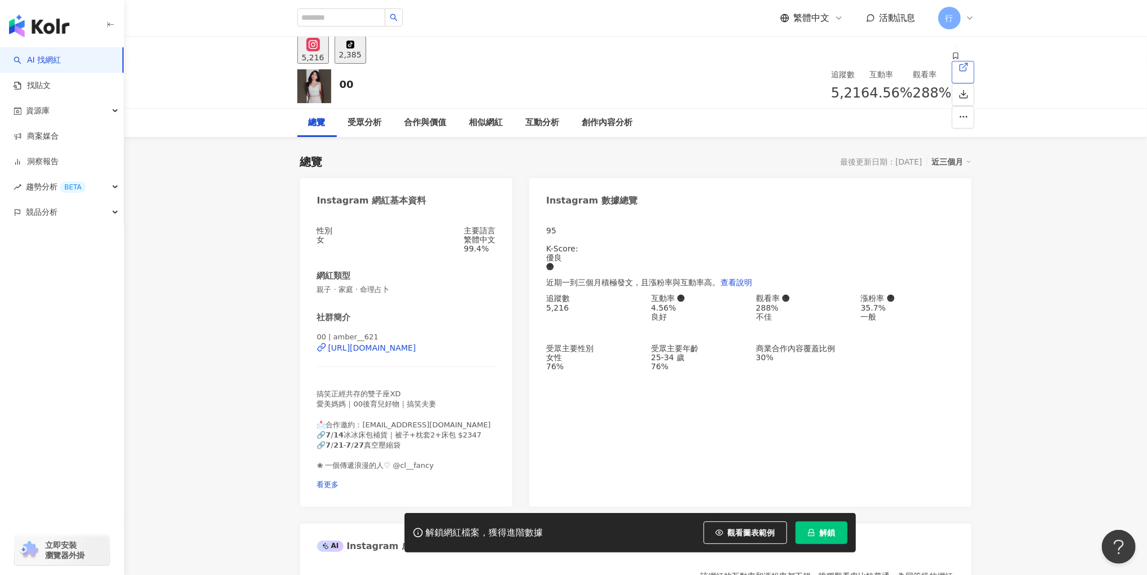
click at [959, 70] on icon at bounding box center [962, 67] width 6 height 6
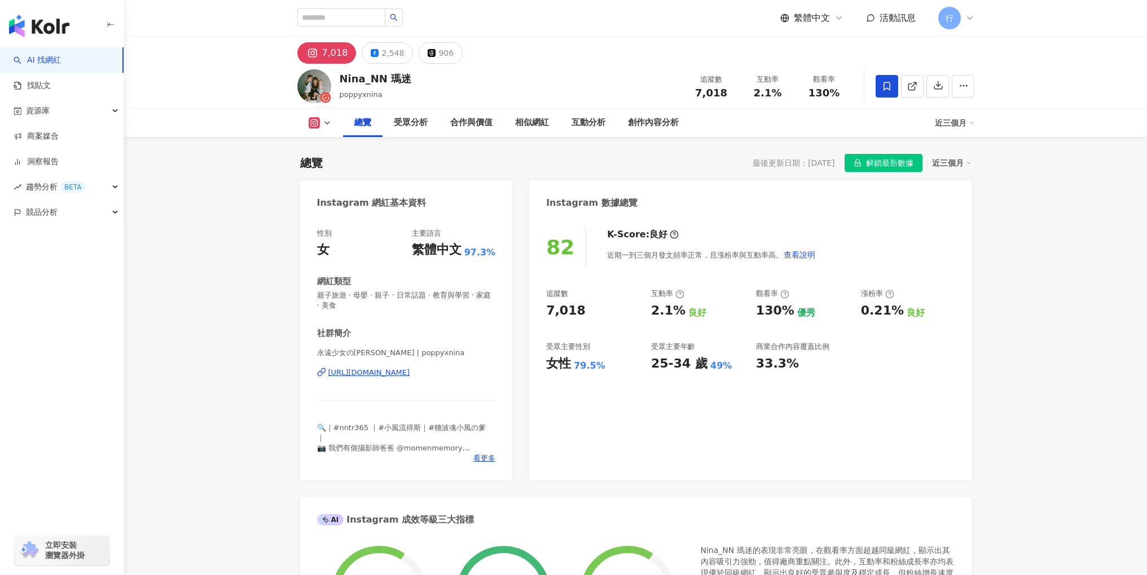
click at [918, 85] on link at bounding box center [912, 86] width 23 height 23
click at [381, 52] on div "2,548" at bounding box center [392, 53] width 23 height 16
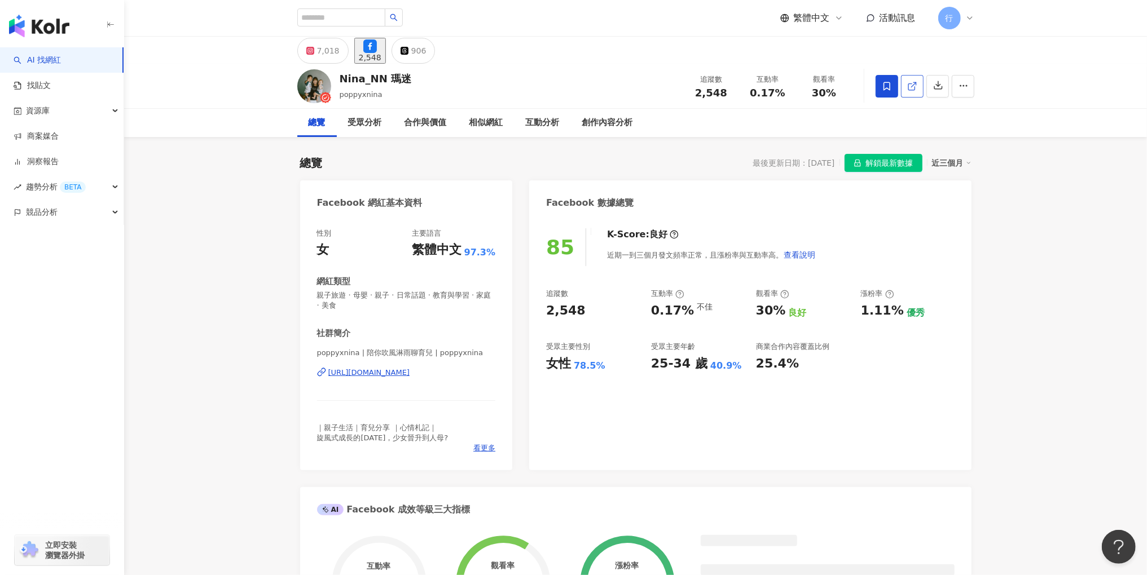
click at [914, 85] on icon at bounding box center [912, 86] width 10 height 10
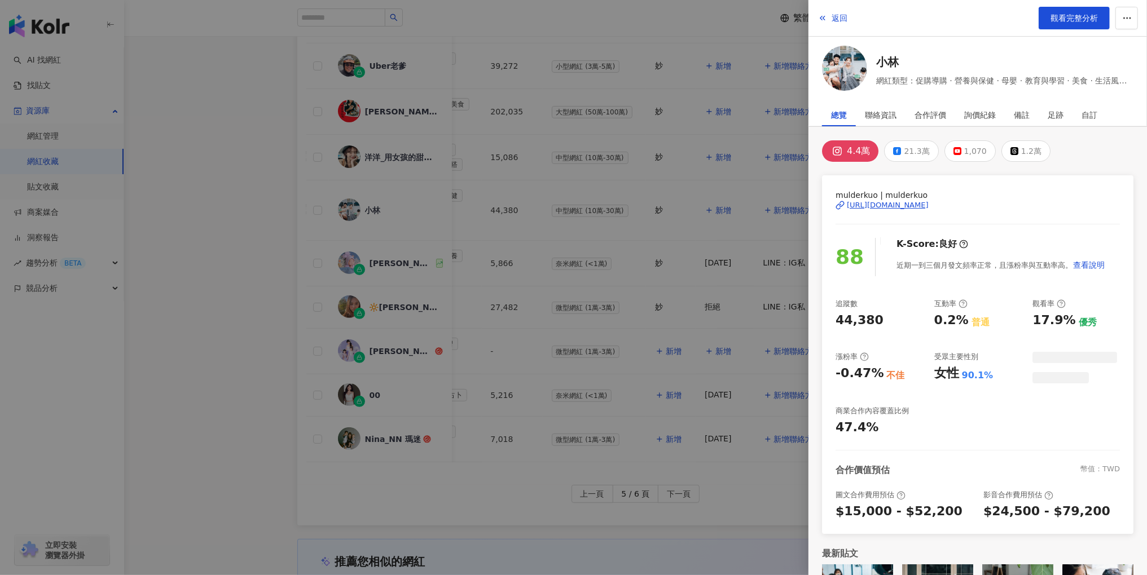
click at [1073, 18] on span "觀看完整分析" at bounding box center [1073, 18] width 47 height 9
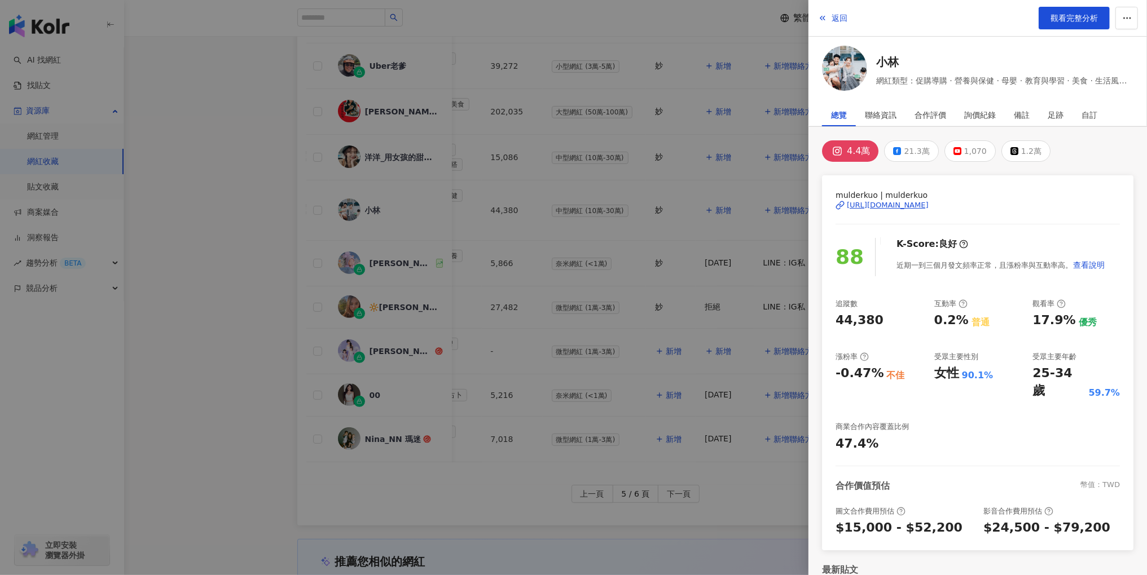
click at [587, 328] on div at bounding box center [573, 287] width 1147 height 575
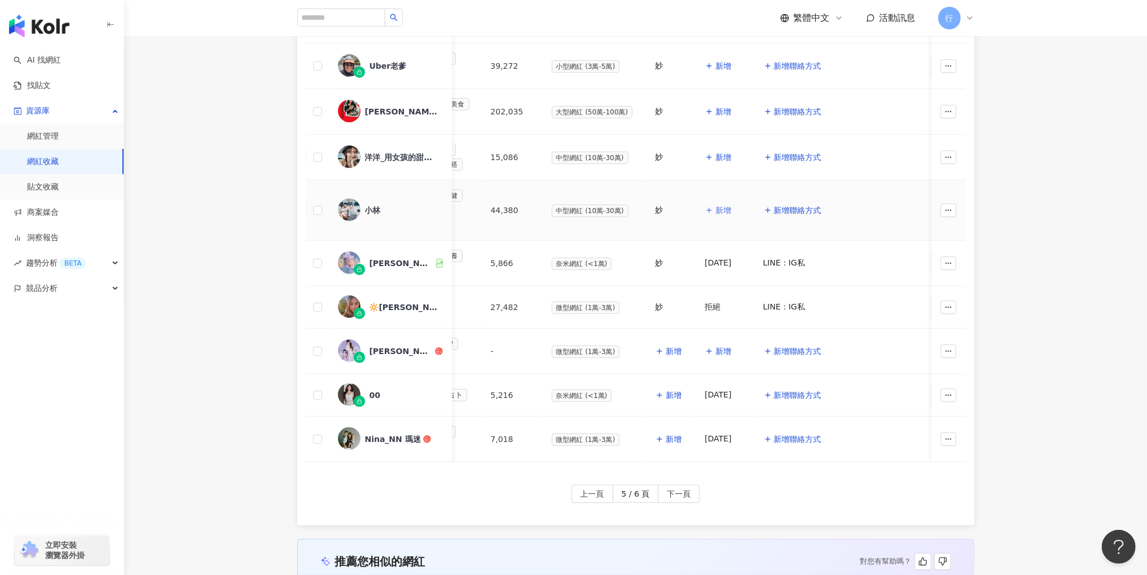
click at [715, 206] on span "新增" at bounding box center [723, 210] width 16 height 9
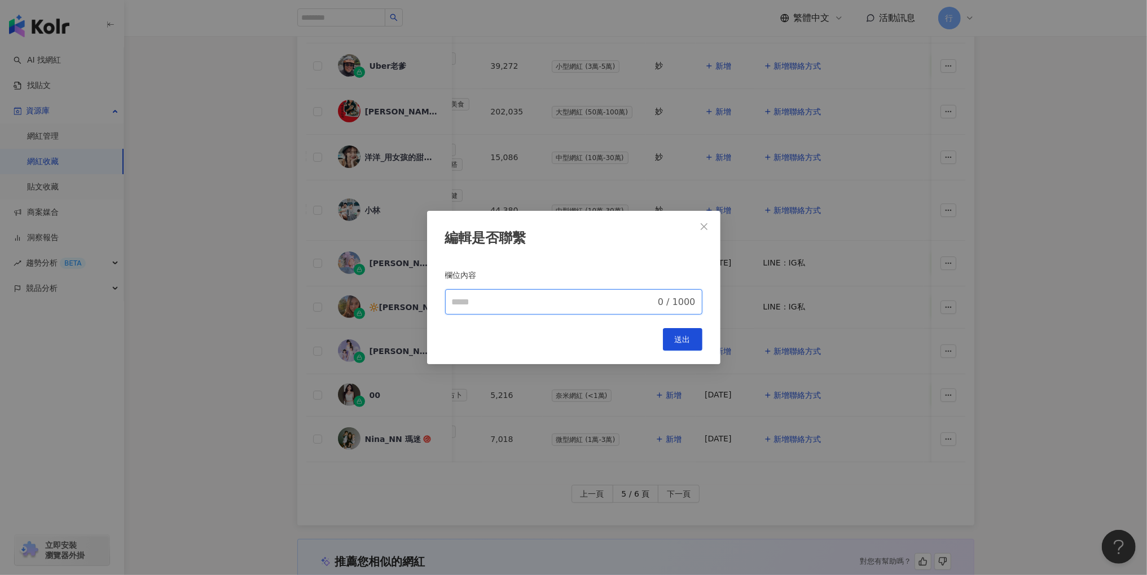
click at [549, 296] on input "欄位內容" at bounding box center [554, 303] width 204 height 14
type input "***"
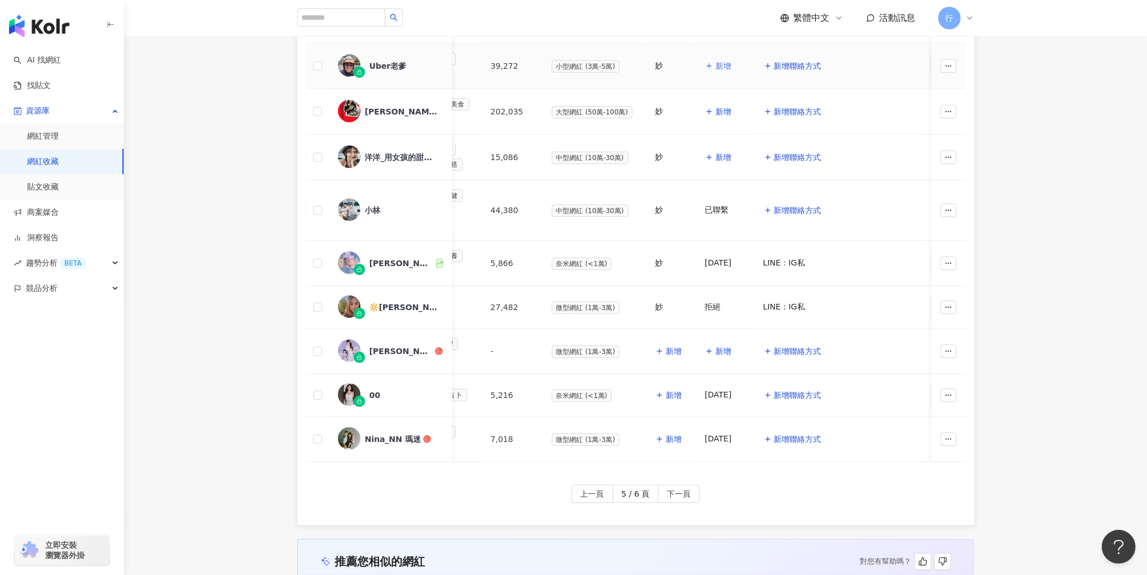
click at [715, 61] on span "新增" at bounding box center [723, 65] width 16 height 9
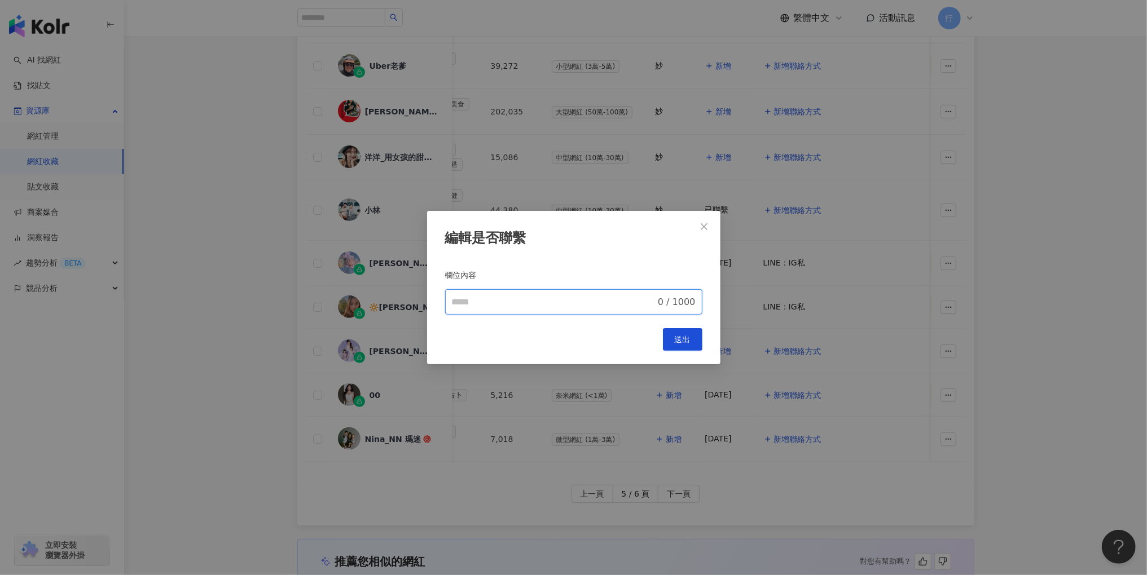
click at [550, 306] on input "欄位內容" at bounding box center [554, 303] width 204 height 14
type input "***"
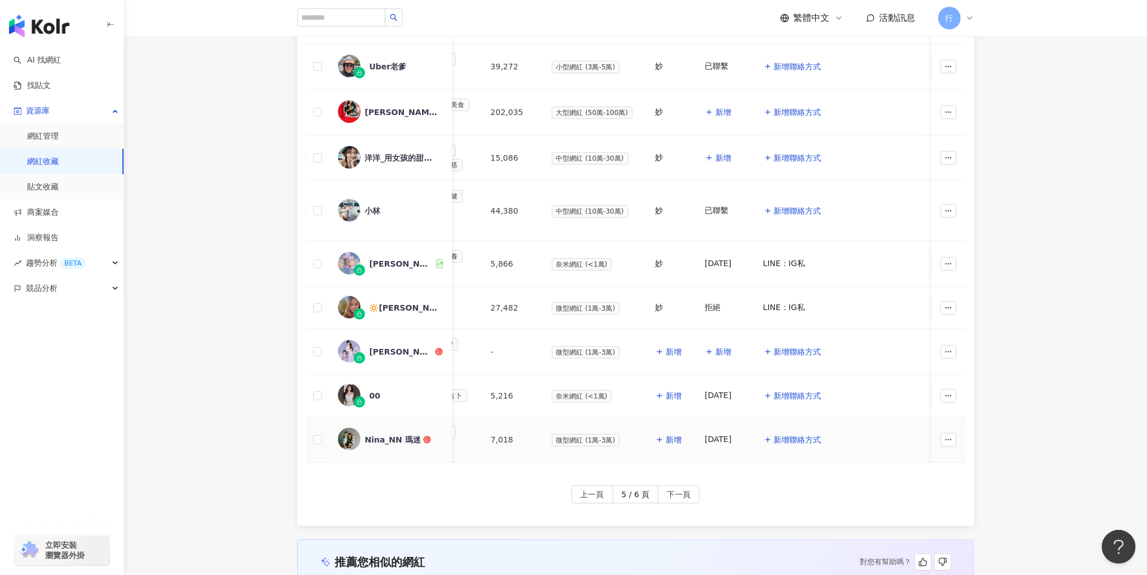
scroll to position [135, 0]
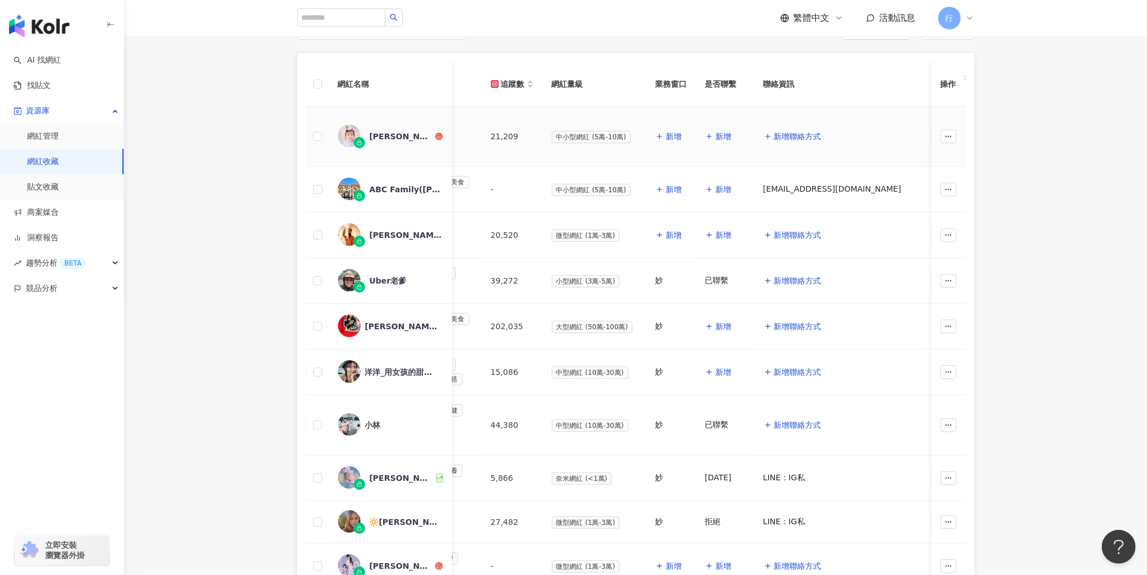
click at [400, 136] on div "[PERSON_NAME]來了x[PERSON_NAME]" at bounding box center [400, 136] width 63 height 11
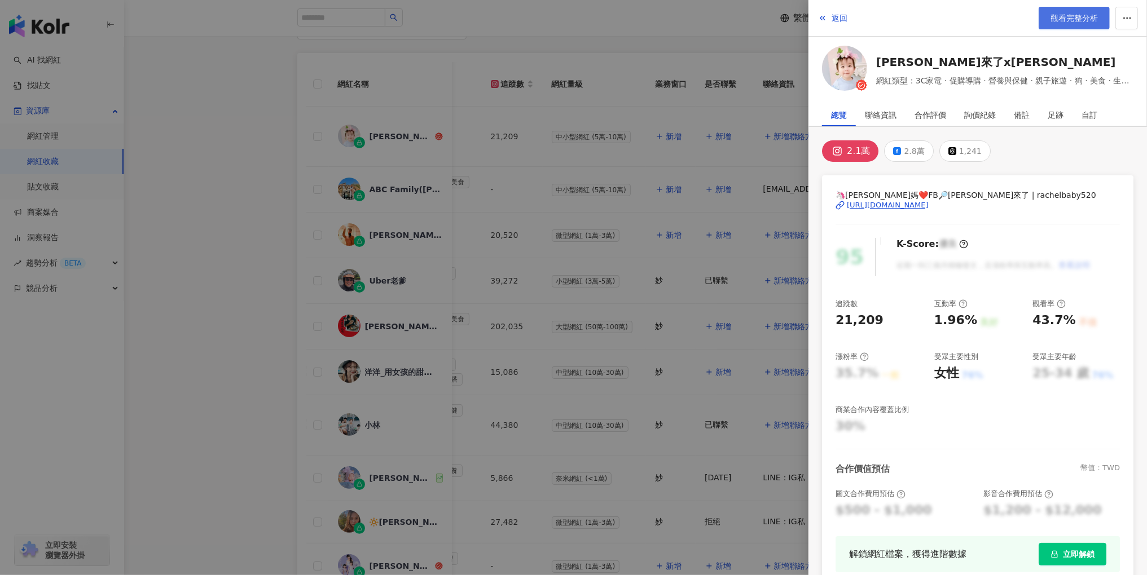
click at [1065, 21] on span "觀看完整分析" at bounding box center [1073, 18] width 47 height 9
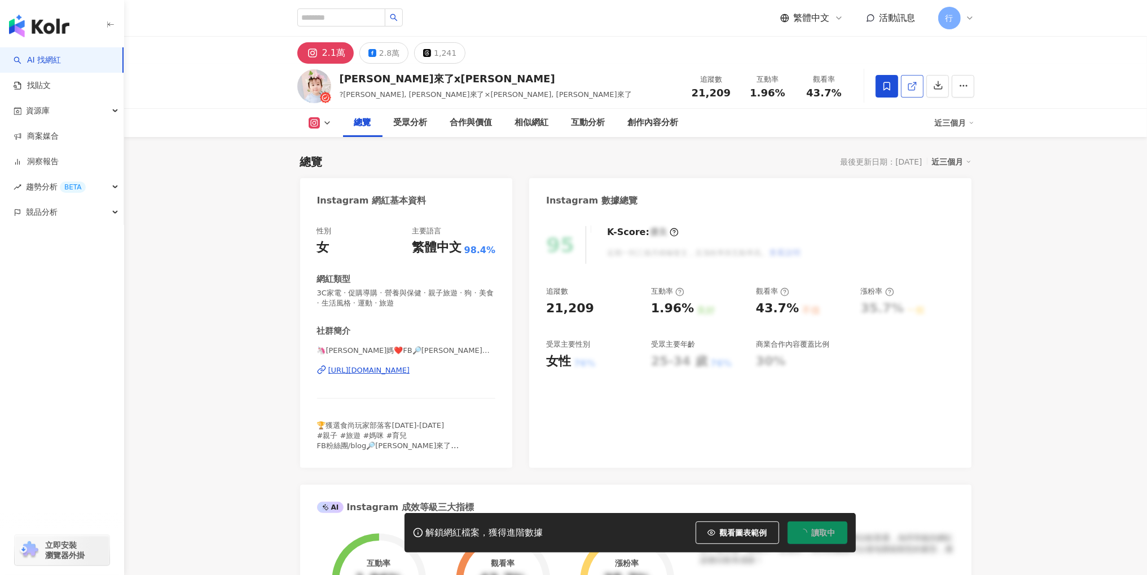
click at [911, 82] on icon at bounding box center [912, 86] width 10 height 10
click at [383, 51] on div "2.8萬" at bounding box center [389, 53] width 20 height 16
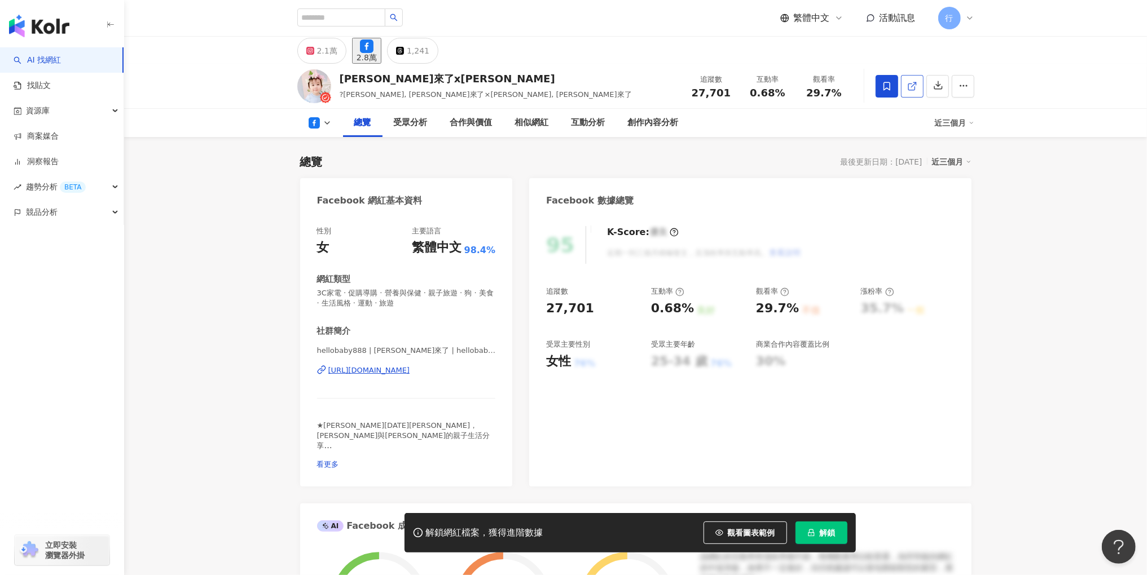
click at [912, 82] on icon at bounding box center [912, 86] width 10 height 10
drag, startPoint x: 437, startPoint y: 78, endPoint x: 342, endPoint y: 78, distance: 94.7
click at [342, 78] on div "喬喬來了x喬媽琪琪" at bounding box center [486, 79] width 292 height 14
copy div "喬喬來了x喬媽琪琪"
